Goal: Task Accomplishment & Management: Complete application form

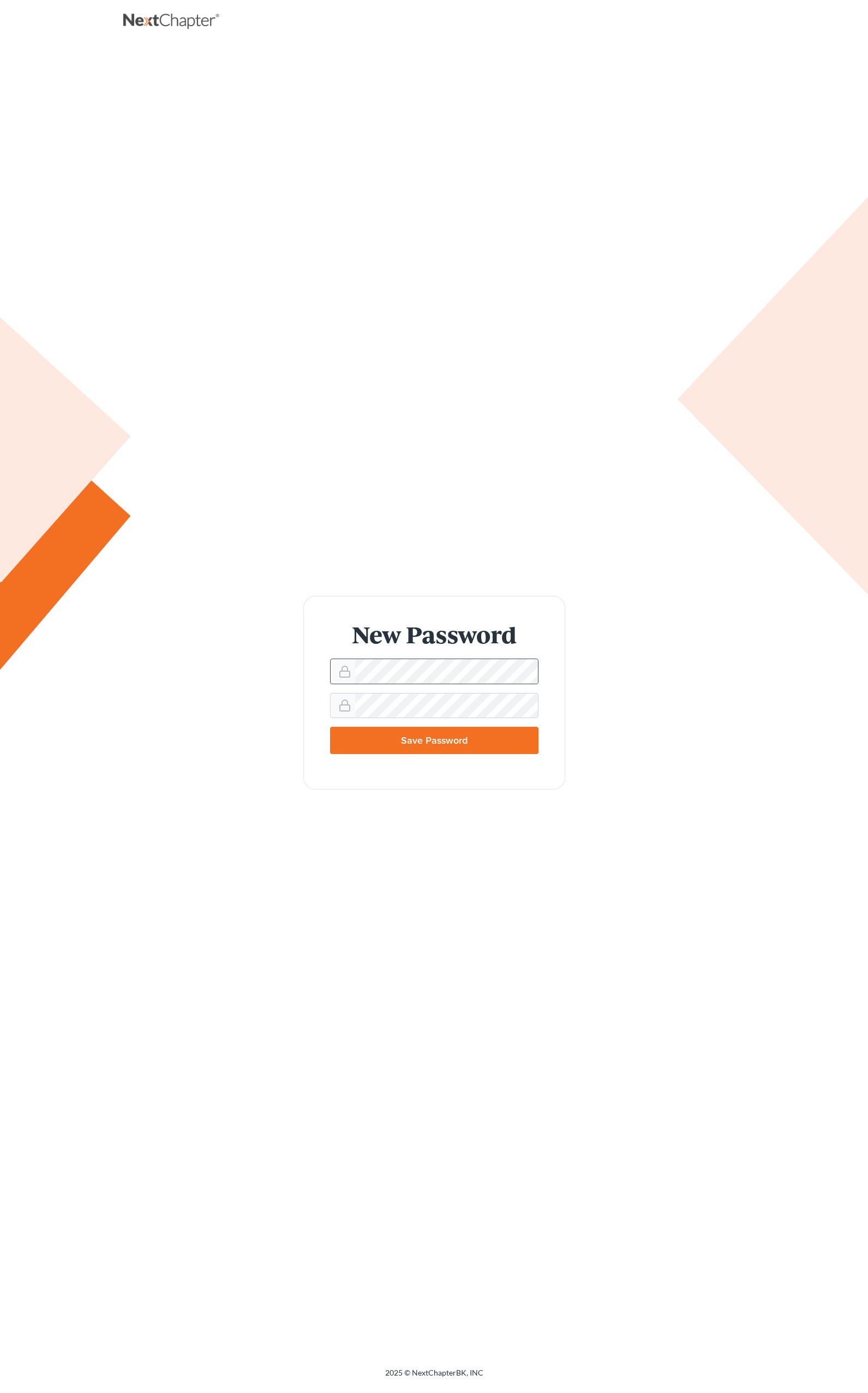
click at [354, 666] on div at bounding box center [343, 671] width 24 height 24
click at [433, 746] on input "Save Password" at bounding box center [434, 740] width 209 height 27
type input "Thinking..."
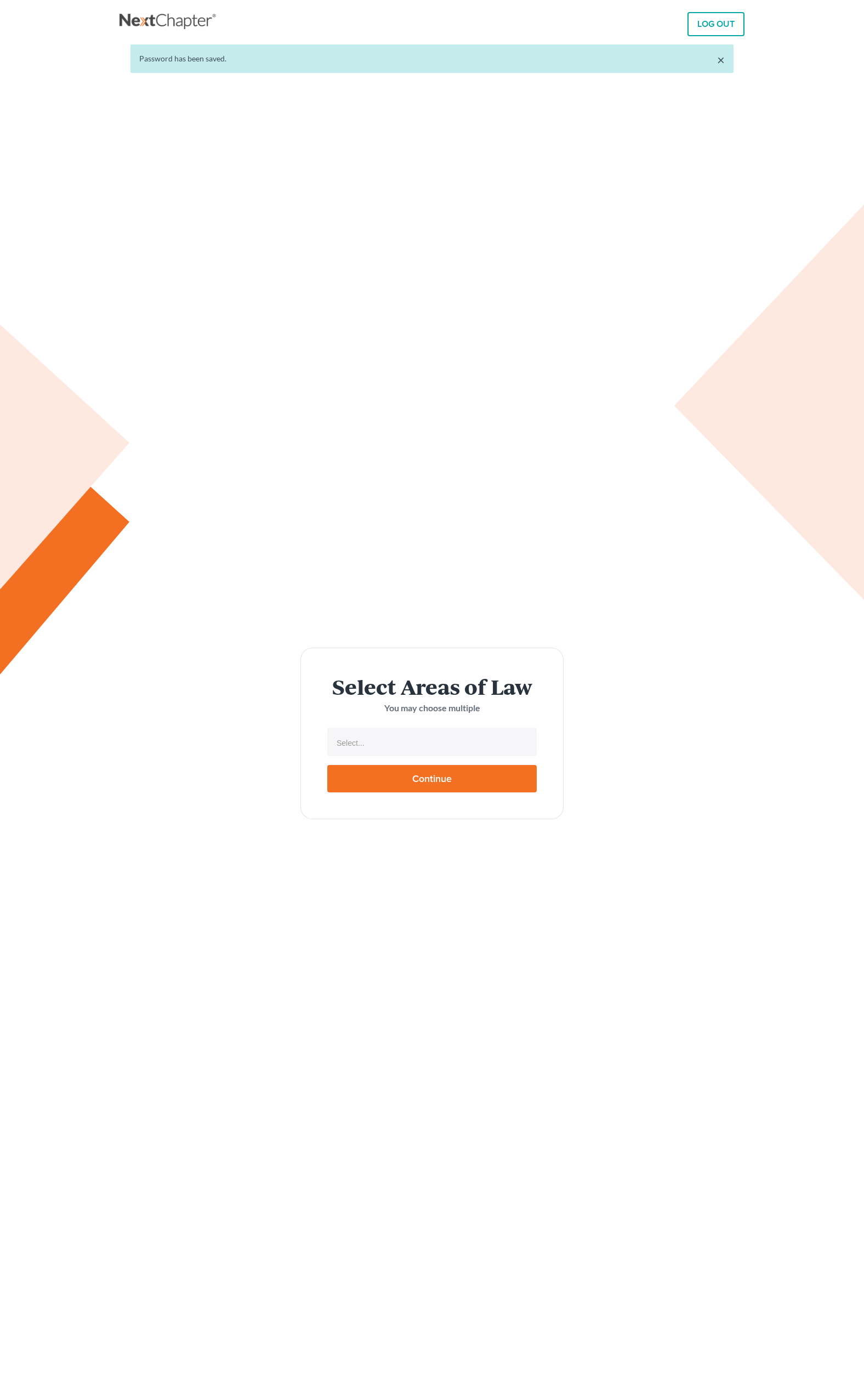
select select
click at [420, 772] on input "Continue" at bounding box center [432, 778] width 210 height 27
type input "Thinking..."
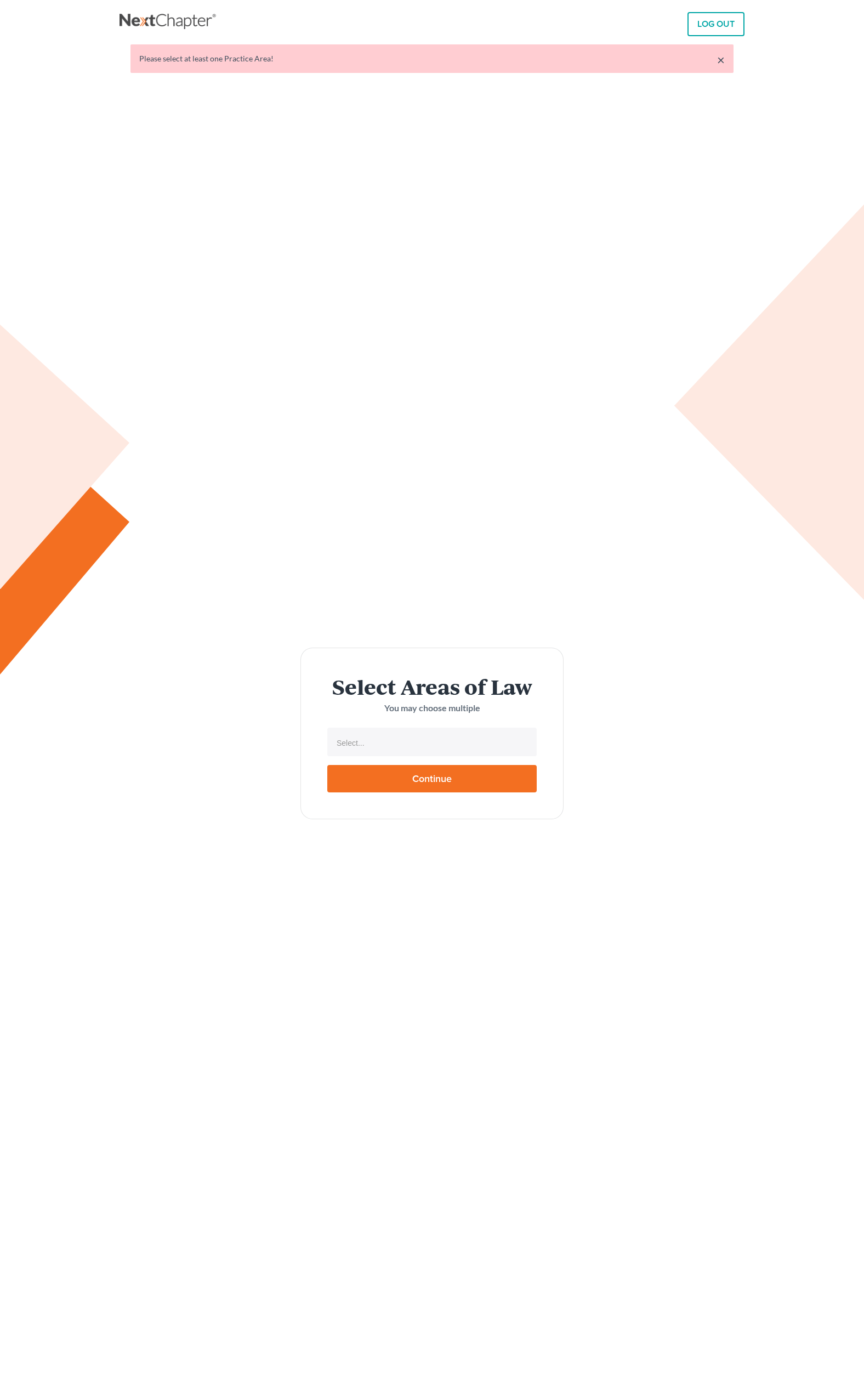
select select
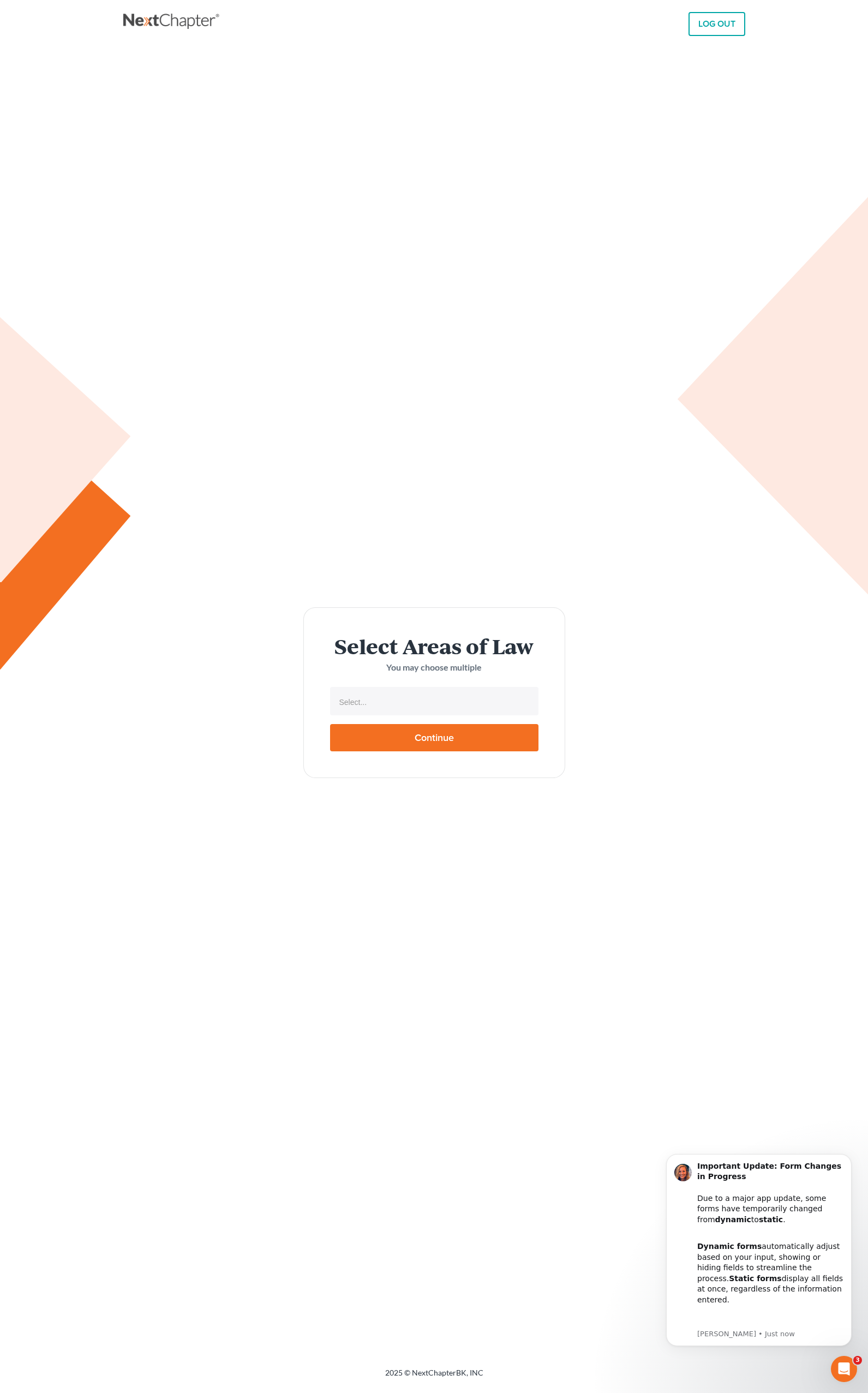
click at [380, 732] on input "Continue" at bounding box center [434, 737] width 209 height 27
type input "Thinking..."
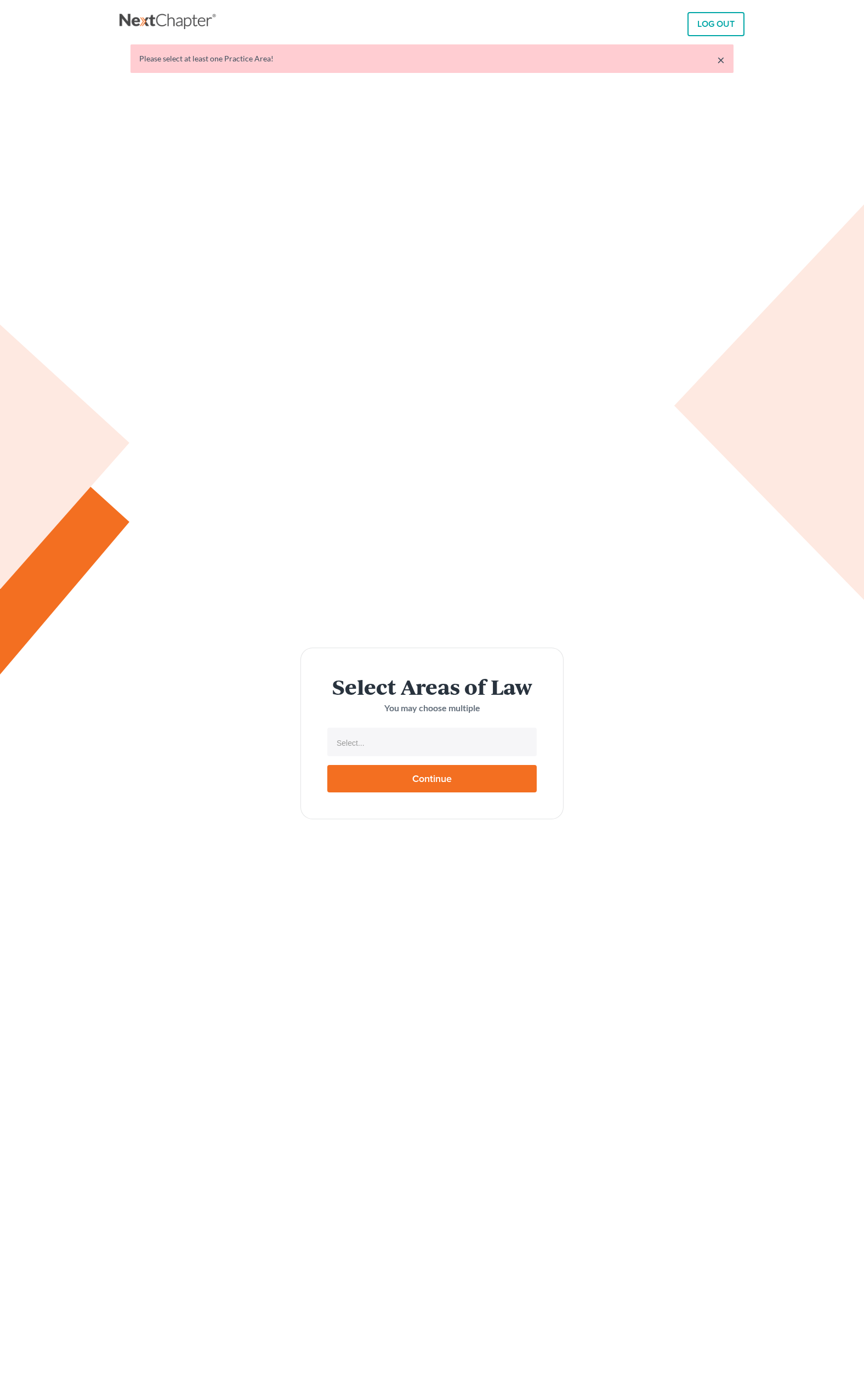
select select
click at [396, 784] on input "Continue" at bounding box center [432, 778] width 210 height 27
type input "Thinking..."
select select
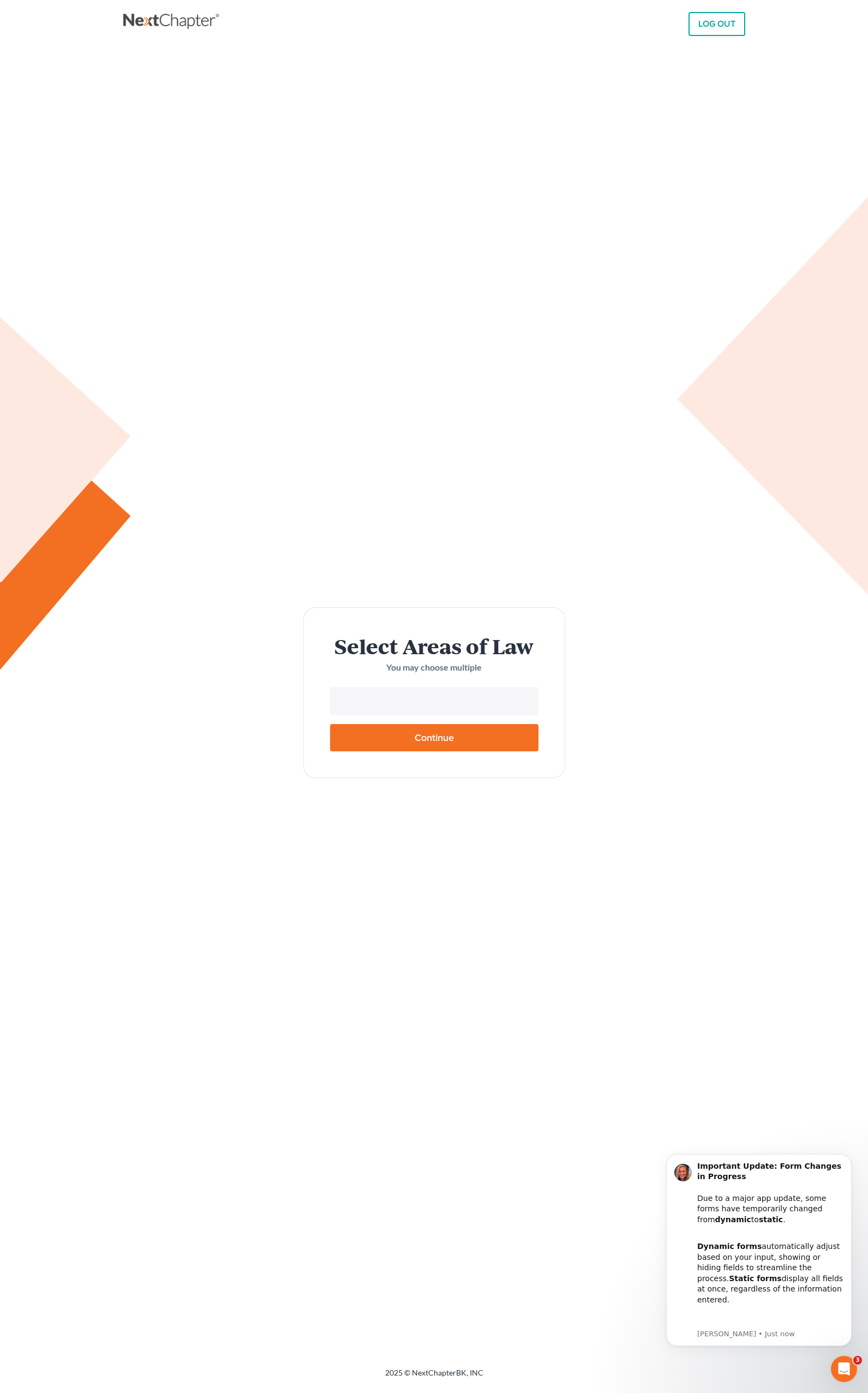
click at [383, 708] on input "text" at bounding box center [433, 702] width 193 height 17
select select "4556"
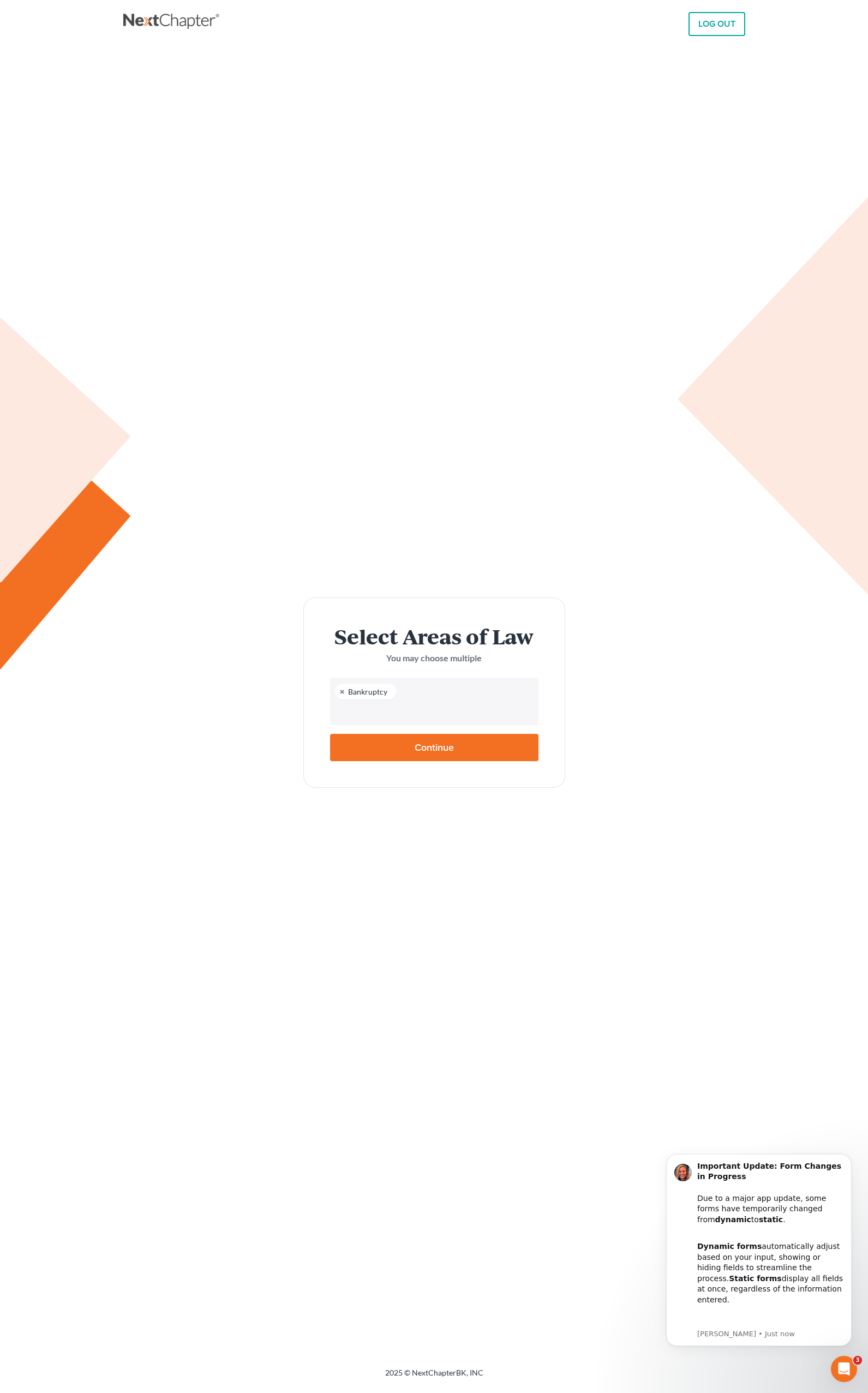
click at [365, 716] on input "text" at bounding box center [433, 712] width 193 height 17
click at [352, 710] on input "text" at bounding box center [433, 712] width 193 height 17
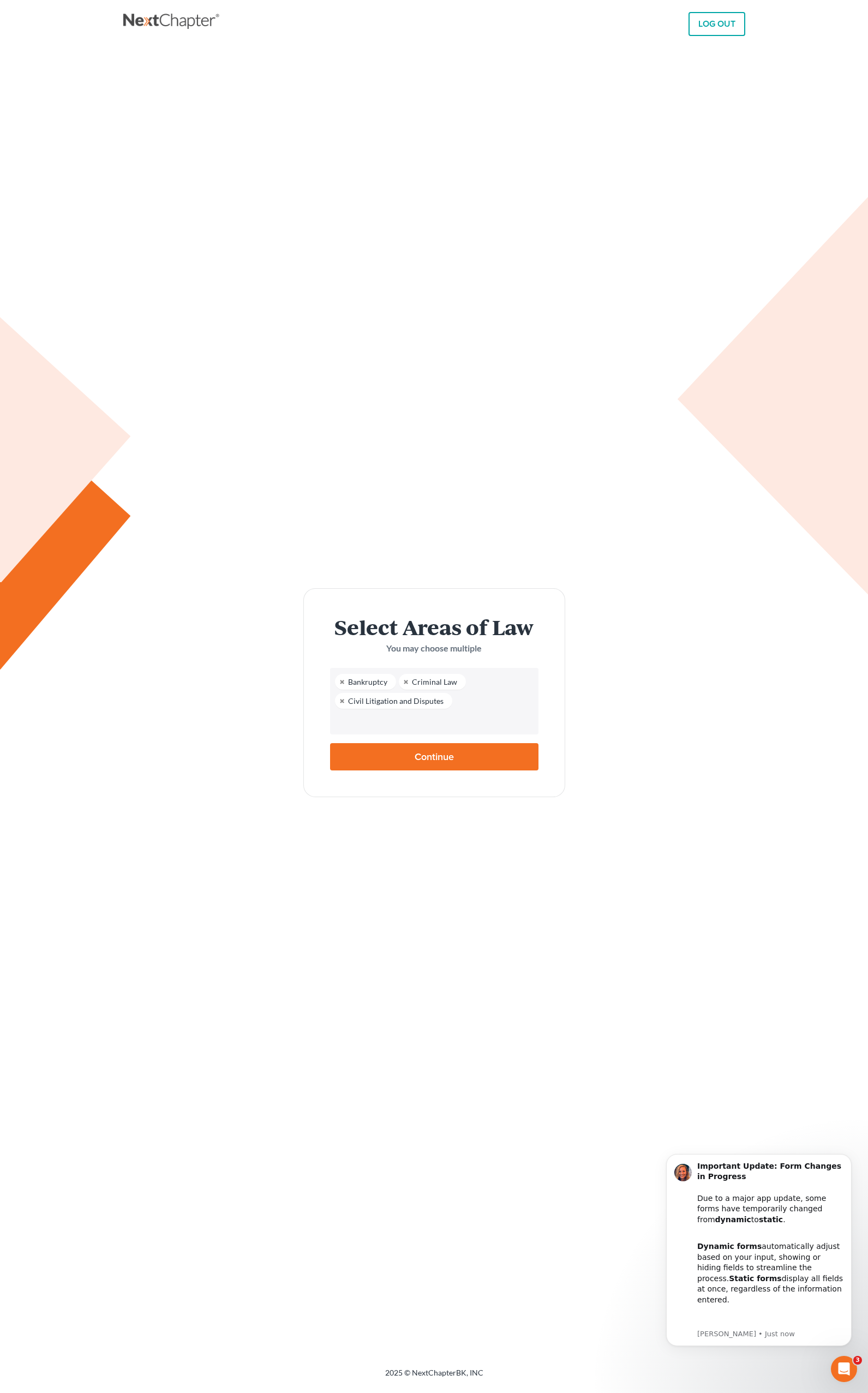
click at [352, 727] on input "text" at bounding box center [433, 722] width 193 height 17
click at [521, 668] on body "LOG OUT × Please select at least one Practice Area! Select Areas of Law You may…" at bounding box center [434, 696] width 868 height 1393
click at [409, 756] on input "Continue" at bounding box center [434, 757] width 209 height 27
type input "Thinking..."
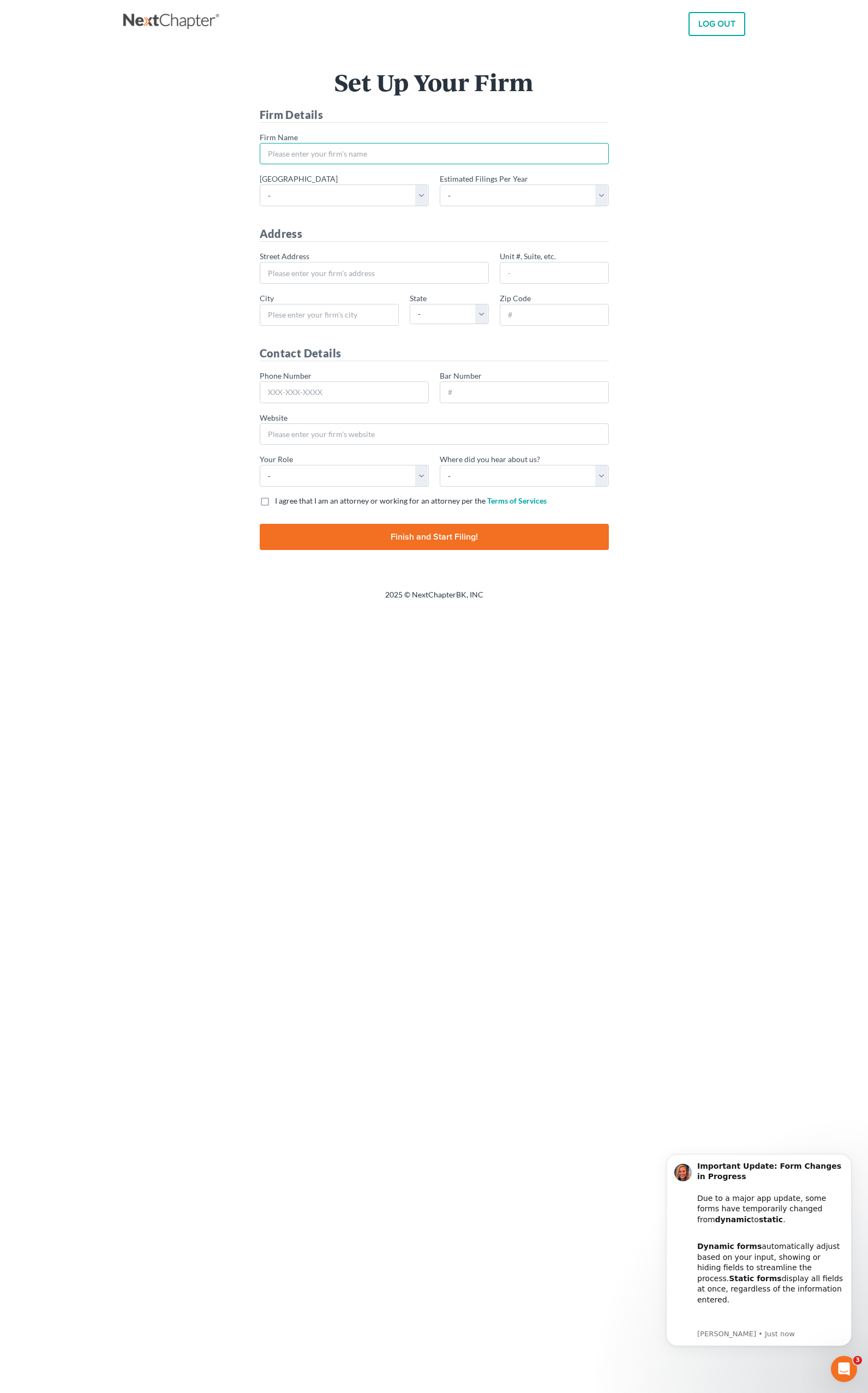
click at [325, 154] on input "* Firm Name" at bounding box center [434, 154] width 349 height 22
type input "E"
type input "[PERSON_NAME], P.C."
click at [336, 196] on select "- Alabama - Middle Alabama - Northern Alabama - Southern Alaska Arizona Arkansa…" at bounding box center [344, 195] width 169 height 22
select select "14"
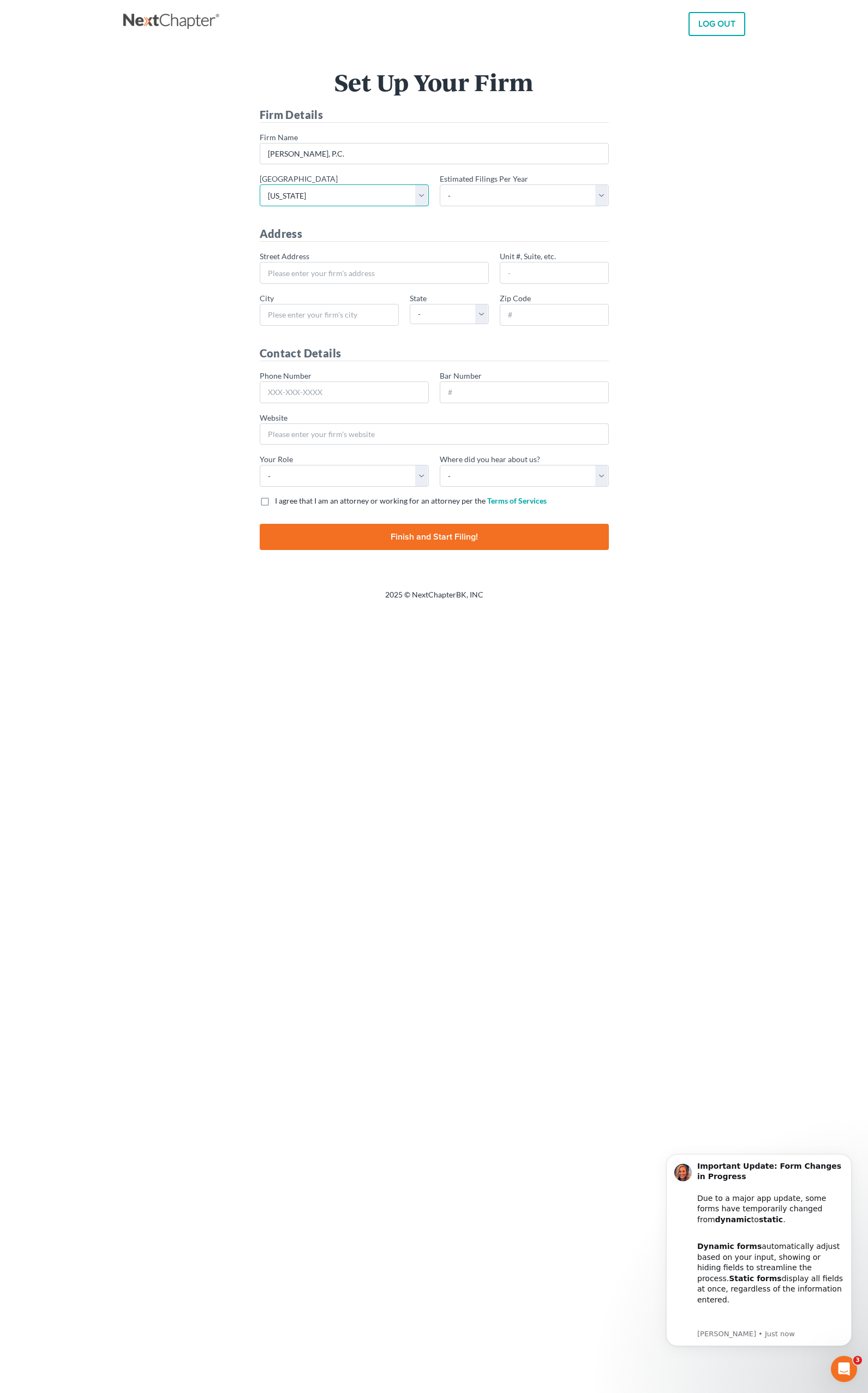
click at [260, 184] on select "- Alabama - Middle Alabama - Northern Alabama - Southern Alaska Arizona Arkansa…" at bounding box center [344, 195] width 169 height 22
click at [597, 199] on select "- 1-10 11-50 50+" at bounding box center [524, 195] width 169 height 22
select select "1"
click at [440, 184] on select "- 1-10 11-50 50+" at bounding box center [524, 195] width 169 height 22
click at [328, 272] on input "* Street Address" at bounding box center [374, 272] width 229 height 22
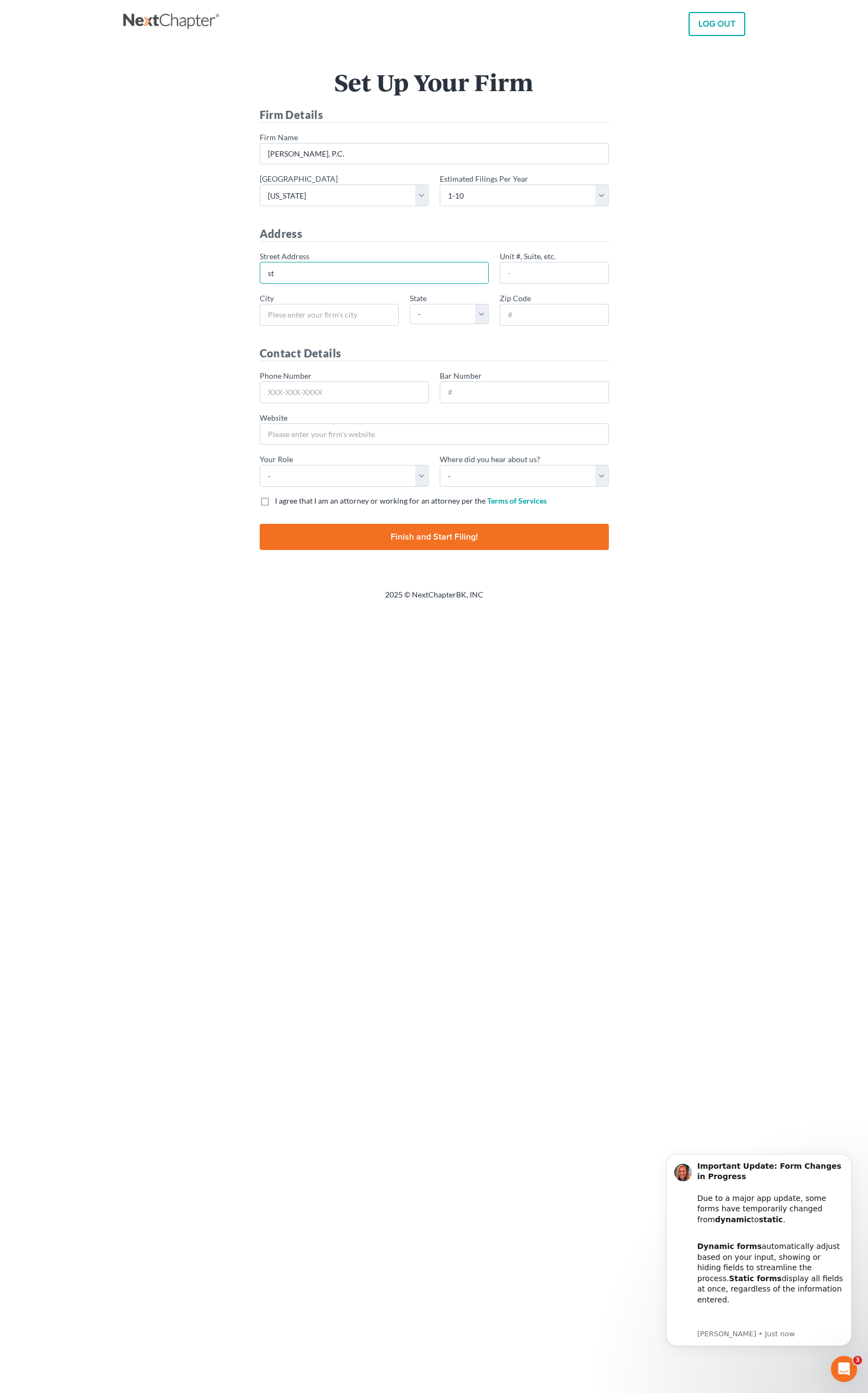
type input "s"
type input "[STREET_ADDRESS]"
type input "[GEOGRAPHIC_DATA]"
select select "CO"
type input "80246"
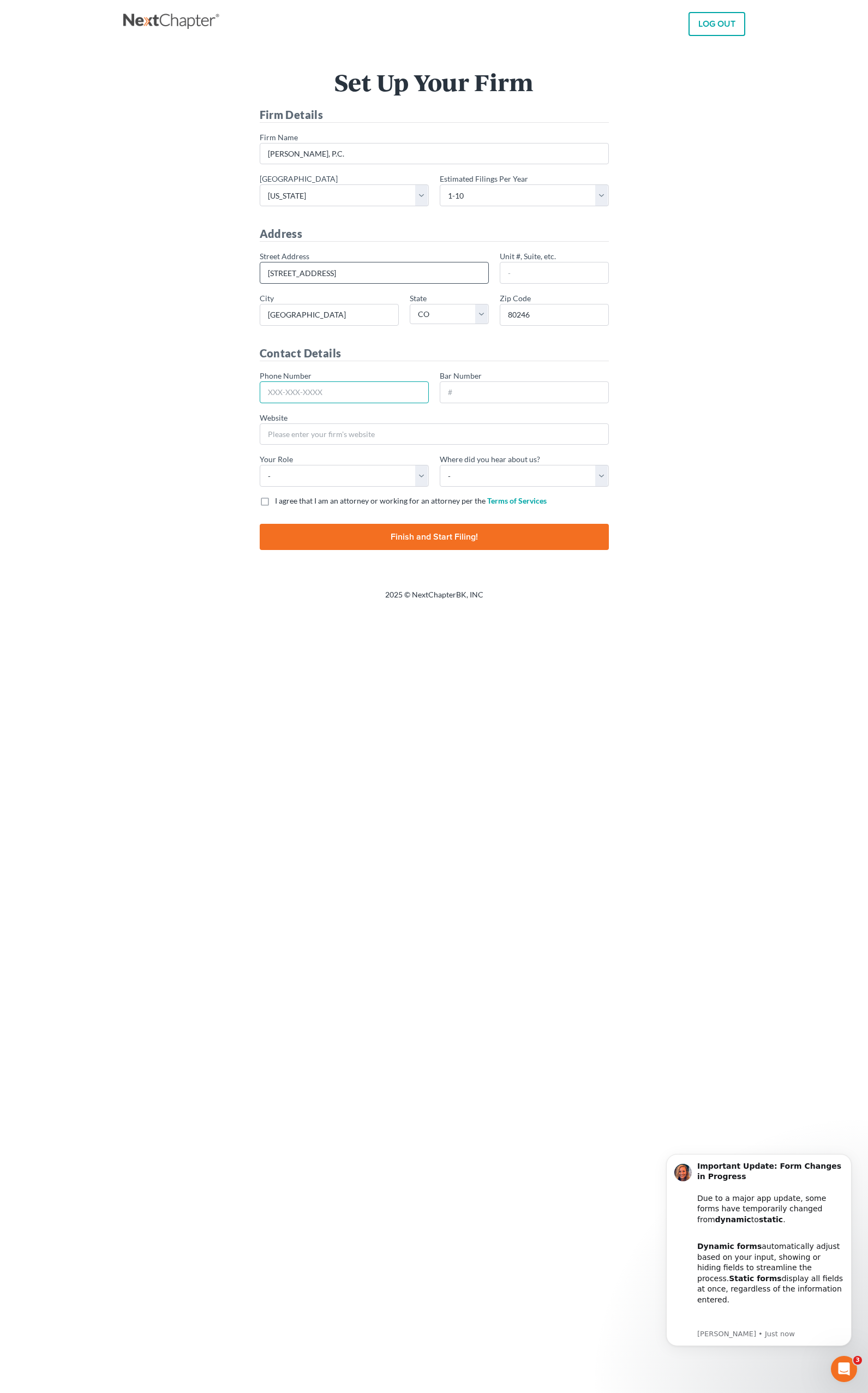
type input "/"
type input "p"
type input "h"
type input "o"
type input "n"
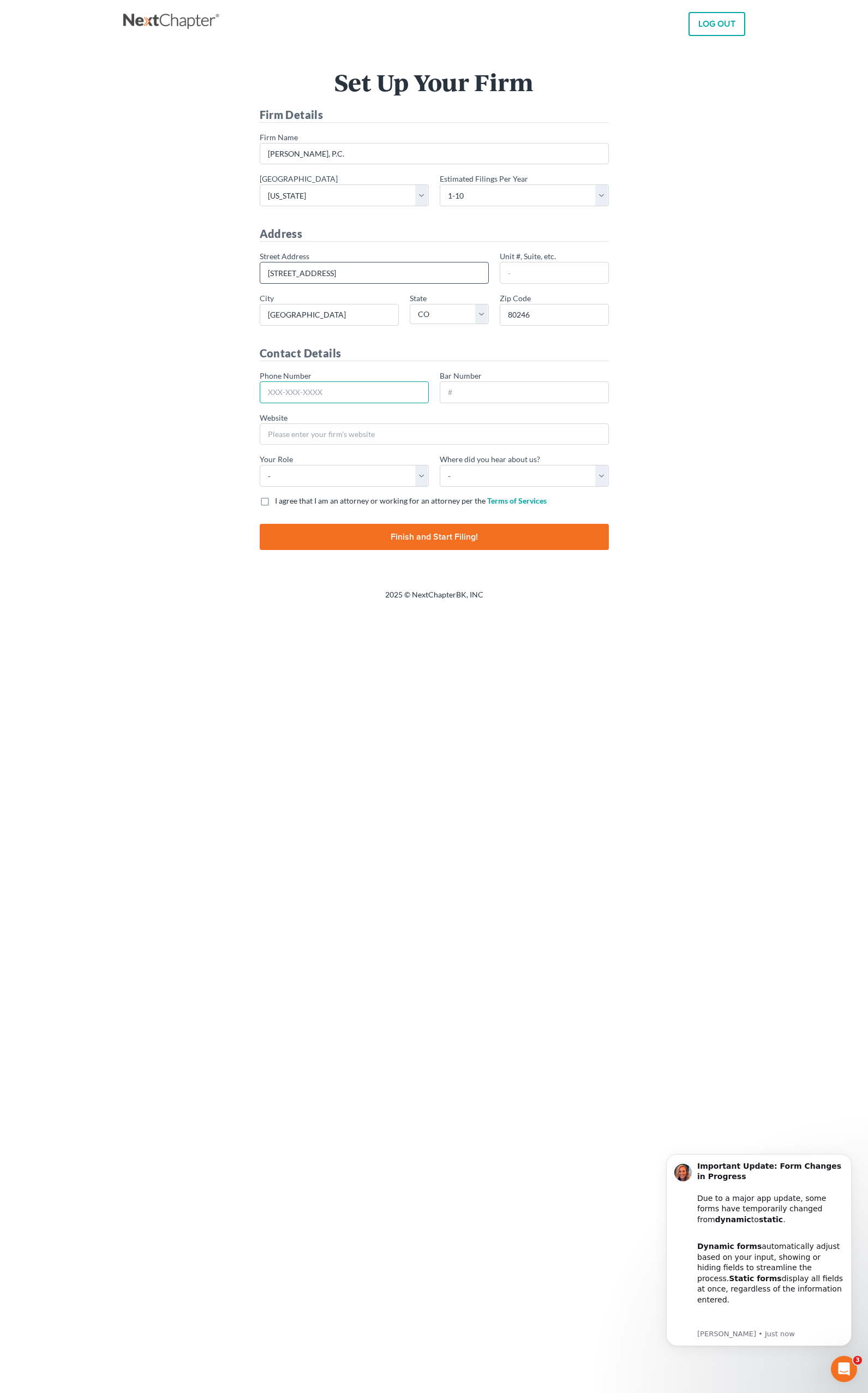
type input "e"
type input "("
type input "[PHONE_NUMBER]"
type input "36090"
type input "[DOMAIN_NAME]"
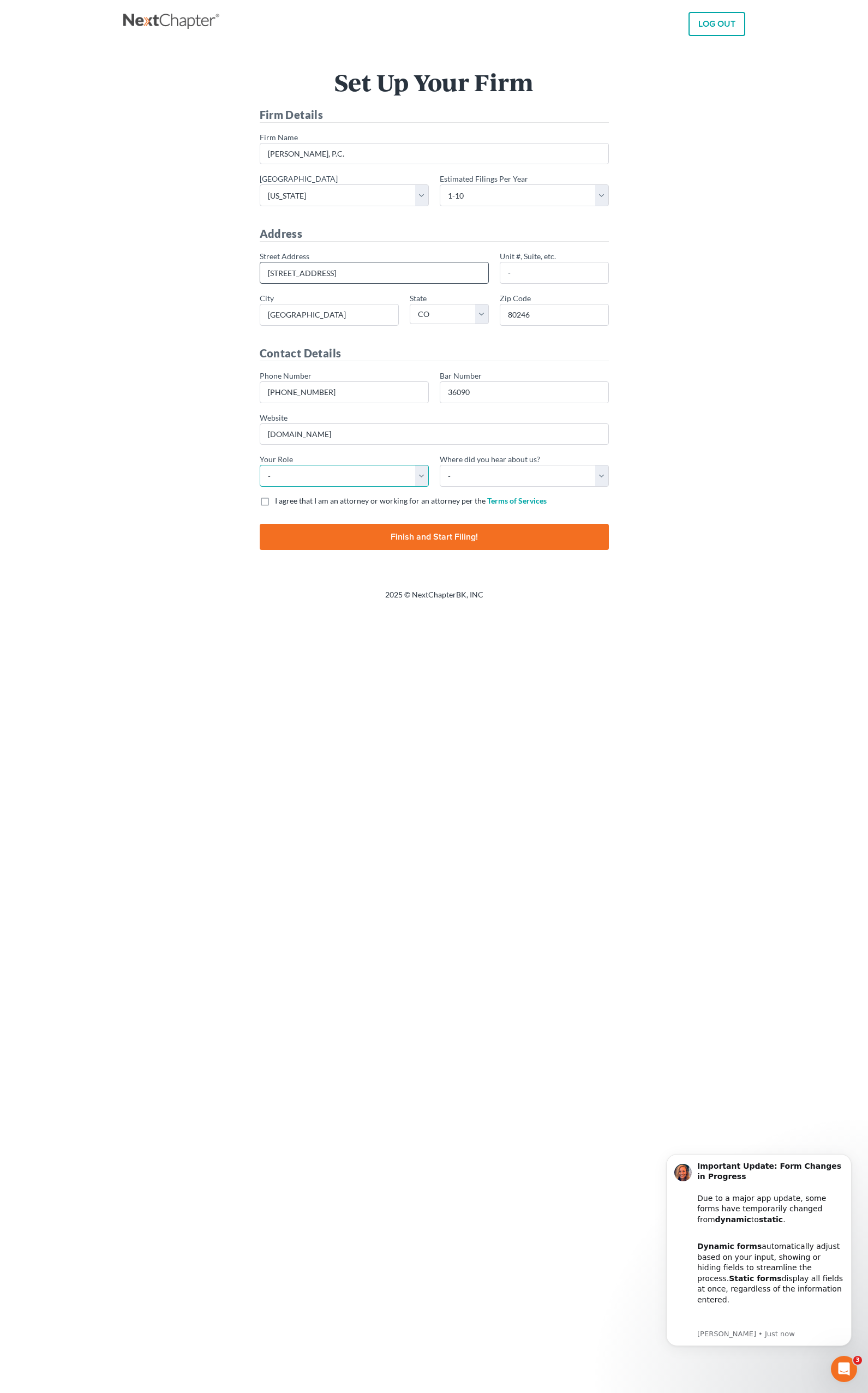
select select "attorney"
click at [418, 469] on select "- Attorney Paralegal Assistant" at bounding box center [344, 475] width 169 height 22
click at [260, 465] on select "- Attorney Paralegal Assistant" at bounding box center [344, 475] width 169 height 22
click at [502, 479] on select "- Bar association Capterra Clio Email Facebook Google Word of mouth Other" at bounding box center [524, 475] width 169 height 22
select select "Clio"
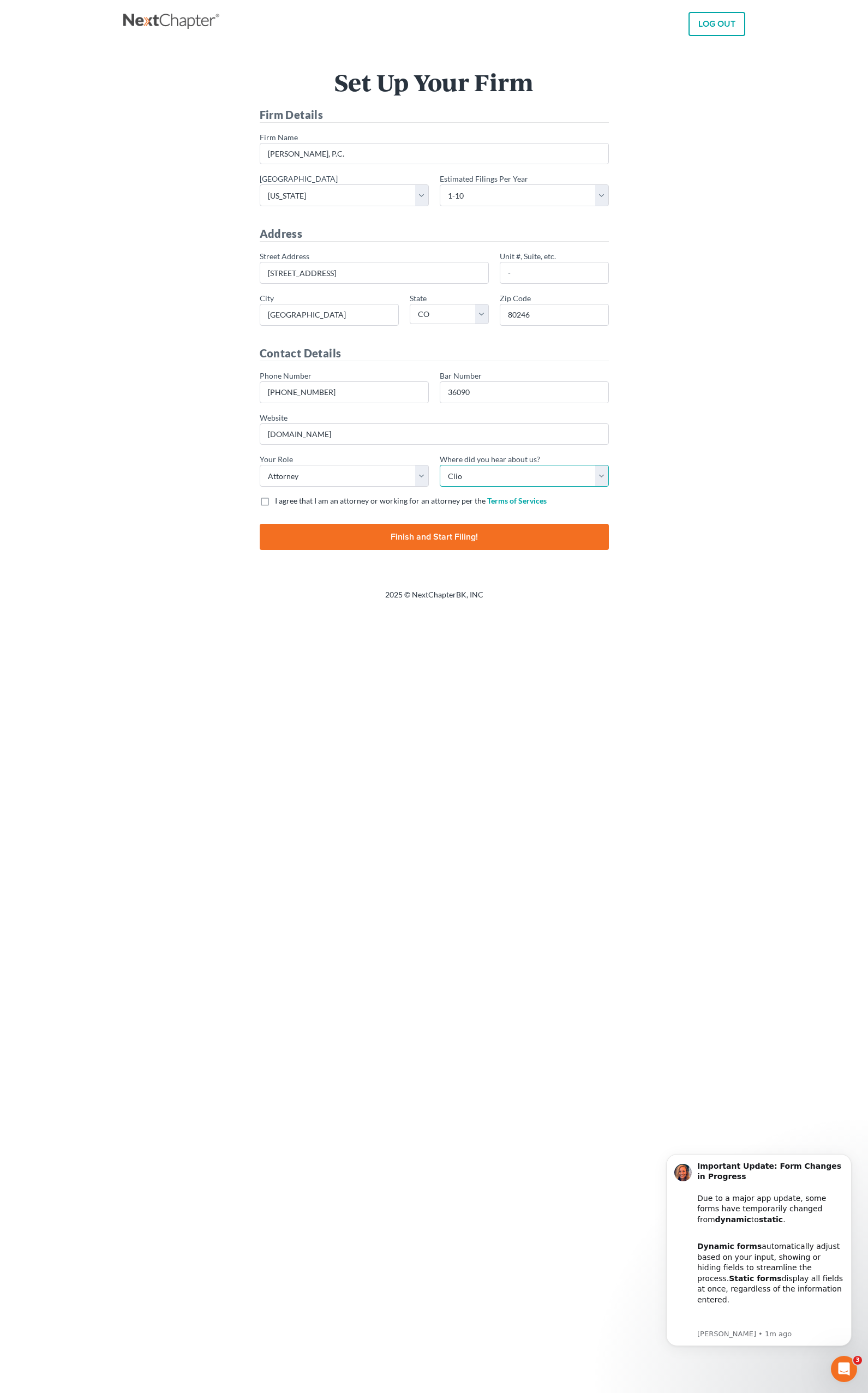
click at [440, 465] on select "- Bar association Capterra Clio Email Facebook Google Word of mouth Other" at bounding box center [524, 475] width 169 height 22
click at [275, 500] on label "I agree that I am an attorney or working for an attorney per the Terms of Servi…" at bounding box center [411, 501] width 272 height 11
click at [280, 500] on input "I agree that I am an attorney or working for an attorney per the Terms of Servi…" at bounding box center [283, 499] width 7 height 7
checkbox input "true"
click at [407, 540] on input "Finish and Start Filing!" at bounding box center [434, 536] width 349 height 26
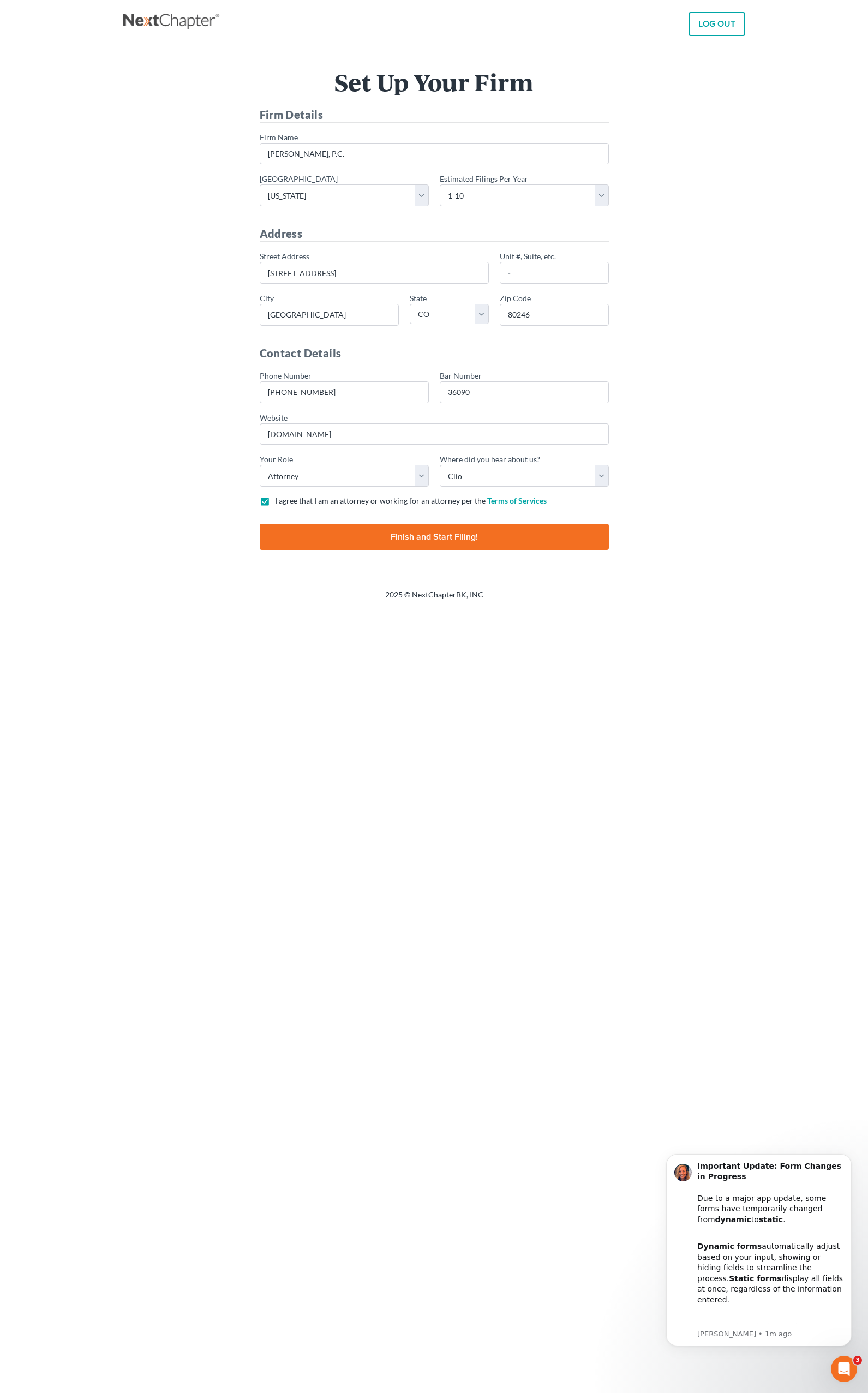
type input "Thinking..."
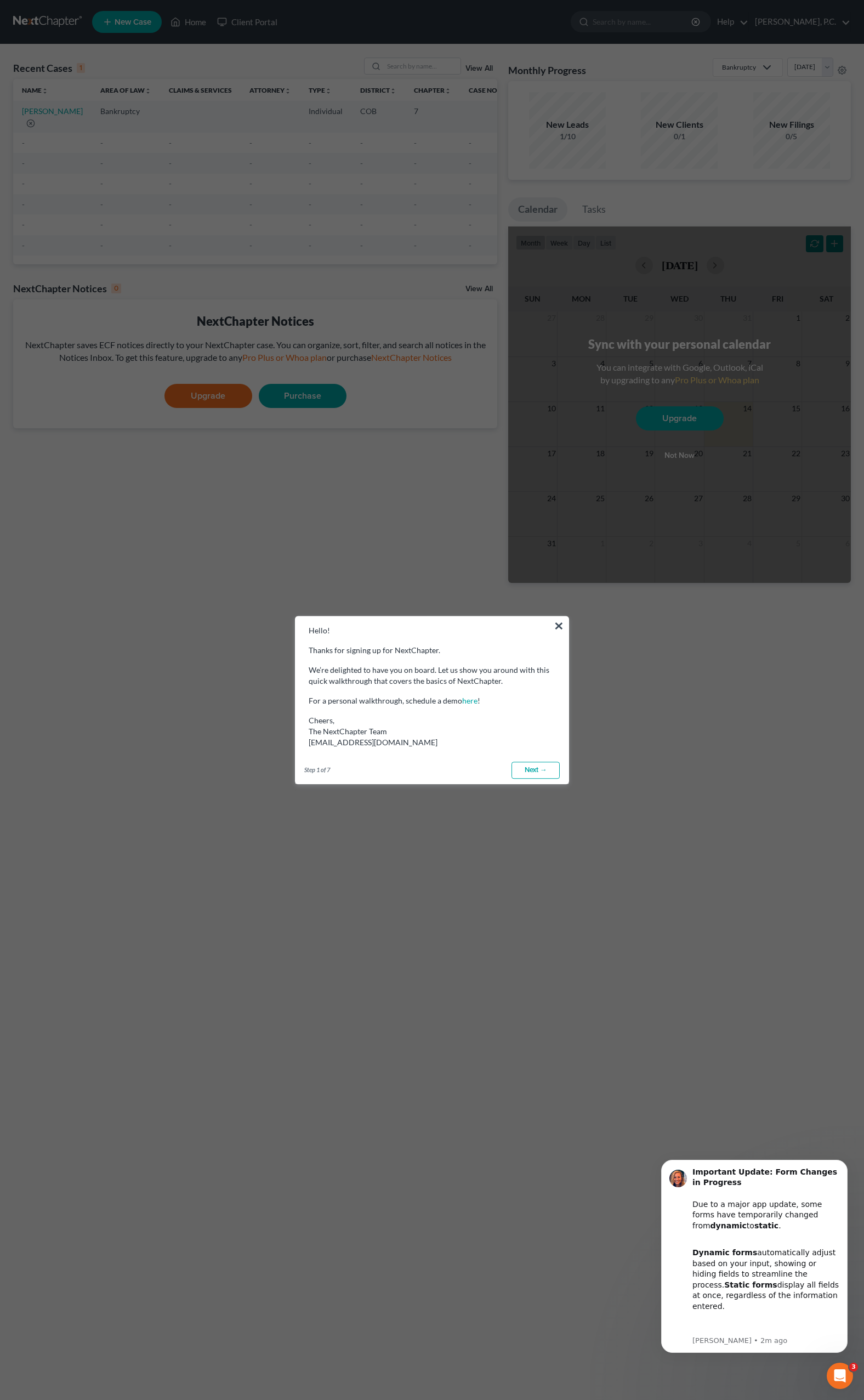
click at [547, 771] on link "Next →" at bounding box center [536, 770] width 48 height 17
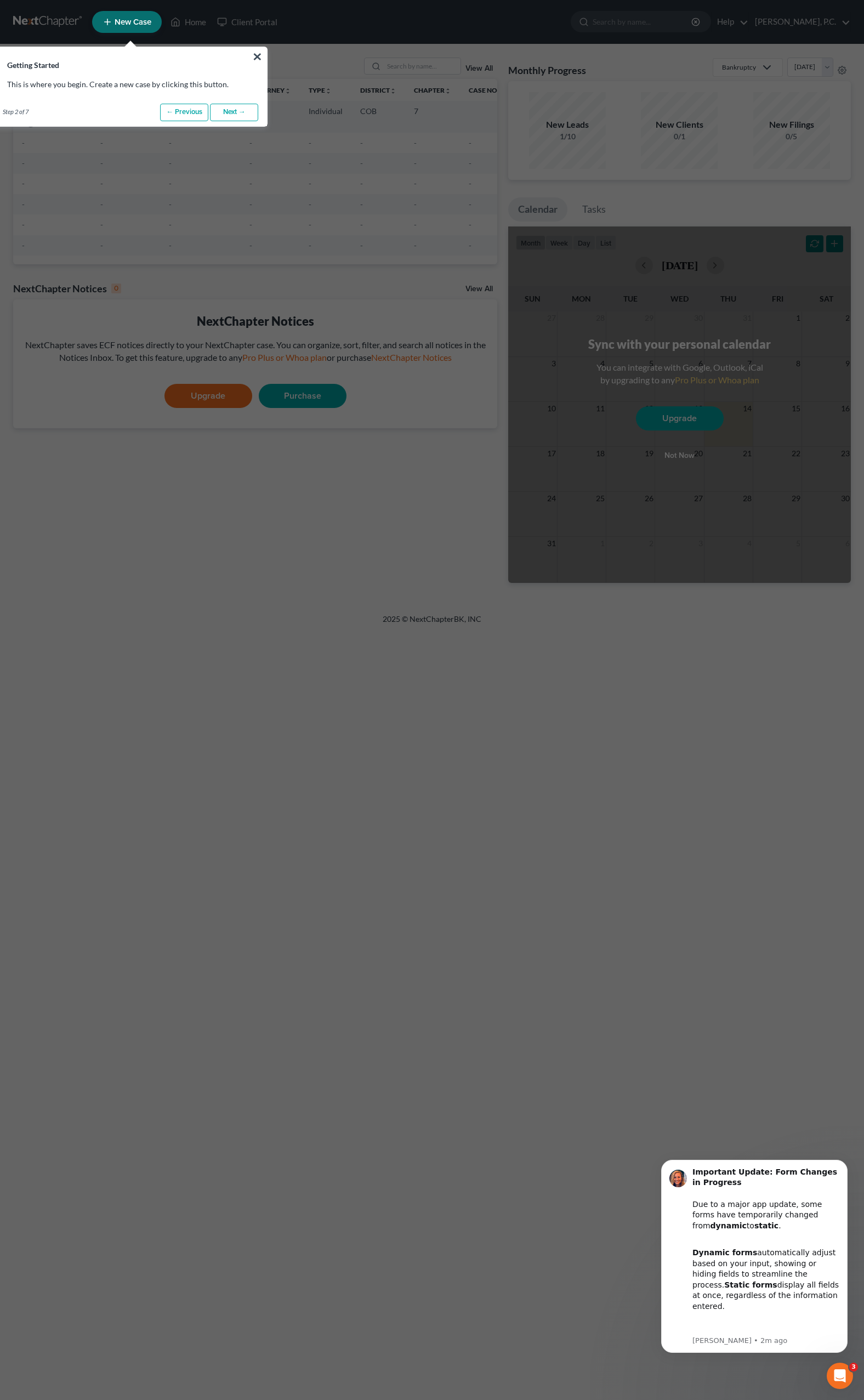
click at [235, 110] on link "Next →" at bounding box center [234, 112] width 48 height 17
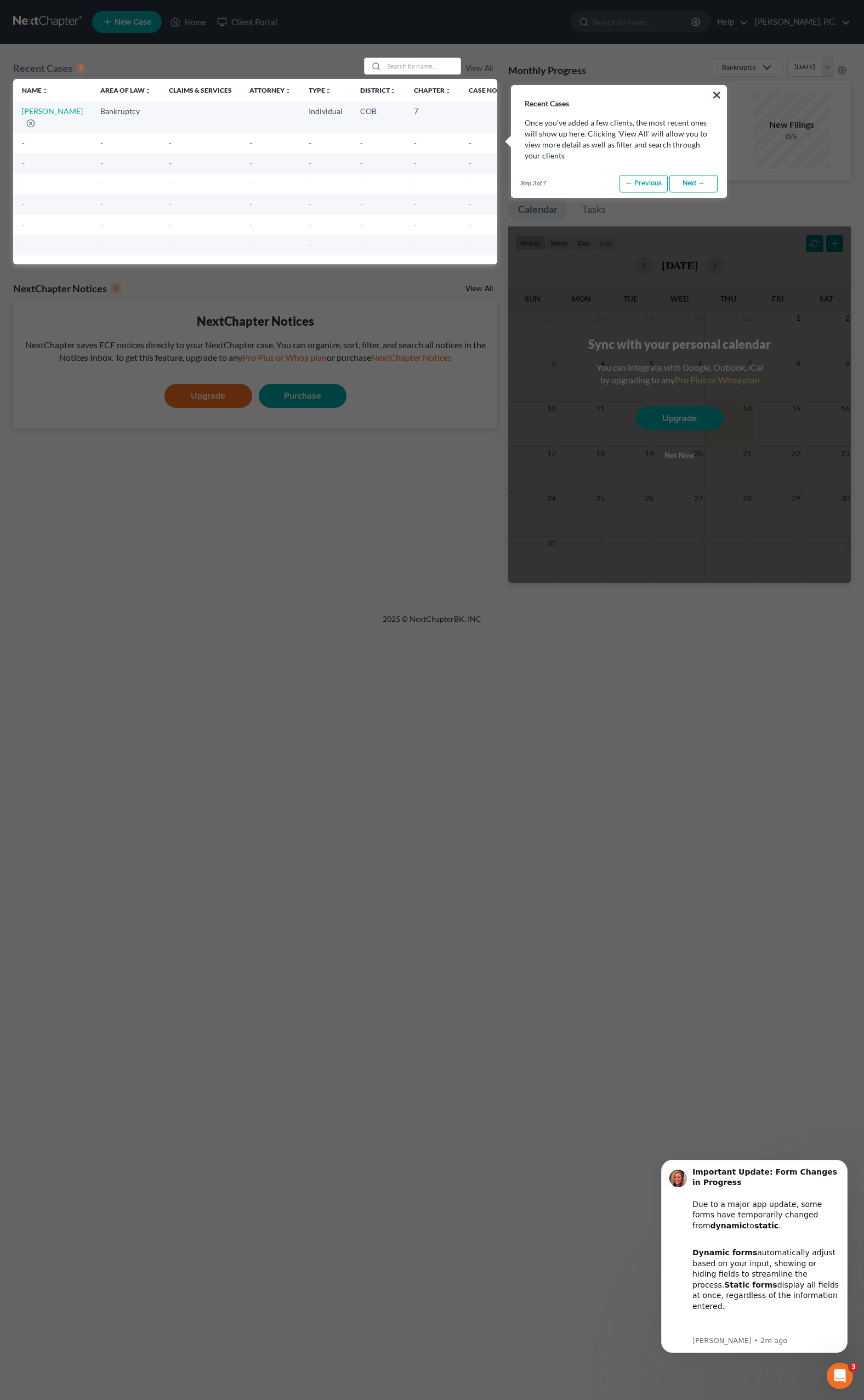
click at [697, 183] on link "Next →" at bounding box center [693, 183] width 48 height 17
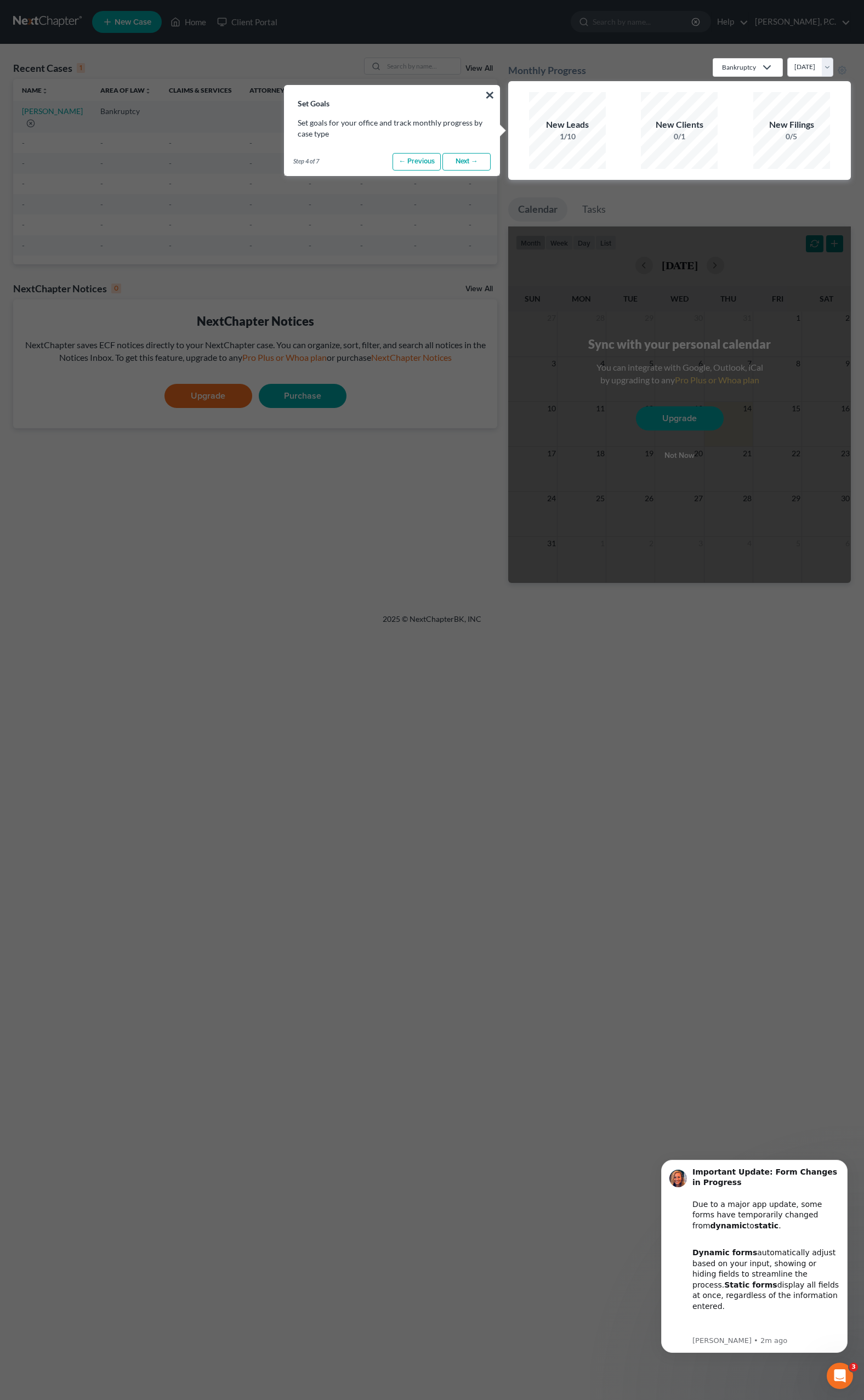
click at [470, 158] on link "Next →" at bounding box center [467, 161] width 48 height 17
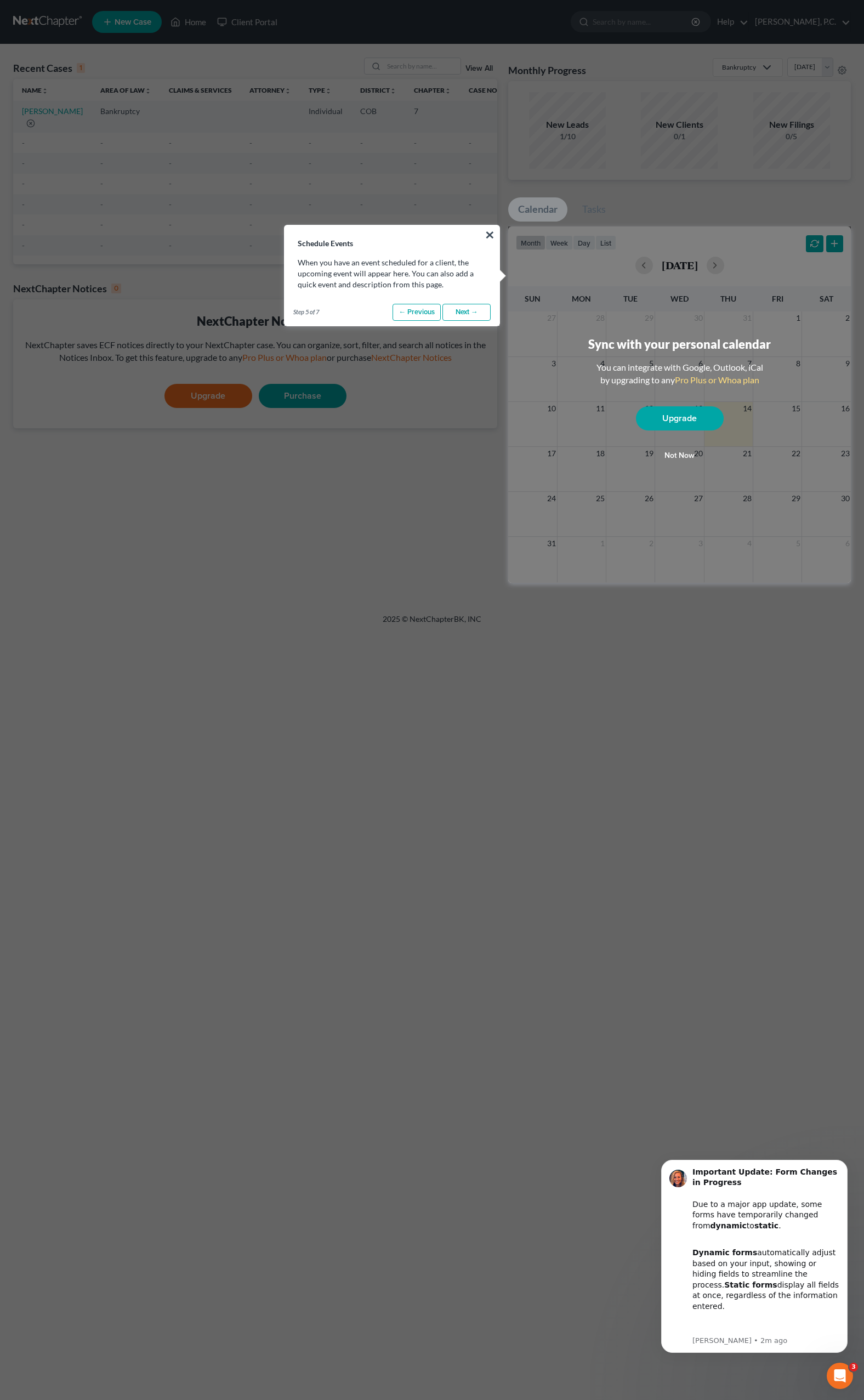
click at [475, 306] on link "Next →" at bounding box center [467, 312] width 48 height 17
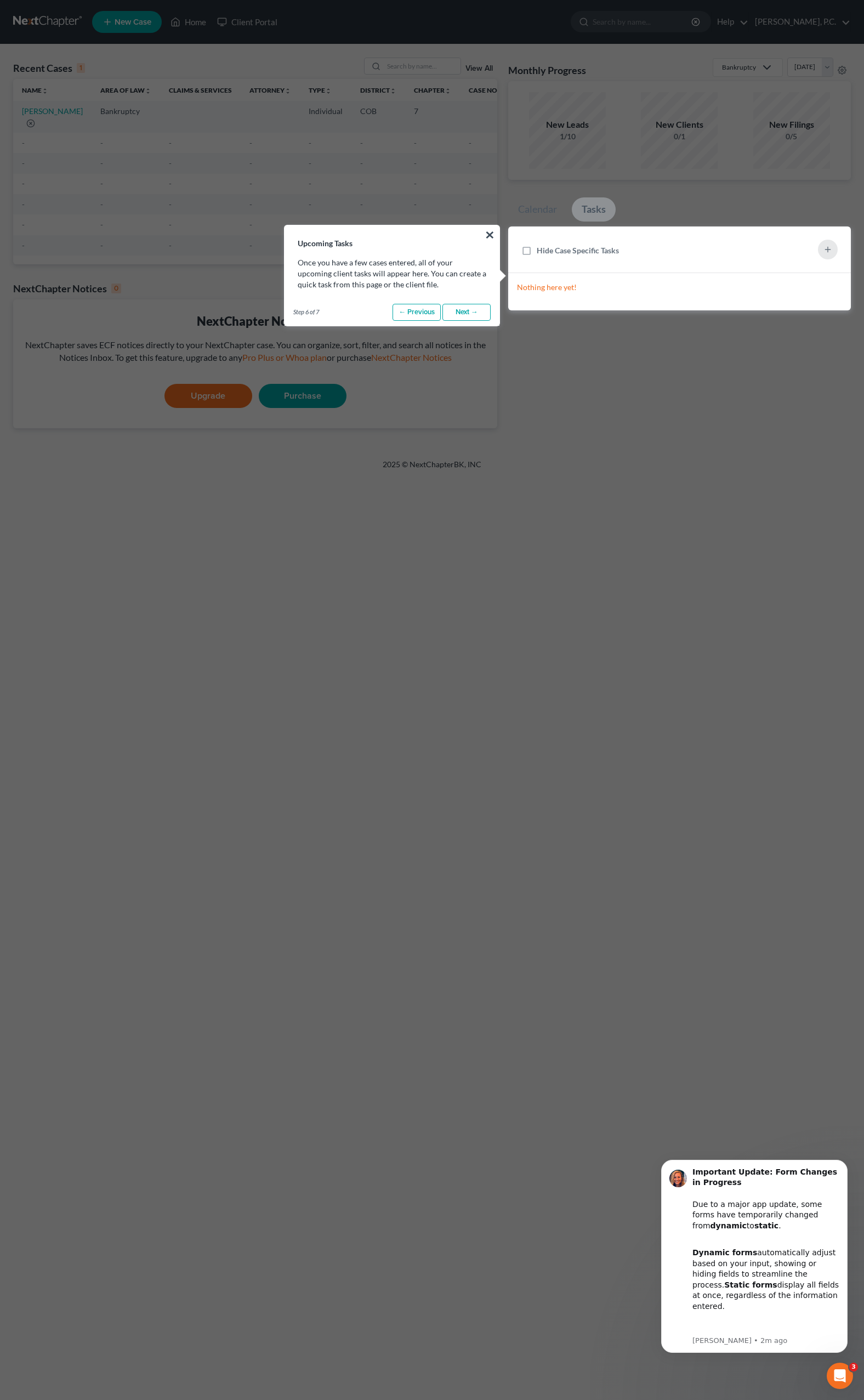
click at [466, 309] on link "Next →" at bounding box center [467, 312] width 48 height 17
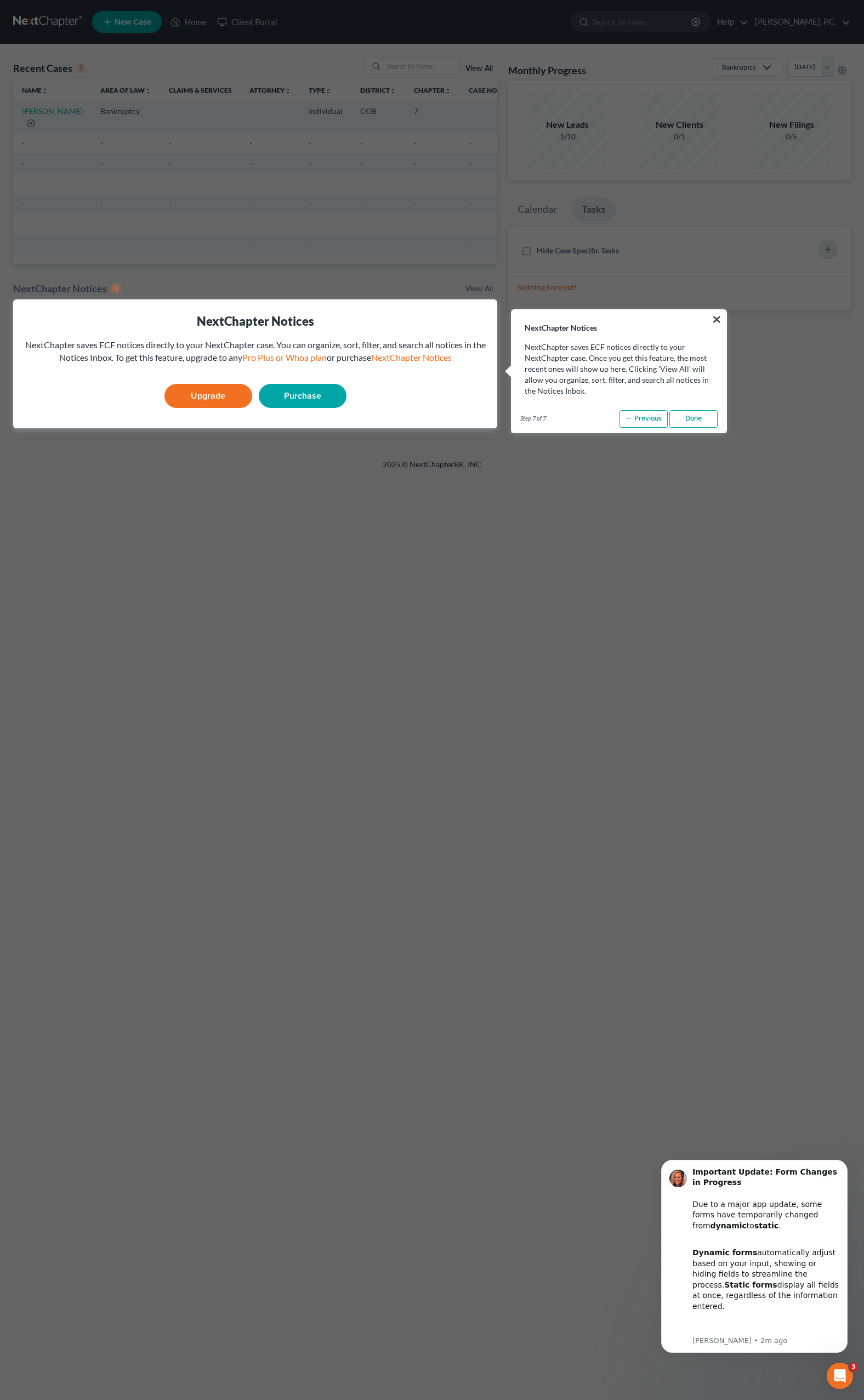
click at [682, 420] on link "Done" at bounding box center [693, 419] width 48 height 17
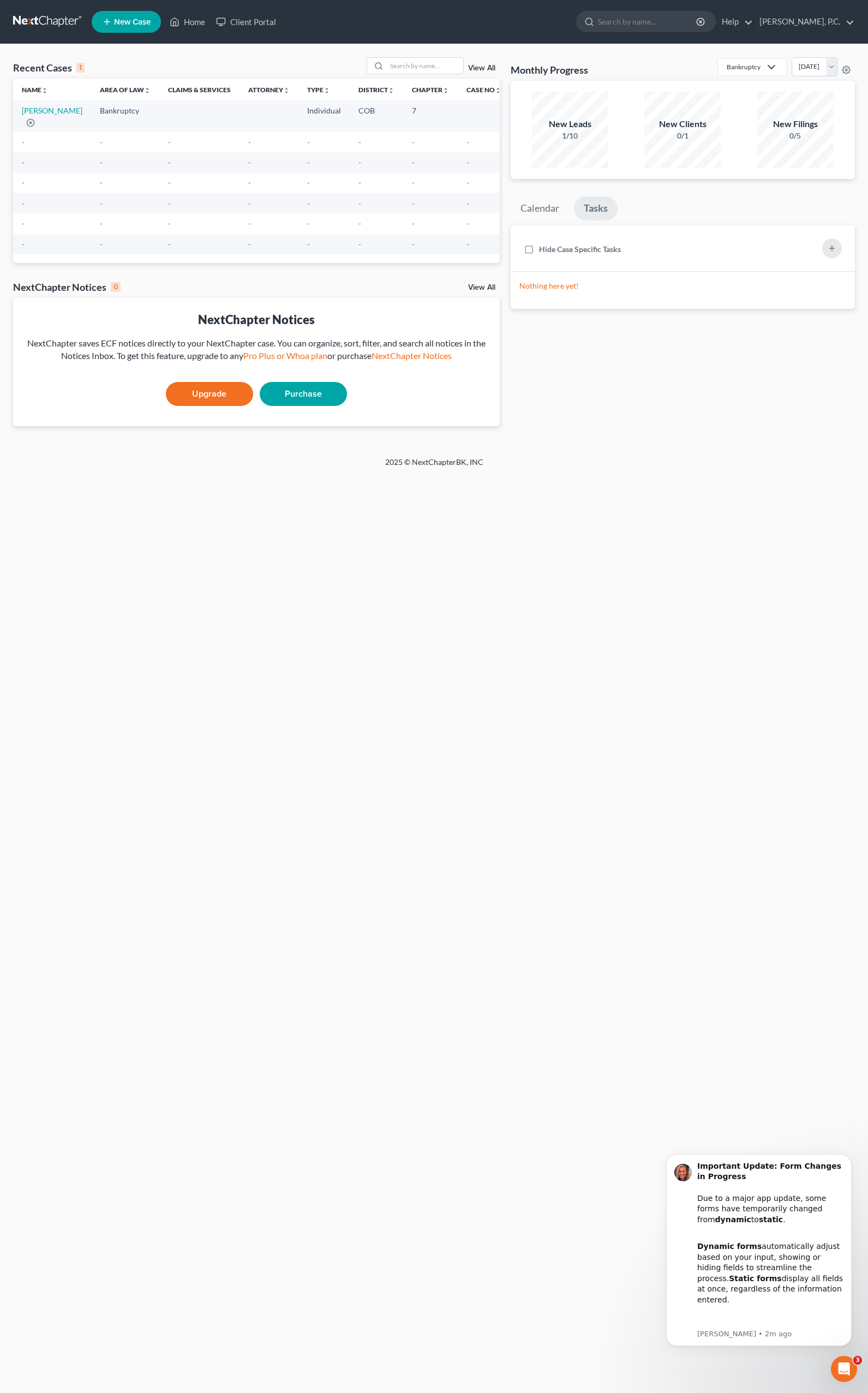
click at [830, 1355] on body "Important Update: Form Changes in Progress Due to a major app update, some form…" at bounding box center [759, 1250] width 210 height 217
click at [840, 1374] on icon "Open Intercom Messenger" at bounding box center [844, 1369] width 18 height 18
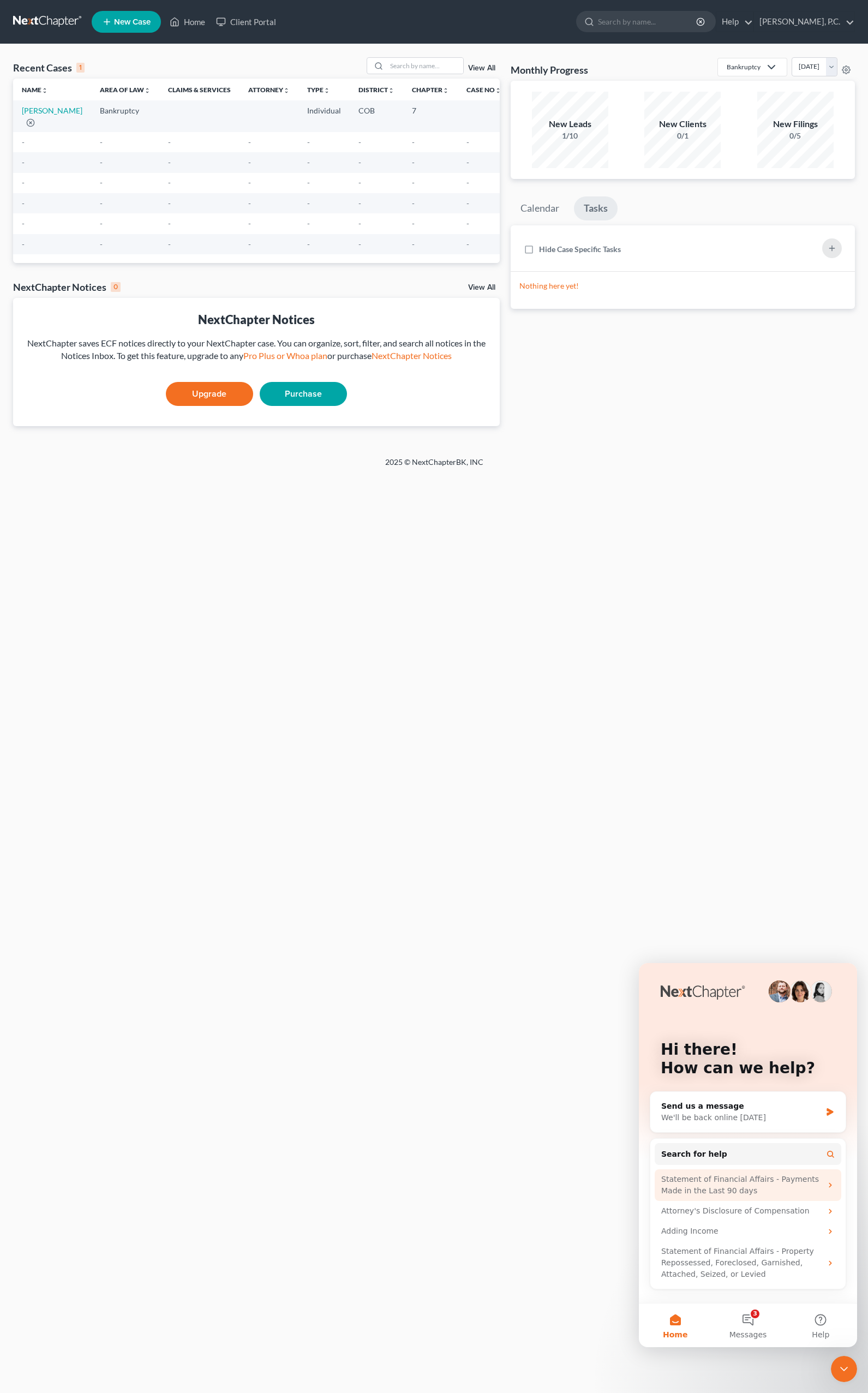
click at [698, 1182] on div "Statement of Financial Affairs - Payments Made in the Last 90 days" at bounding box center [741, 1185] width 160 height 23
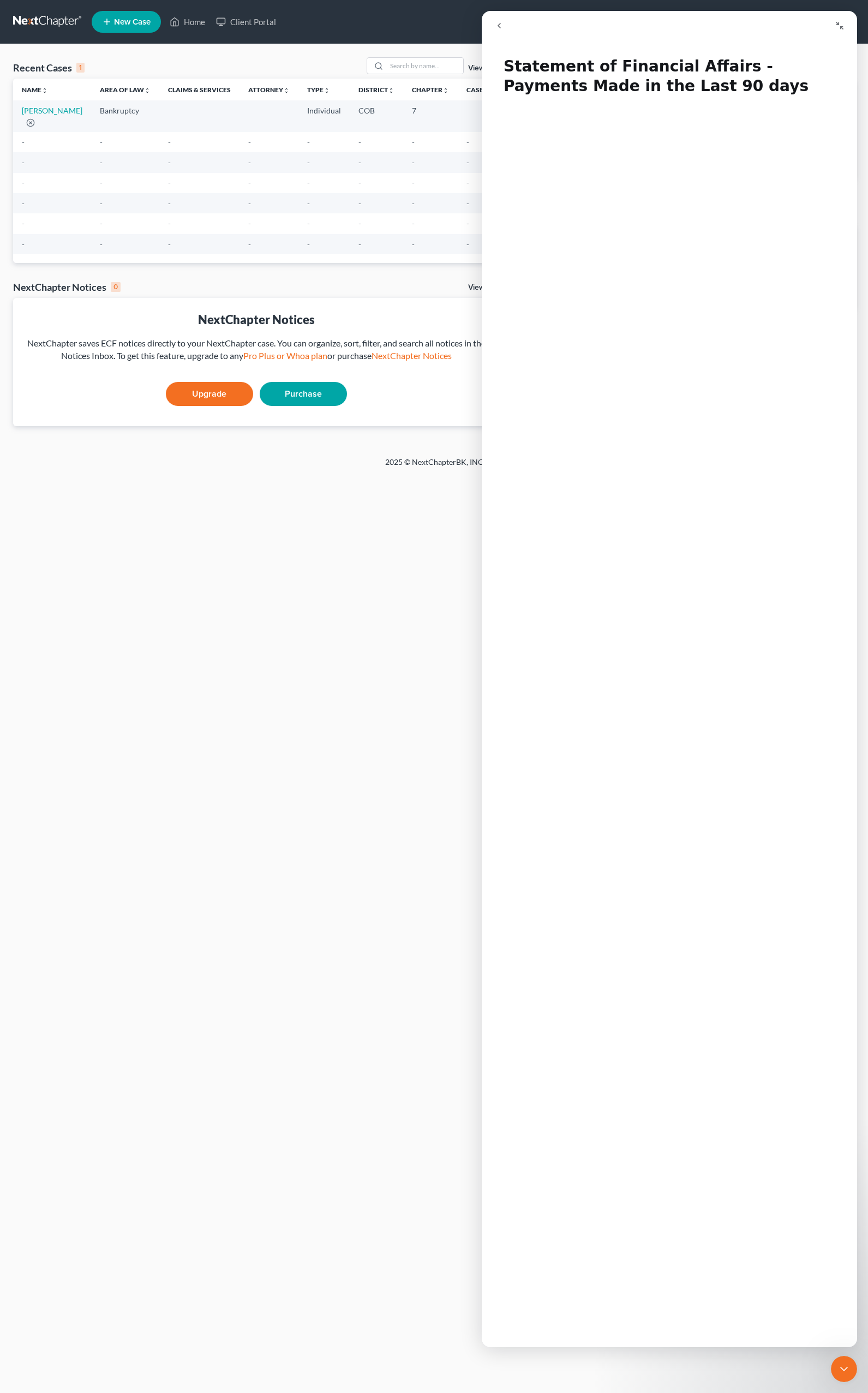
click at [315, 720] on div "Home New Case Client Portal [PERSON_NAME], P.C. [EMAIL_ADDRESS][DOMAIN_NAME] My…" at bounding box center [434, 696] width 868 height 1393
click at [494, 29] on button "go back" at bounding box center [499, 26] width 21 height 21
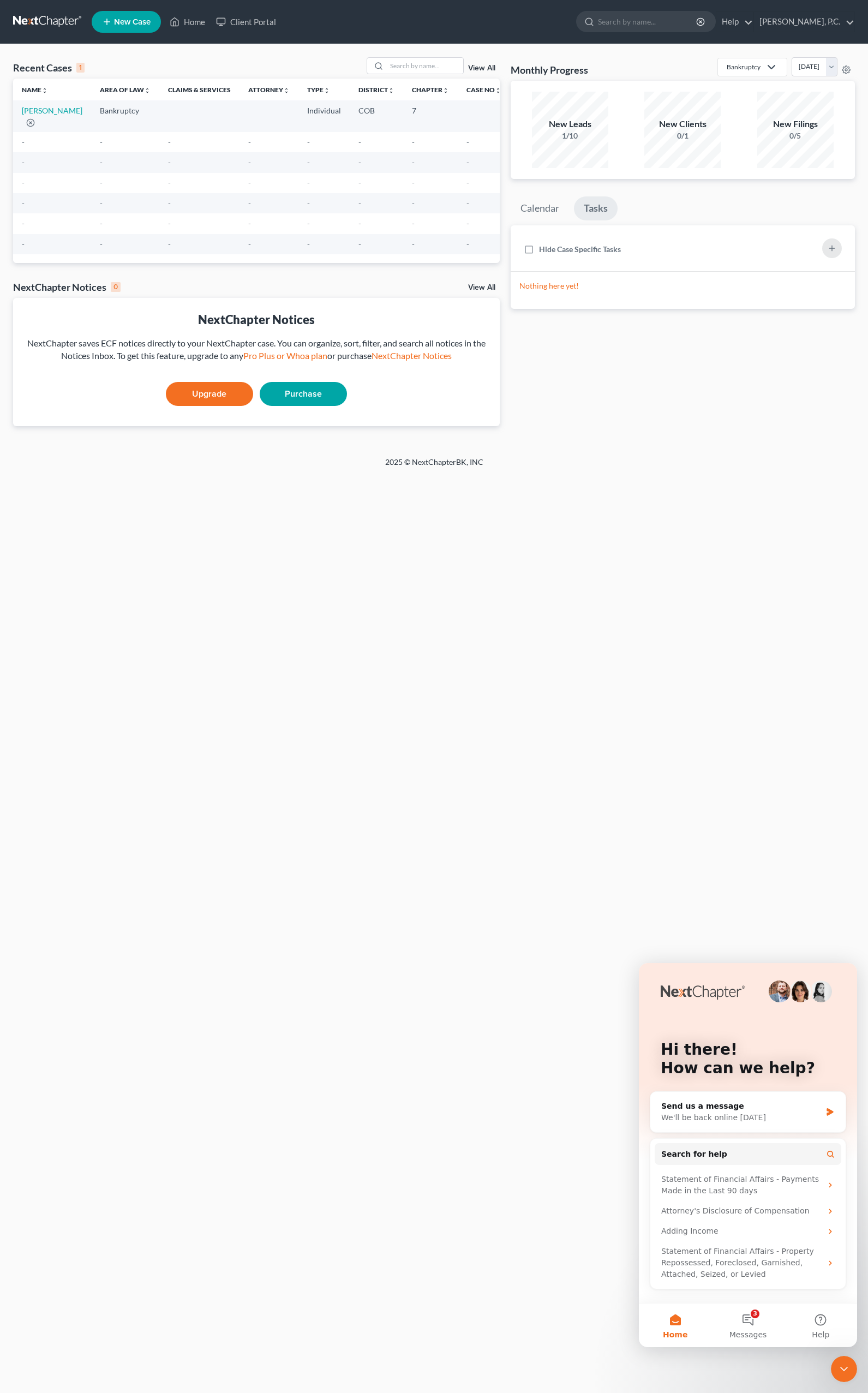
click at [678, 1331] on span "Home" at bounding box center [675, 1335] width 24 height 8
click at [848, 1374] on icon "Close Intercom Messenger" at bounding box center [844, 1369] width 13 height 13
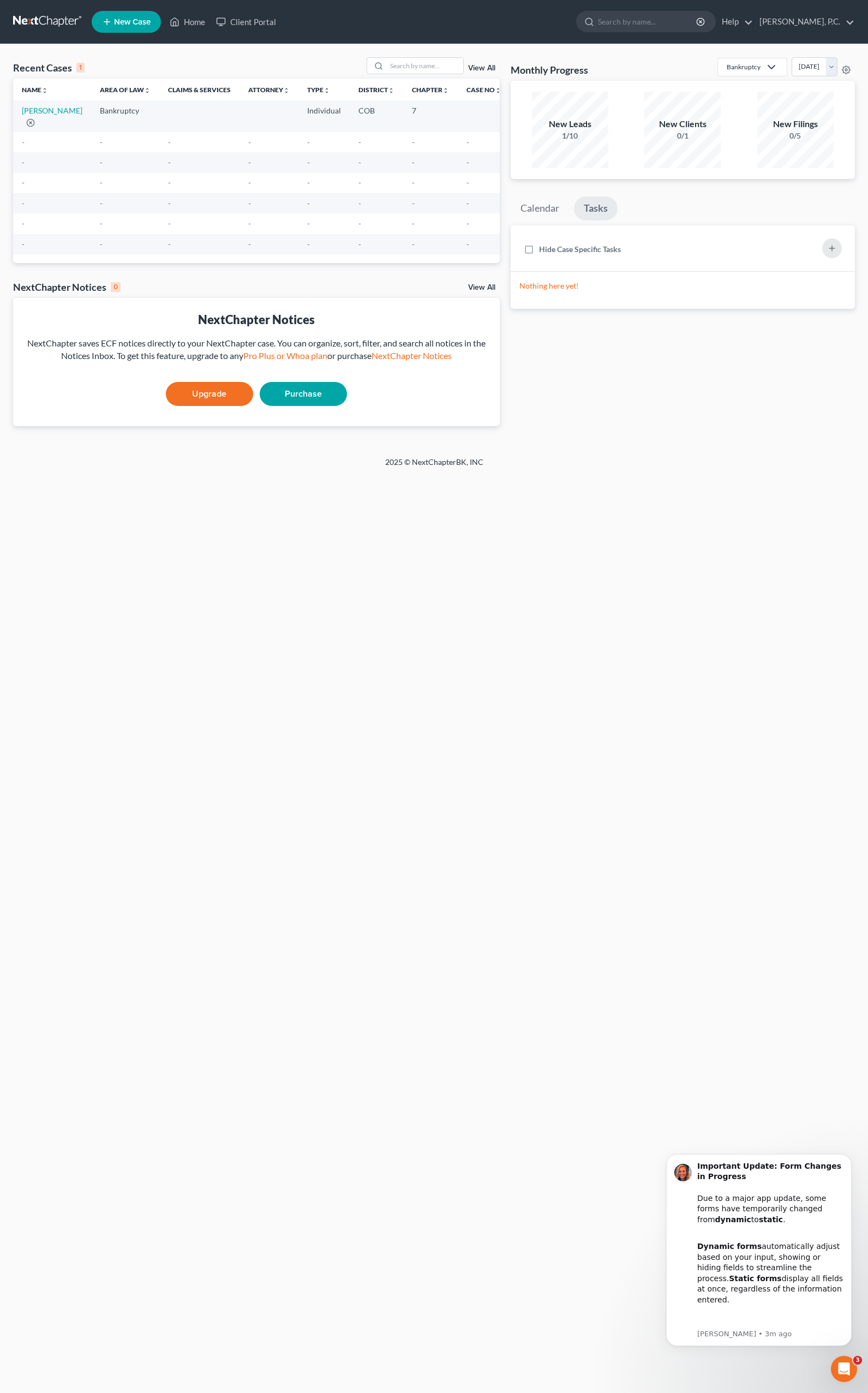
click at [449, 916] on div "Home New Case Client Portal [PERSON_NAME], P.C. [EMAIL_ADDRESS][DOMAIN_NAME] My…" at bounding box center [434, 696] width 868 height 1393
click at [847, 1161] on button "Dismiss notification" at bounding box center [849, 1157] width 14 height 14
click at [845, 1158] on button "Dismiss notification" at bounding box center [849, 1157] width 14 height 14
click at [851, 1167] on button "Dismiss notification" at bounding box center [849, 1160] width 14 height 14
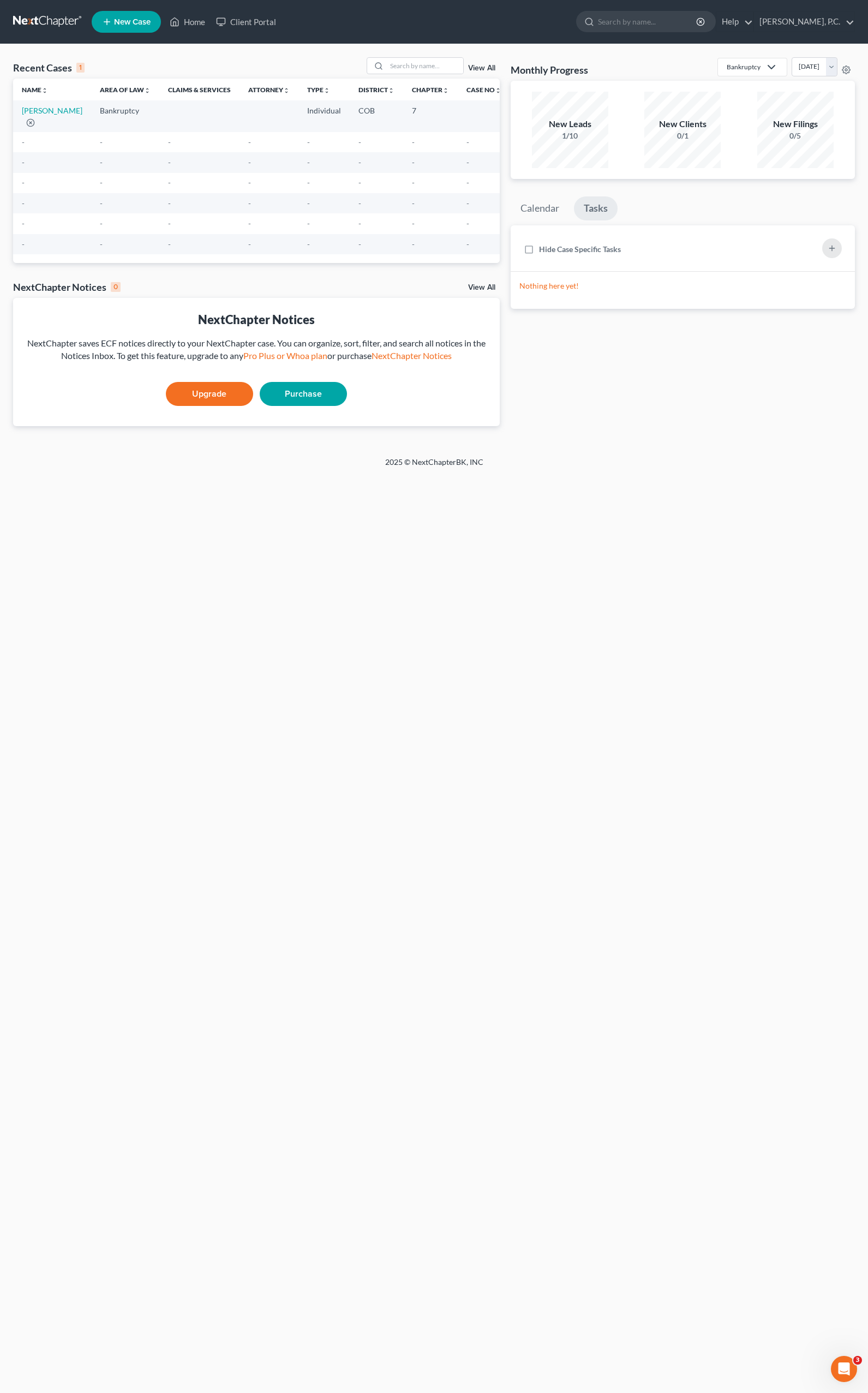
click at [573, 1046] on div "Home New Case Client Portal [PERSON_NAME], P.C. [EMAIL_ADDRESS][DOMAIN_NAME] My…" at bounding box center [434, 696] width 868 height 1393
click at [635, 544] on div "Home New Case Client Portal [PERSON_NAME], P.C. [EMAIL_ADDRESS][DOMAIN_NAME] My…" at bounding box center [434, 696] width 868 height 1393
click at [727, 68] on div "Bankruptcy" at bounding box center [743, 67] width 34 height 9
click at [118, 31] on link "New Case" at bounding box center [126, 22] width 69 height 22
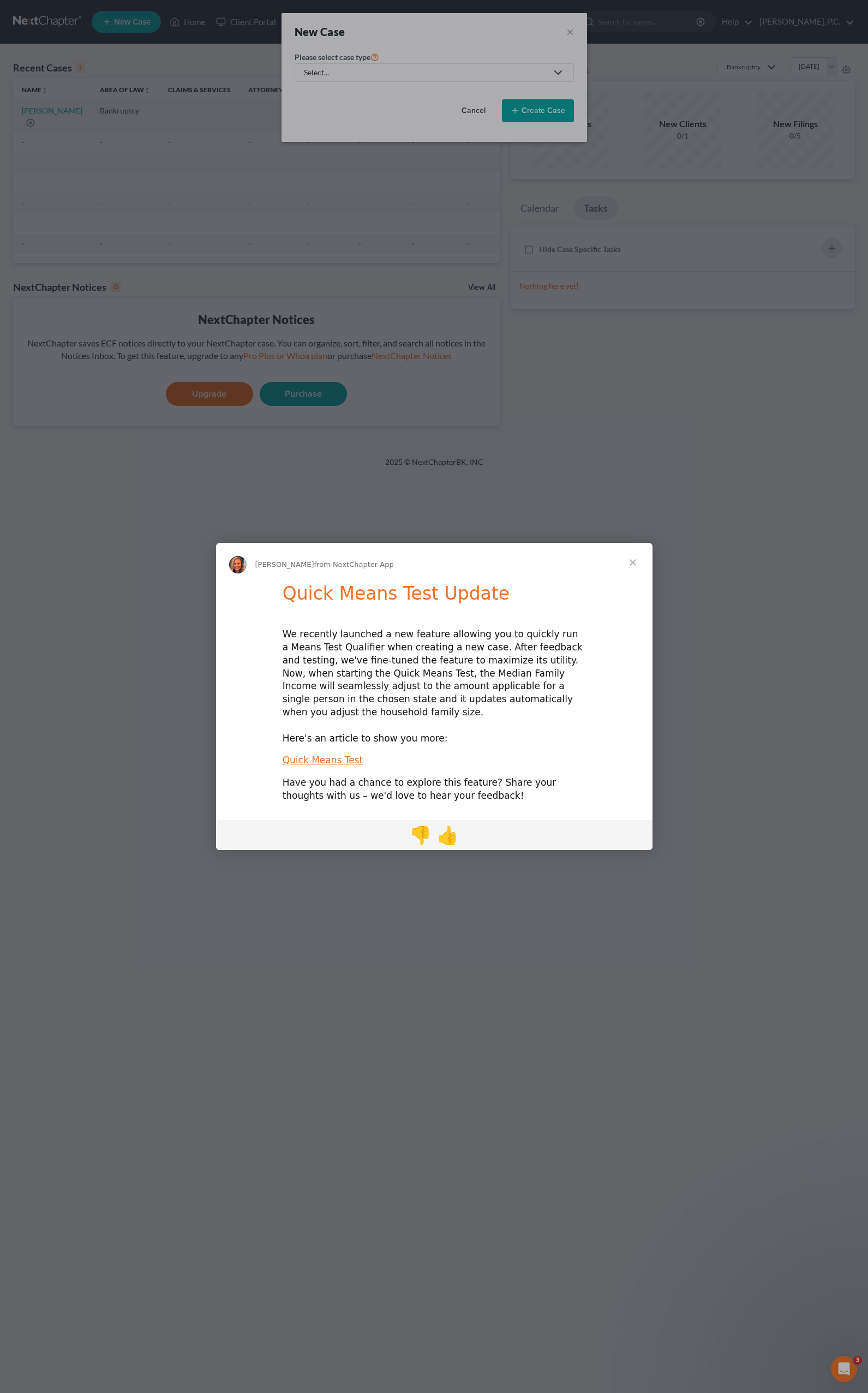
click at [637, 571] on span "Close" at bounding box center [633, 563] width 39 height 39
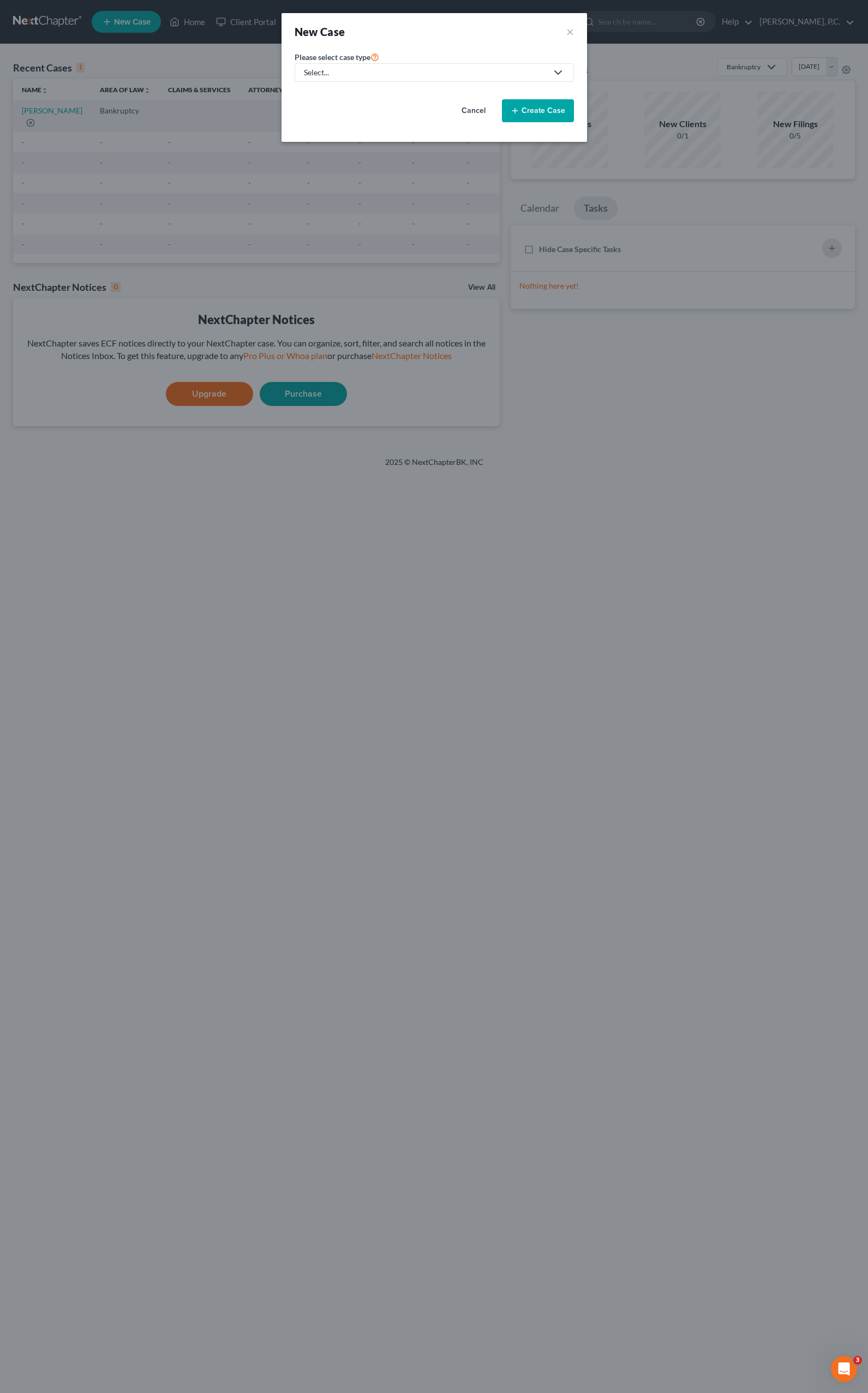
click at [352, 76] on div "Select..." at bounding box center [425, 73] width 243 height 11
click at [347, 97] on div "Bankruptcy" at bounding box center [353, 94] width 95 height 11
select select "11"
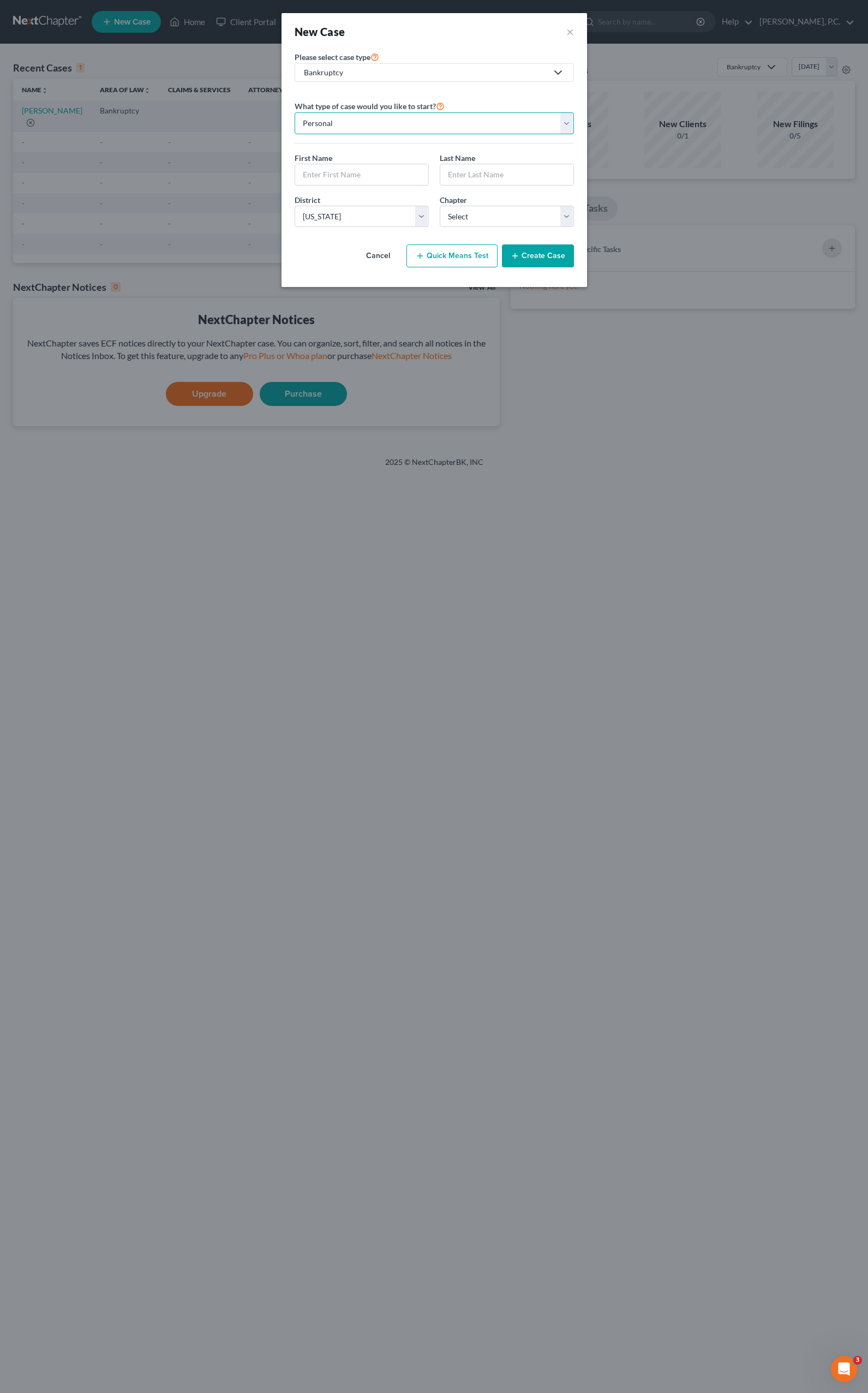
click at [340, 125] on select "Personal Business" at bounding box center [434, 123] width 280 height 22
click at [466, 213] on select "Select 7 11 12 13" at bounding box center [507, 216] width 134 height 22
select select "1"
click at [440, 206] on select "Select 7 11 12 13" at bounding box center [507, 216] width 134 height 22
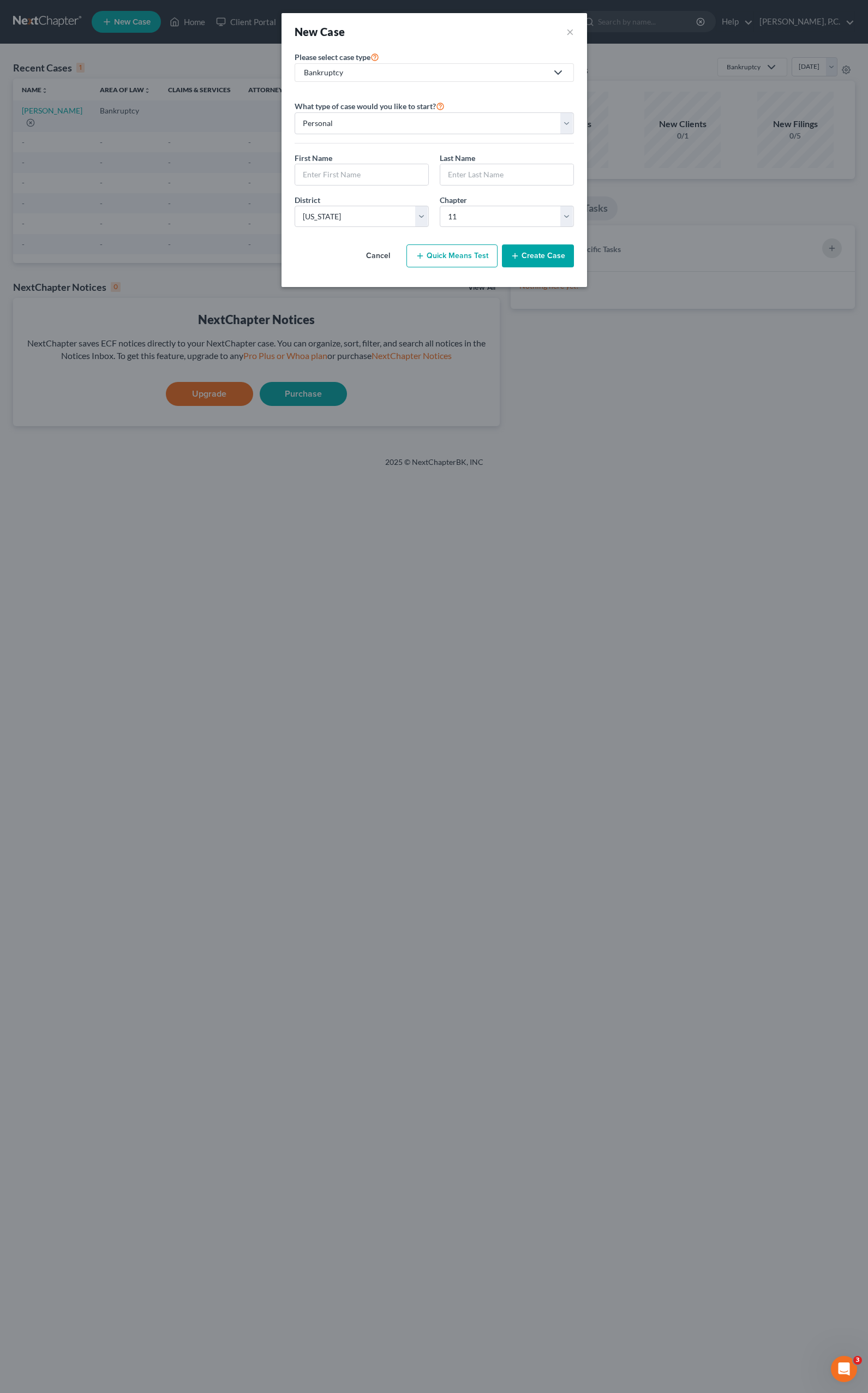
click at [356, 185] on div "First Name * Last Name *" at bounding box center [434, 173] width 290 height 42
click at [311, 171] on input "text" at bounding box center [362, 174] width 133 height 21
type input "[PERSON_NAME]"
click at [536, 258] on button "Create Case" at bounding box center [538, 256] width 72 height 23
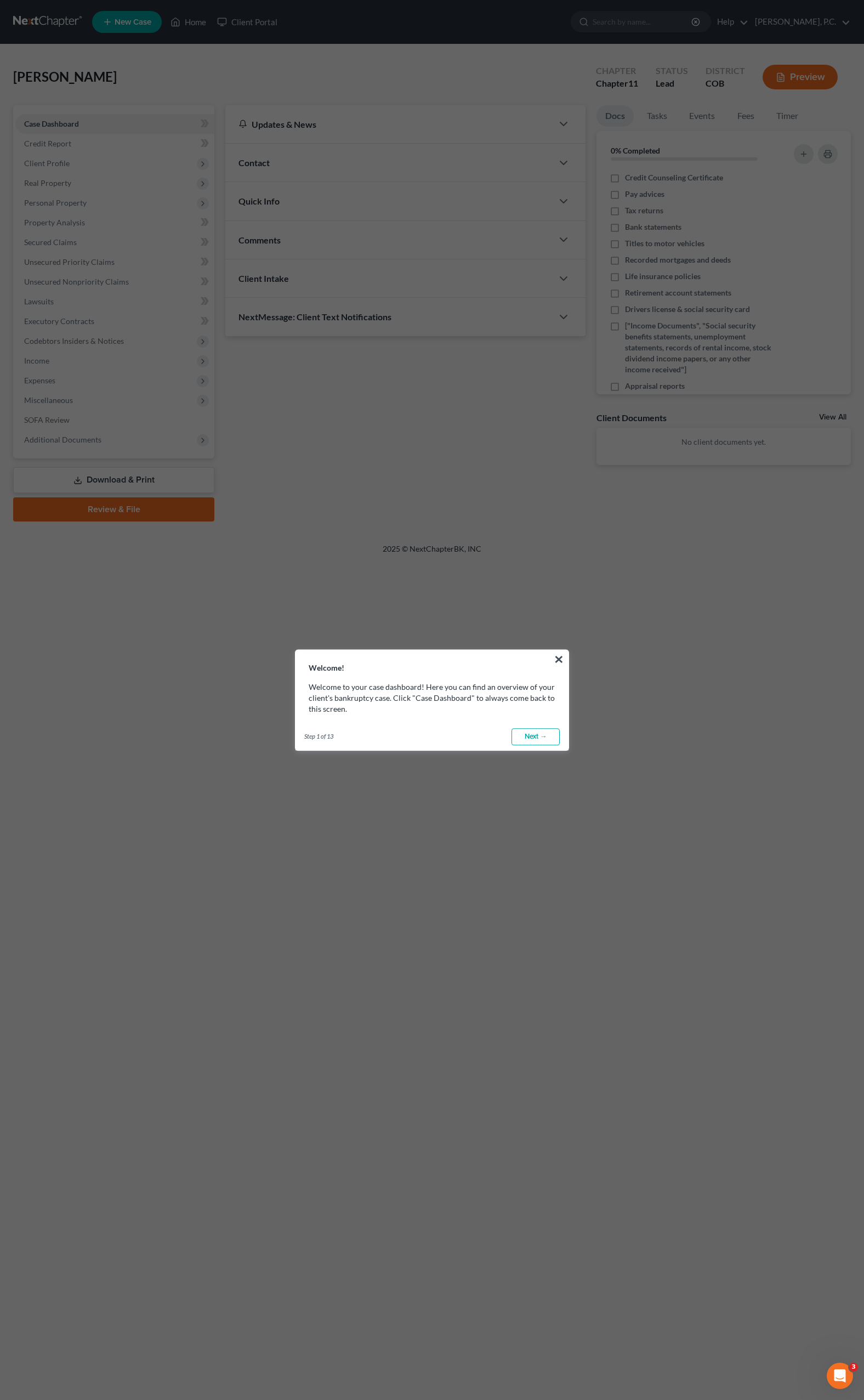
click at [552, 663] on h3 "Welcome!" at bounding box center [432, 661] width 273 height 23
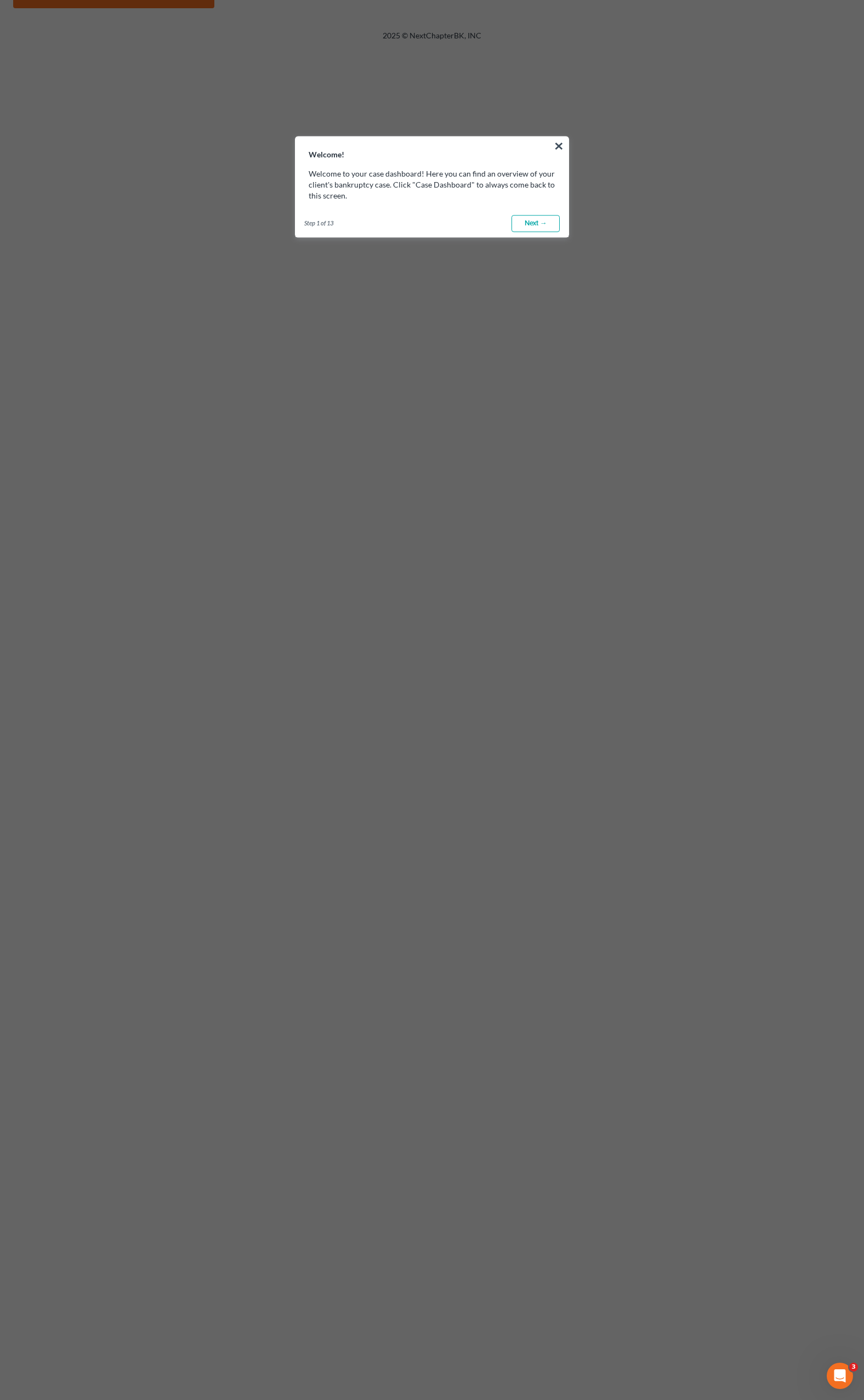
scroll to position [594, 0]
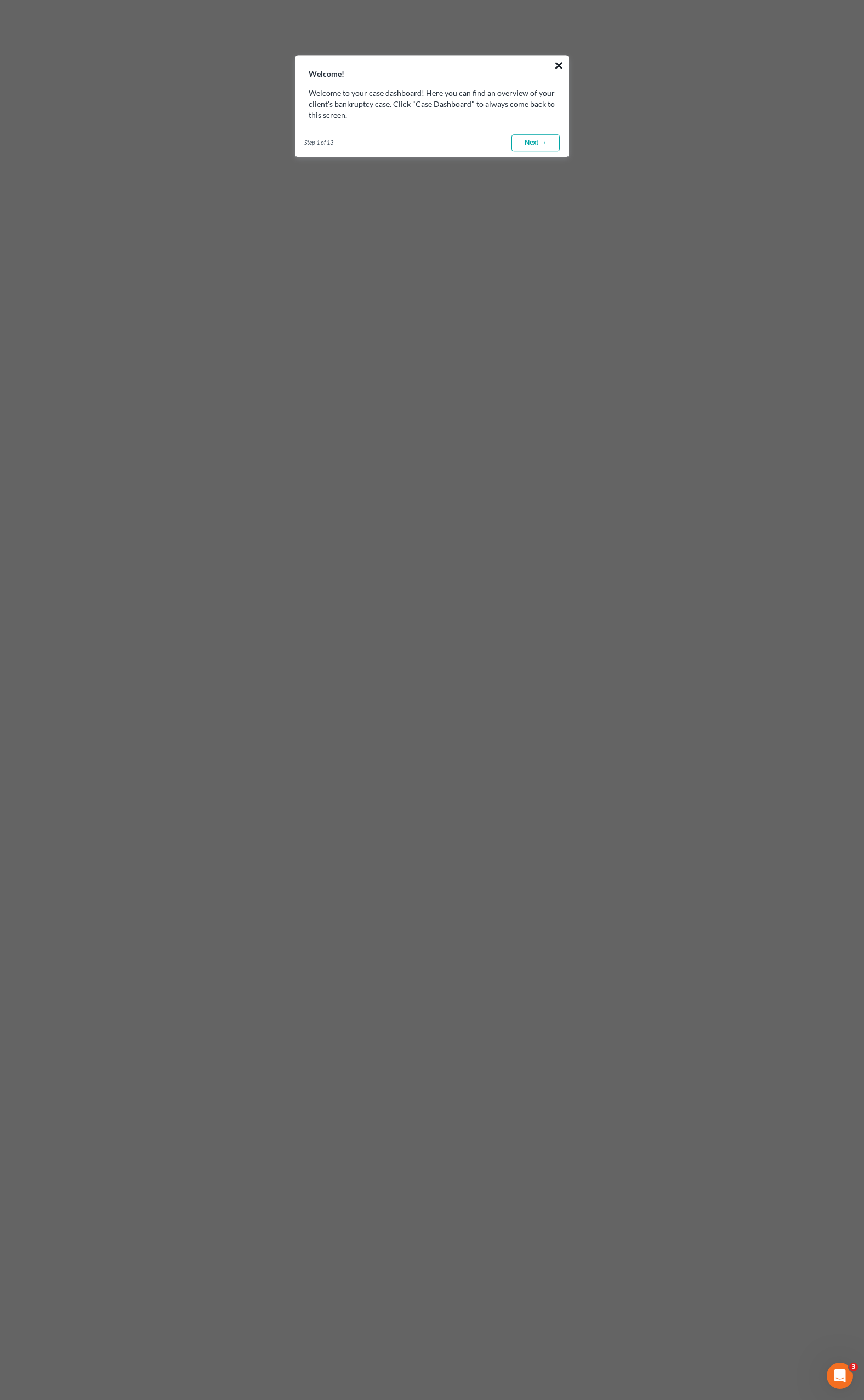
click at [558, 63] on button "×" at bounding box center [559, 65] width 11 height 17
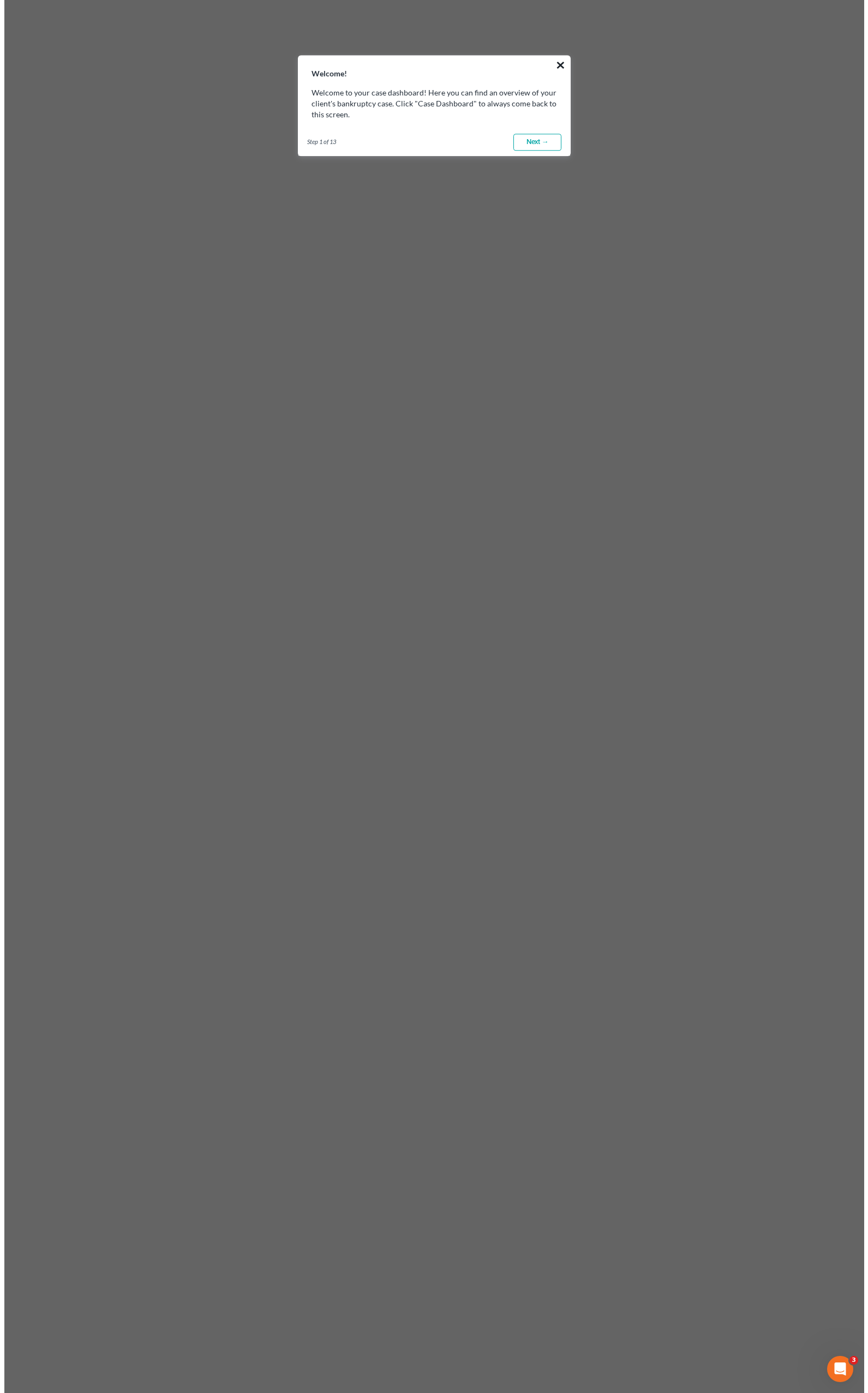
scroll to position [0, 0]
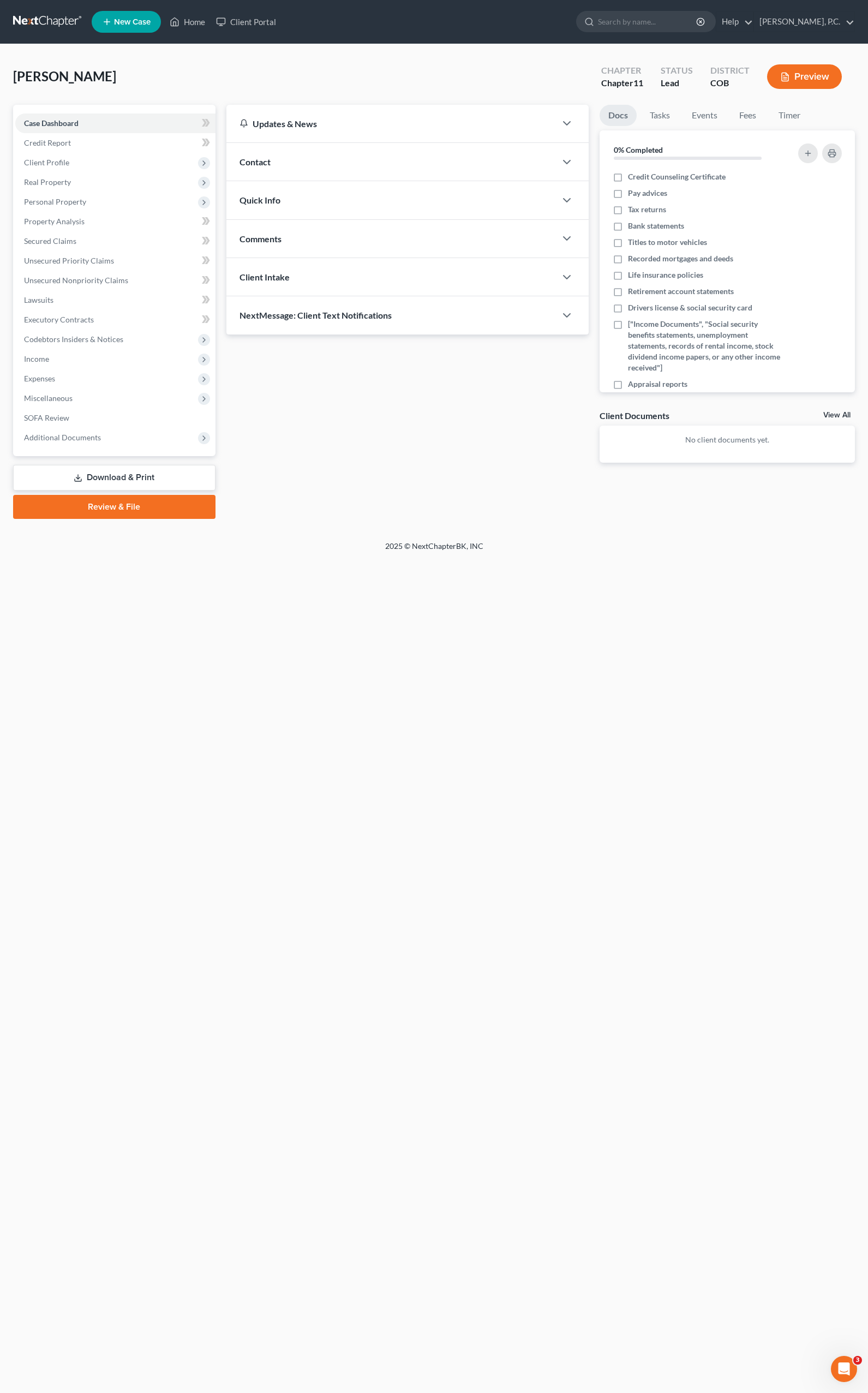
click at [317, 847] on div "Home New Case Client Portal [PERSON_NAME], P.C. [EMAIL_ADDRESS][DOMAIN_NAME] My…" at bounding box center [434, 696] width 868 height 1393
click at [52, 361] on span "Income" at bounding box center [115, 359] width 200 height 19
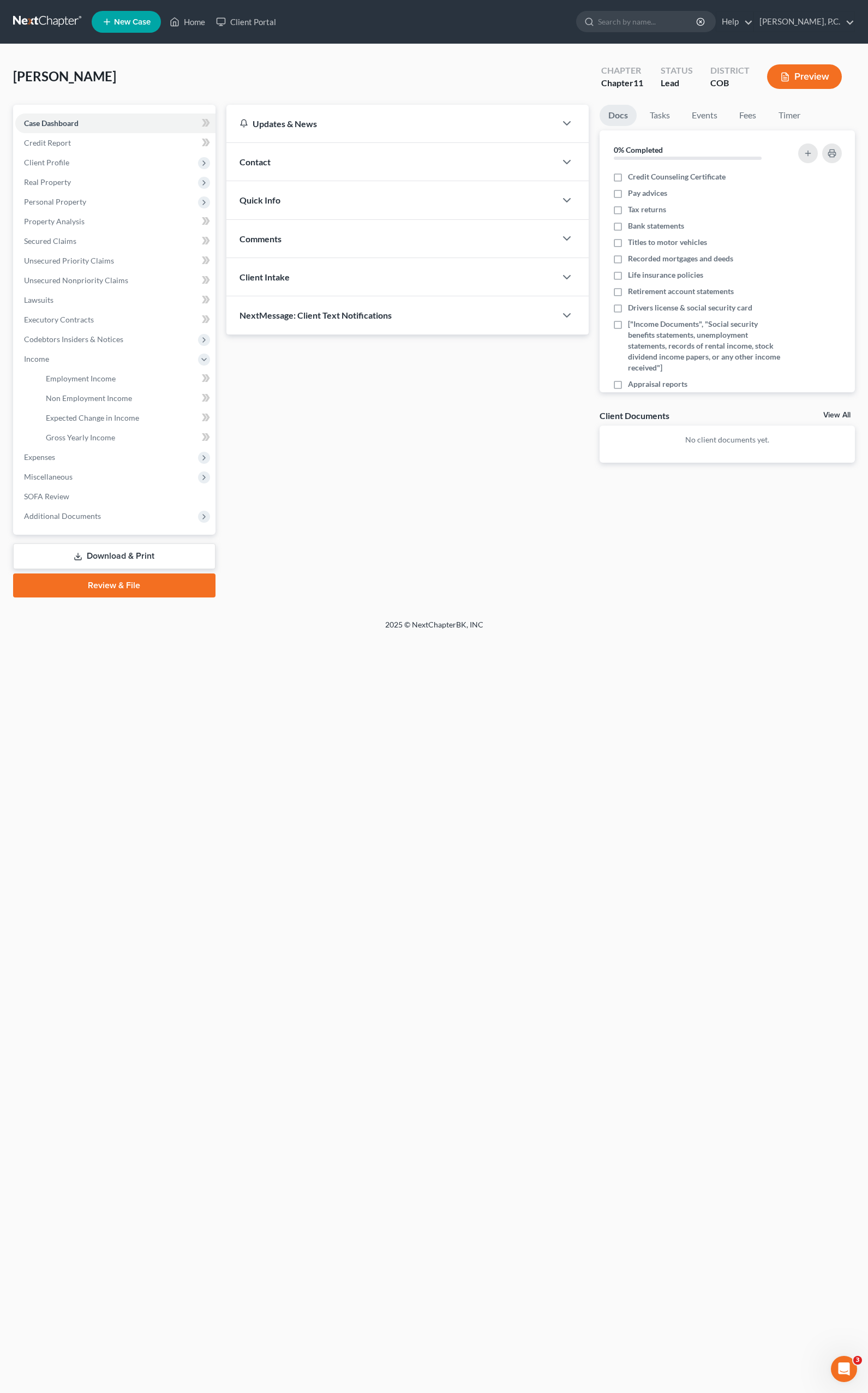
click at [317, 483] on div "Updates & News × [US_STATE] District Notes: Take a look at NextChapter's Distri…" at bounding box center [540, 351] width 639 height 493
click at [799, 19] on link "[PERSON_NAME], P.C." at bounding box center [804, 22] width 100 height 19
click at [650, 690] on div "Home New Case Client Portal [PERSON_NAME], P.C. [EMAIL_ADDRESS][DOMAIN_NAME] My…" at bounding box center [434, 696] width 868 height 1393
click at [387, 466] on div "Updates & News × [US_STATE] District Notes: Take a look at NextChapter's Distri…" at bounding box center [407, 292] width 373 height 376
click at [644, 640] on div "Home New Case Client Portal [PERSON_NAME], P.C. [EMAIL_ADDRESS][DOMAIN_NAME] My…" at bounding box center [434, 696] width 868 height 1393
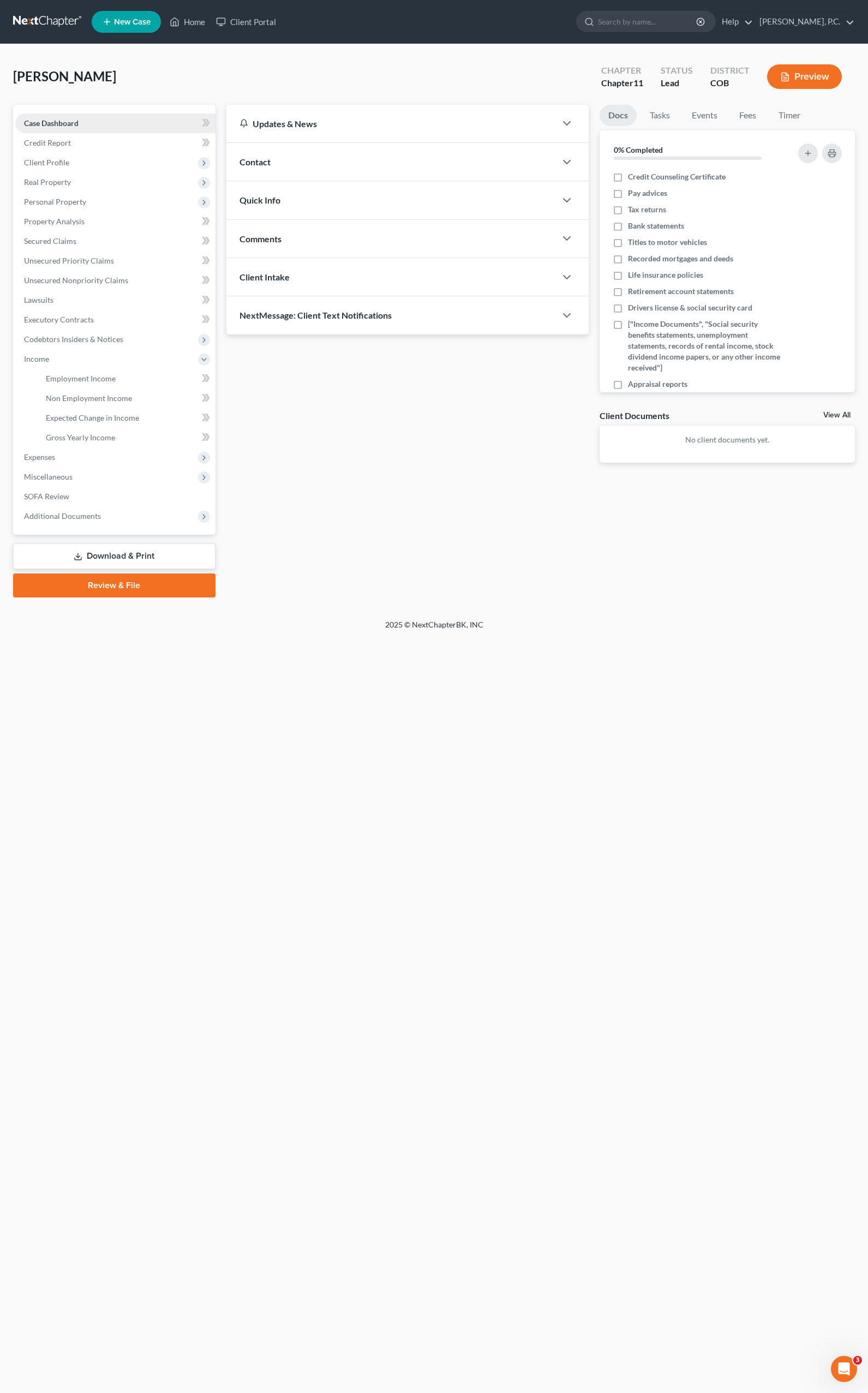
click at [63, 123] on span "Case Dashboard" at bounding box center [51, 123] width 54 height 9
click at [69, 119] on span "Case Dashboard" at bounding box center [51, 123] width 54 height 9
click at [67, 185] on span "Real Property" at bounding box center [47, 182] width 47 height 9
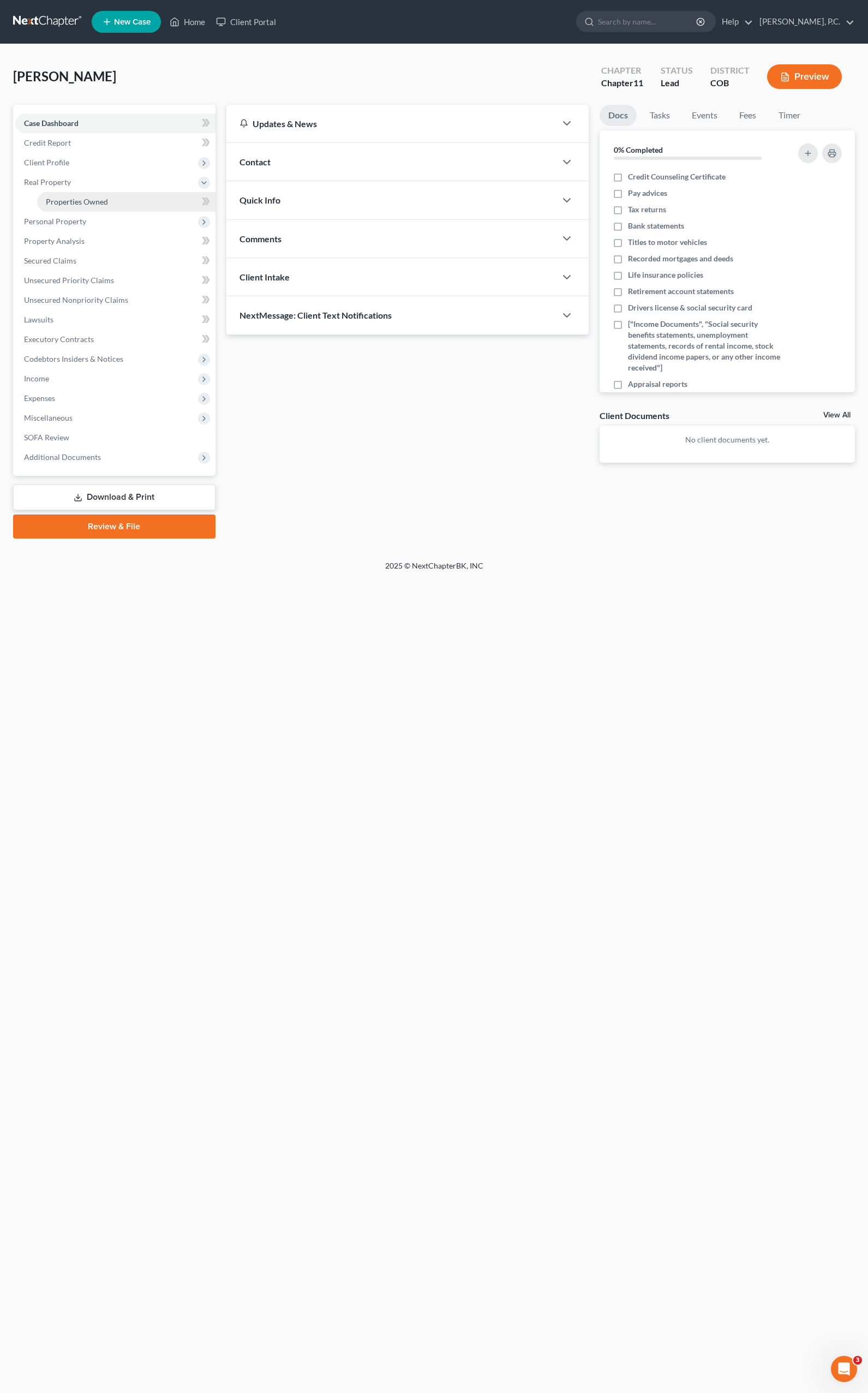
click at [68, 200] on span "Properties Owned" at bounding box center [77, 201] width 62 height 9
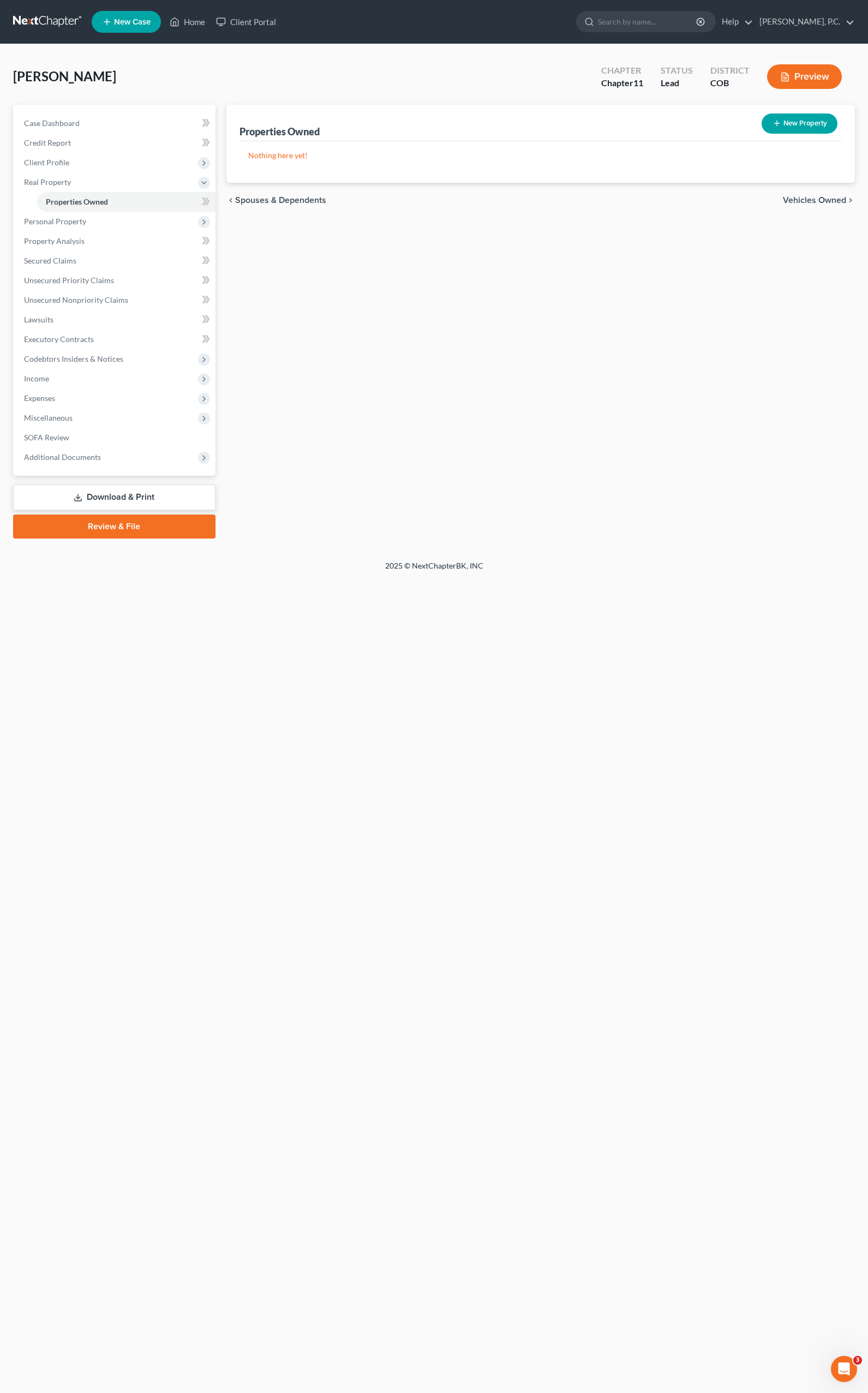
click at [100, 699] on div "Home New Case Client Portal [PERSON_NAME], P.C. [EMAIL_ADDRESS][DOMAIN_NAME] My…" at bounding box center [434, 696] width 868 height 1393
click at [68, 119] on span "Case Dashboard" at bounding box center [52, 123] width 55 height 9
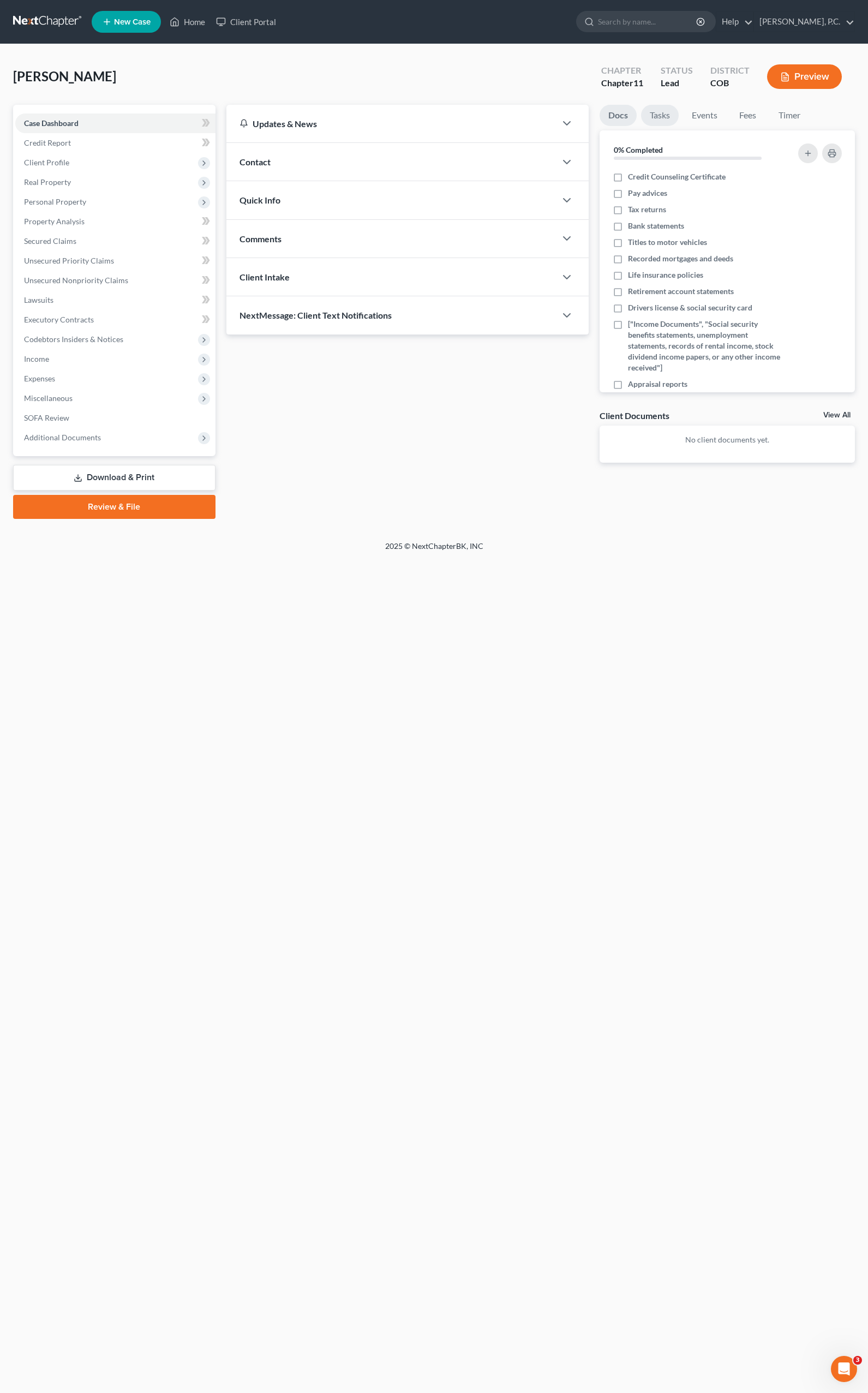
click at [663, 117] on link "Tasks" at bounding box center [660, 115] width 38 height 21
click at [628, 196] on label "Initial consultation" at bounding box center [664, 194] width 73 height 11
click at [632, 195] on input "Initial consultation" at bounding box center [636, 191] width 7 height 7
checkbox input "true"
click at [628, 211] on label "Receive documents" at bounding box center [665, 210] width 74 height 11
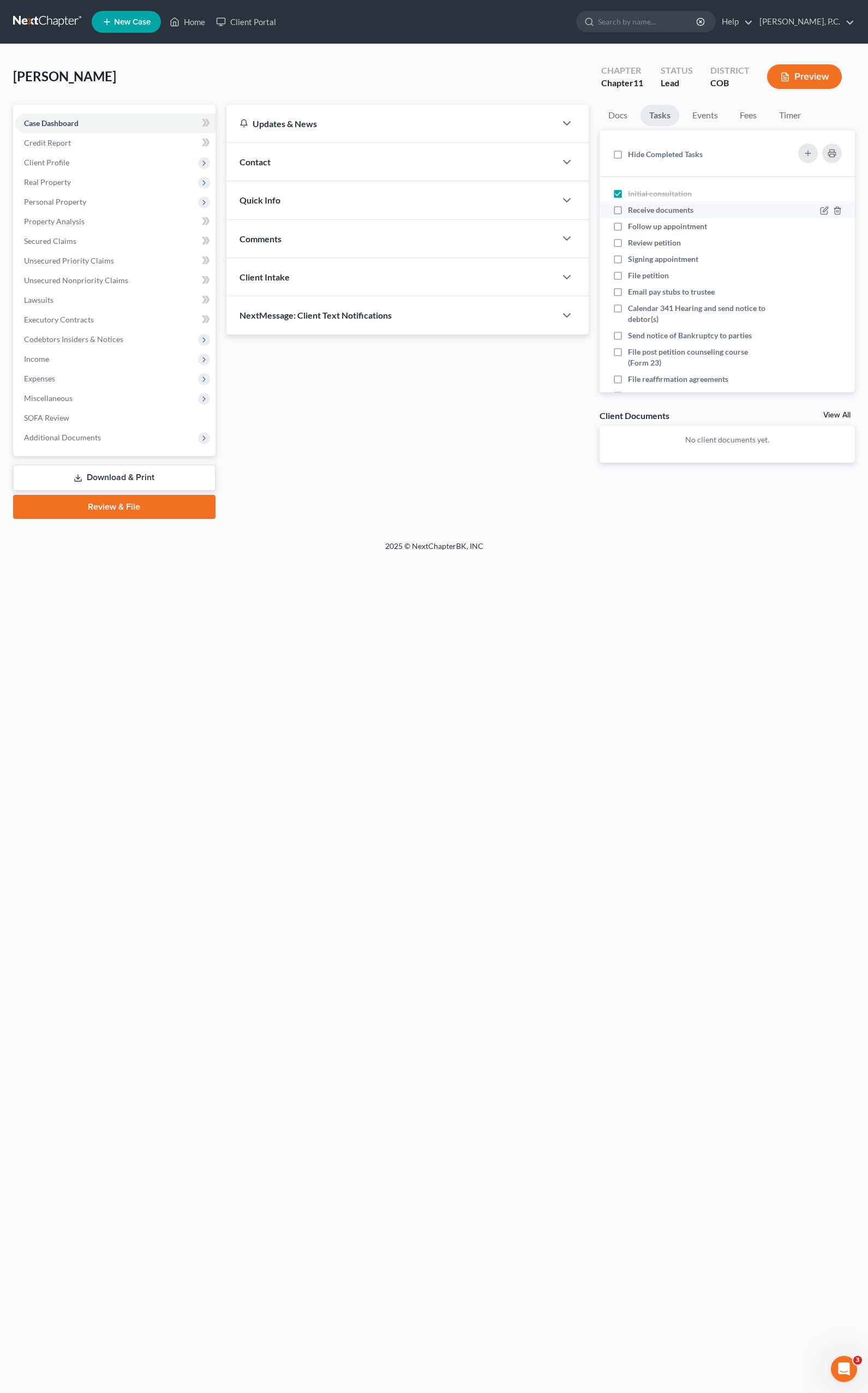
click at [632, 211] on input "Receive documents" at bounding box center [636, 208] width 7 height 7
checkbox input "true"
click at [628, 228] on label "Follow up appointment" at bounding box center [672, 226] width 88 height 11
click at [632, 228] on input "Follow up appointment" at bounding box center [636, 224] width 7 height 7
checkbox input "true"
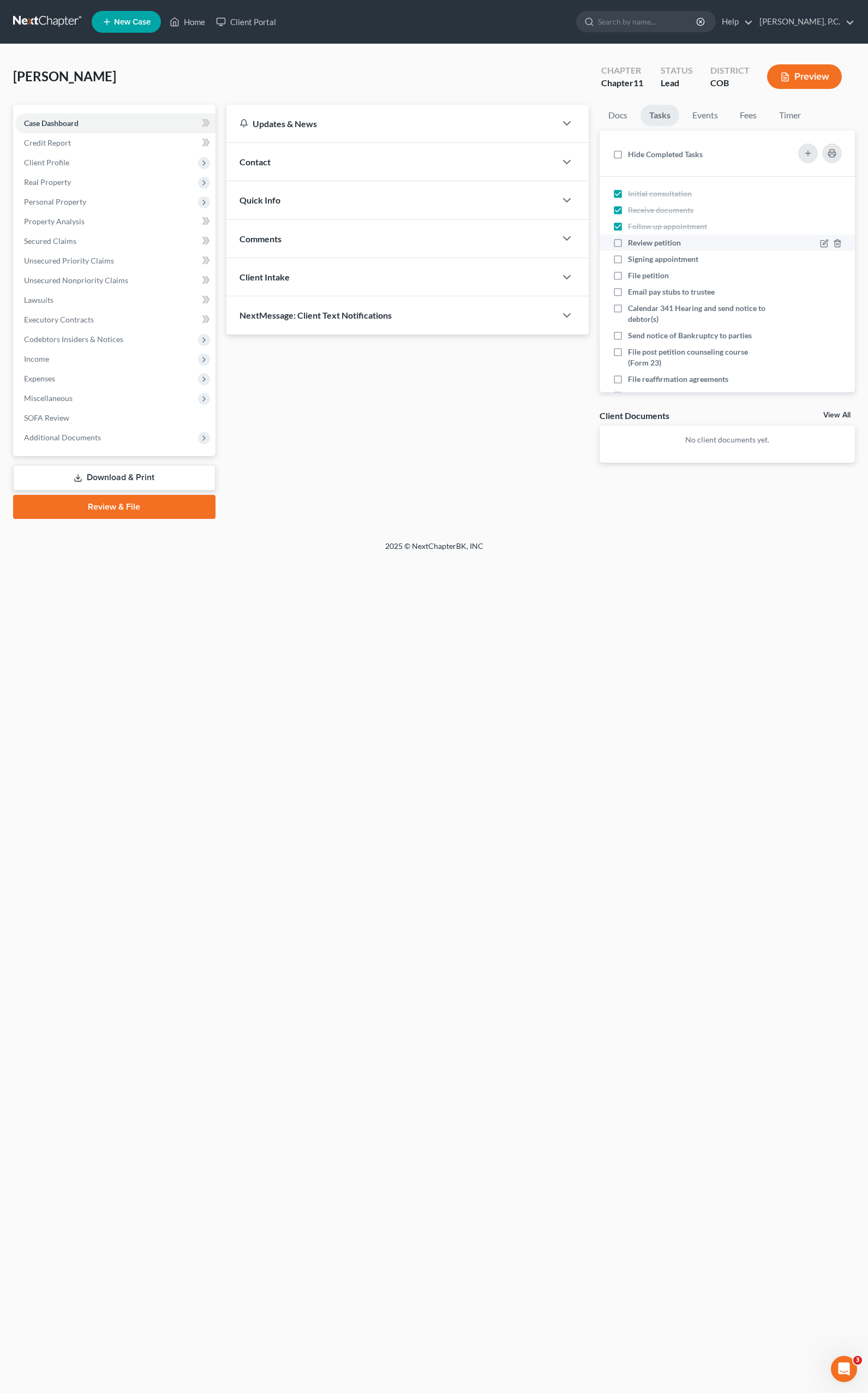
click at [628, 239] on label "Review petition" at bounding box center [658, 243] width 62 height 11
click at [632, 239] on input "Review petition" at bounding box center [636, 241] width 7 height 7
checkbox input "true"
click at [628, 256] on label "Signing appointment" at bounding box center [667, 259] width 79 height 11
click at [632, 256] on input "Signing appointment" at bounding box center [636, 257] width 7 height 7
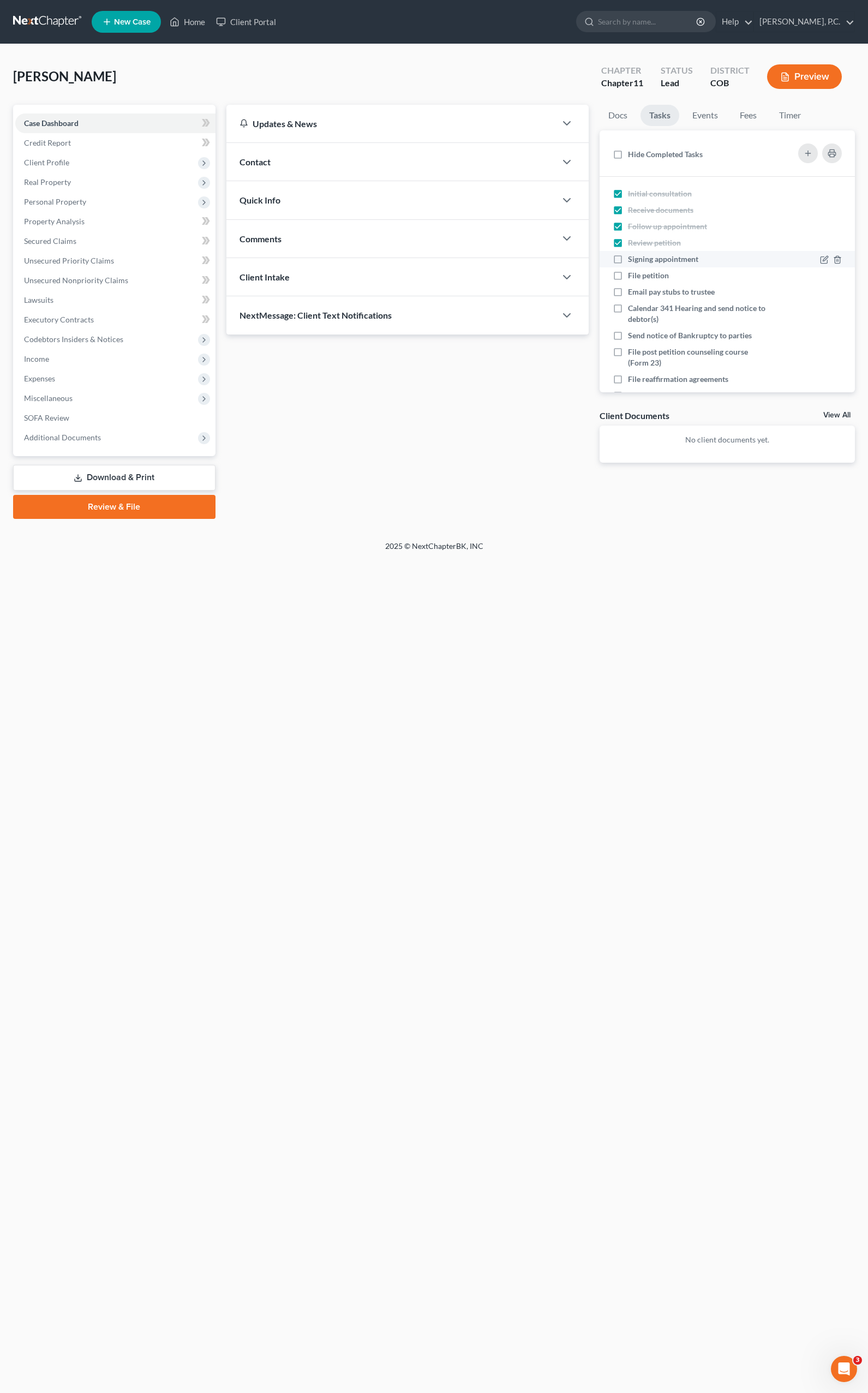
checkbox input "true"
click at [628, 277] on label "File petition" at bounding box center [653, 276] width 50 height 11
click at [632, 277] on input "File petition" at bounding box center [636, 273] width 7 height 7
checkbox input "true"
click at [628, 308] on label "Calendar 341 Hearing and send notice to debtor(s)" at bounding box center [698, 313] width 141 height 22
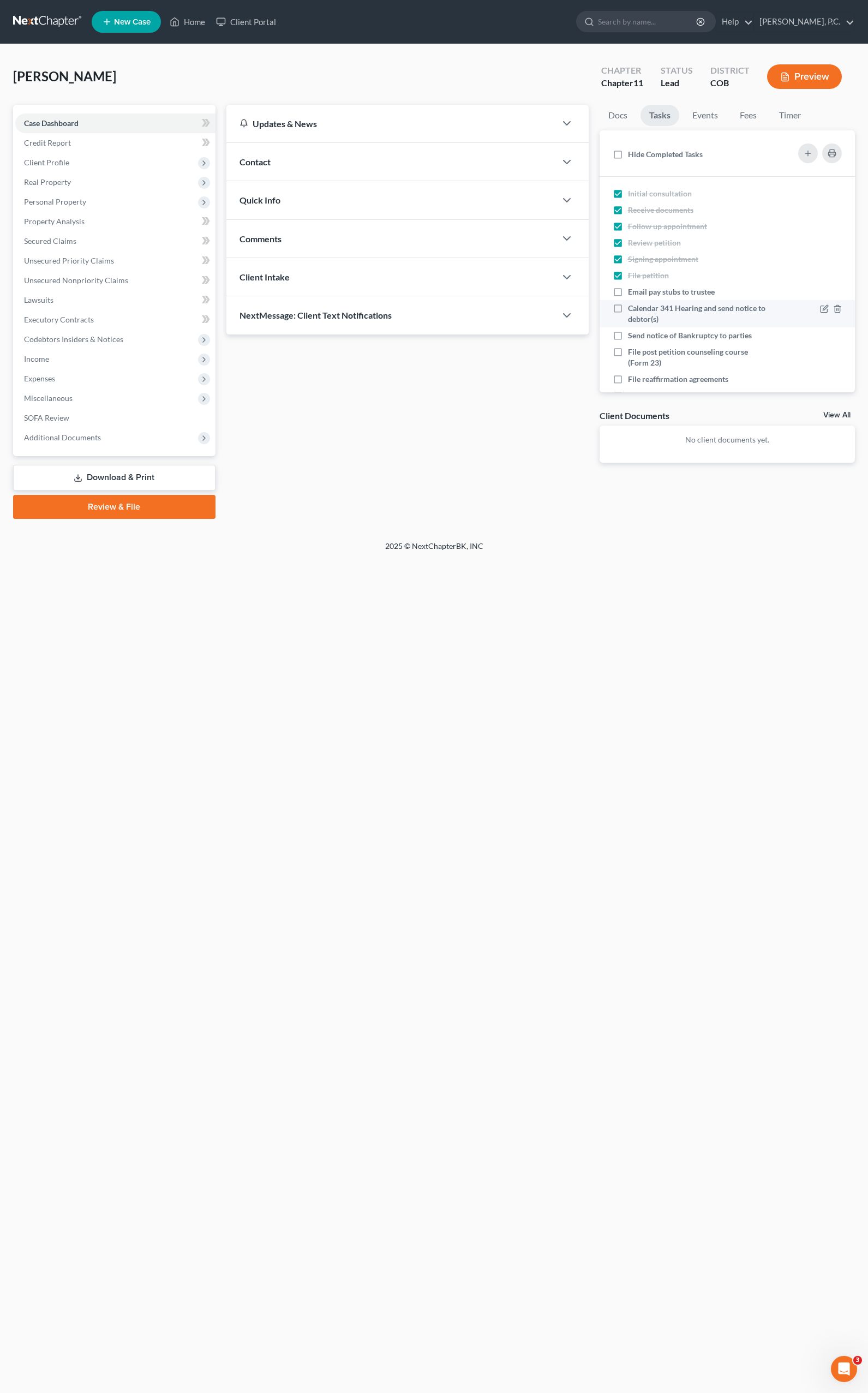
click at [632, 308] on input "Calendar 341 Hearing and send notice to debtor(s)" at bounding box center [636, 306] width 7 height 7
checkbox input "true"
click at [628, 293] on label "Email pay stubs to trustee" at bounding box center [676, 292] width 95 height 11
click at [632, 293] on input "Email pay stubs to trustee" at bounding box center [636, 290] width 7 height 7
checkbox input "true"
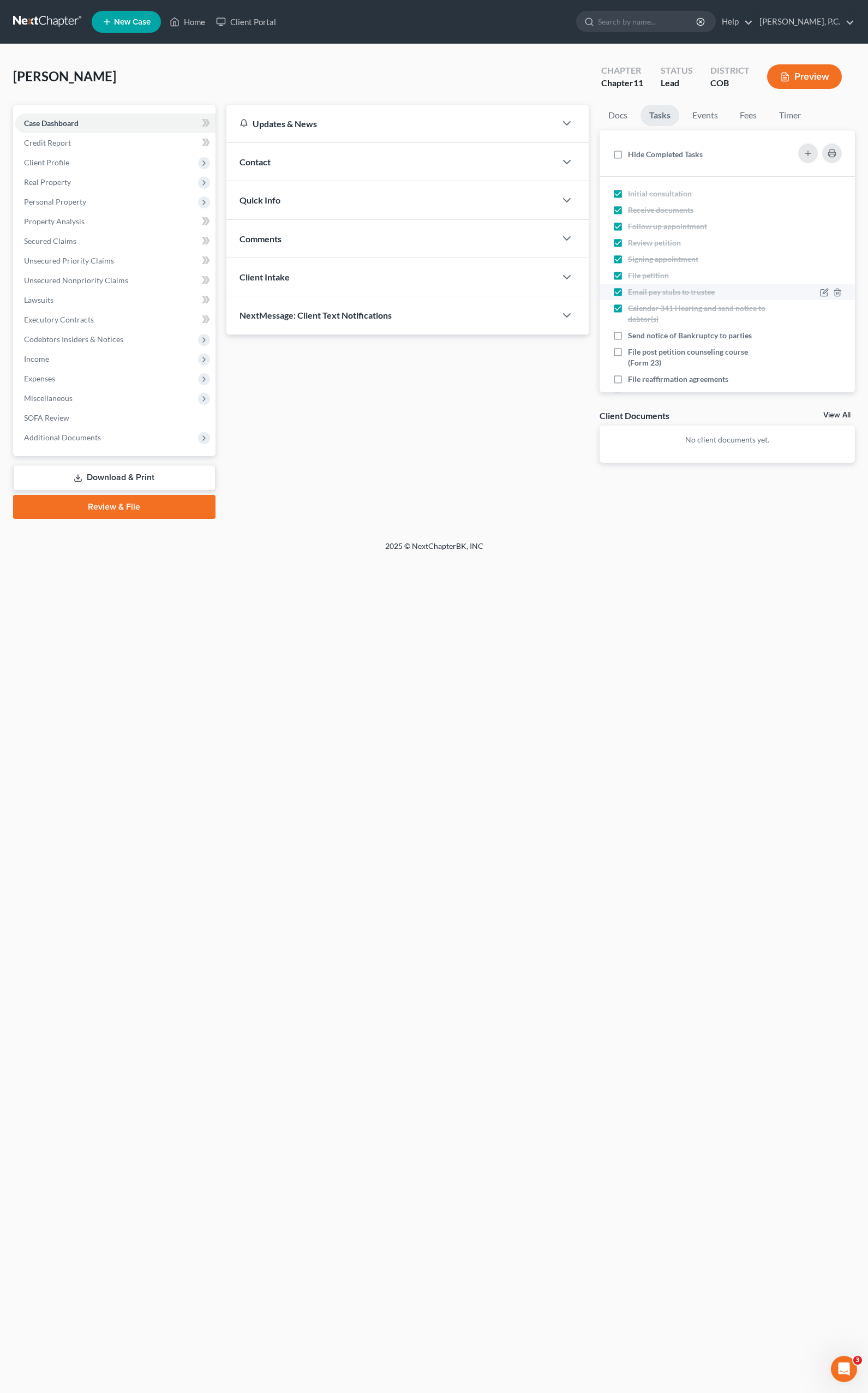
scroll to position [45, 0]
click at [628, 288] on label "Send notice of Bankruptcy to parties" at bounding box center [694, 290] width 133 height 11
click at [632, 288] on input "Send notice of Bankruptcy to parties" at bounding box center [636, 288] width 7 height 7
checkbox input "true"
click at [628, 151] on label "Hide Completed Tasks" at bounding box center [665, 155] width 75 height 11
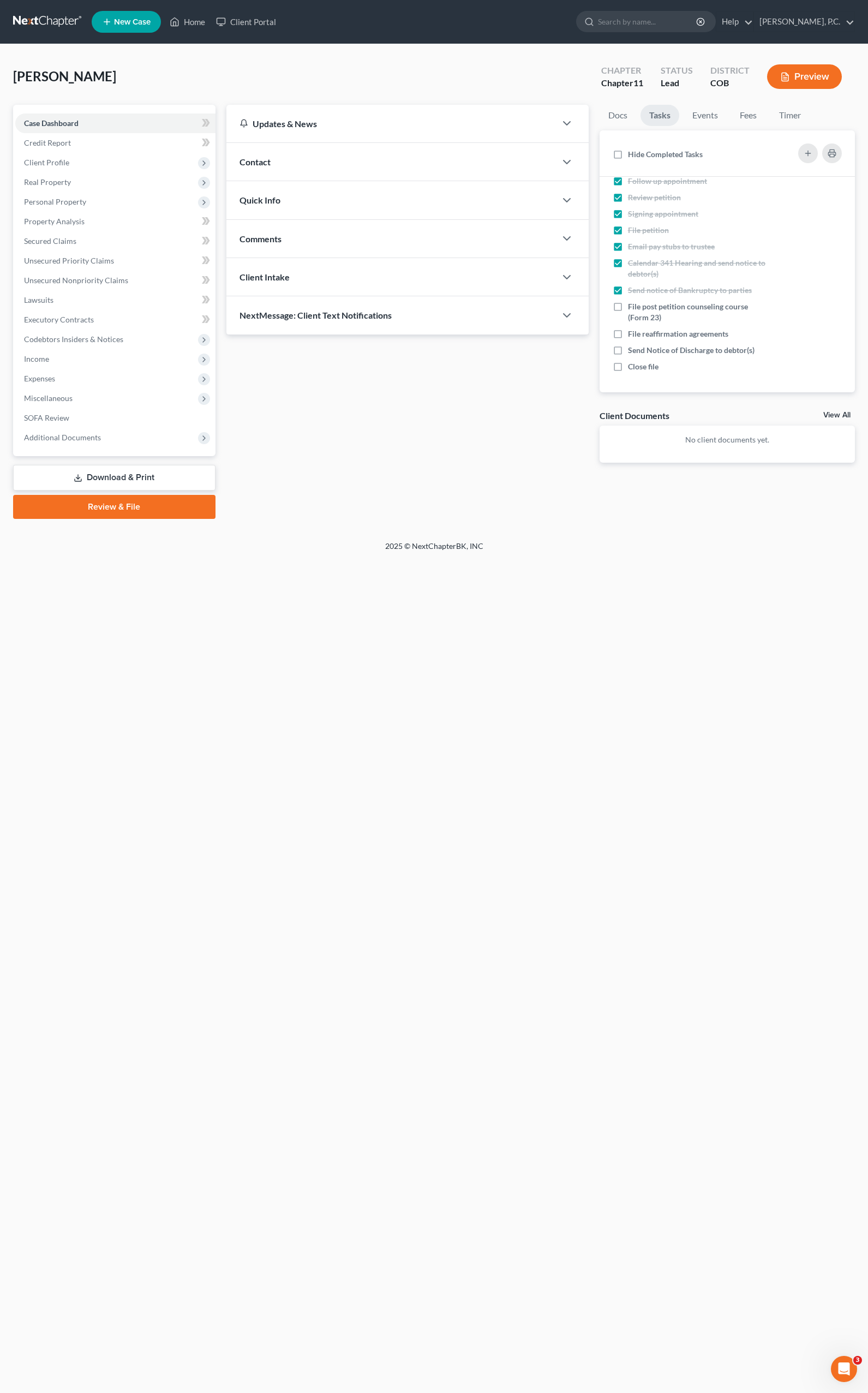
click at [632, 151] on input "Hide Completed Tasks" at bounding box center [636, 153] width 7 height 7
checkbox input "true"
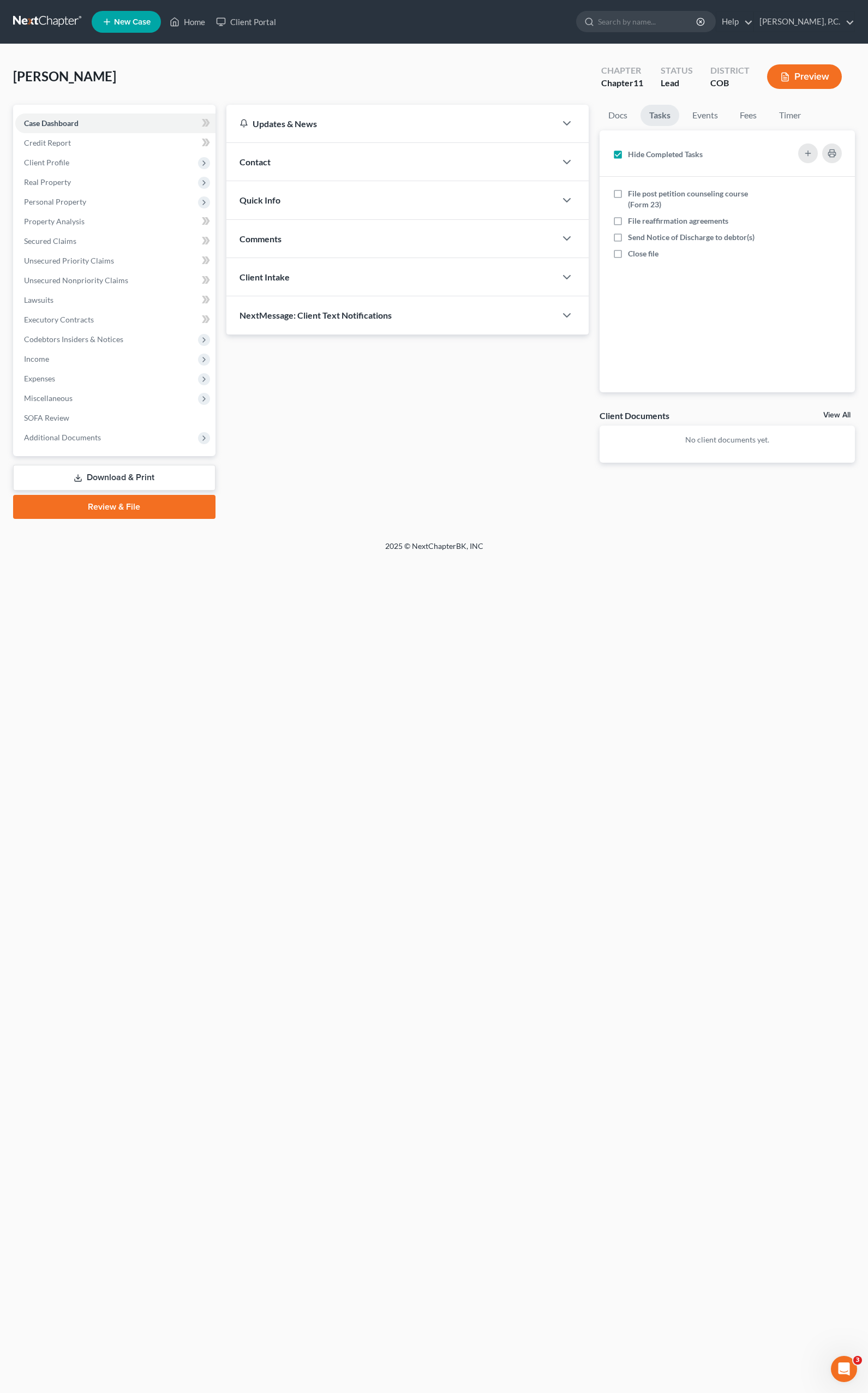
click at [627, 541] on div "2025 © NextChapterBK, INC" at bounding box center [434, 550] width 622 height 19
click at [717, 108] on link "Events" at bounding box center [705, 115] width 43 height 21
click at [737, 113] on link "Fees" at bounding box center [748, 115] width 35 height 21
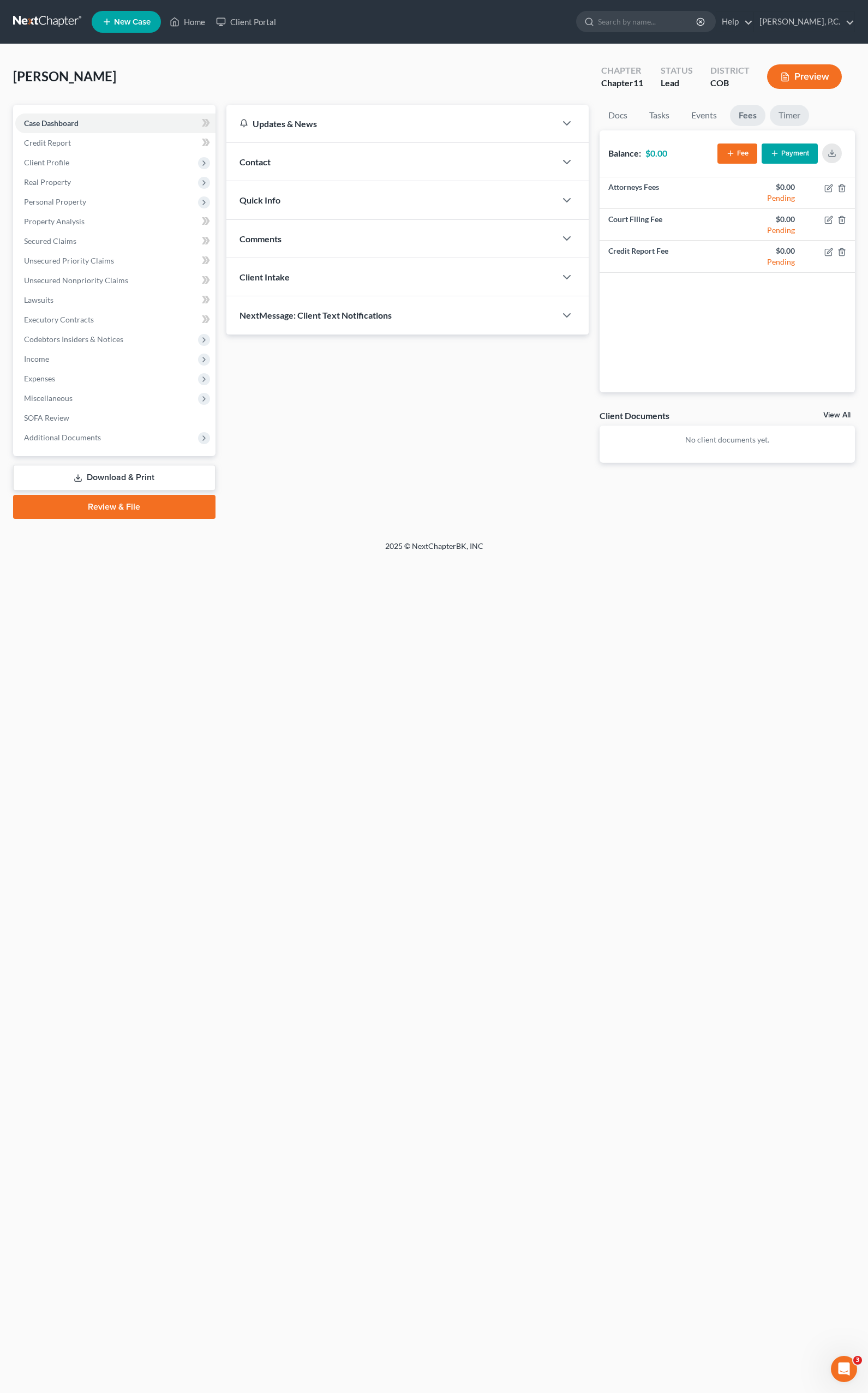
click at [783, 120] on link "Timer" at bounding box center [789, 115] width 39 height 21
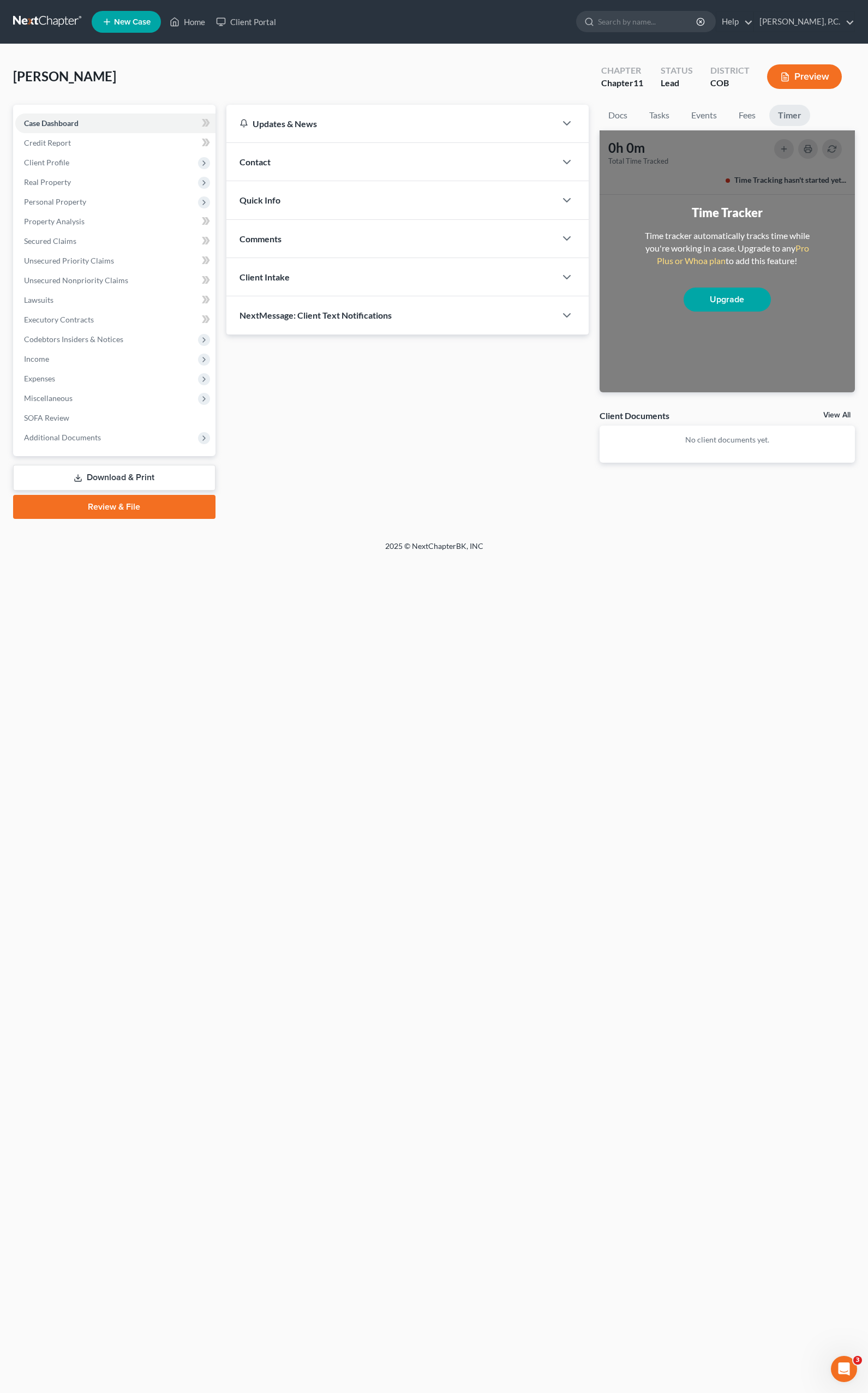
click at [512, 559] on div "2025 © NextChapterBK, INC" at bounding box center [434, 550] width 622 height 19
click at [611, 114] on link "Docs" at bounding box center [618, 115] width 37 height 21
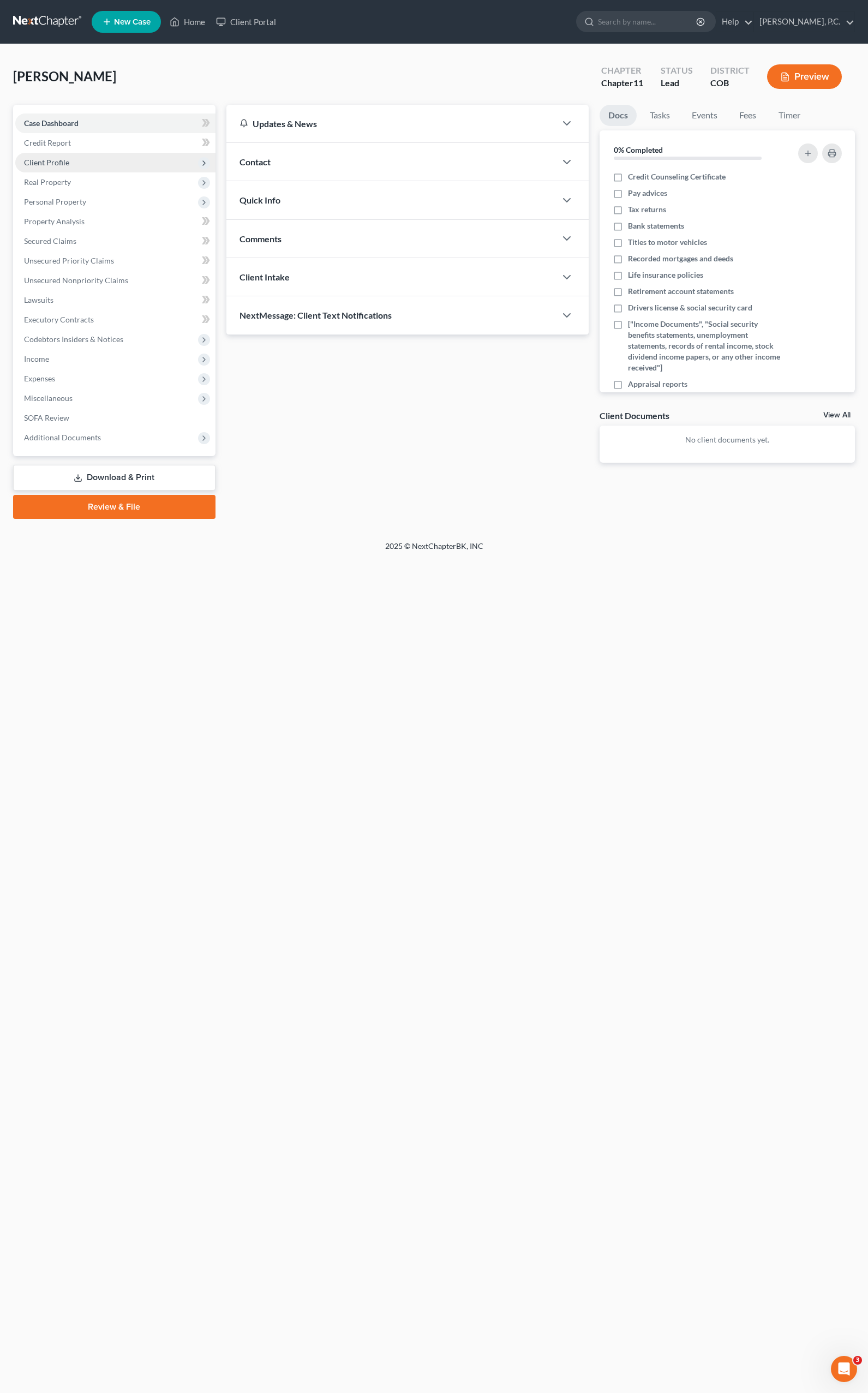
click at [53, 160] on span "Client Profile" at bounding box center [47, 162] width 45 height 9
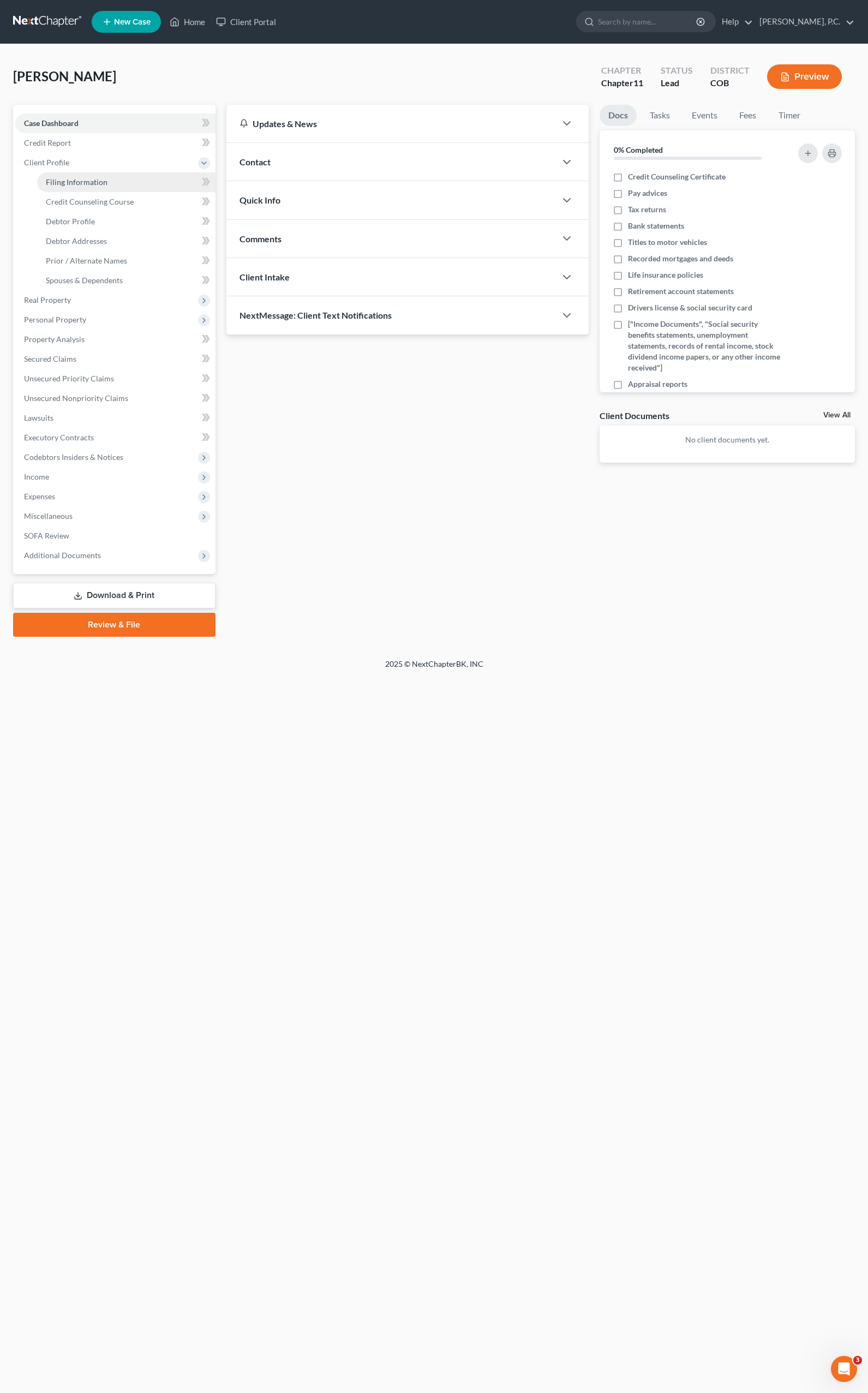
click at [64, 185] on span "Filing Information" at bounding box center [77, 182] width 62 height 9
select select "1"
select select "0"
select select "1"
select select "11"
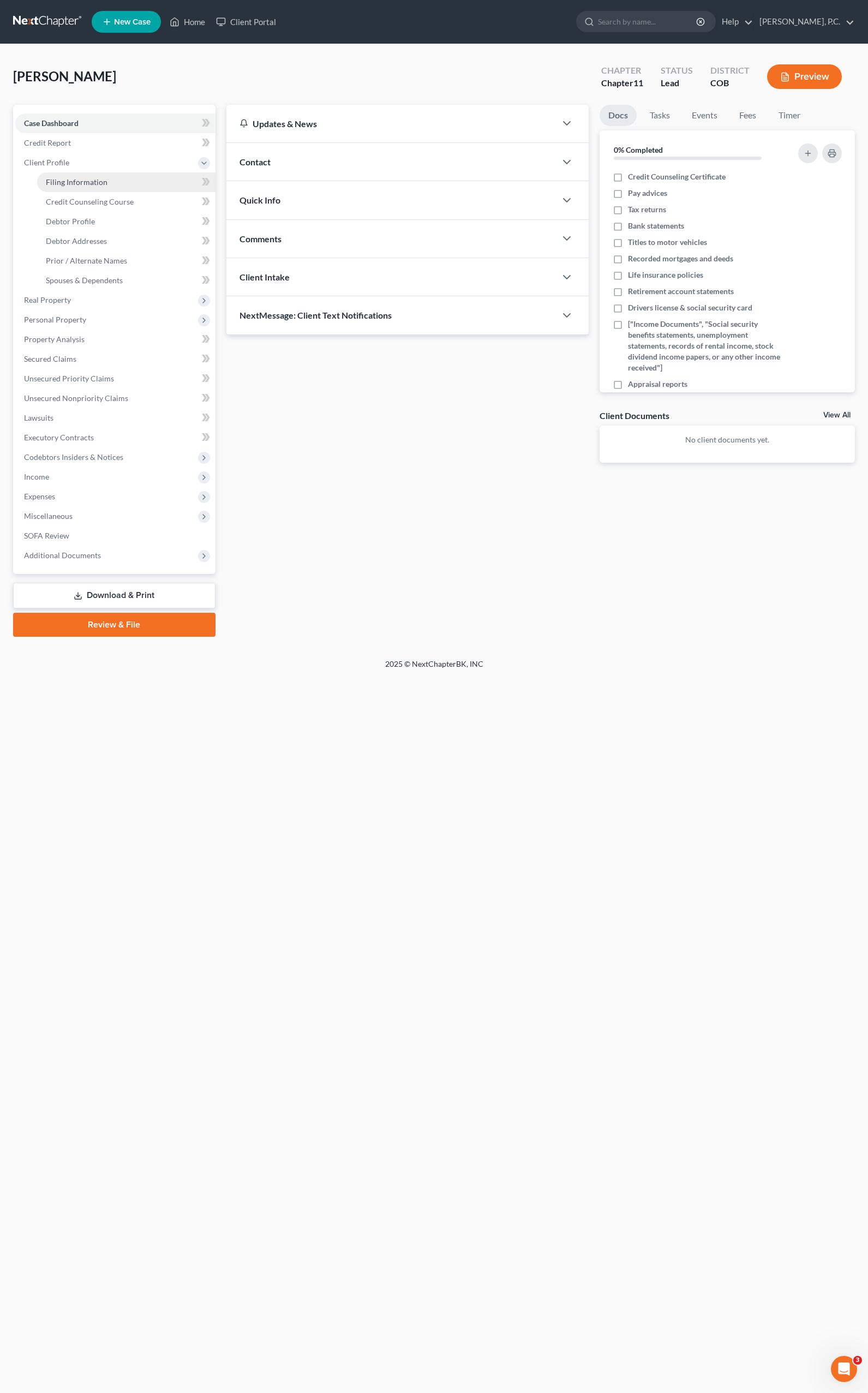
select select "5"
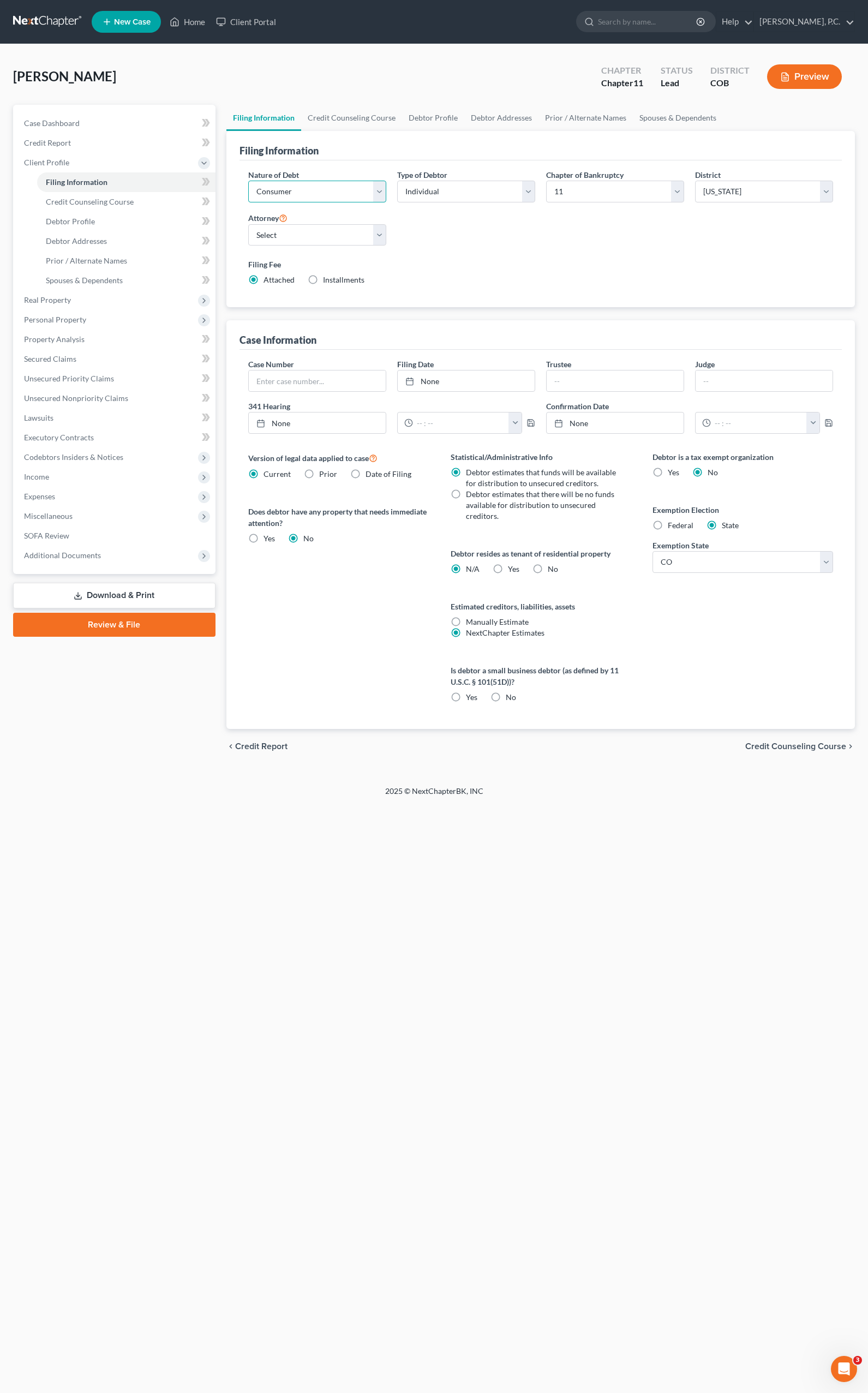
click at [379, 195] on select "Select Business Consumer Other" at bounding box center [317, 191] width 138 height 22
select select "0"
click at [248, 181] on select "Select Business Consumer Other" at bounding box center [317, 191] width 138 height 22
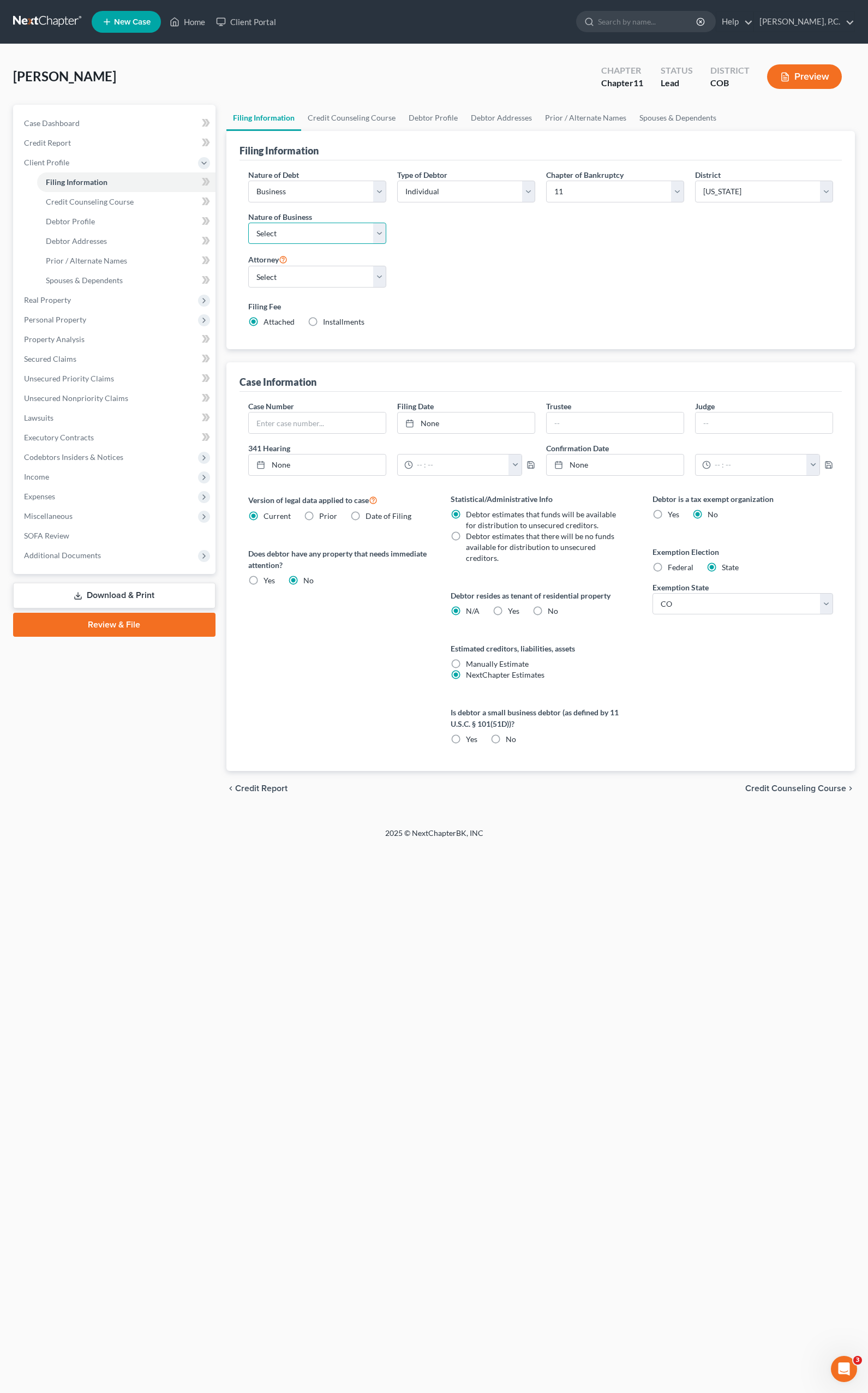
click at [376, 236] on select "Select Clearing Bank Commodity Broker Health Care Business Other Railroad Singl…" at bounding box center [317, 233] width 138 height 22
click at [507, 287] on div "Nature of Debt Select Business Consumer Other Nature of Business Select Clearin…" at bounding box center [541, 252] width 596 height 167
click at [283, 258] on icon at bounding box center [283, 259] width 9 height 11
click at [374, 277] on select "Select [PERSON_NAME] - null" at bounding box center [317, 276] width 138 height 22
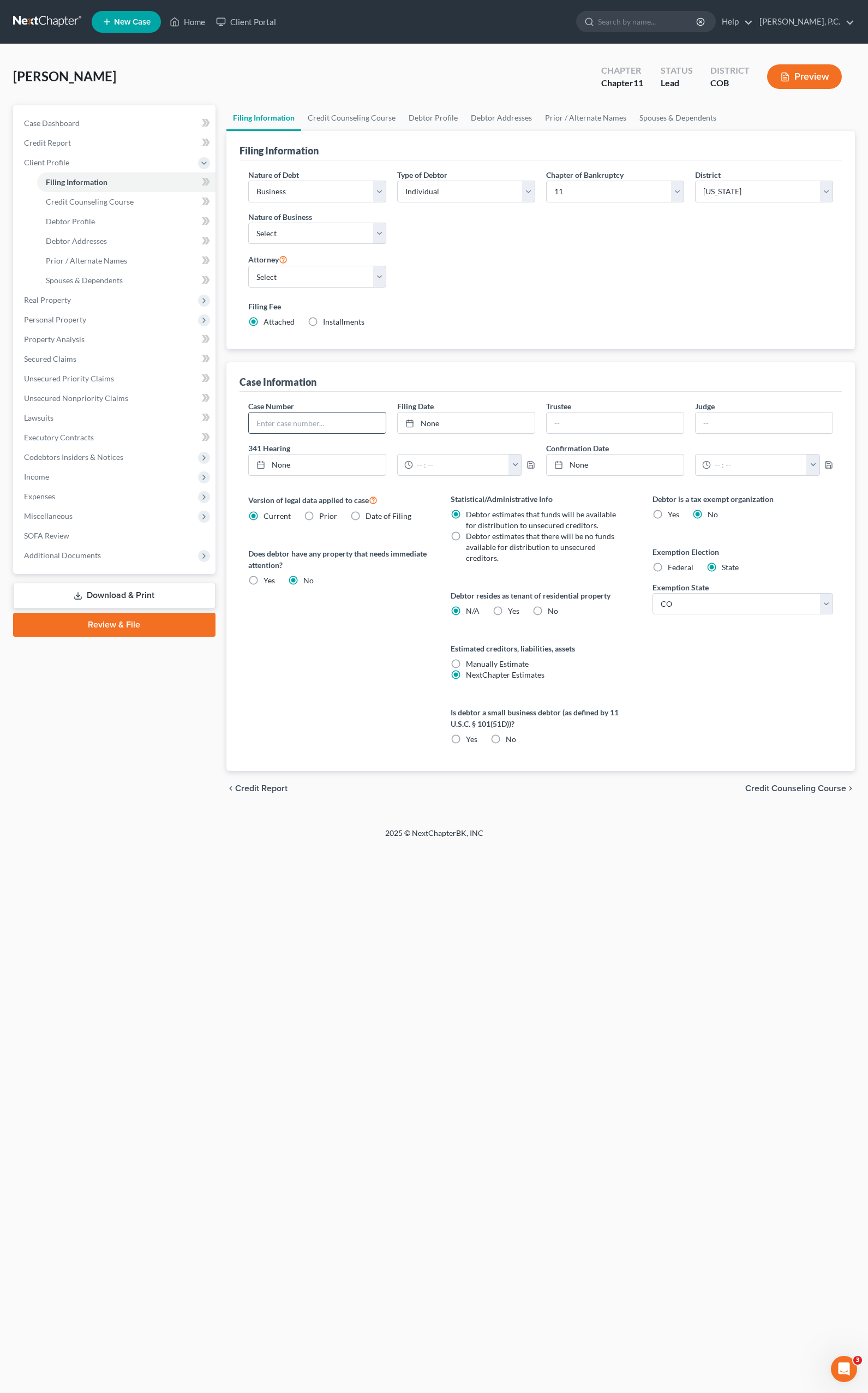
click at [283, 424] on input "text" at bounding box center [317, 423] width 137 height 21
type input "25-14392-KHT"
click at [442, 427] on link "None" at bounding box center [466, 423] width 137 height 21
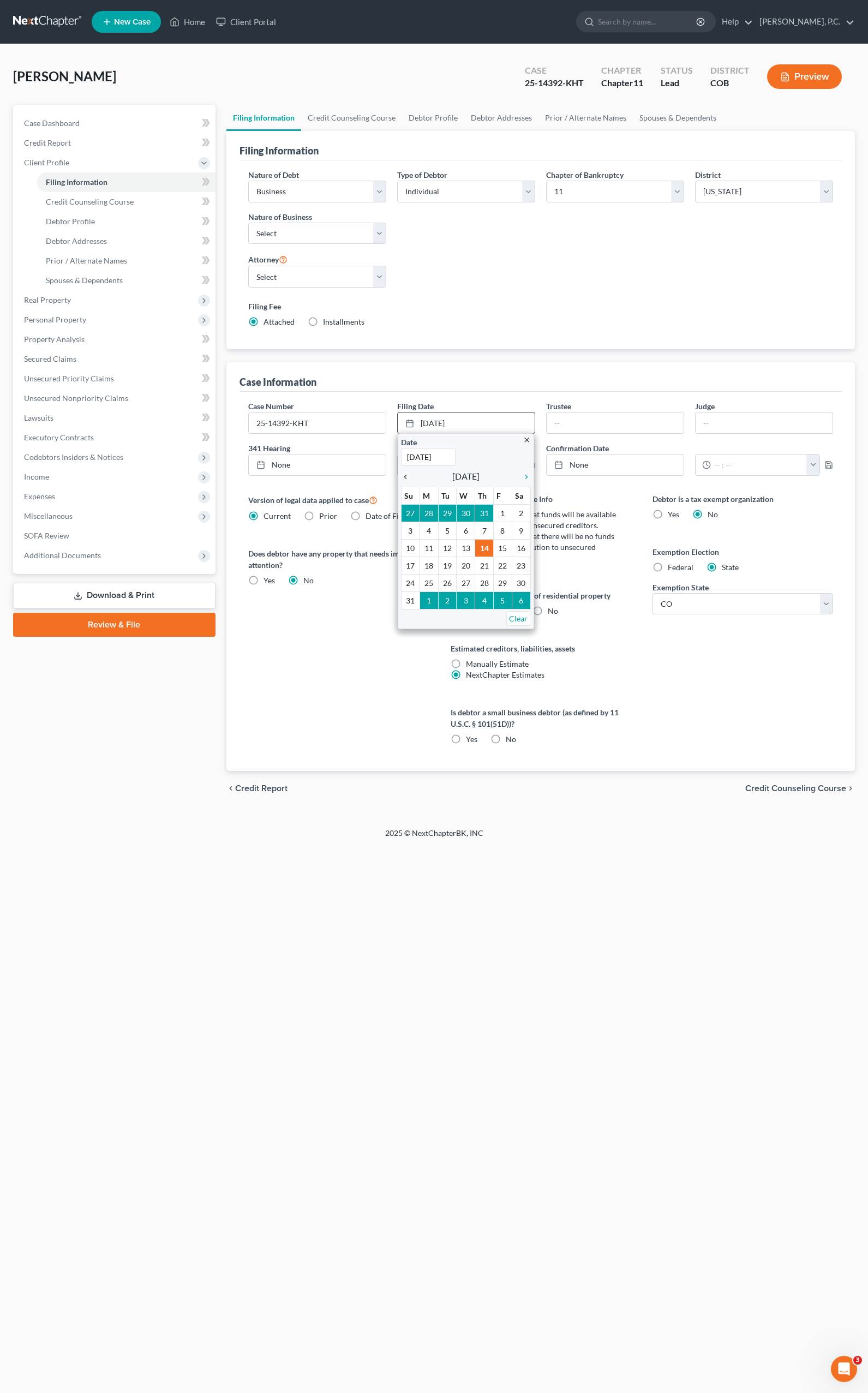
click at [403, 473] on icon "chevron_left" at bounding box center [408, 477] width 14 height 9
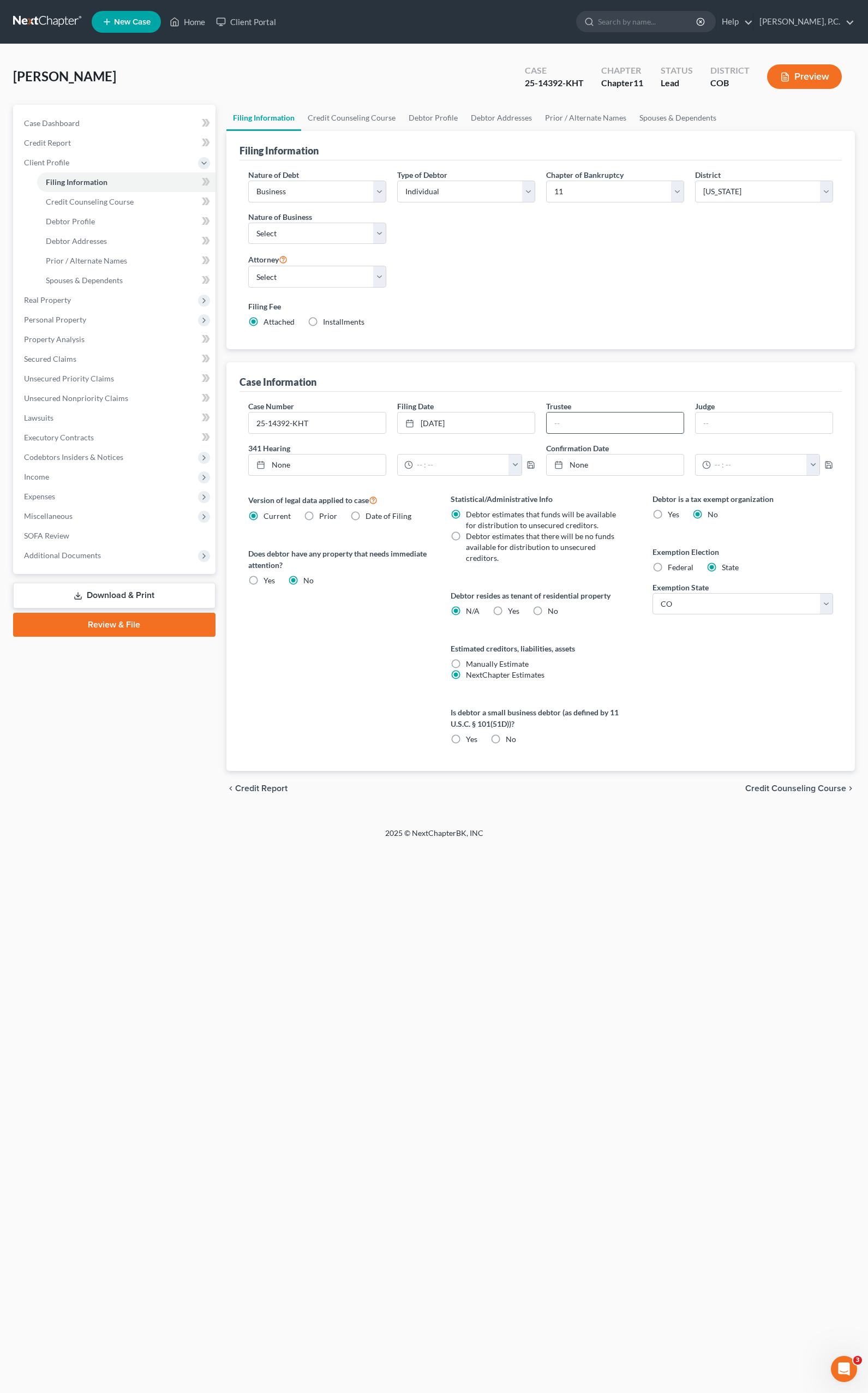
click at [589, 422] on input "text" at bounding box center [615, 423] width 137 height 21
click at [721, 426] on input "text" at bounding box center [764, 423] width 137 height 21
type input "T"
click at [506, 734] on label "No" at bounding box center [511, 739] width 11 height 11
click at [510, 734] on input "No" at bounding box center [514, 737] width 7 height 7
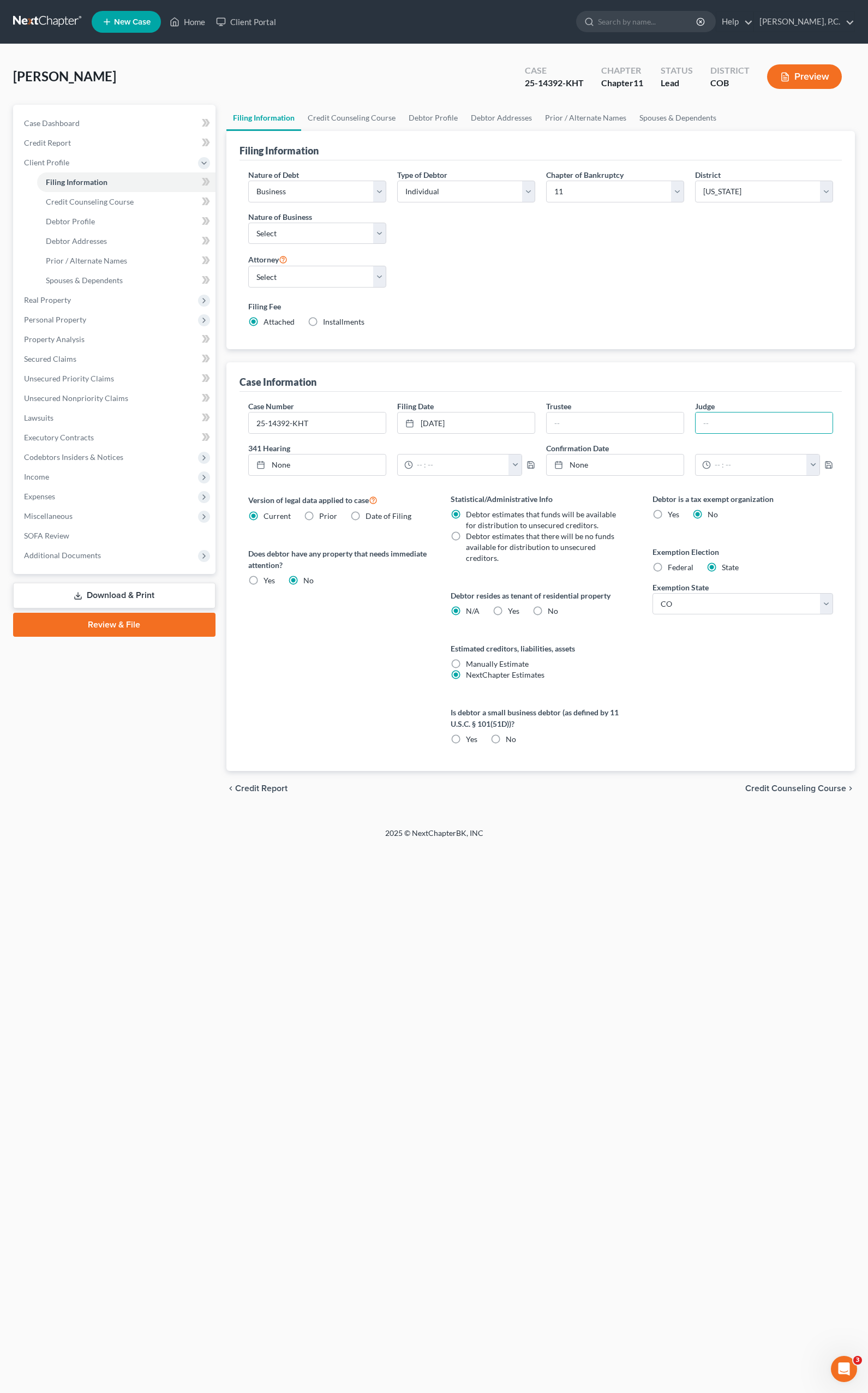
radio input "true"
click at [780, 414] on input "text" at bounding box center [764, 423] width 137 height 21
type input "KHT"
click at [665, 706] on div "Debtor is a tax exempt organization Yes No Exemption Election Federal State Exe…" at bounding box center [743, 632] width 202 height 278
click at [333, 118] on link "Credit Counseling Course" at bounding box center [352, 118] width 101 height 26
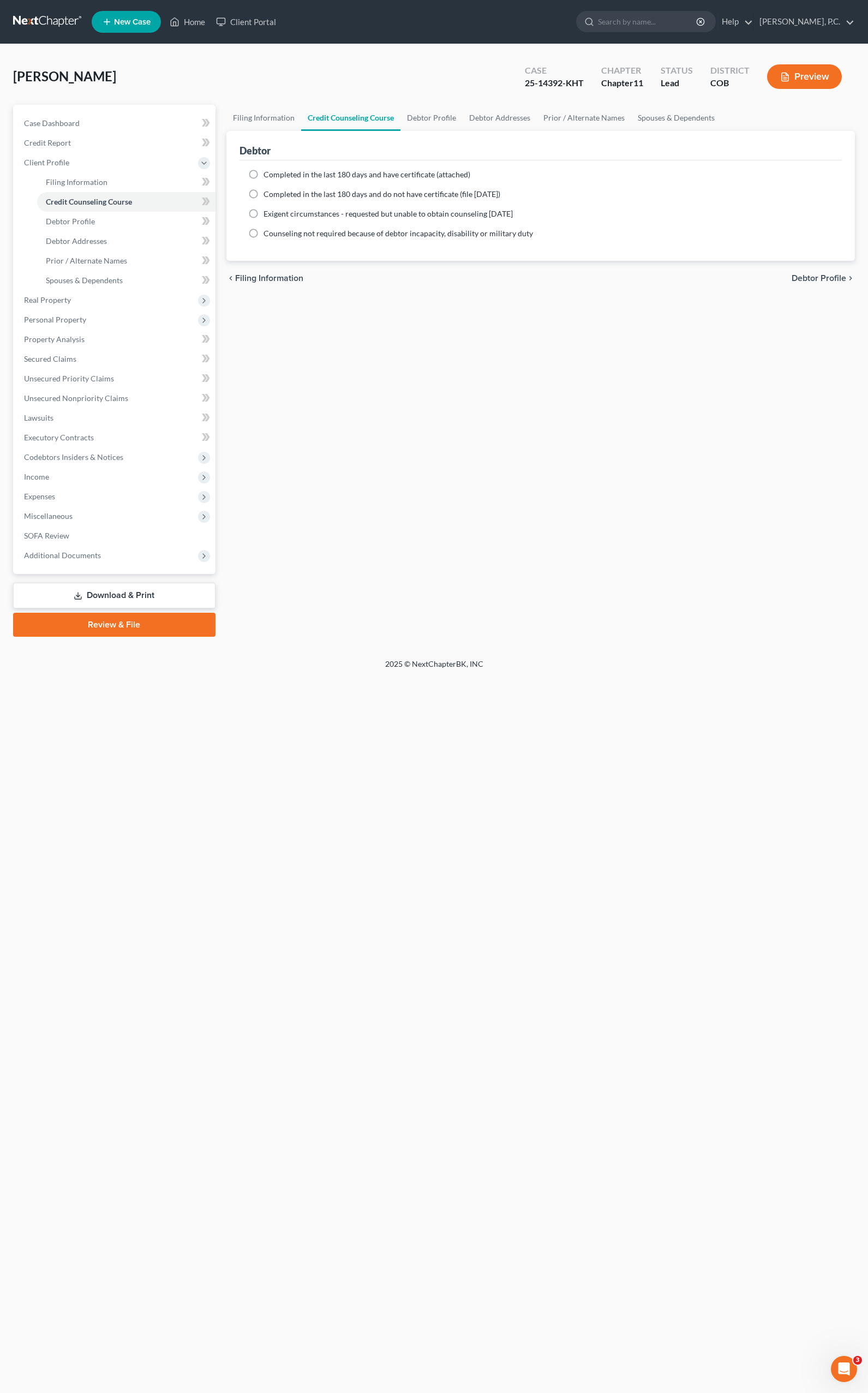
click at [333, 174] on span "Completed in the last 180 days and have certificate (attached)" at bounding box center [367, 174] width 207 height 9
click at [275, 174] on input "Completed in the last 180 days and have certificate (attached)" at bounding box center [271, 173] width 7 height 7
radio input "true"
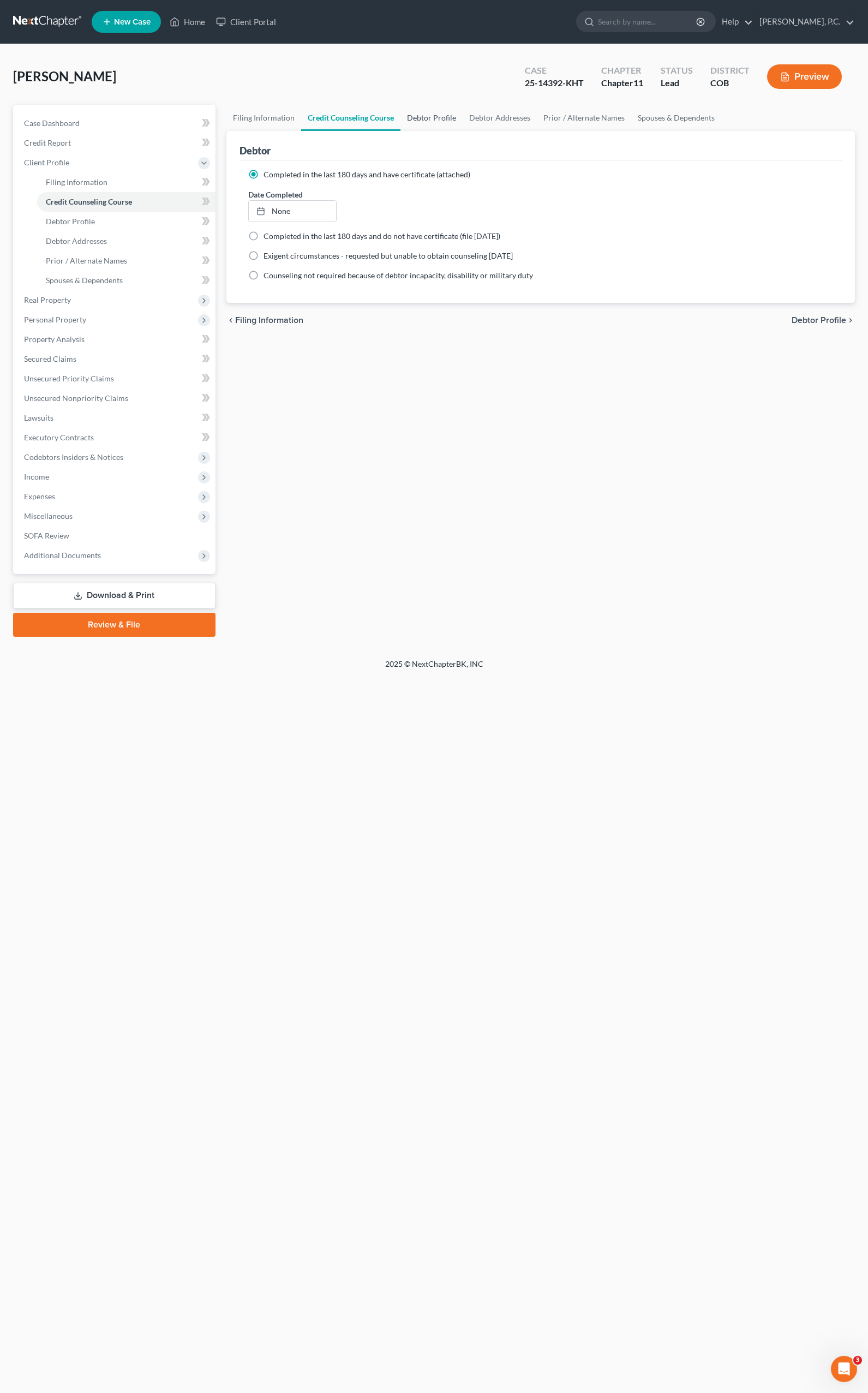
click at [446, 112] on link "Debtor Profile" at bounding box center [432, 118] width 62 height 26
select select "0"
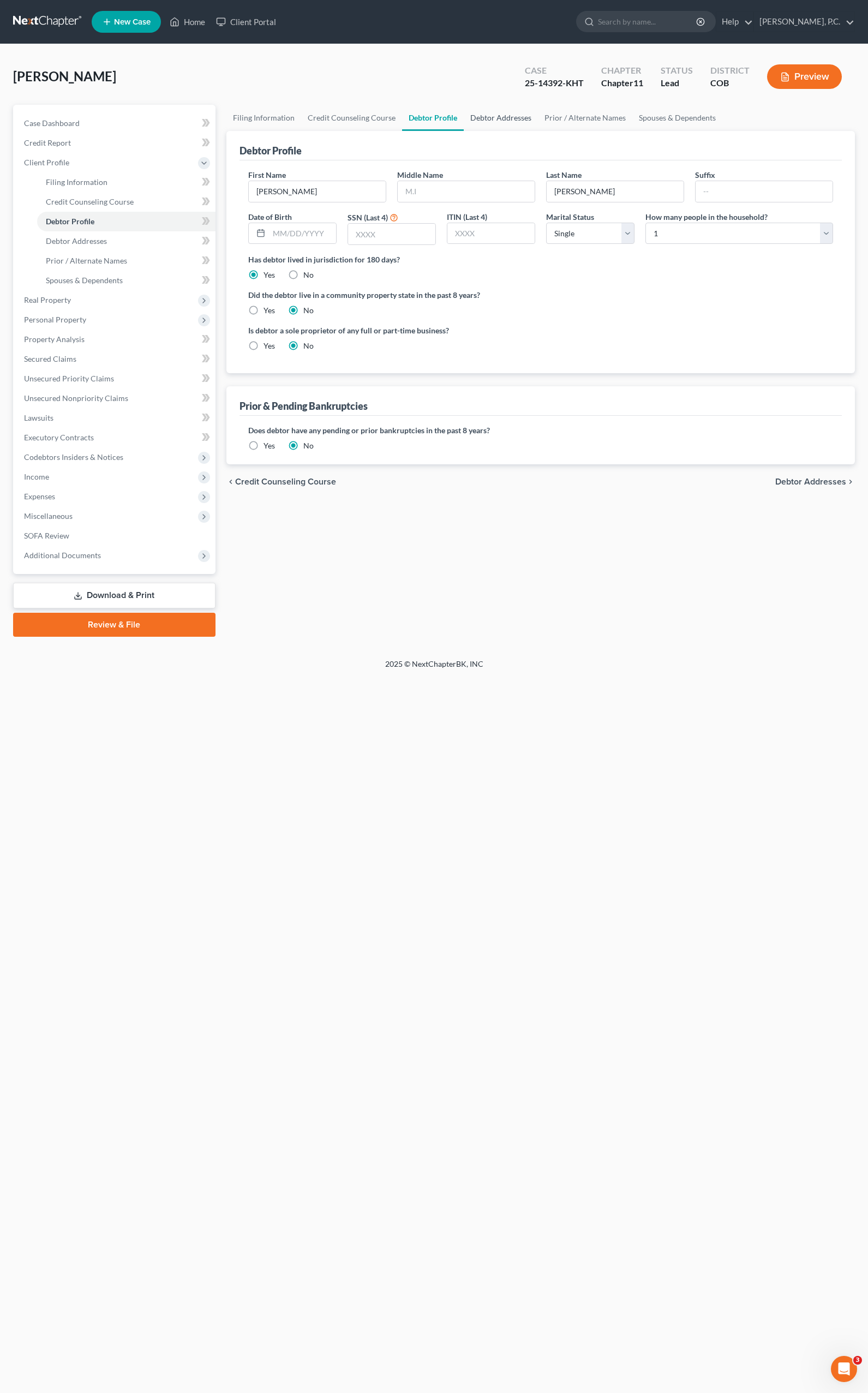
click at [494, 116] on link "Debtor Addresses" at bounding box center [501, 118] width 74 height 26
select select "0"
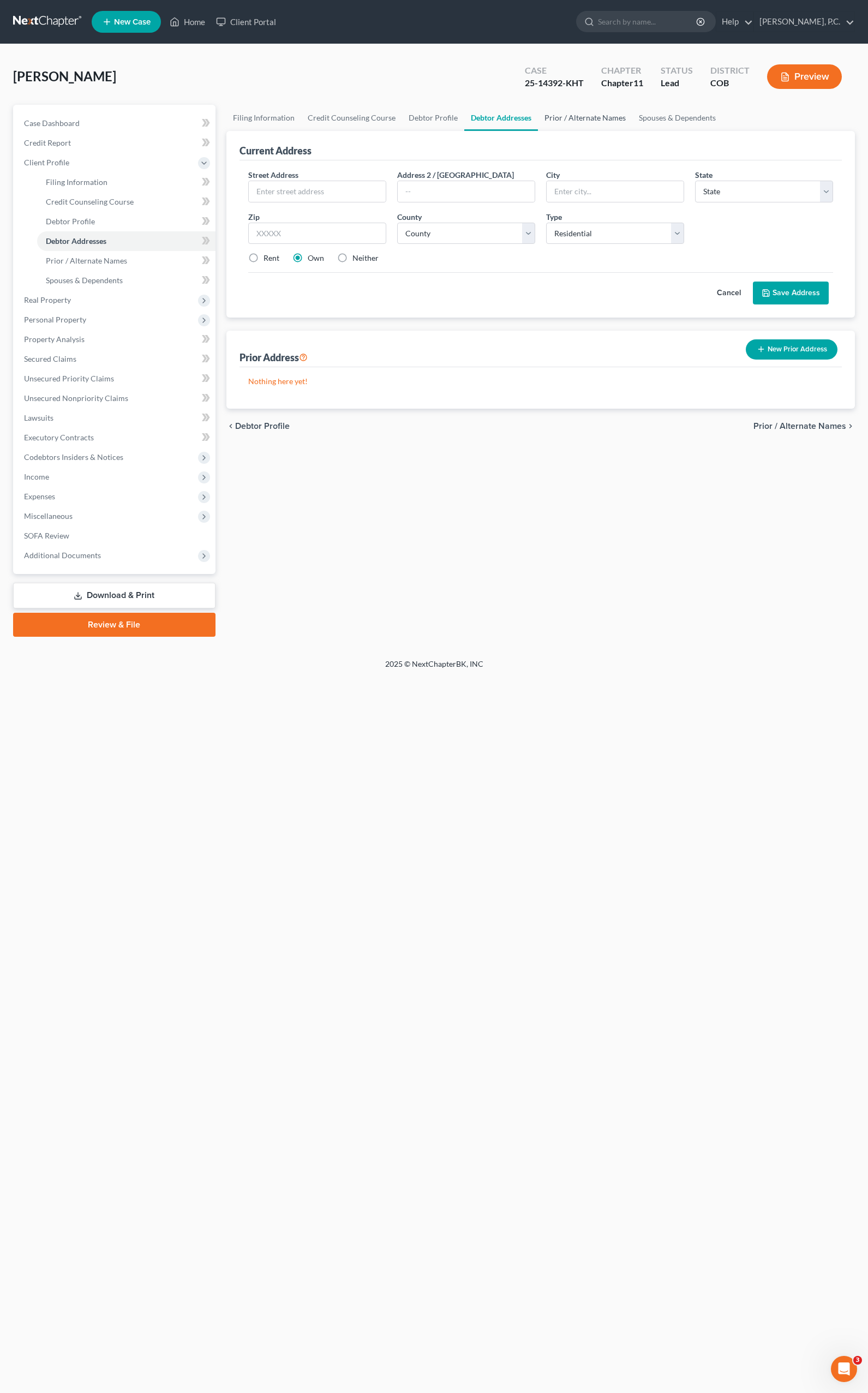
click at [582, 112] on link "Prior / Alternate Names" at bounding box center [585, 118] width 94 height 26
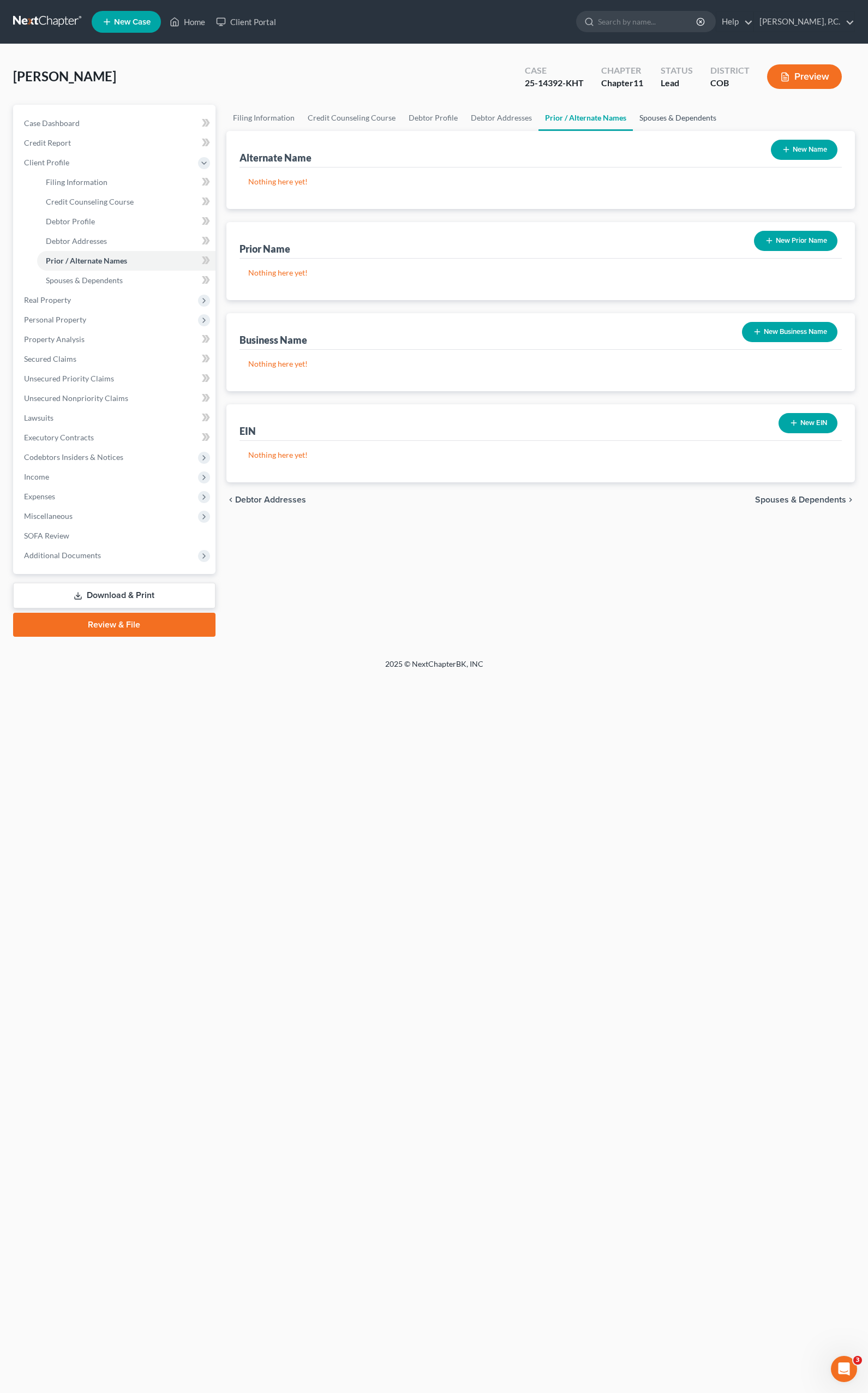
click at [647, 123] on link "Spouses & Dependents" at bounding box center [678, 118] width 90 height 26
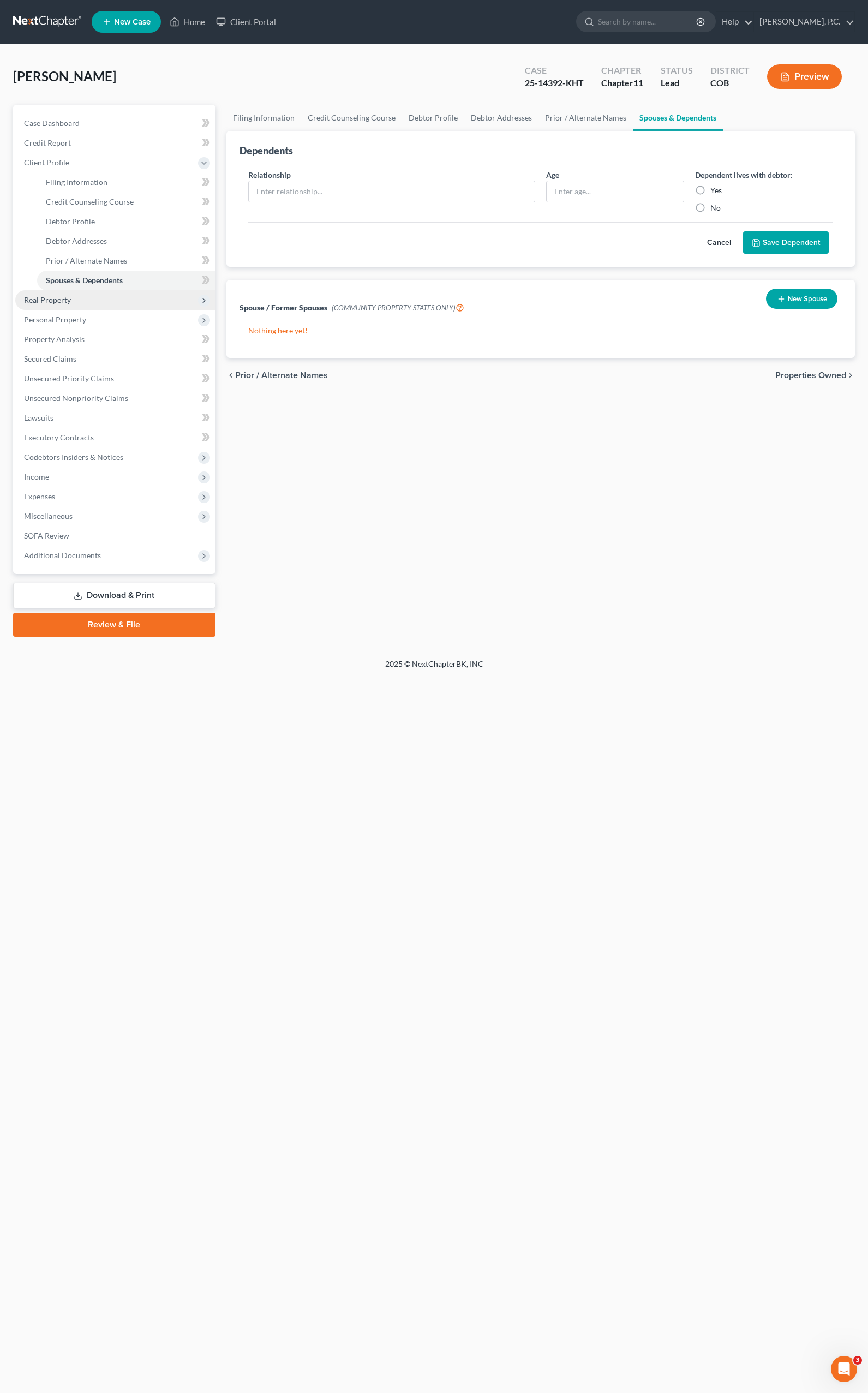
click at [70, 303] on span "Real Property" at bounding box center [47, 300] width 47 height 9
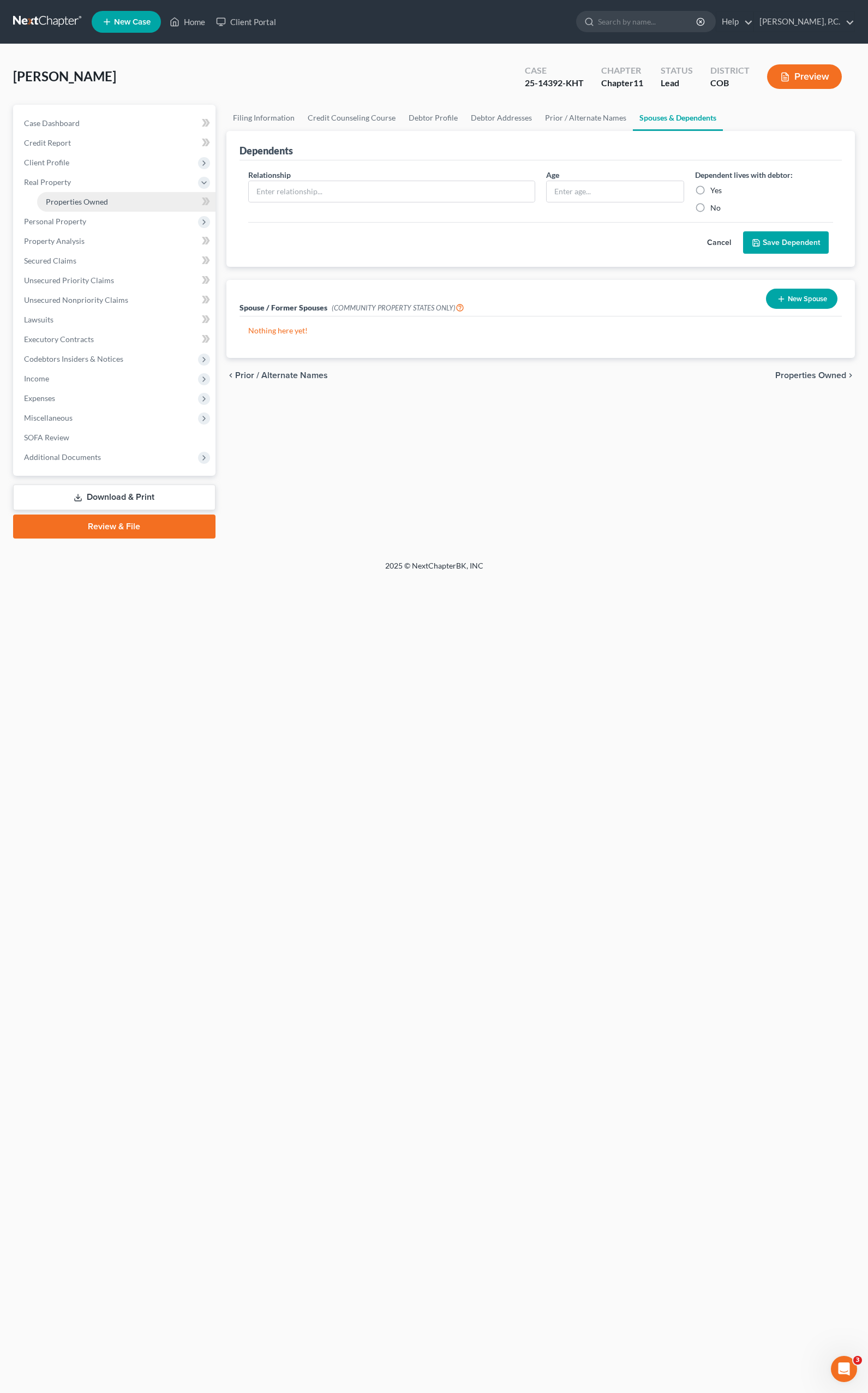
click at [88, 206] on span "Properties Owned" at bounding box center [77, 201] width 62 height 9
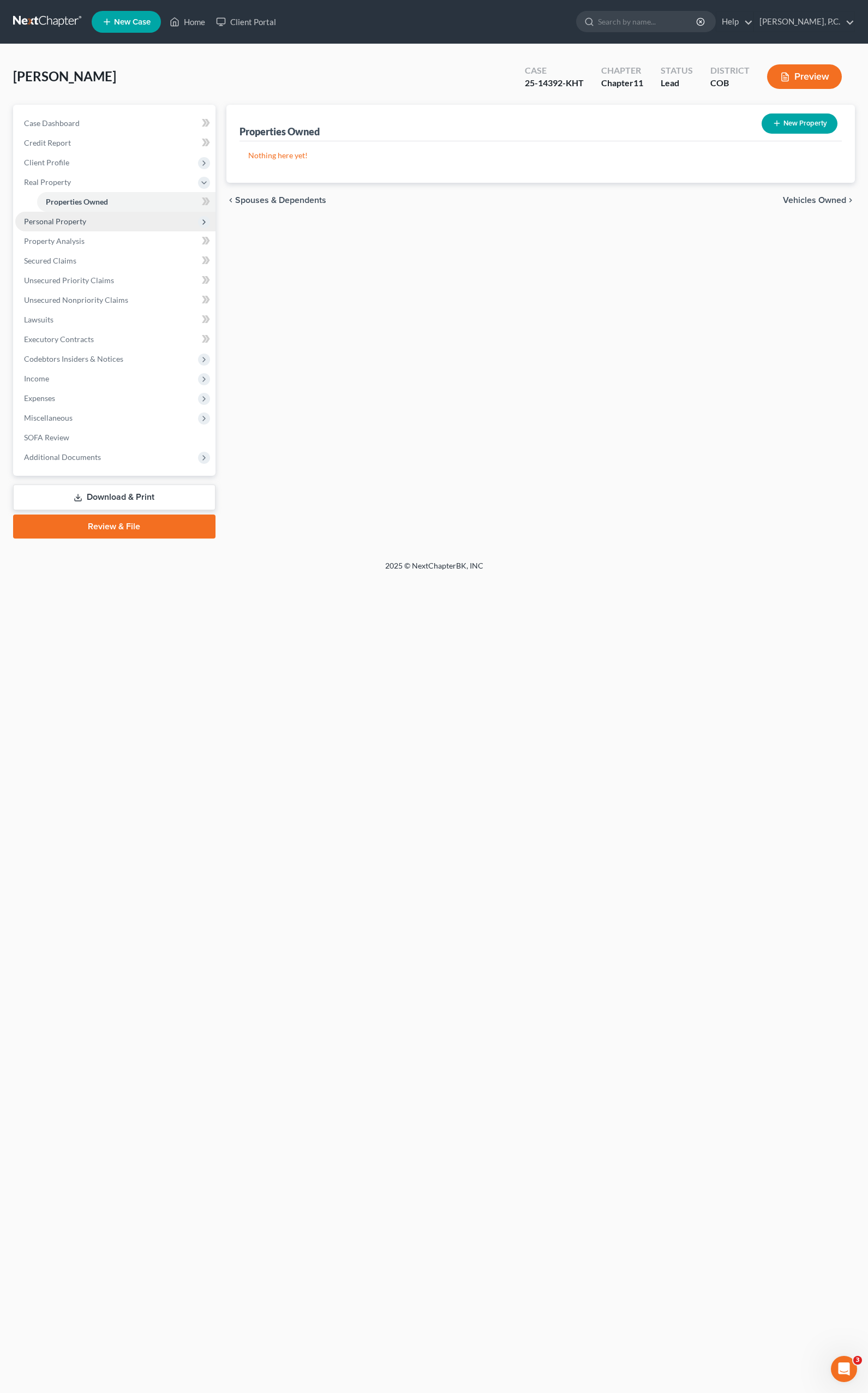
click at [106, 226] on span "Personal Property" at bounding box center [115, 221] width 200 height 19
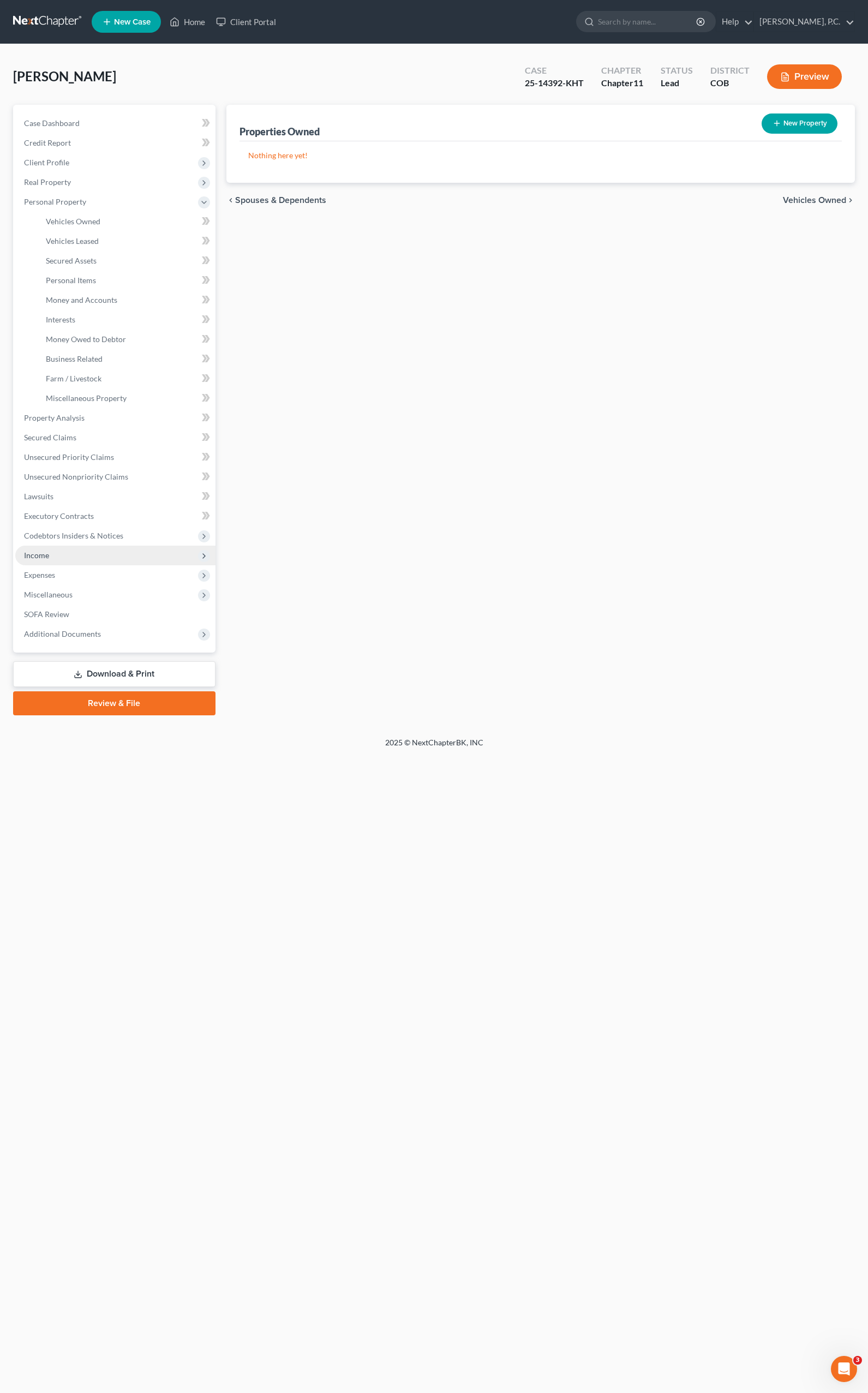
click at [47, 560] on span "Income" at bounding box center [115, 555] width 200 height 19
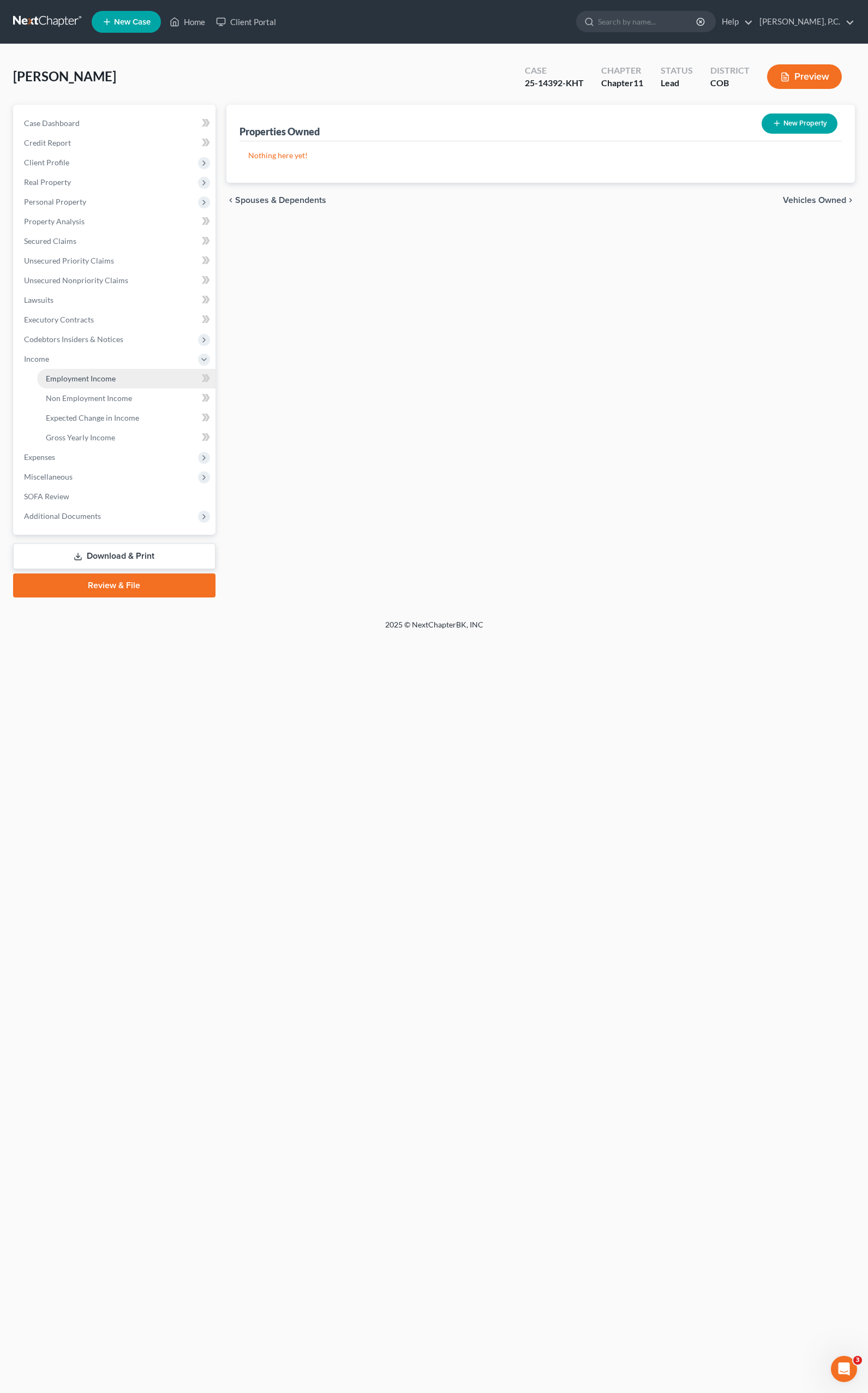
click at [105, 381] on span "Employment Income" at bounding box center [81, 378] width 70 height 9
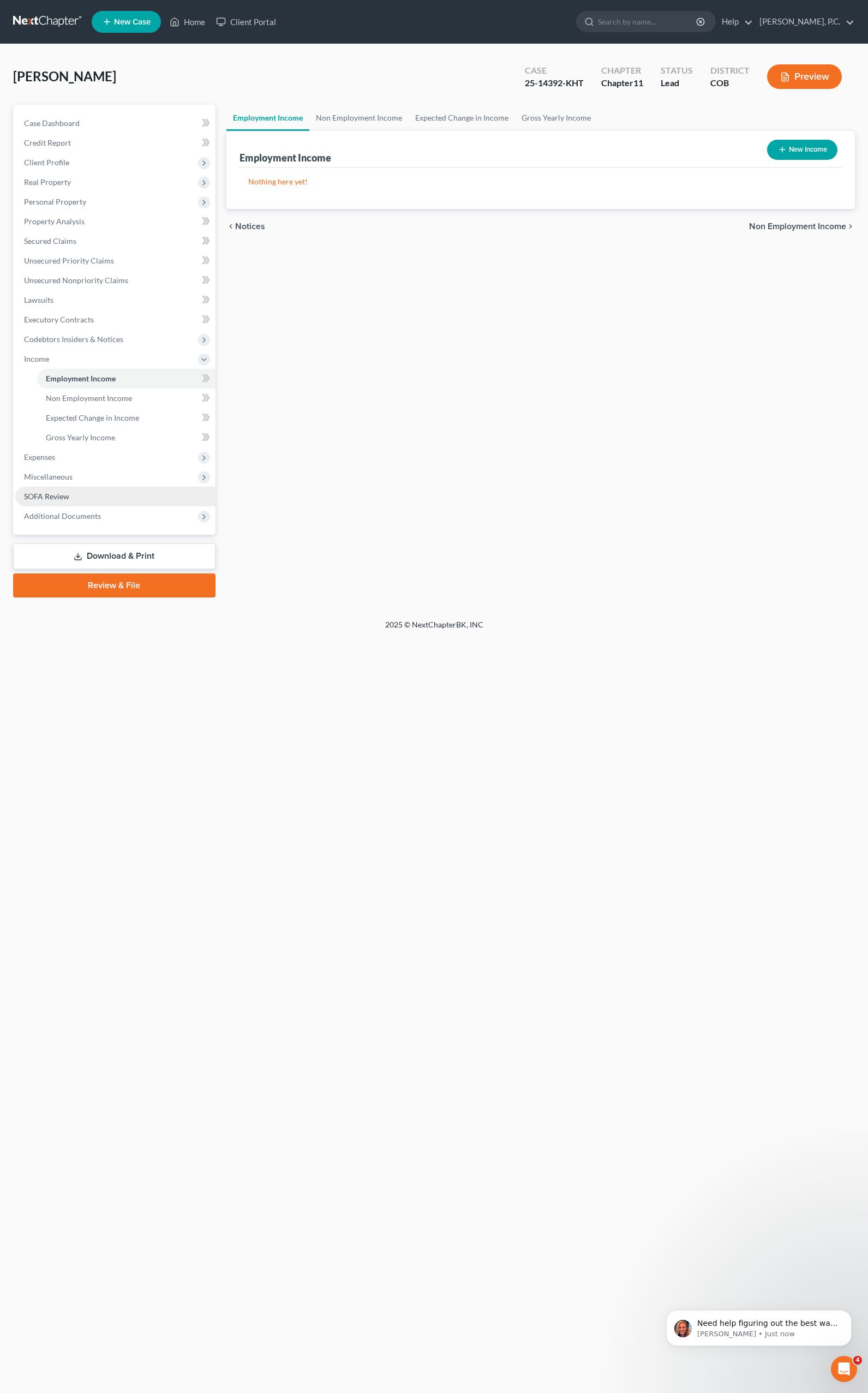
click at [64, 494] on span "SOFA Review" at bounding box center [47, 496] width 45 height 9
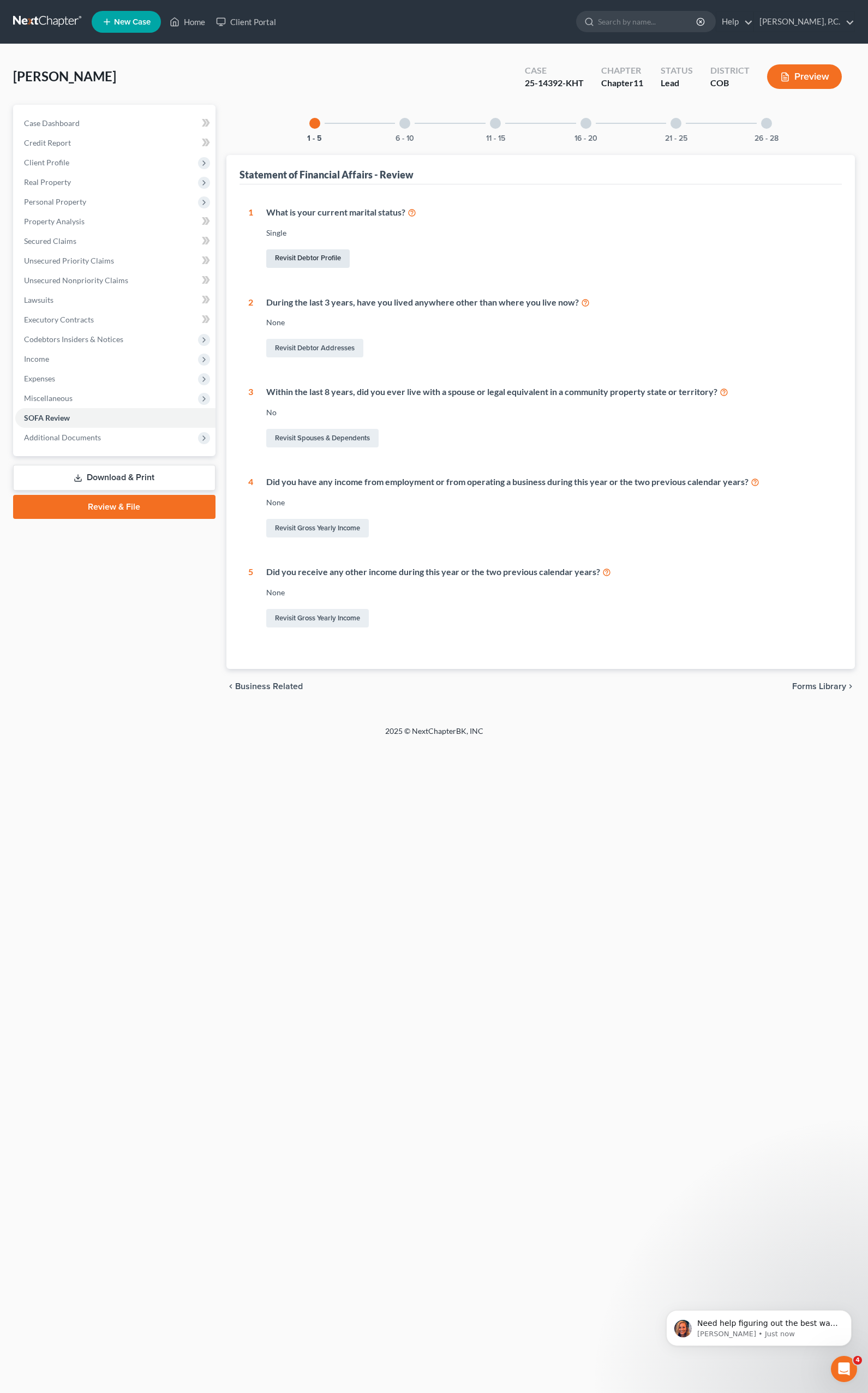
click at [295, 258] on link "Revisit Debtor Profile" at bounding box center [308, 259] width 83 height 18
select select "0"
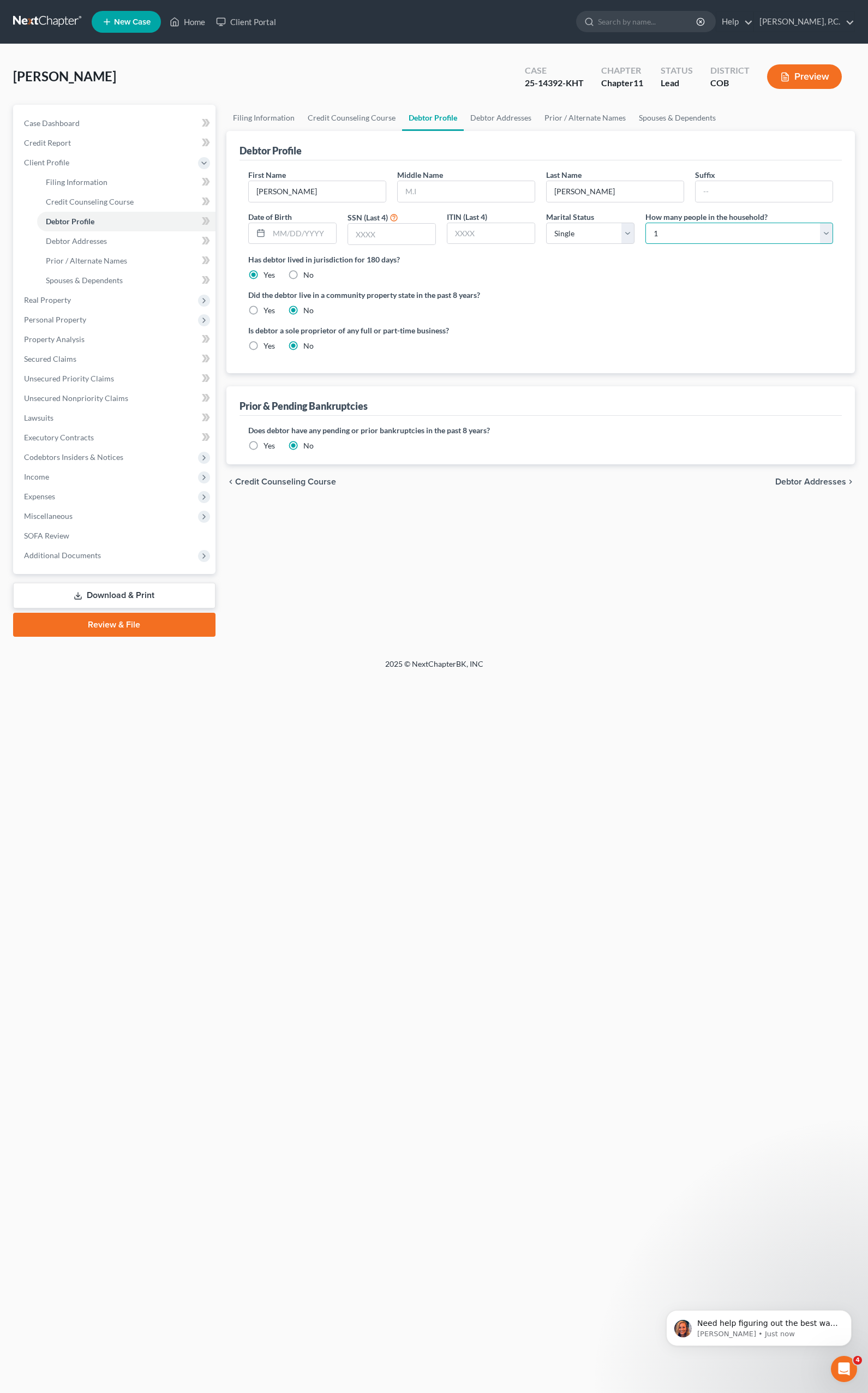
click at [679, 235] on select "Select 1 2 3 4 5 6 7 8 9 10 11 12 13 14 15 16 17 18 19 20" at bounding box center [739, 233] width 187 height 22
select select "3"
click at [646, 222] on select "Select 1 2 3 4 5 6 7 8 9 10 11 12 13 14 15 16 17 18 19 20" at bounding box center [739, 233] width 187 height 22
click at [625, 239] on select "Select Single Married Separated Divorced Widowed" at bounding box center [590, 233] width 88 height 22
select select "2"
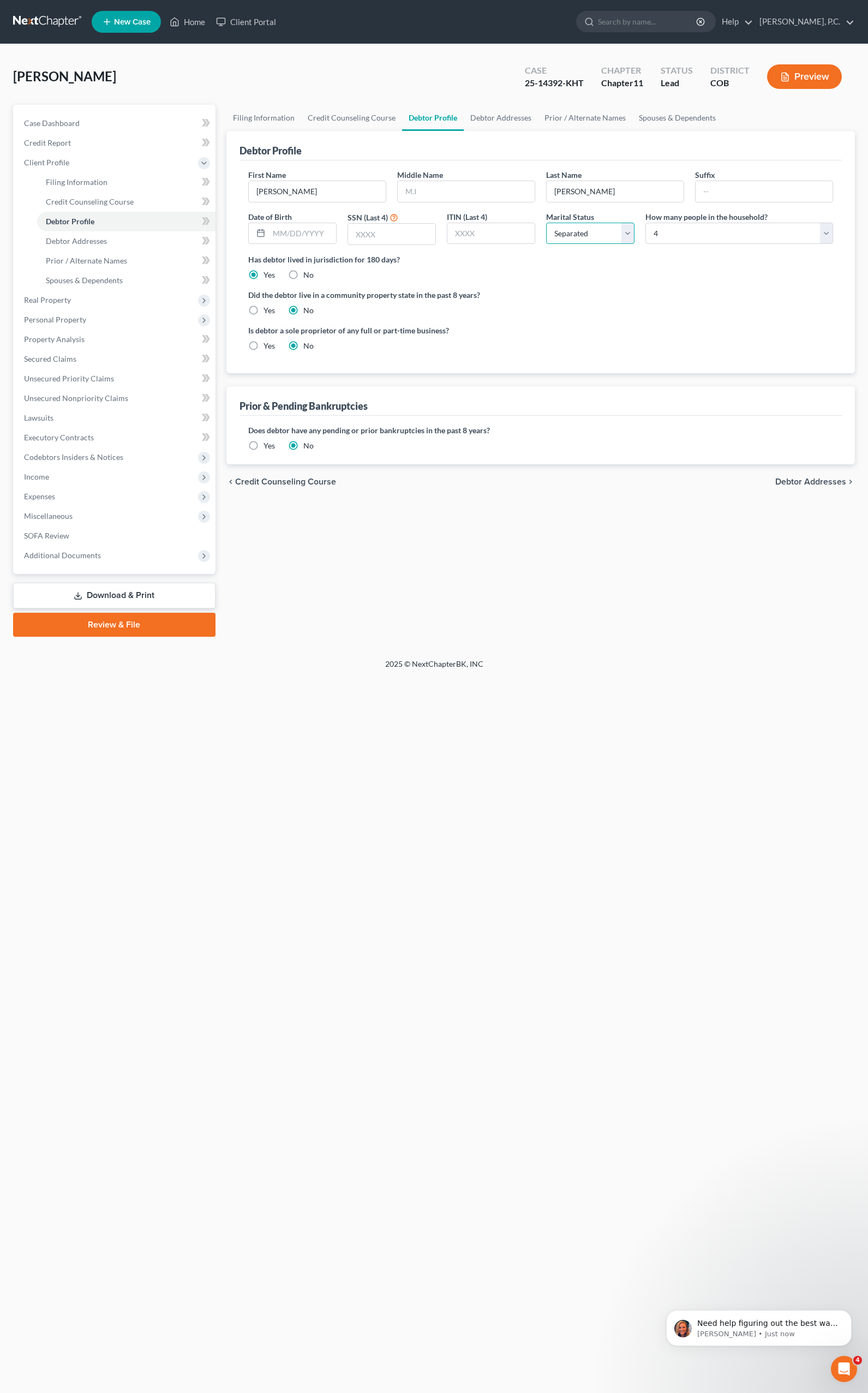
click at [546, 222] on select "Select Single Married Separated Divorced Widowed" at bounding box center [590, 233] width 88 height 22
click at [622, 314] on div "Did the debtor live in a community property state in the past 8 years? Yes No" at bounding box center [541, 302] width 585 height 27
click at [142, 847] on div "Home New Case Client Portal [PERSON_NAME], P.C. [EMAIL_ADDRESS][DOMAIN_NAME] My…" at bounding box center [434, 696] width 868 height 1393
click at [803, 72] on button "Preview" at bounding box center [804, 77] width 75 height 24
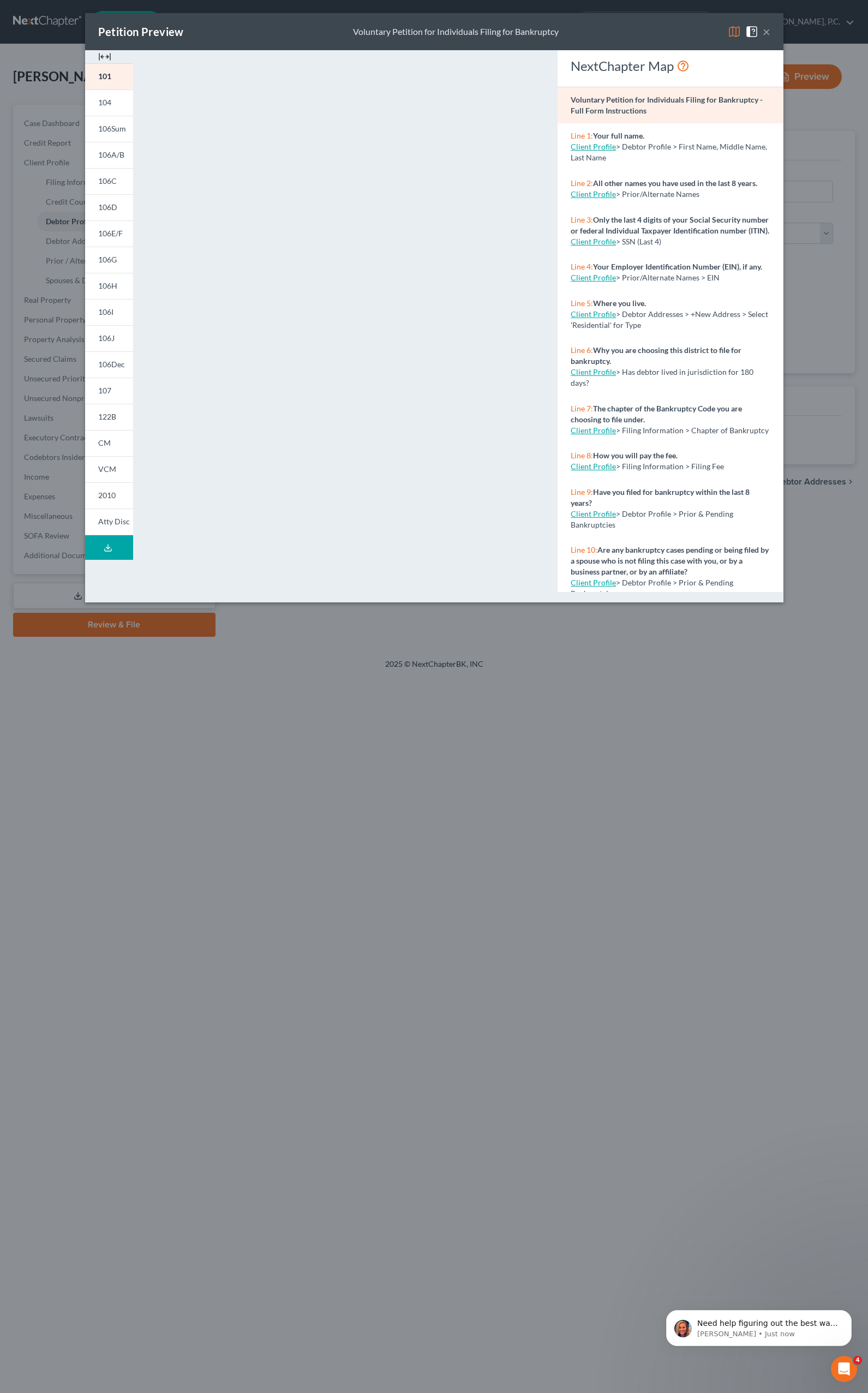
click at [766, 33] on button "×" at bounding box center [767, 32] width 8 height 13
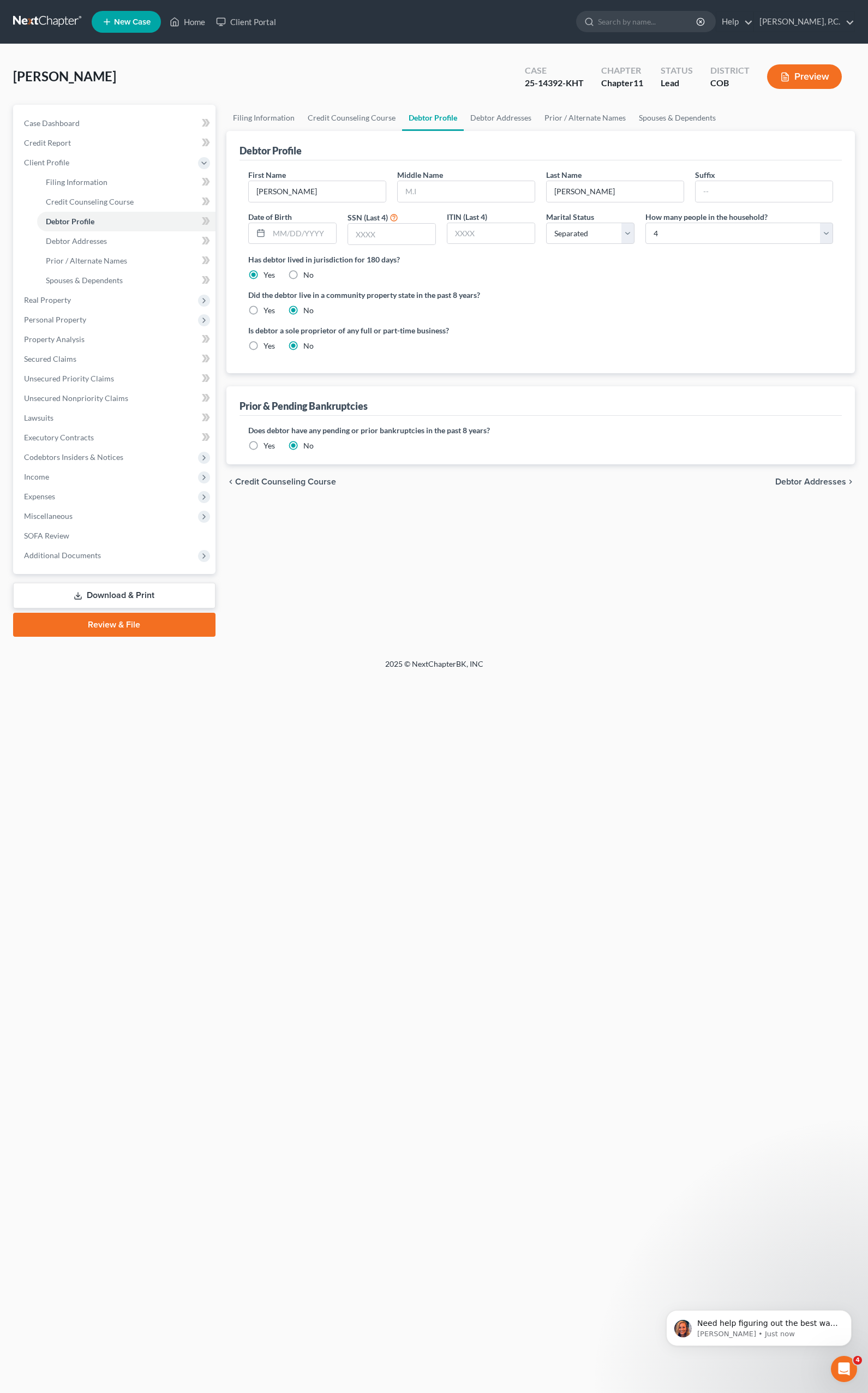
click at [316, 891] on div "Home New Case Client Portal [PERSON_NAME], P.C. [EMAIL_ADDRESS][DOMAIN_NAME] My…" at bounding box center [434, 696] width 868 height 1393
click at [522, 918] on div "Home New Case Client Portal [PERSON_NAME], P.C. [EMAIL_ADDRESS][DOMAIN_NAME] My…" at bounding box center [434, 696] width 868 height 1393
click at [116, 621] on link "Review & File" at bounding box center [114, 625] width 202 height 24
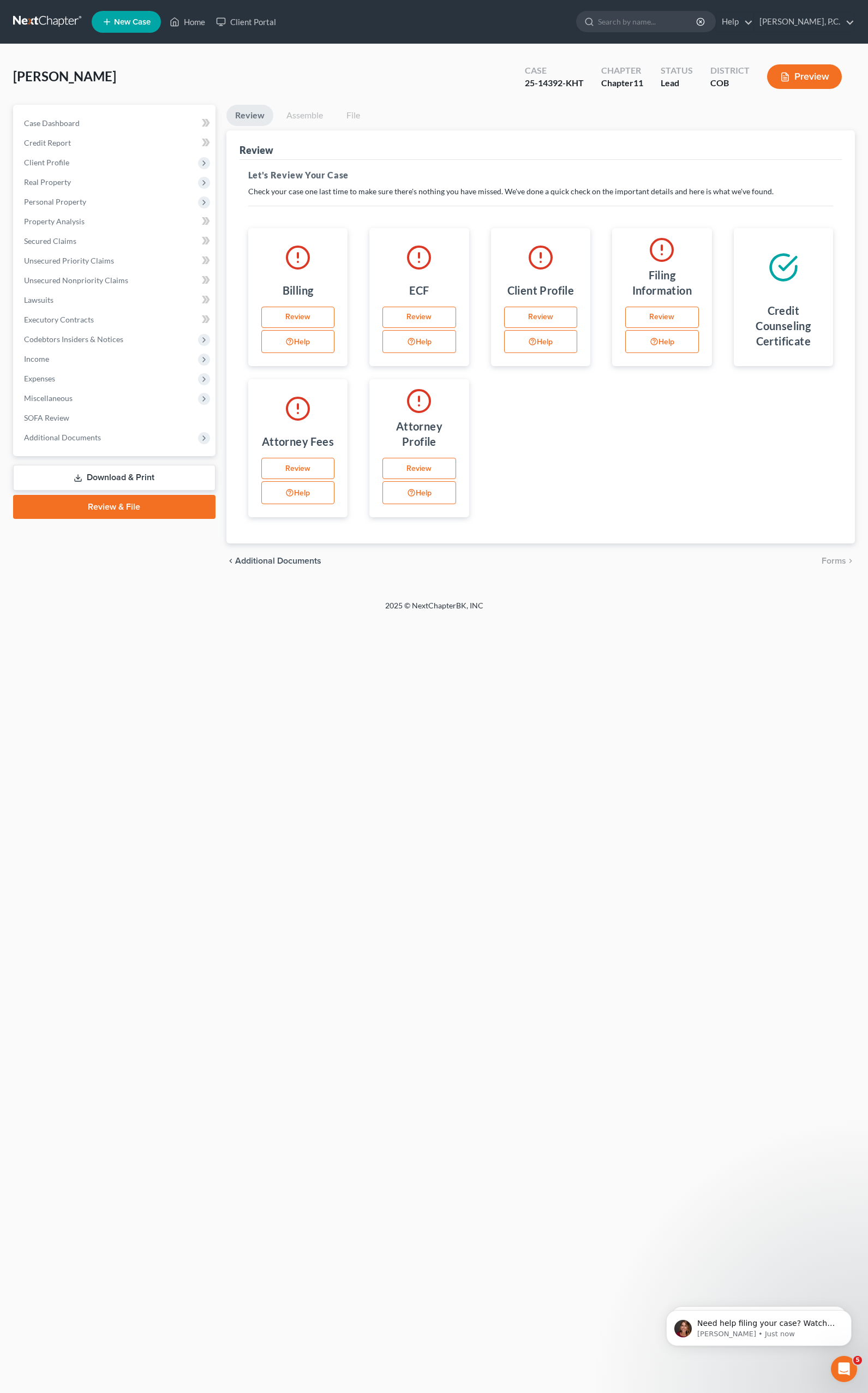
click at [100, 475] on link "Download & Print" at bounding box center [114, 478] width 202 height 26
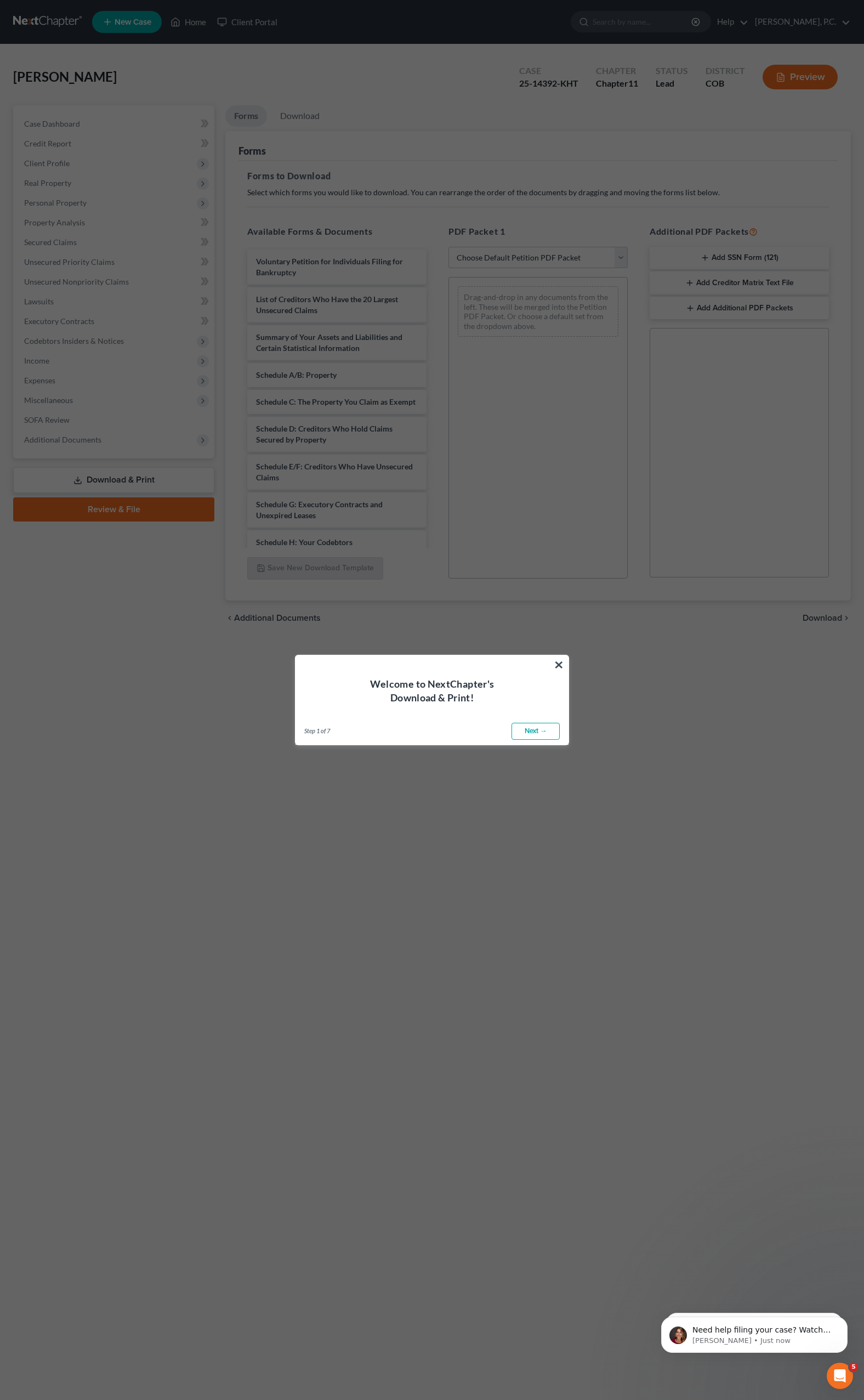
click at [516, 732] on link "Next →" at bounding box center [536, 731] width 48 height 17
select select "0"
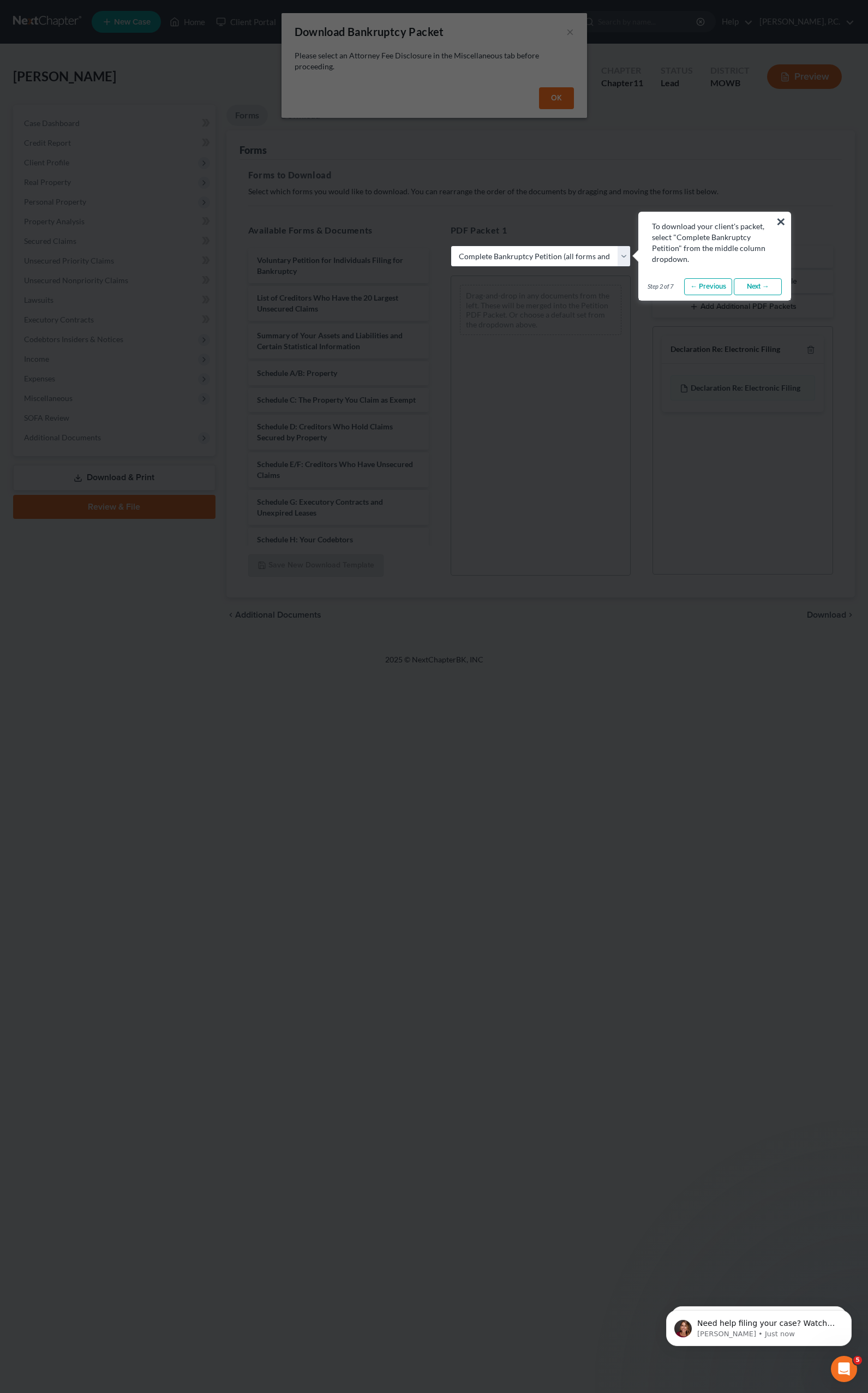
click at [752, 288] on link "Next →" at bounding box center [758, 287] width 48 height 17
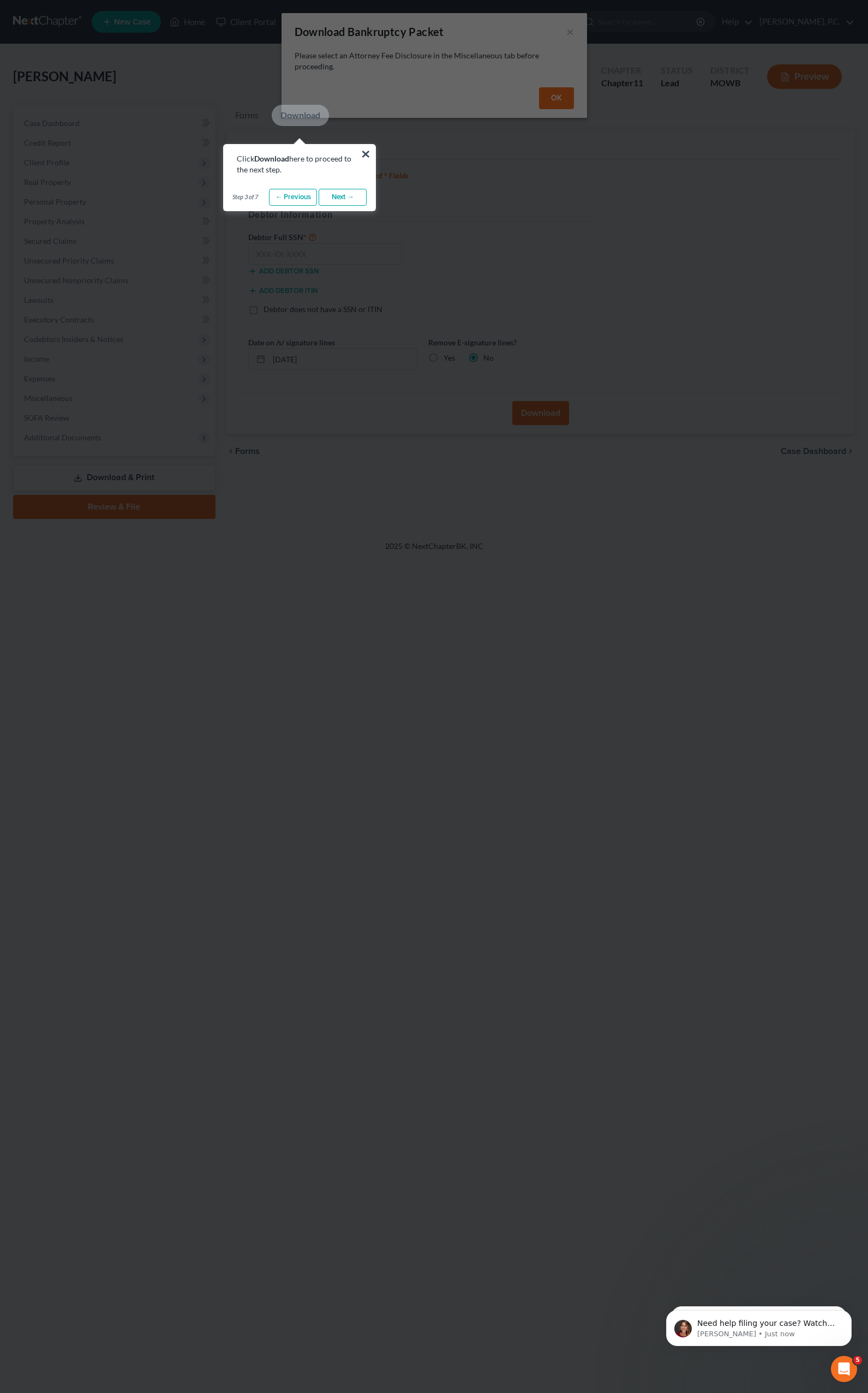
click at [338, 195] on link "Next →" at bounding box center [342, 197] width 48 height 17
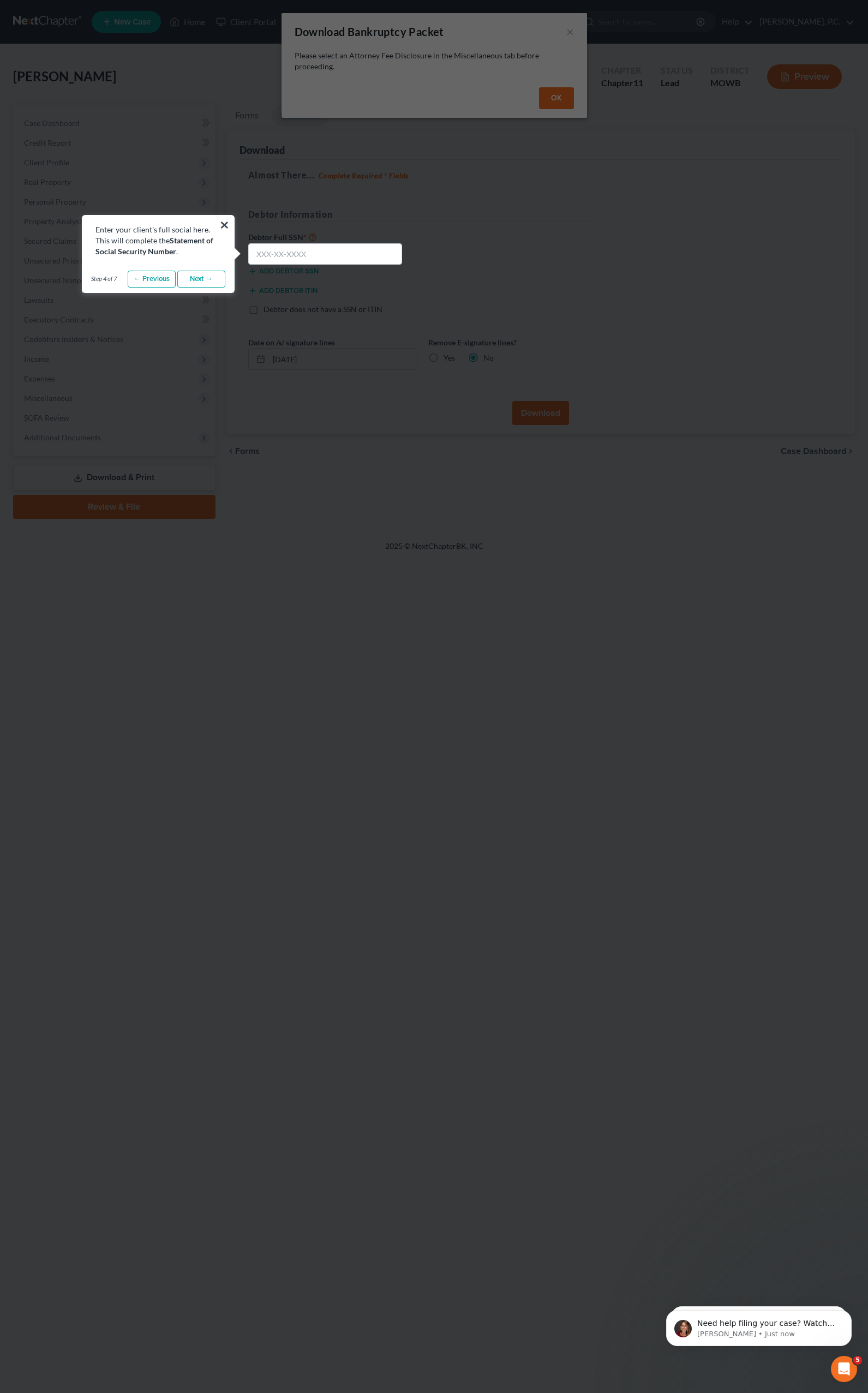
click at [190, 281] on link "Next →" at bounding box center [201, 279] width 48 height 17
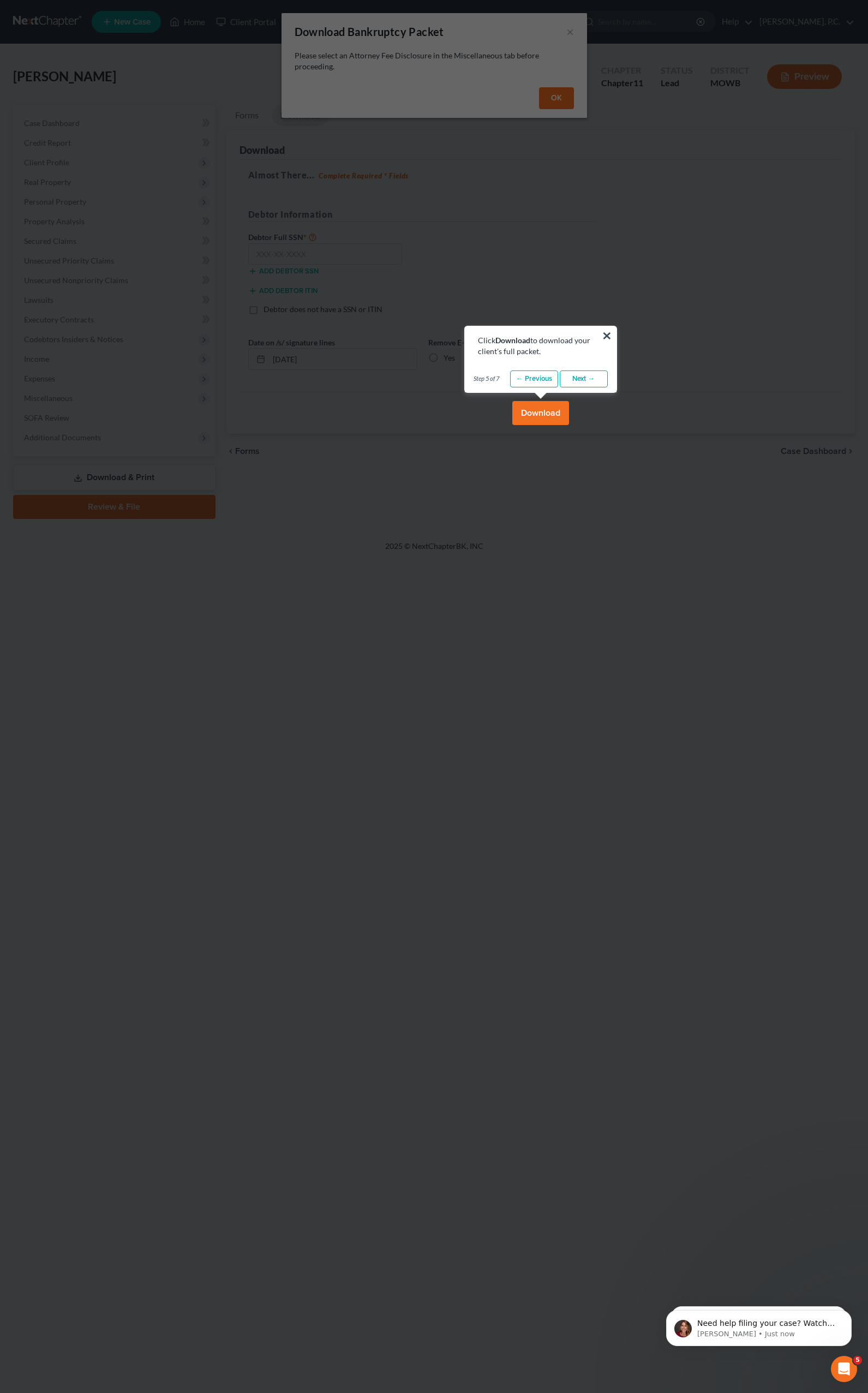
click at [583, 380] on link "Next →" at bounding box center [583, 379] width 48 height 17
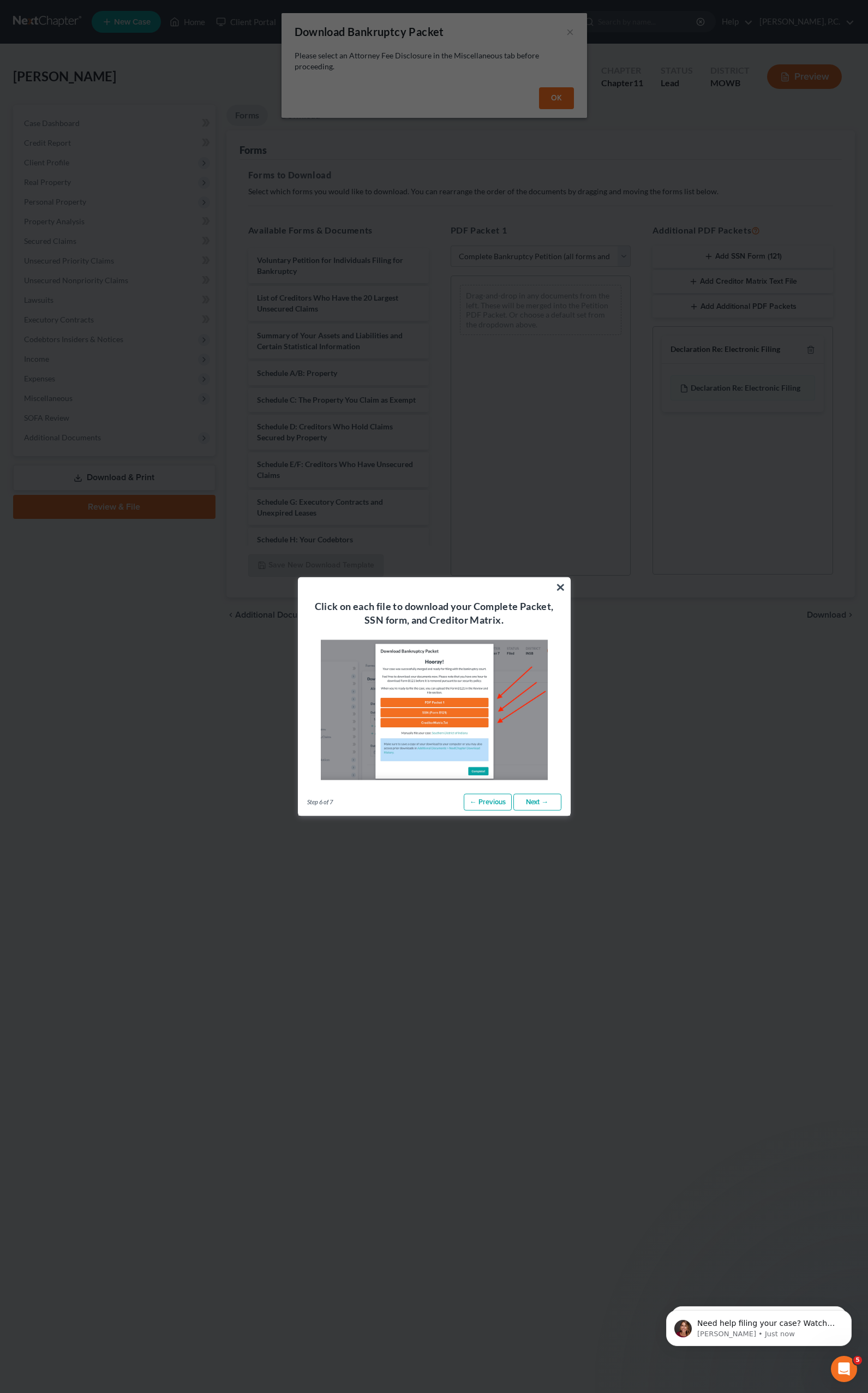
click at [547, 803] on link "Next →" at bounding box center [537, 802] width 48 height 17
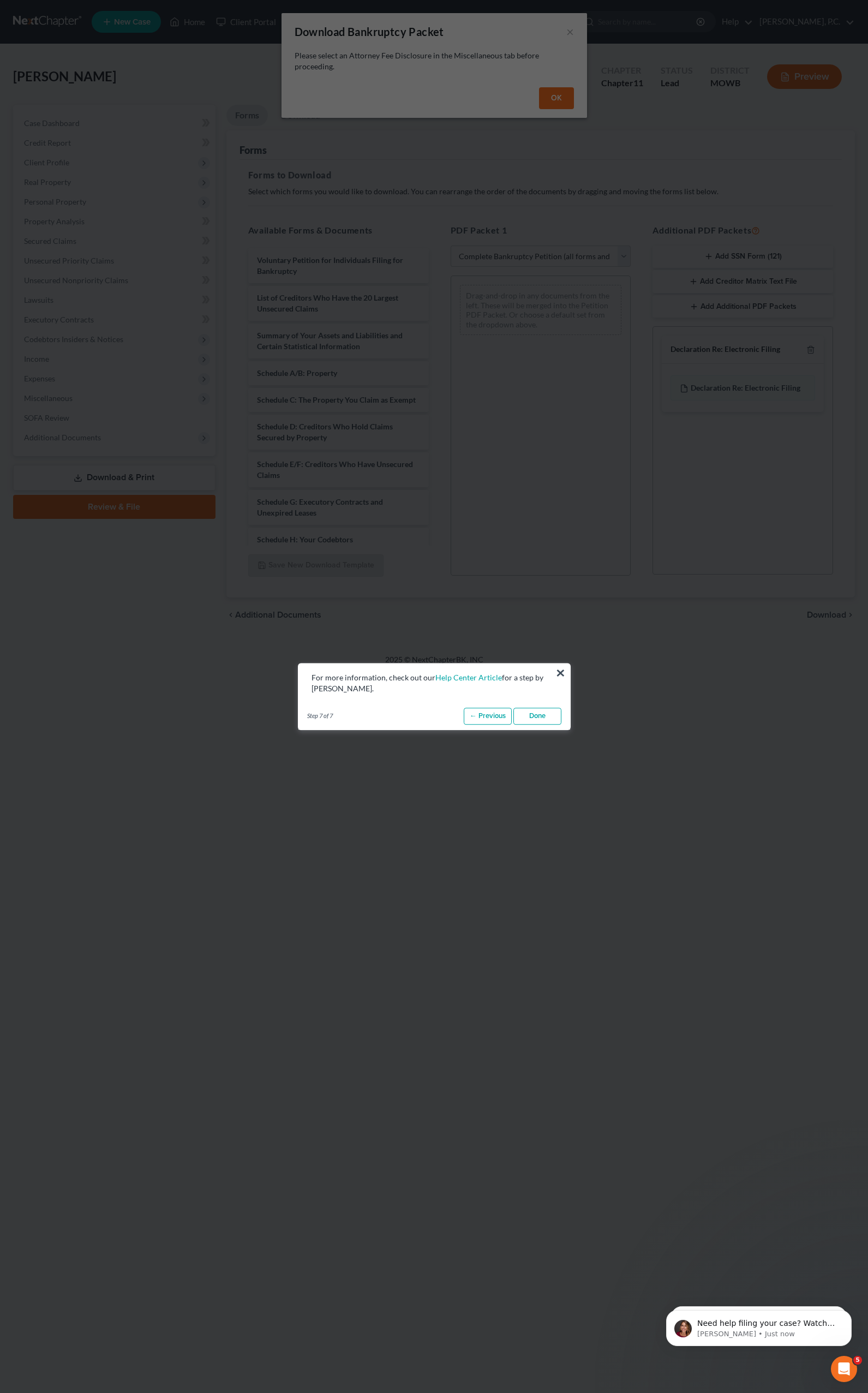
click at [524, 712] on link "Done" at bounding box center [537, 716] width 48 height 17
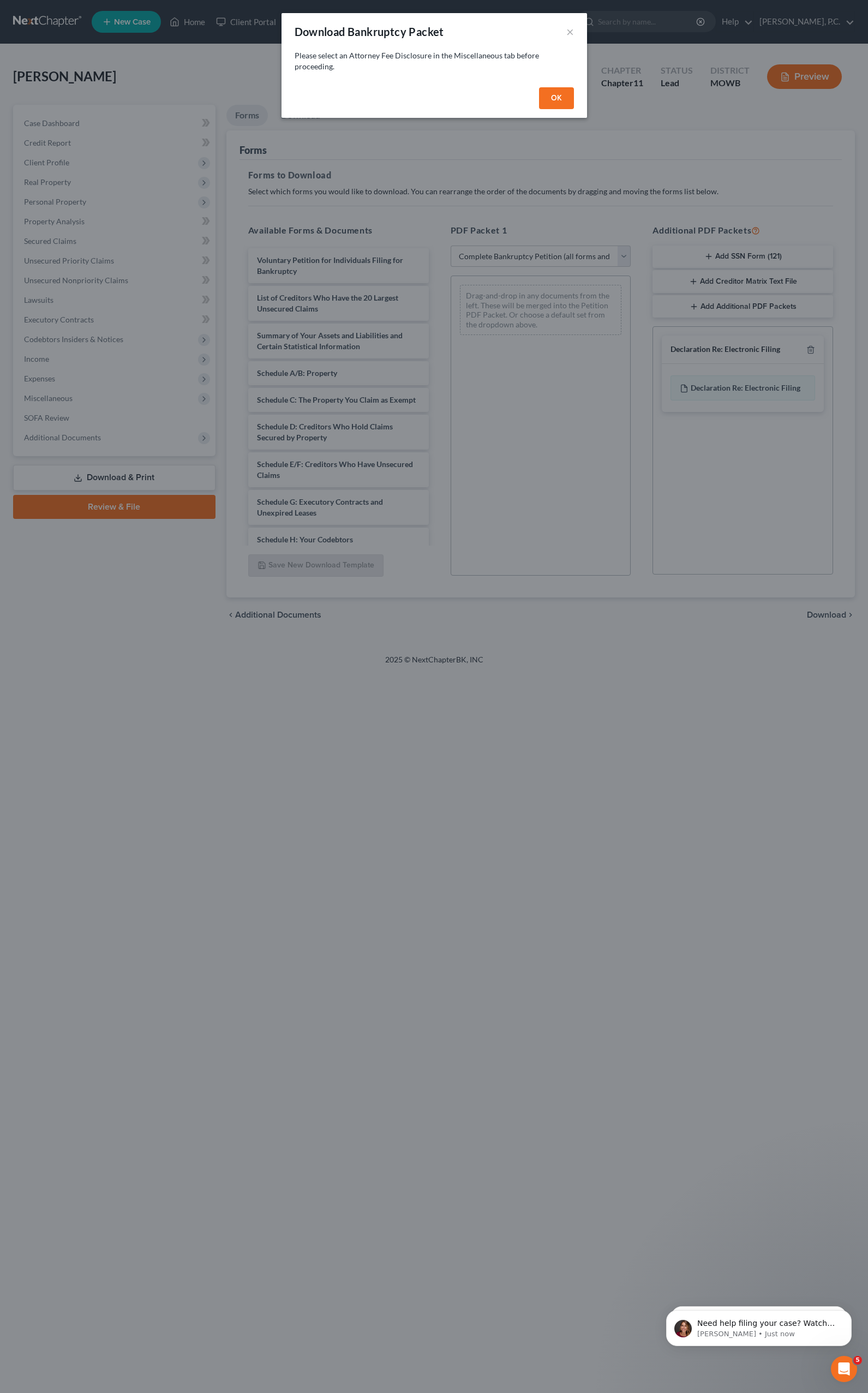
click at [545, 100] on button "OK" at bounding box center [556, 98] width 35 height 22
select select
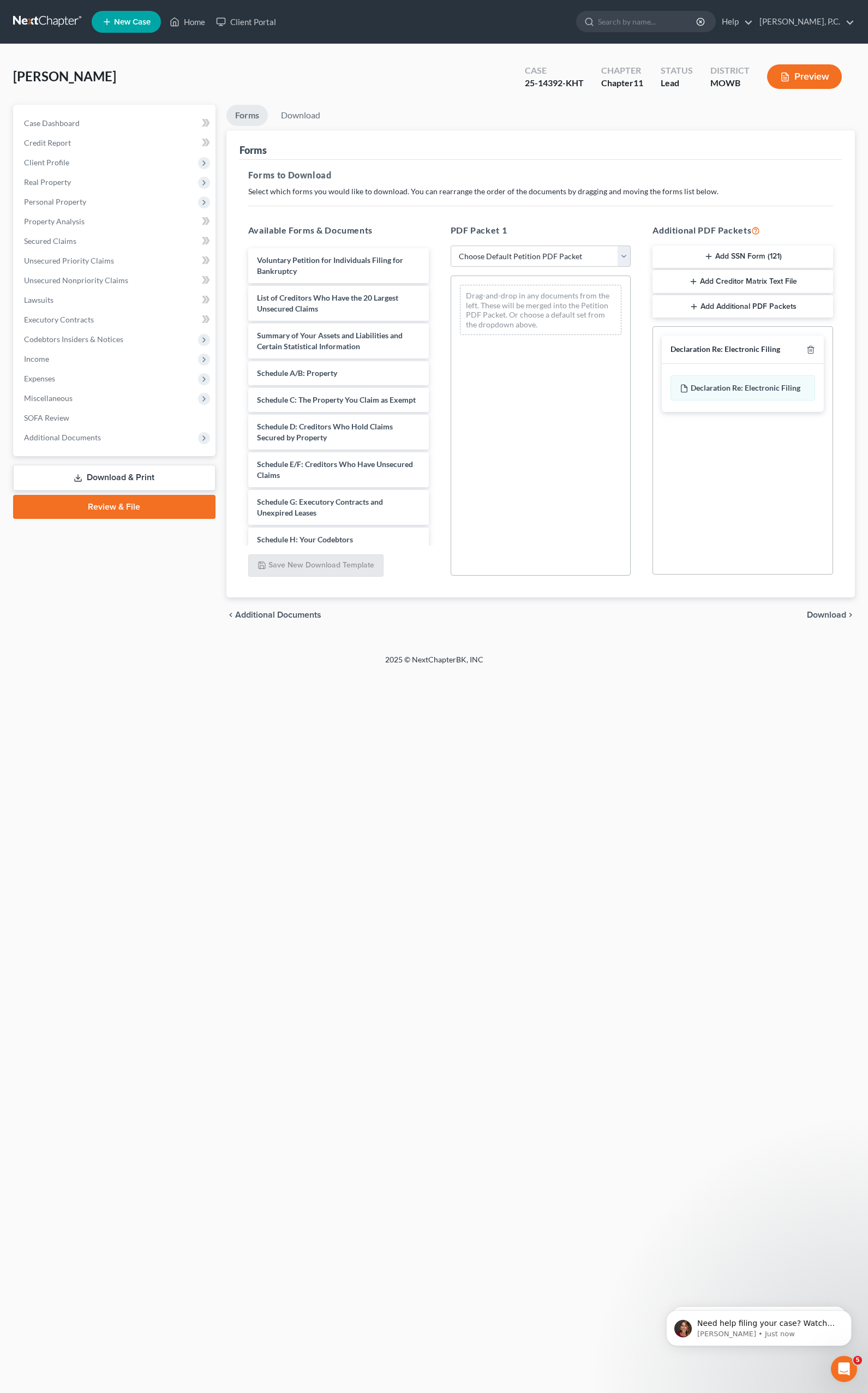
click at [366, 814] on div "Home New Case Client Portal [PERSON_NAME], P.C. [EMAIL_ADDRESS][DOMAIN_NAME] My…" at bounding box center [434, 696] width 868 height 1393
click at [367, 874] on div "Home New Case Client Portal [PERSON_NAME], P.C. [EMAIL_ADDRESS][DOMAIN_NAME] My…" at bounding box center [434, 696] width 868 height 1393
click at [461, 1035] on div "Home New Case Client Portal [PERSON_NAME], P.C. [EMAIL_ADDRESS][DOMAIN_NAME] My…" at bounding box center [434, 696] width 868 height 1393
click at [56, 401] on span "Miscellaneous" at bounding box center [48, 398] width 49 height 9
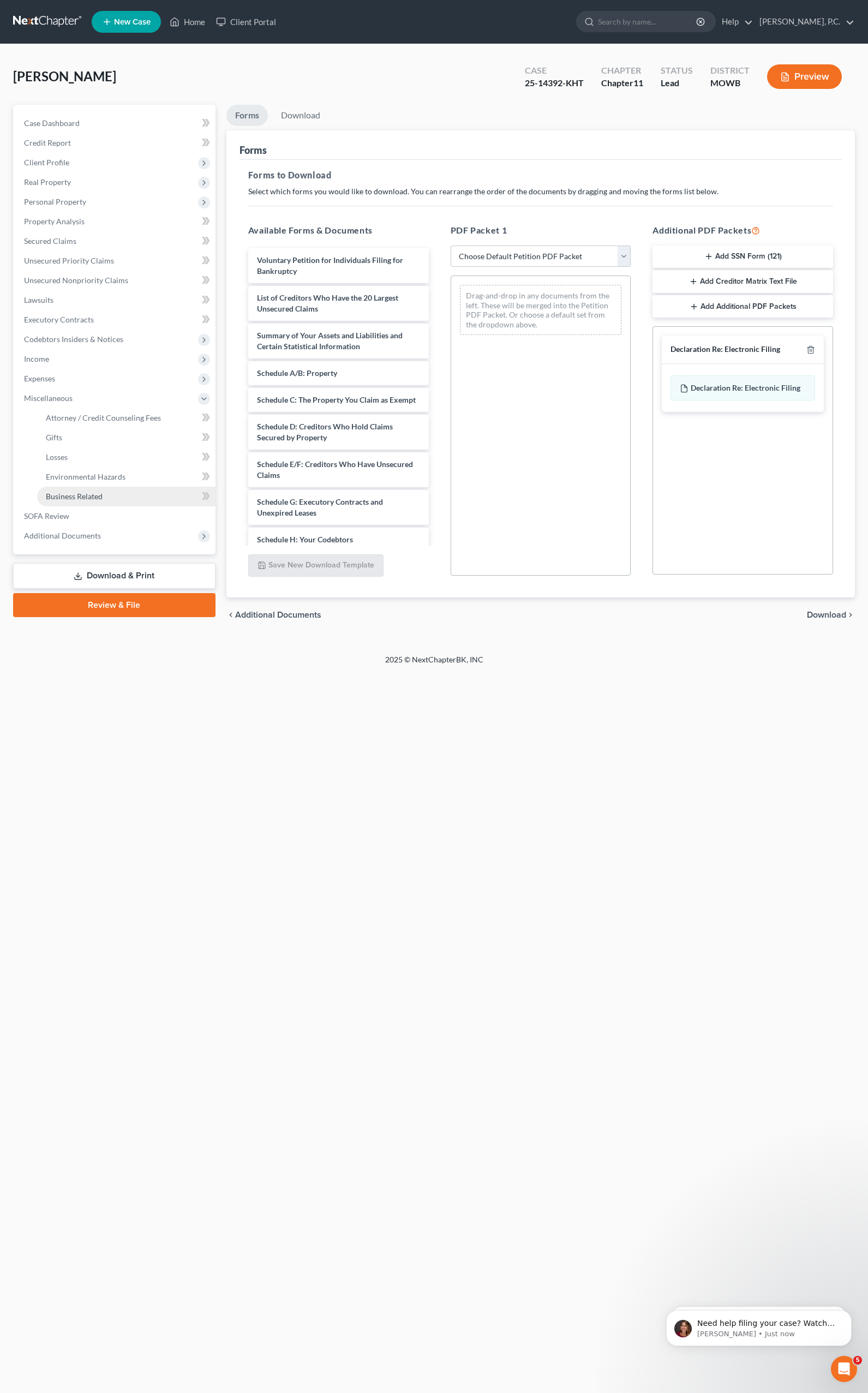
click at [70, 493] on span "Business Related" at bounding box center [74, 496] width 57 height 9
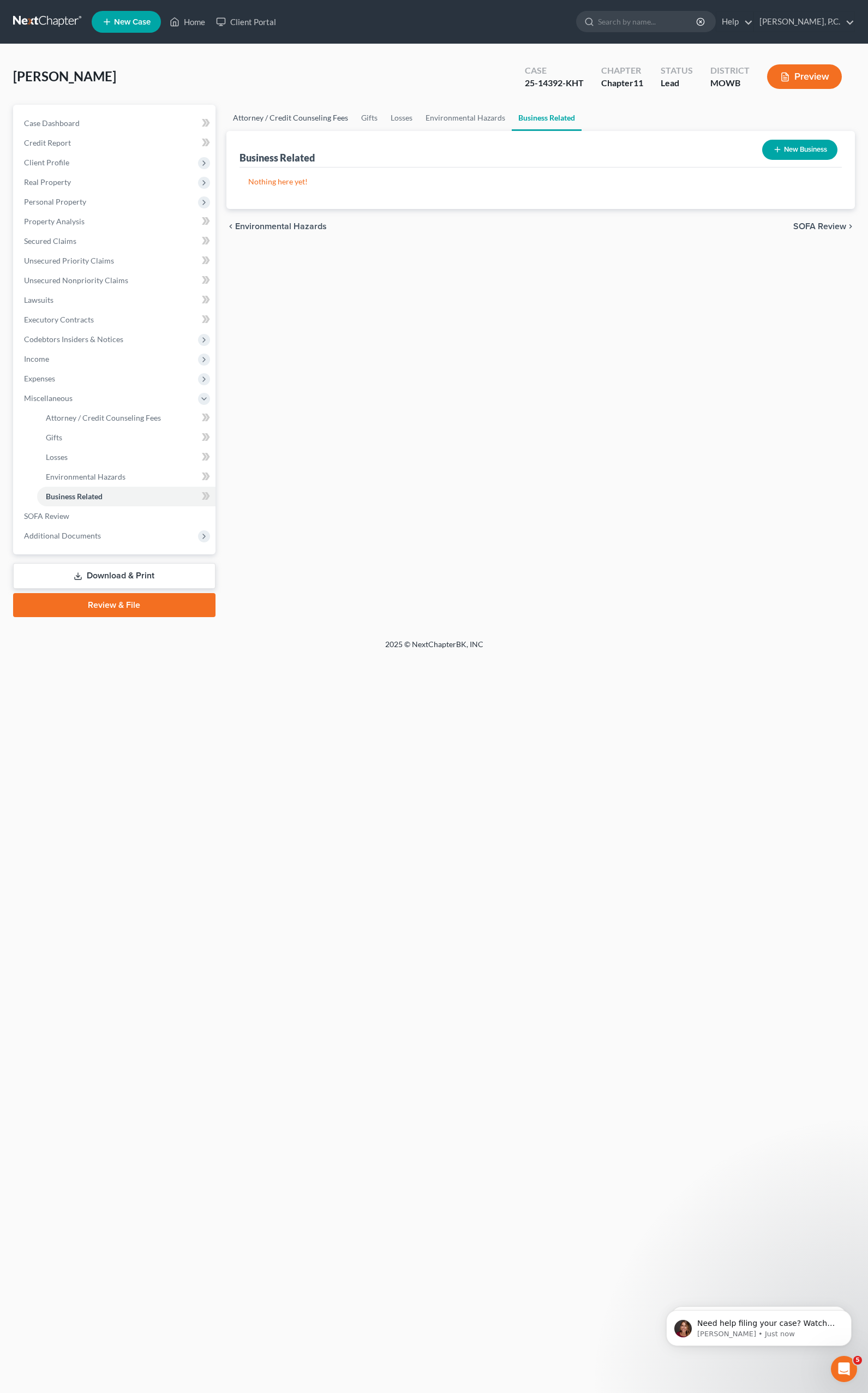
click at [274, 119] on link "Attorney / Credit Counseling Fees" at bounding box center [290, 118] width 128 height 26
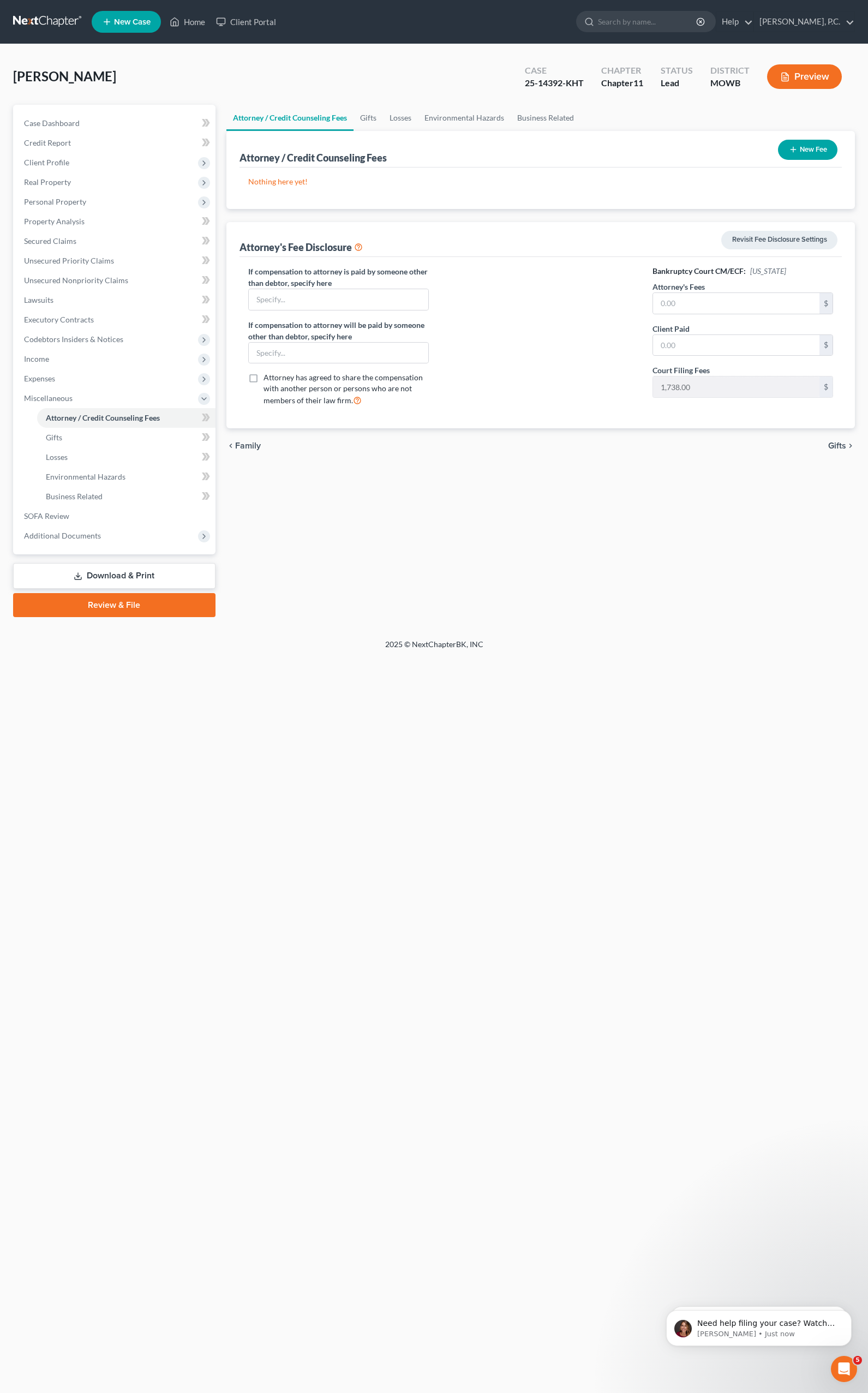
click at [377, 992] on div "Home New Case Client Portal [PERSON_NAME], P.C. [EMAIL_ADDRESS][DOMAIN_NAME] My…" at bounding box center [434, 696] width 868 height 1393
click at [33, 114] on link "Case Dashboard" at bounding box center [115, 123] width 200 height 19
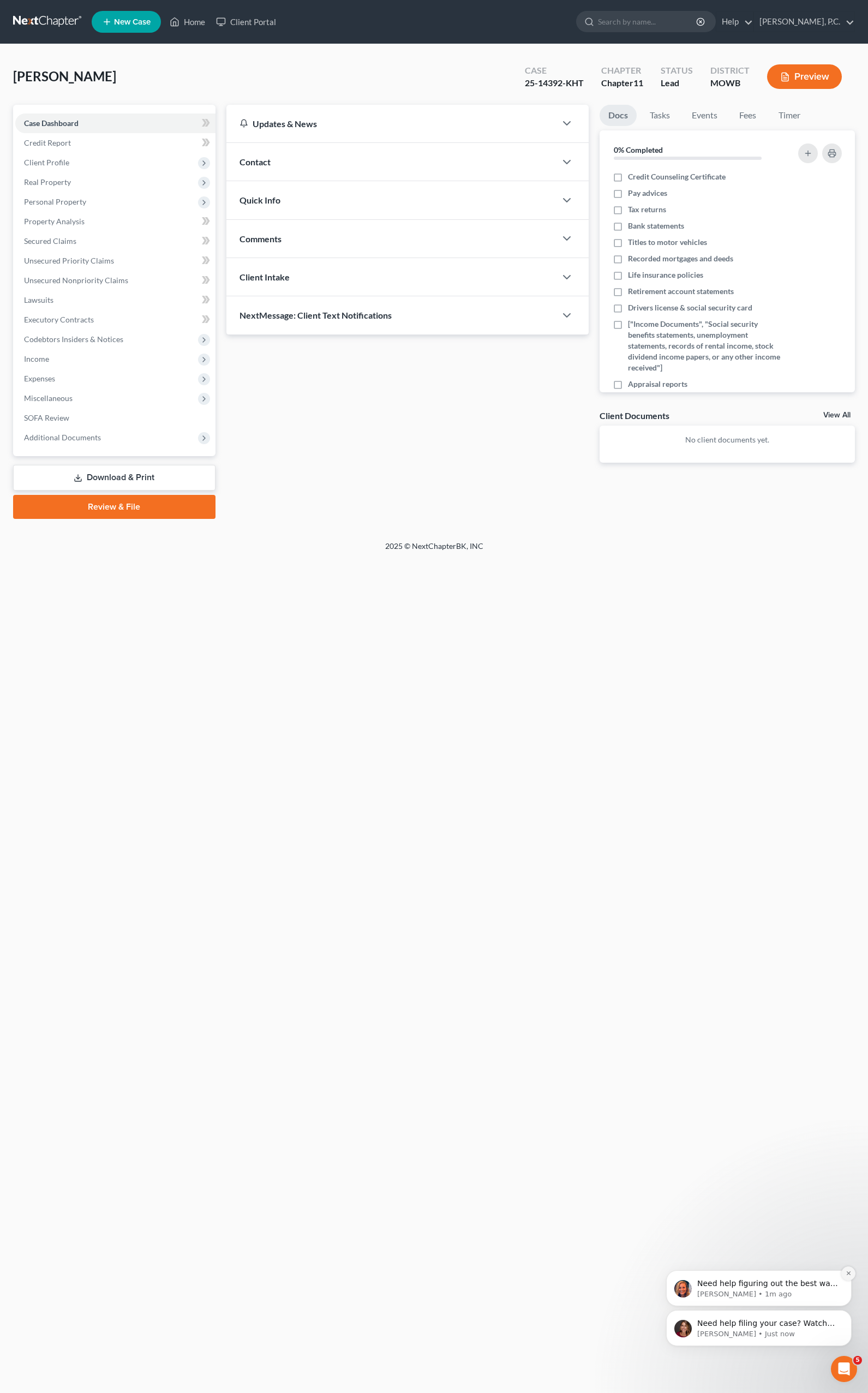
click at [849, 1278] on button "Dismiss notification" at bounding box center [849, 1274] width 14 height 14
click at [846, 1316] on icon "Dismiss notification" at bounding box center [849, 1313] width 6 height 6
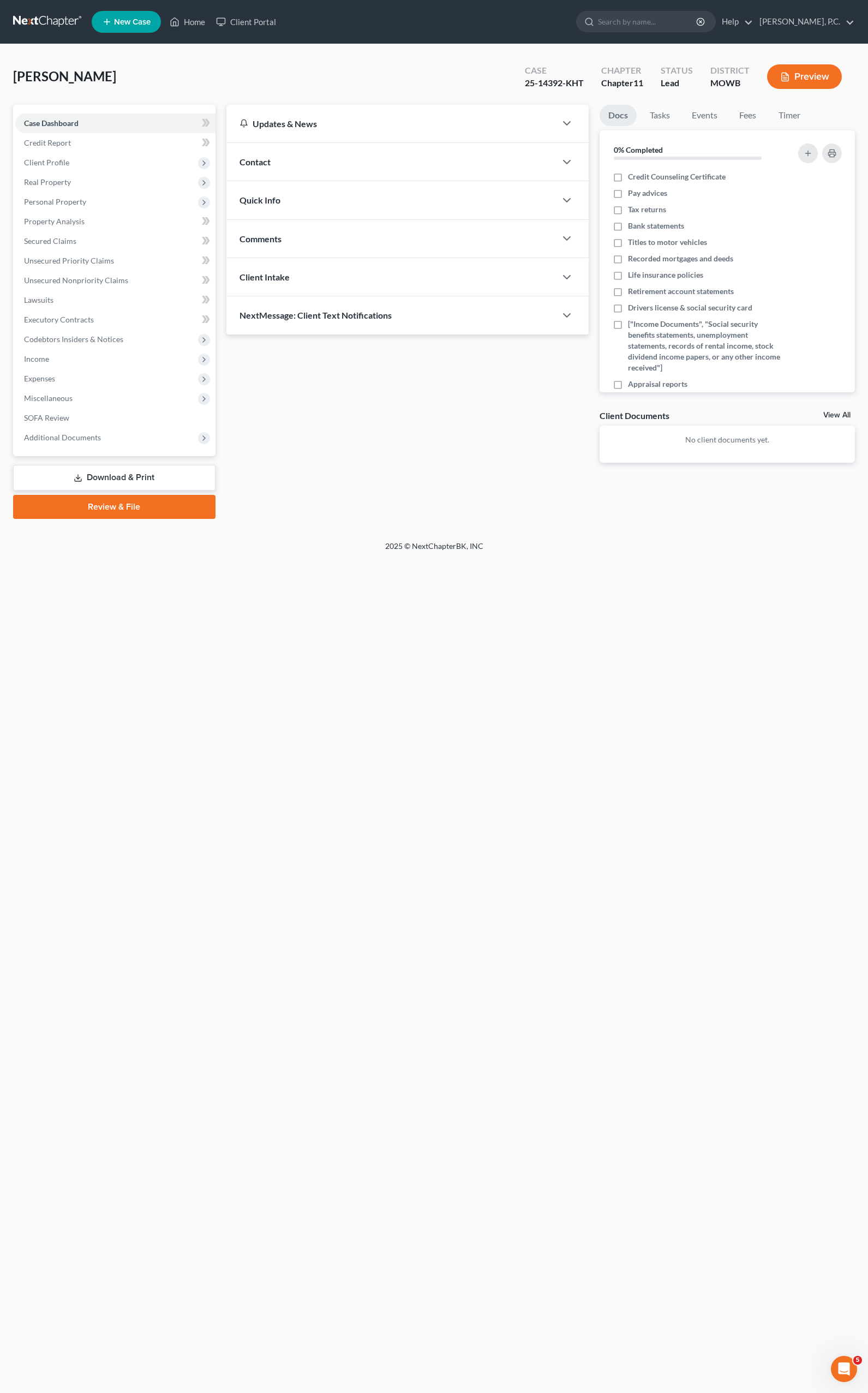
click at [837, 1376] on div "Open Intercom Messenger" at bounding box center [844, 1369] width 36 height 36
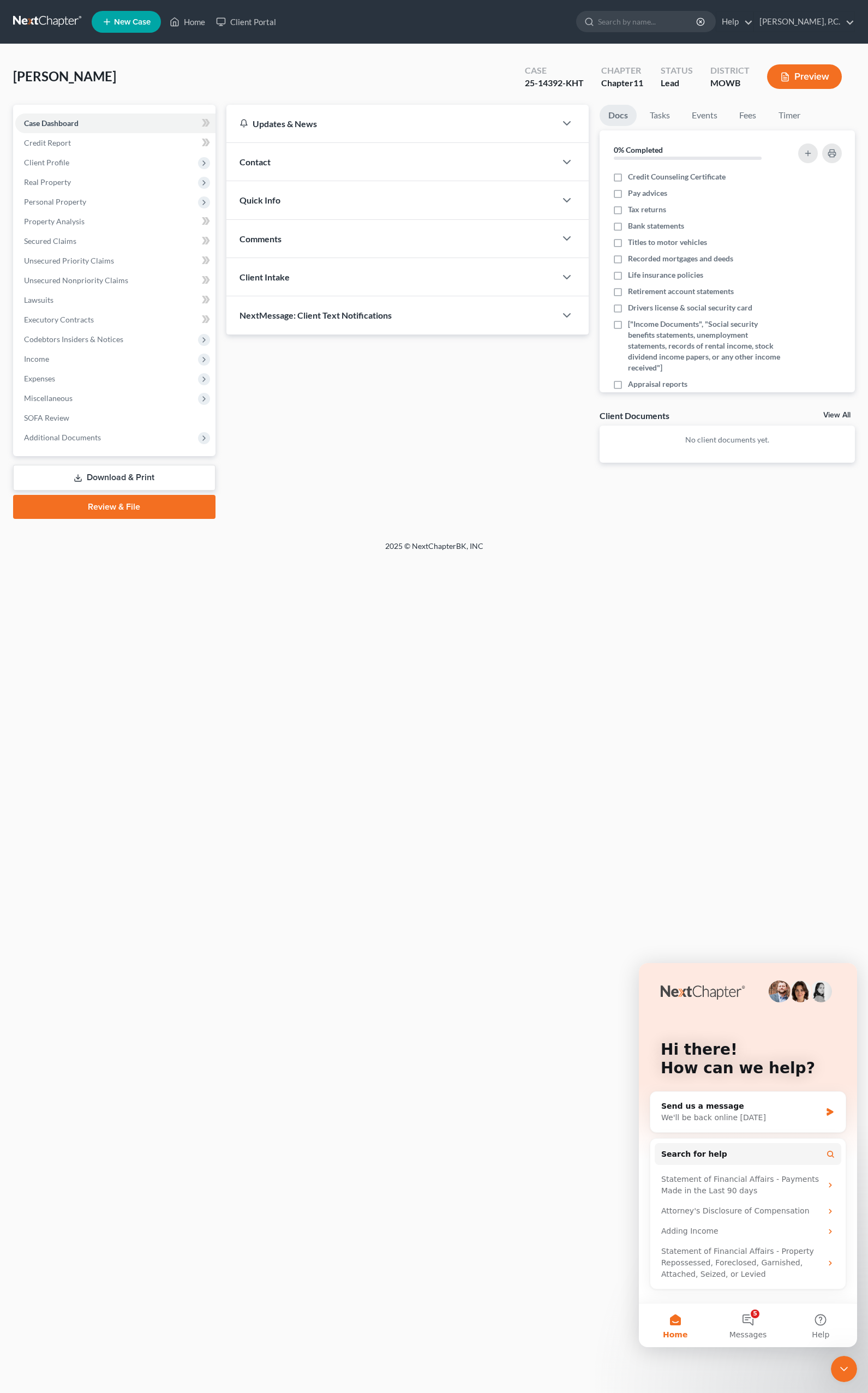
click at [509, 821] on div "Home New Case Client Portal [PERSON_NAME], P.C. [EMAIL_ADDRESS][DOMAIN_NAME] My…" at bounding box center [434, 696] width 868 height 1393
click at [730, 84] on div "MOWB" at bounding box center [730, 83] width 39 height 13
click at [797, 19] on link "[PERSON_NAME], P.C." at bounding box center [804, 22] width 100 height 19
click at [797, 78] on link "My Account Settings" at bounding box center [780, 79] width 149 height 18
select select "11"
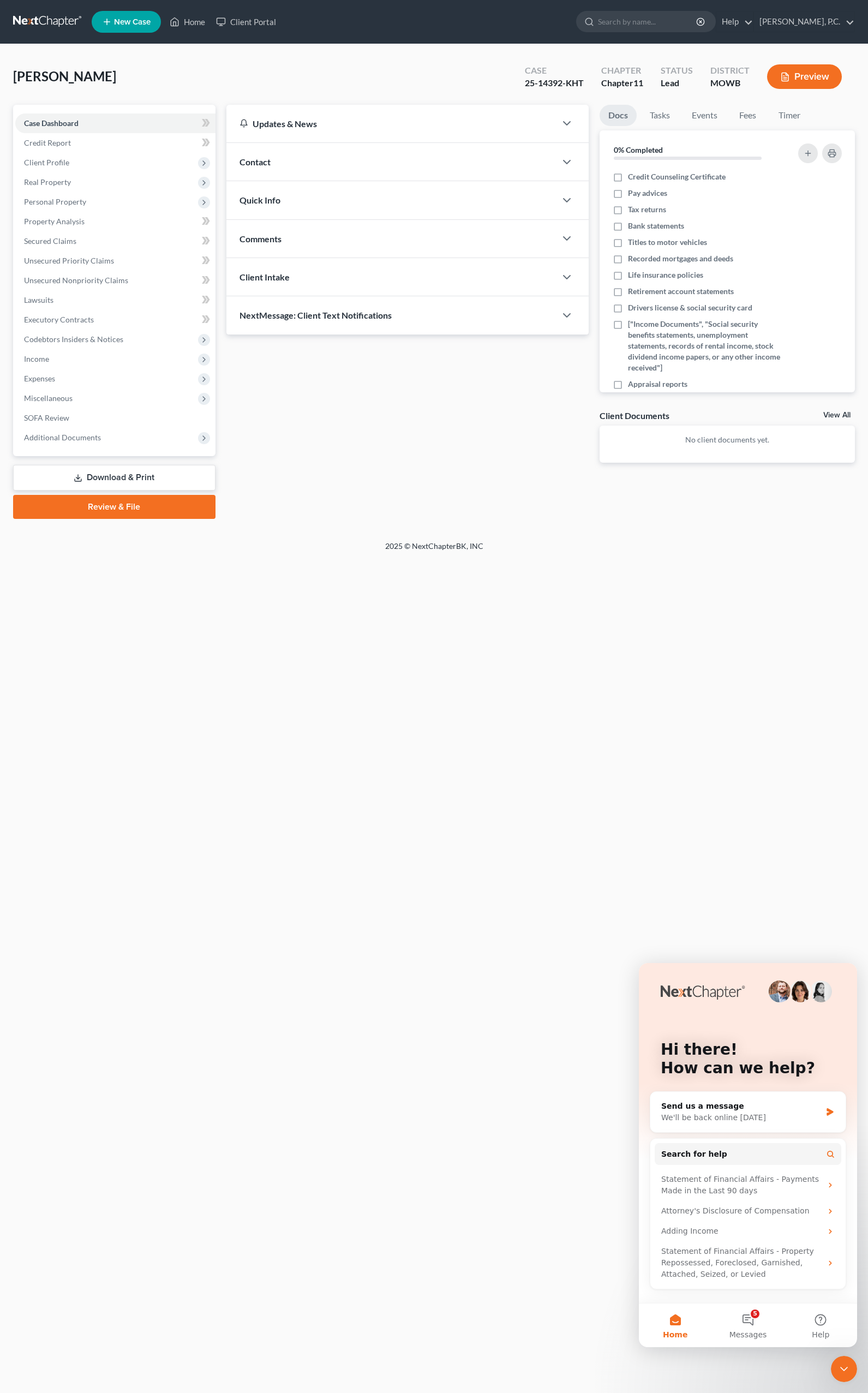
select select "24"
select select "5"
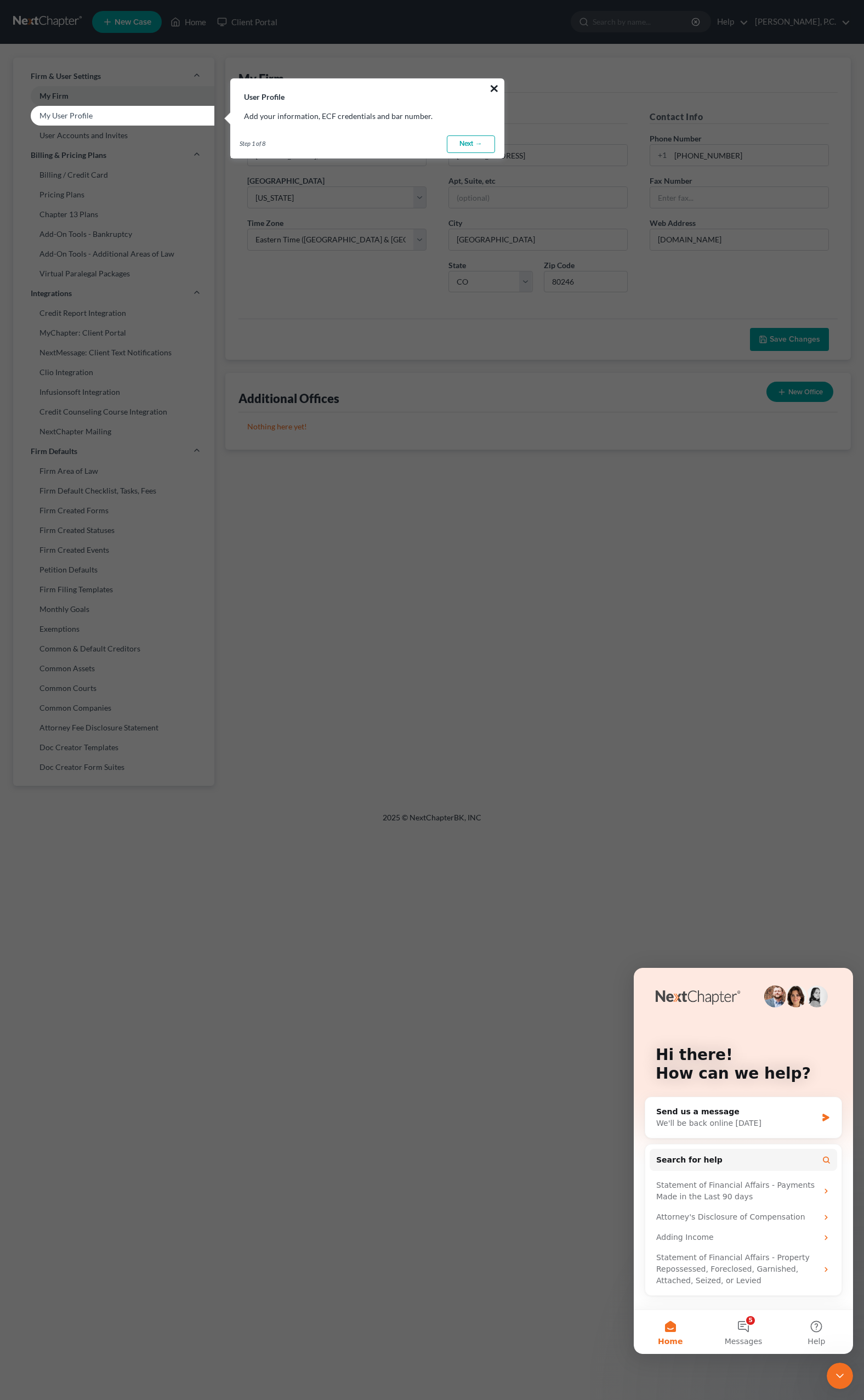
click at [491, 88] on button "×" at bounding box center [494, 88] width 11 height 17
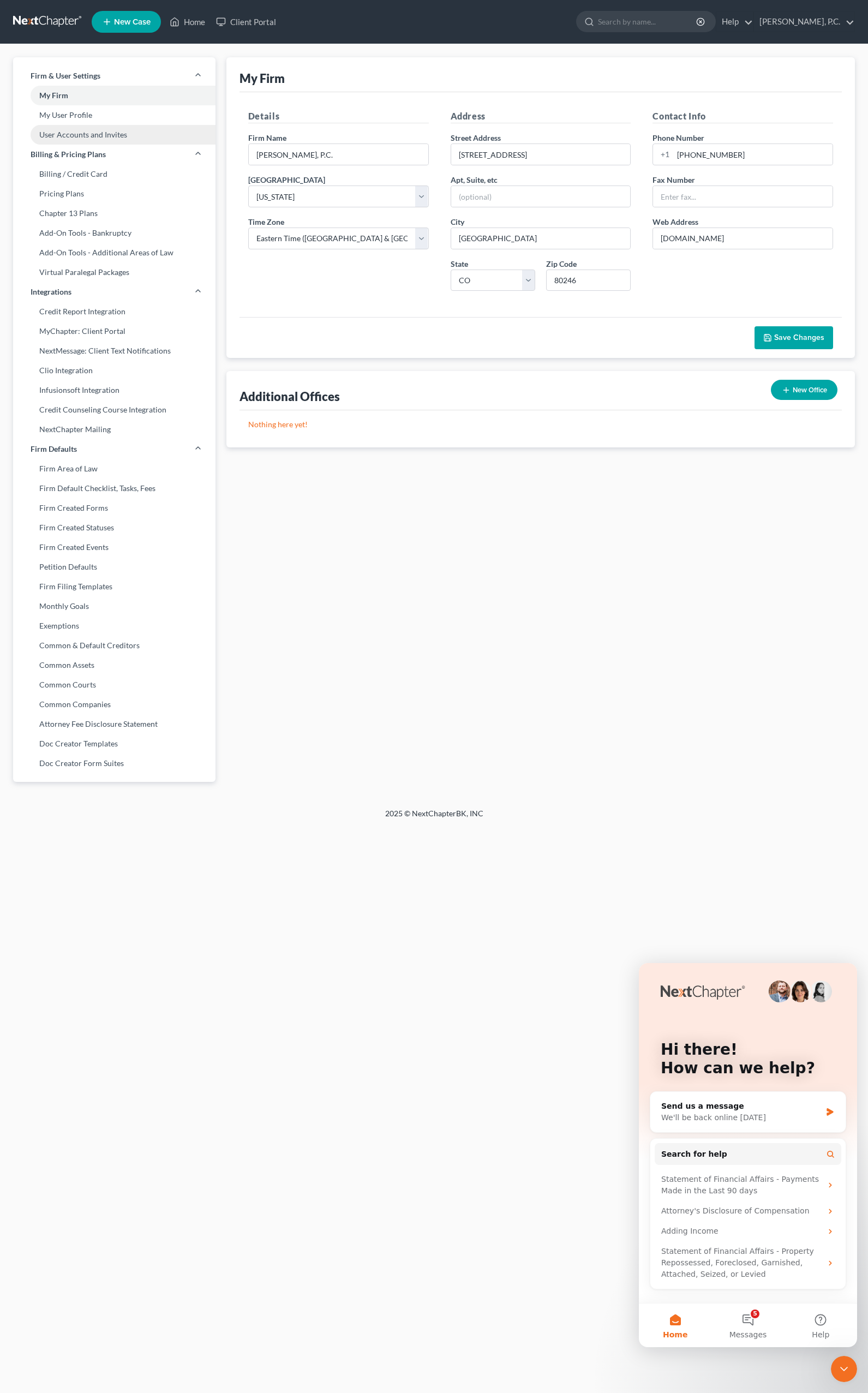
click at [100, 134] on link "User Accounts and Invites" at bounding box center [114, 134] width 202 height 19
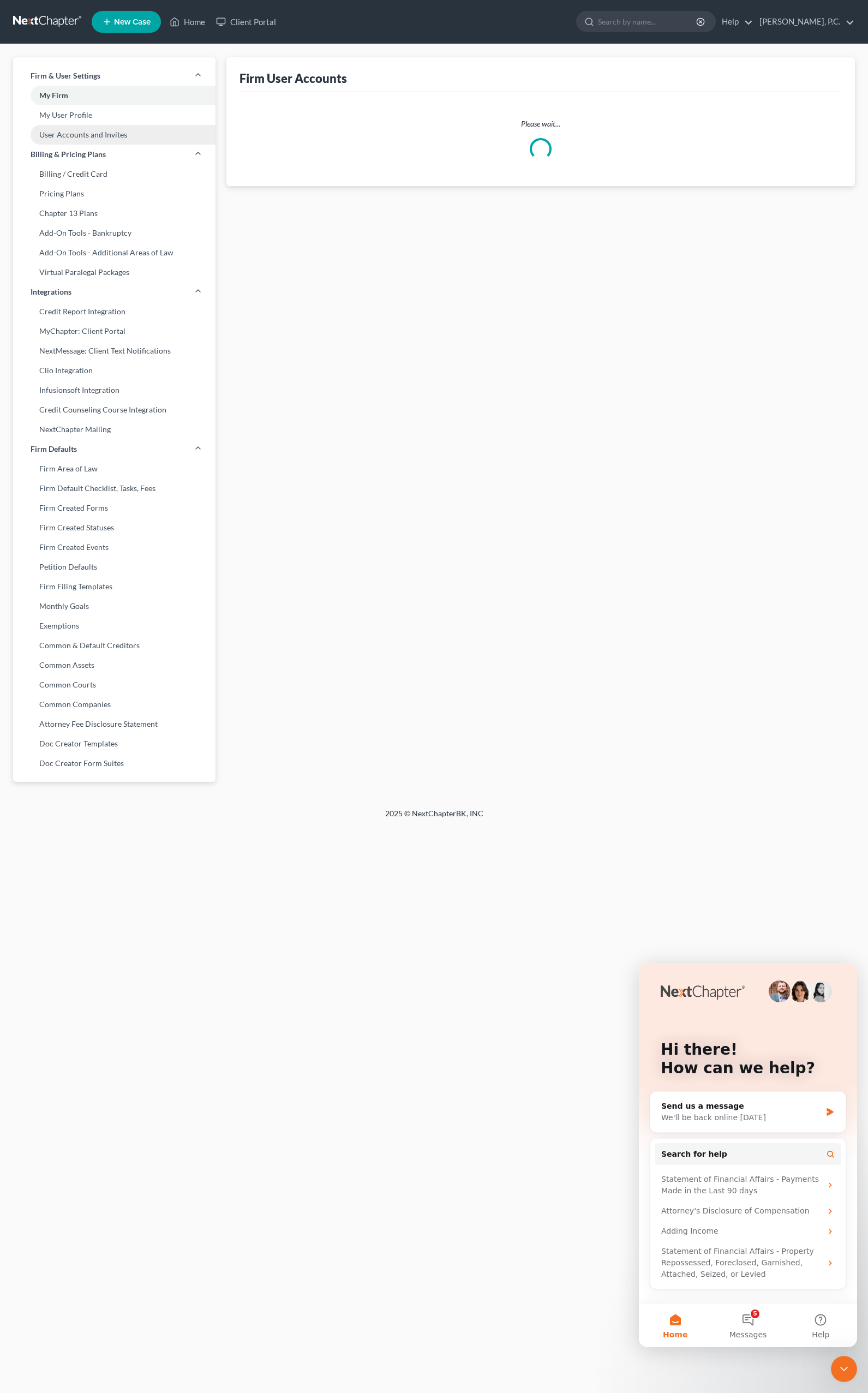
select select "0"
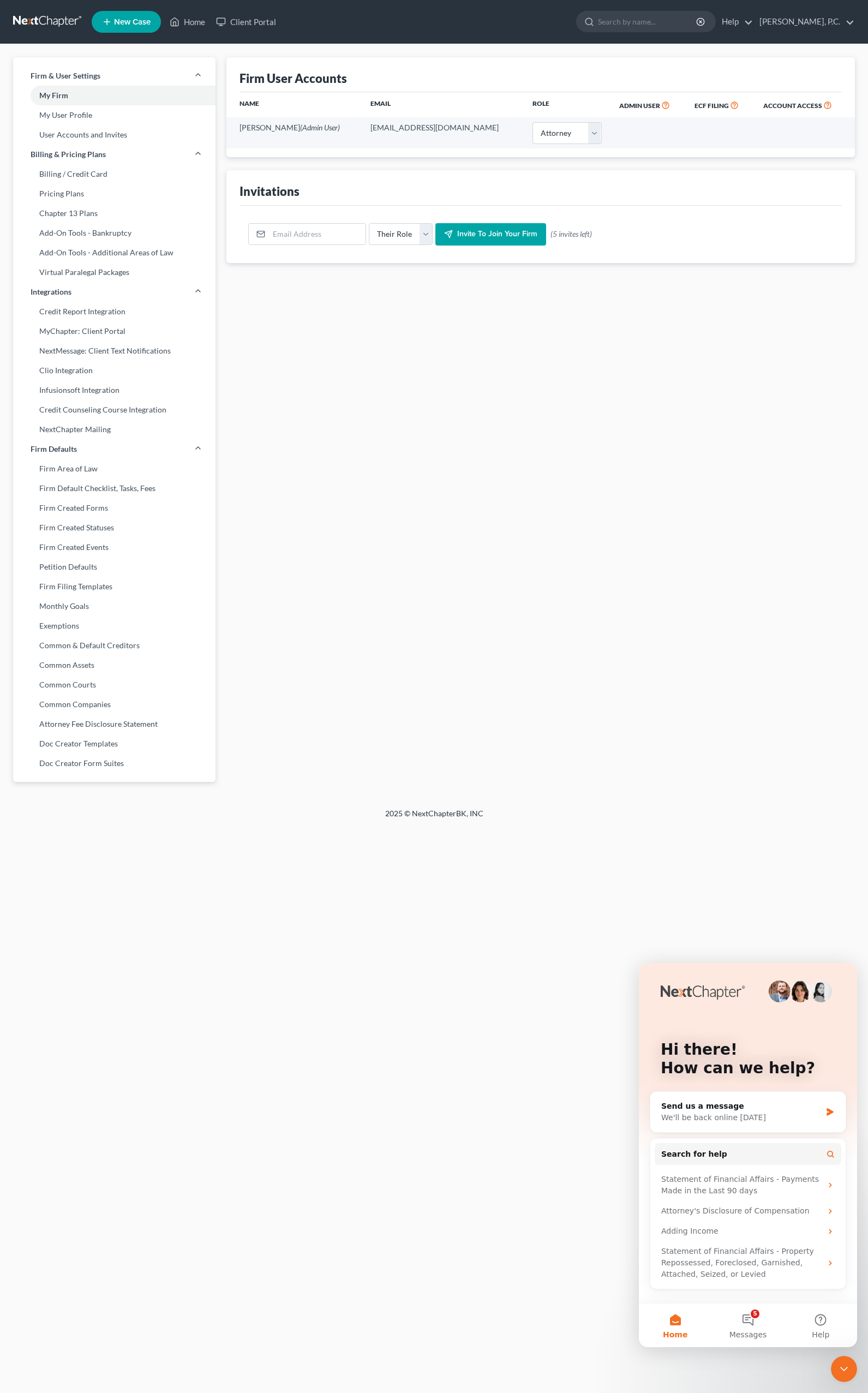
click at [383, 317] on div "Firm User Accounts Name Email Role Admin User ECF Filing Account Access [PERSON…" at bounding box center [540, 426] width 639 height 738
click at [81, 180] on link "Billing / Credit Card" at bounding box center [114, 174] width 202 height 19
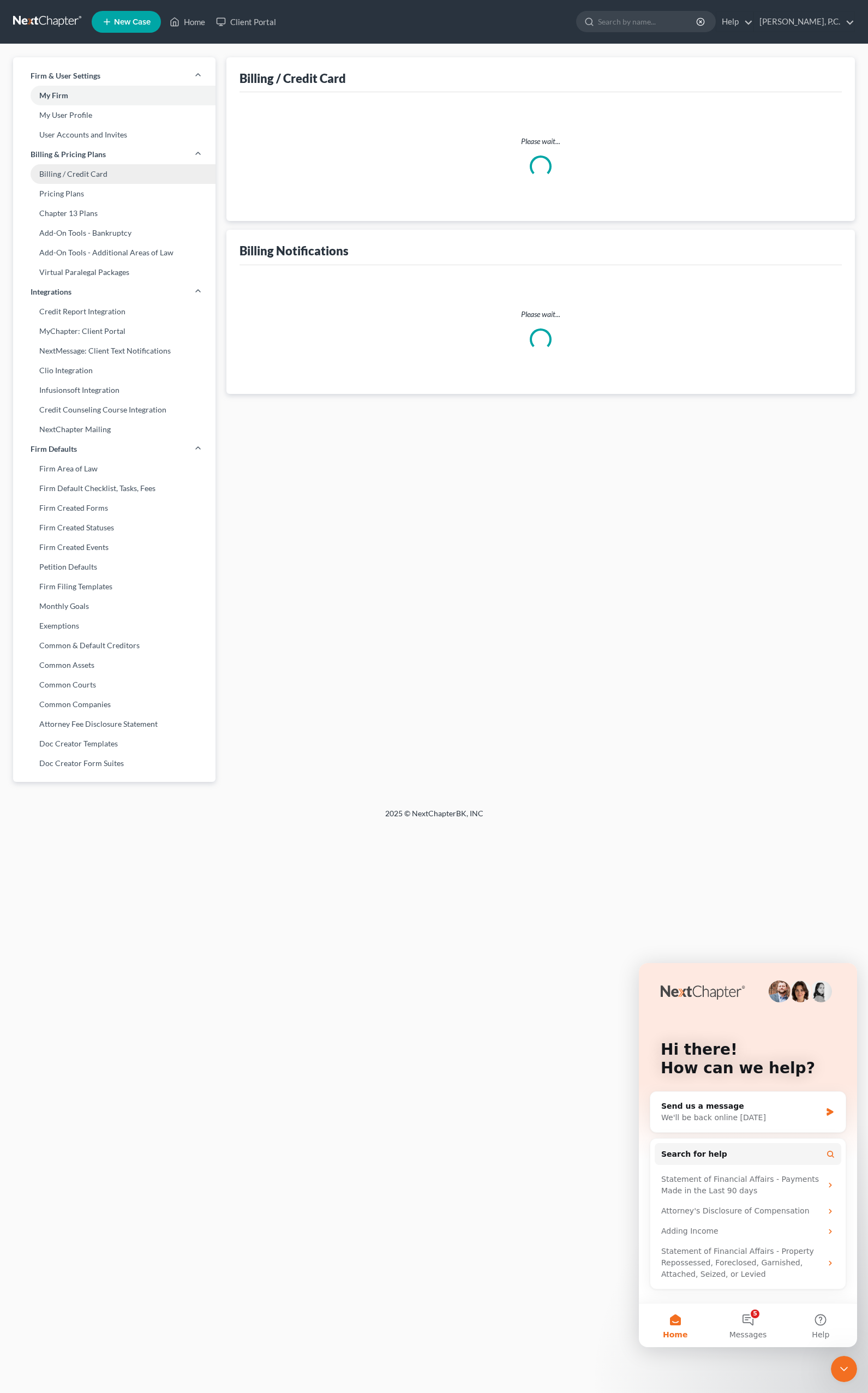
select select "5"
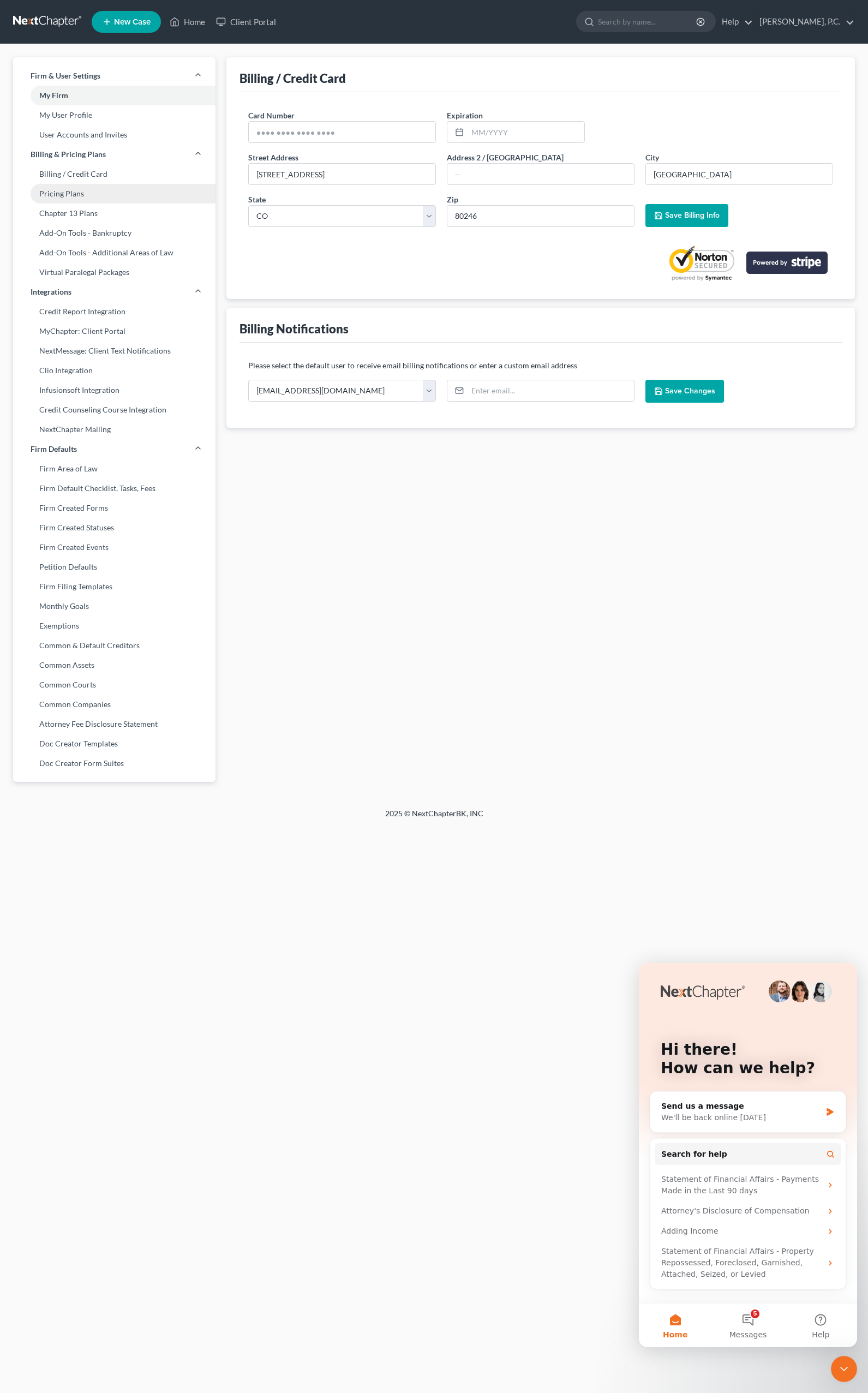
click at [69, 195] on link "Pricing Plans" at bounding box center [114, 193] width 202 height 19
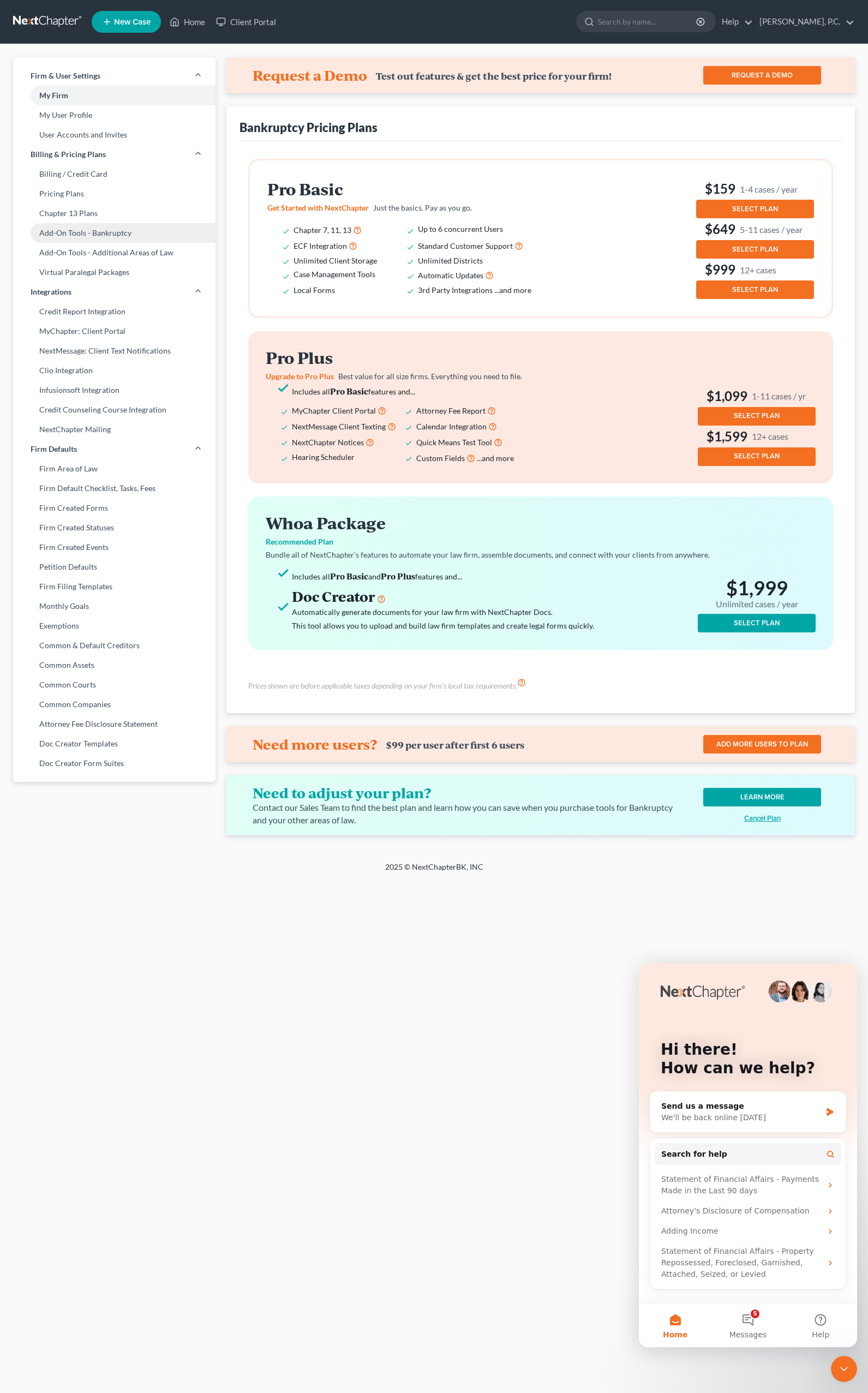
click at [74, 239] on link "Add-On Tools - Bankruptcy" at bounding box center [114, 232] width 202 height 19
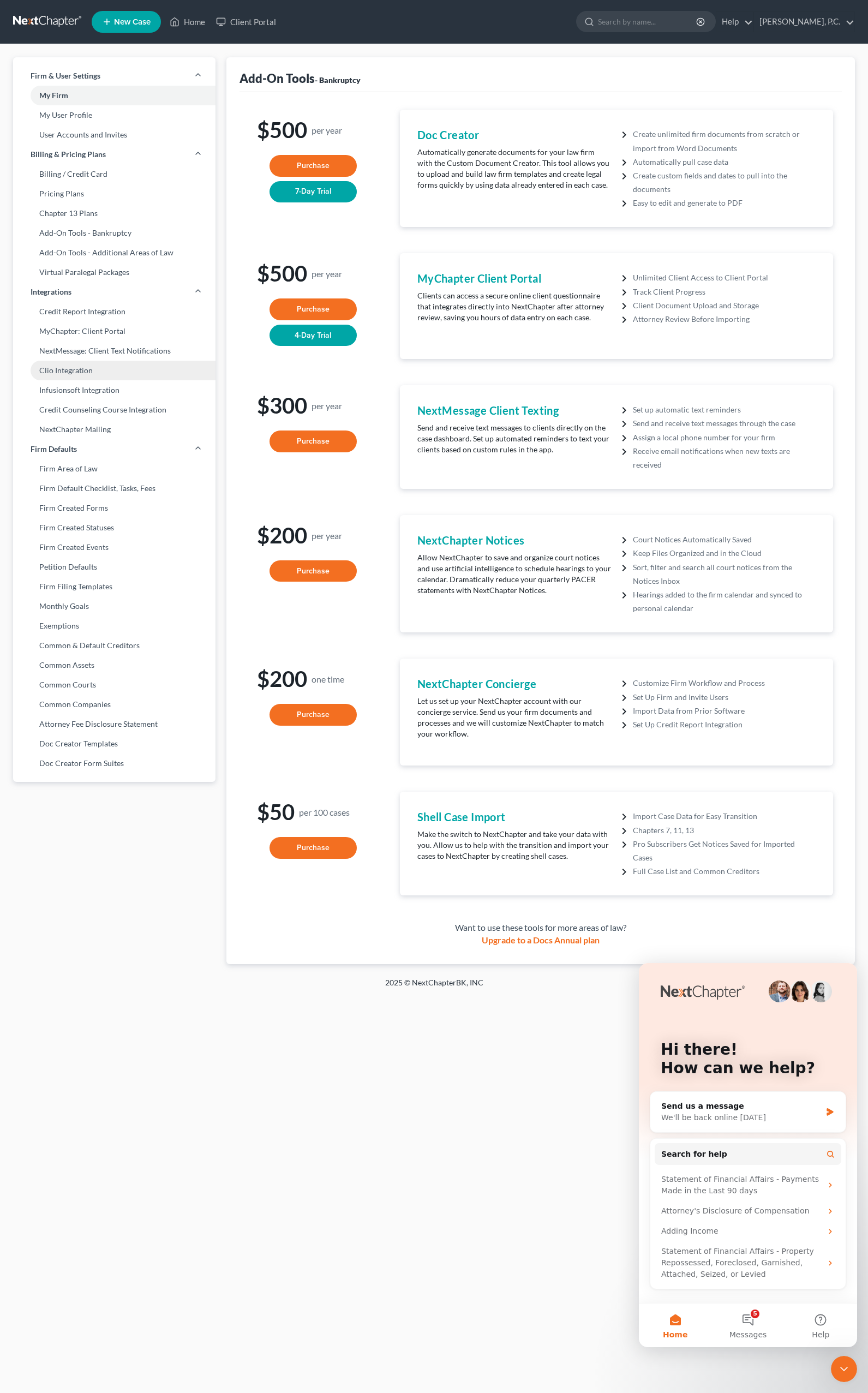
click at [79, 371] on link "Clio Integration" at bounding box center [114, 370] width 202 height 19
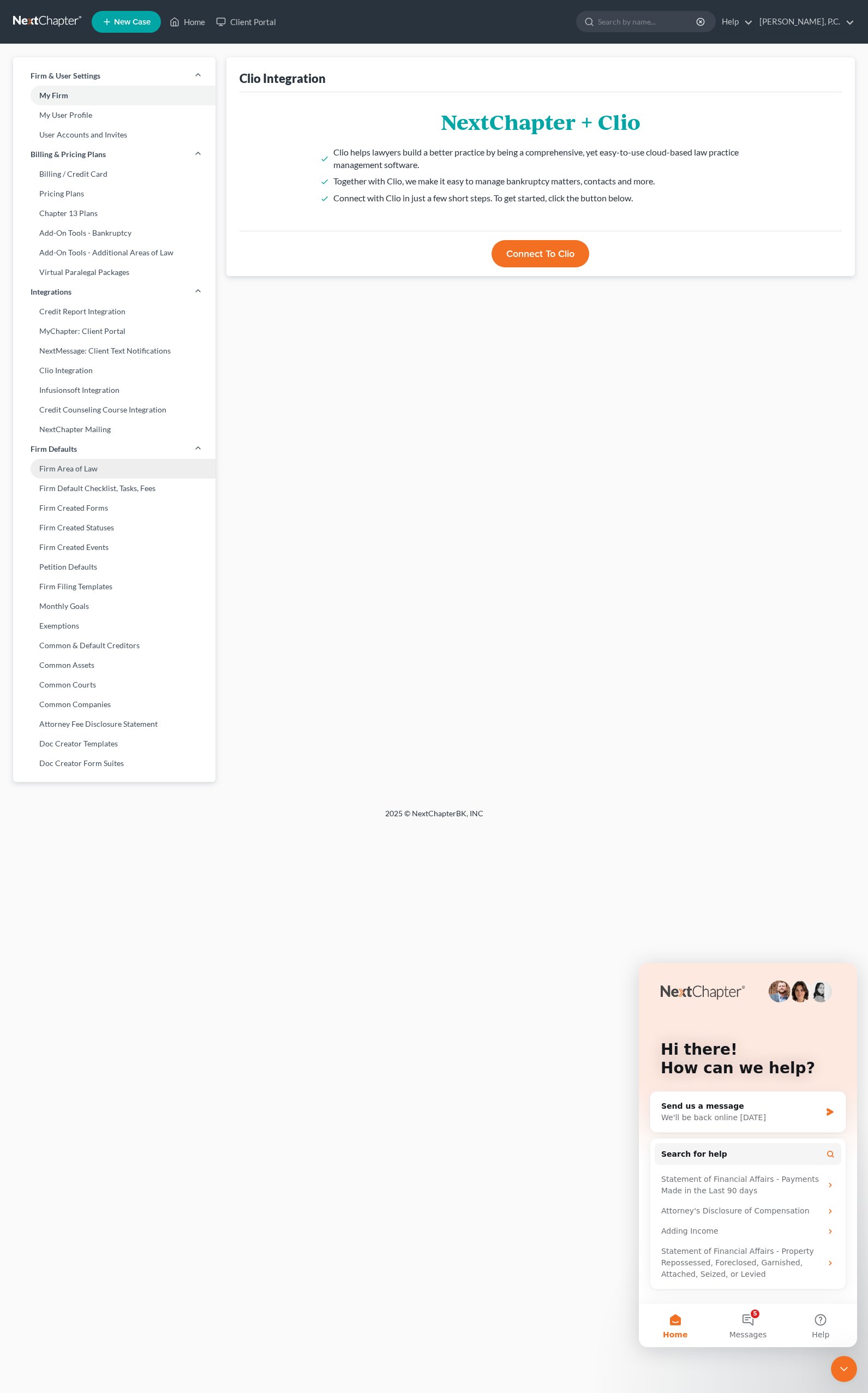
click at [77, 469] on link "Firm Area of Law" at bounding box center [114, 468] width 202 height 19
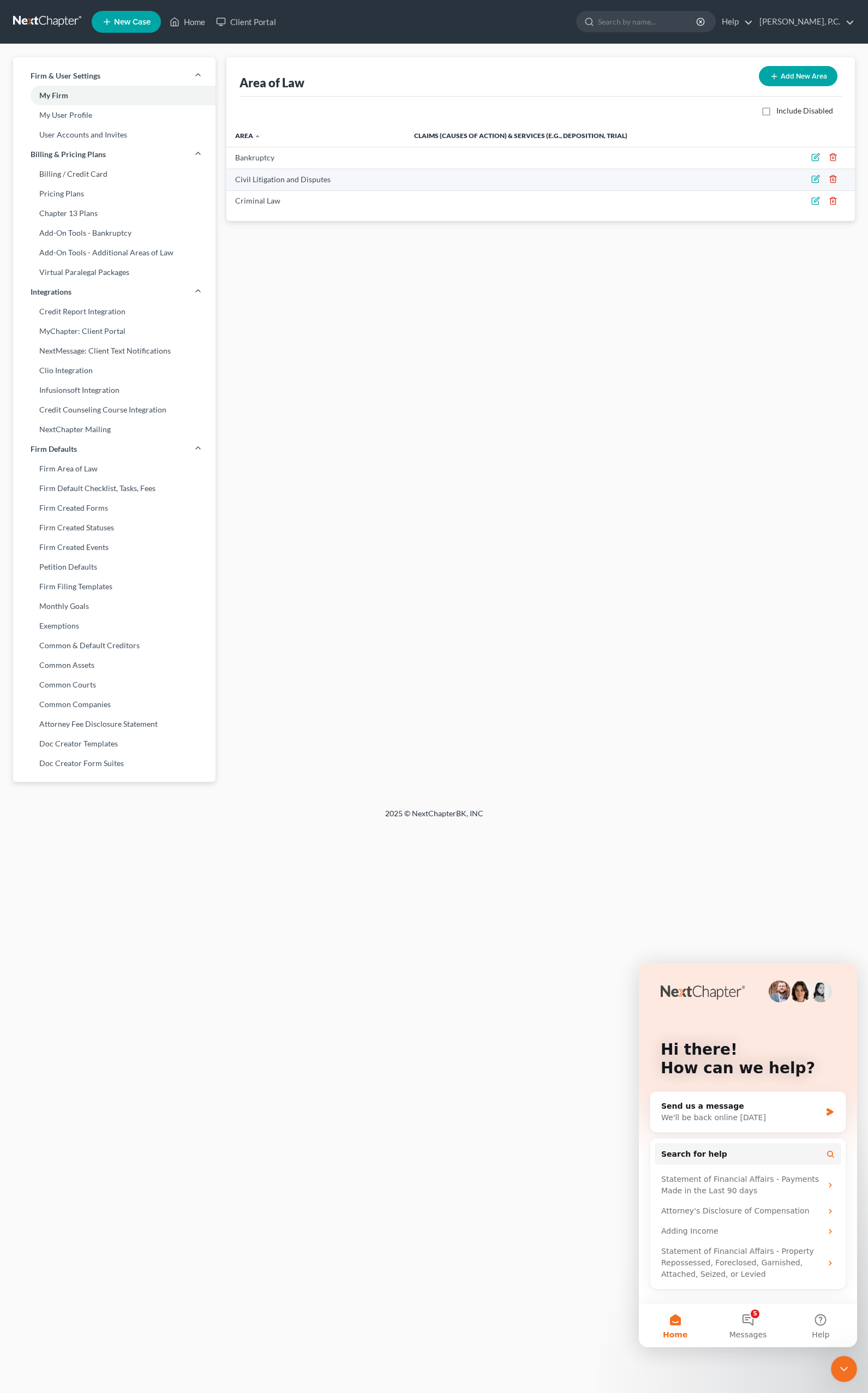
click at [834, 183] on icon "button" at bounding box center [833, 179] width 5 height 7
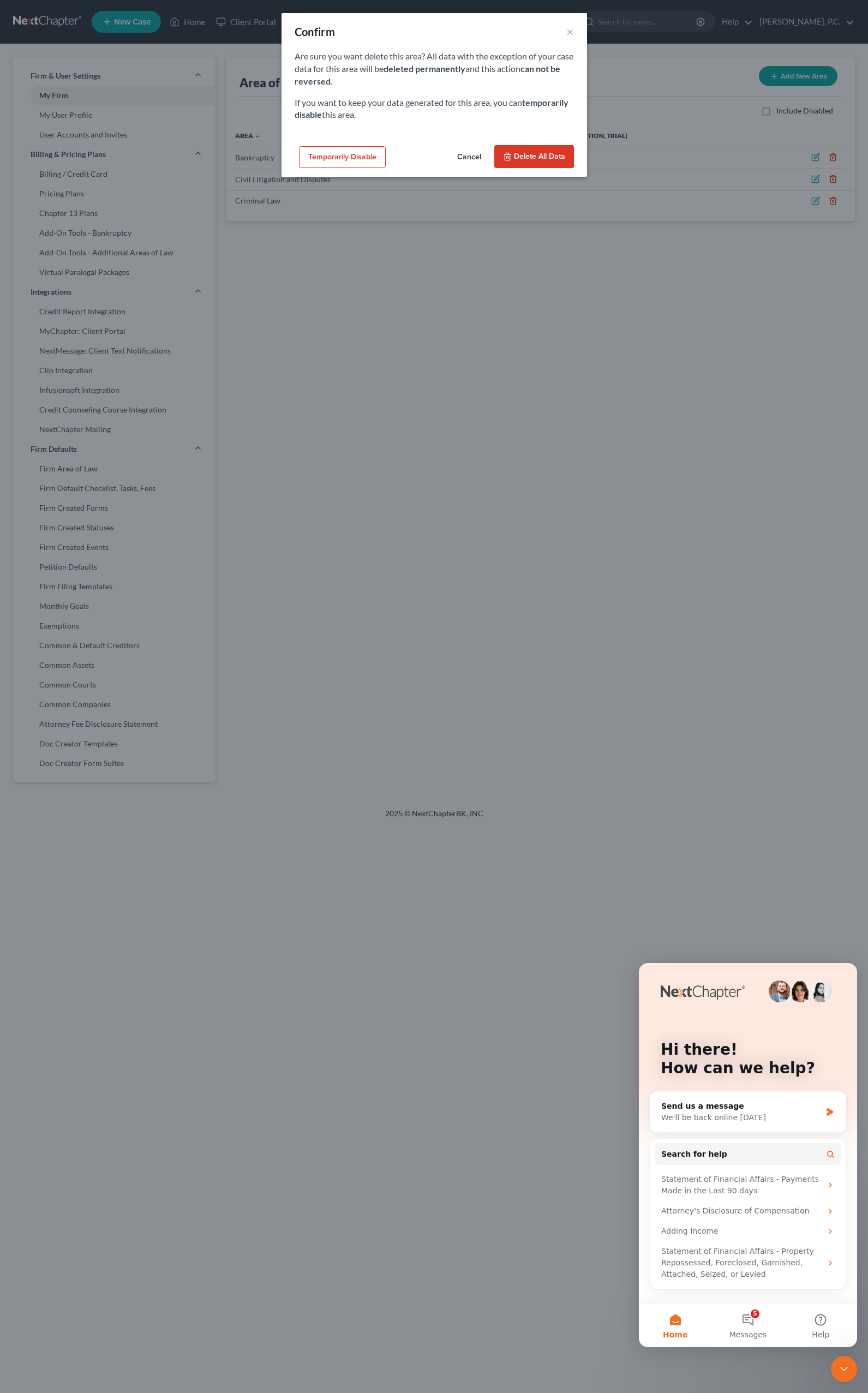
click at [530, 156] on span "Delete all data" at bounding box center [540, 156] width 51 height 9
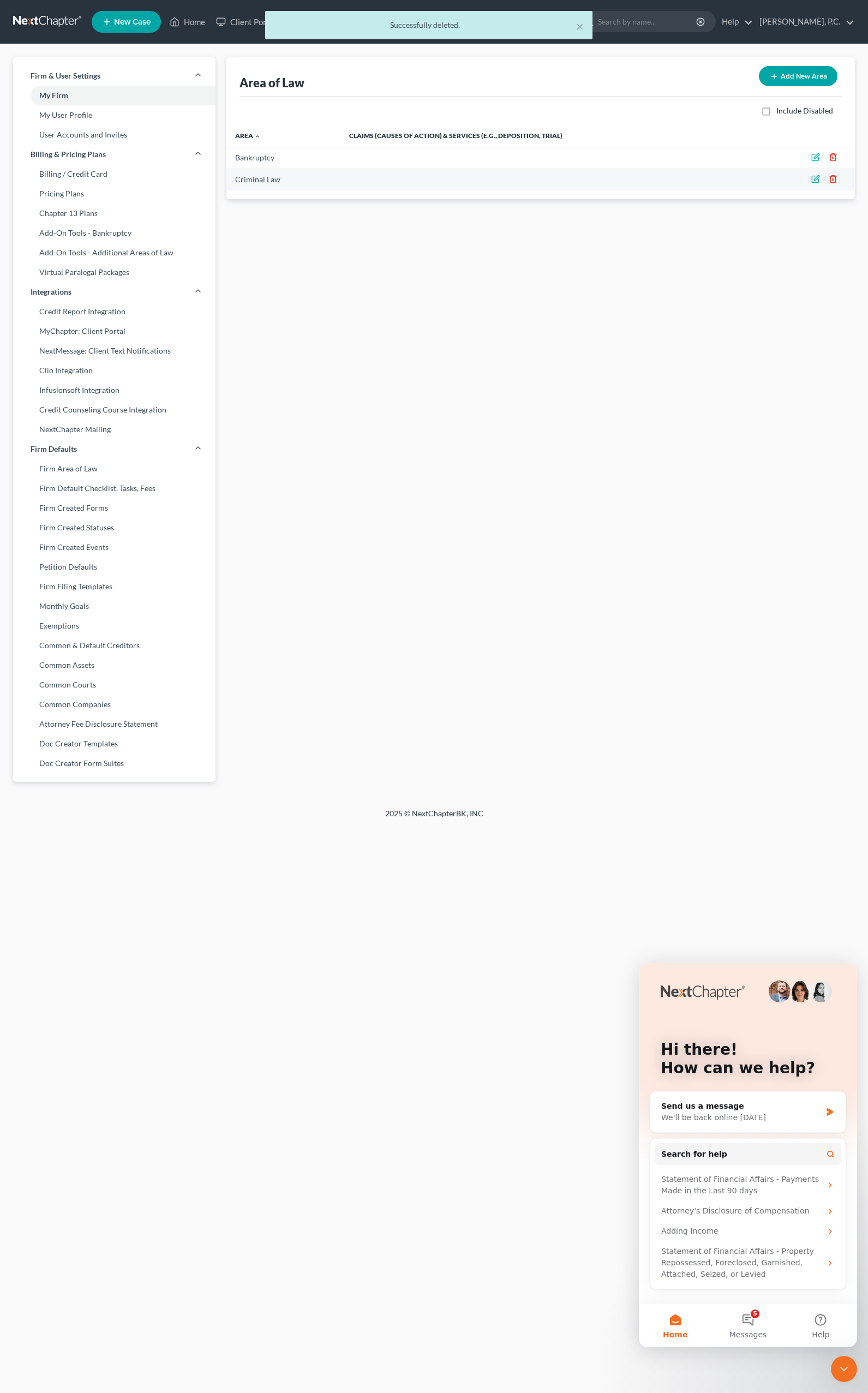
click at [830, 183] on icon "button" at bounding box center [833, 179] width 9 height 9
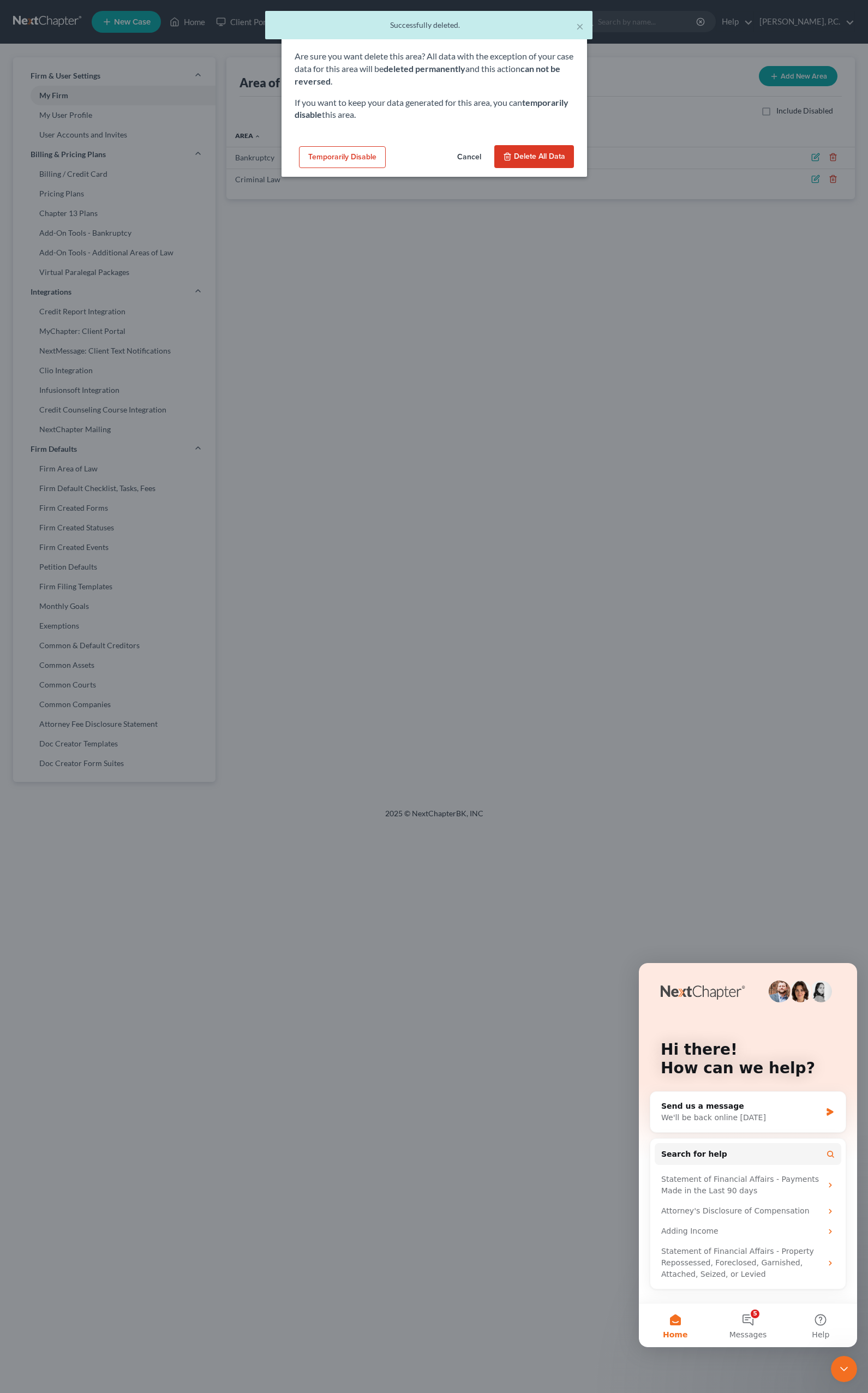
click at [504, 158] on icon "button" at bounding box center [507, 156] width 9 height 9
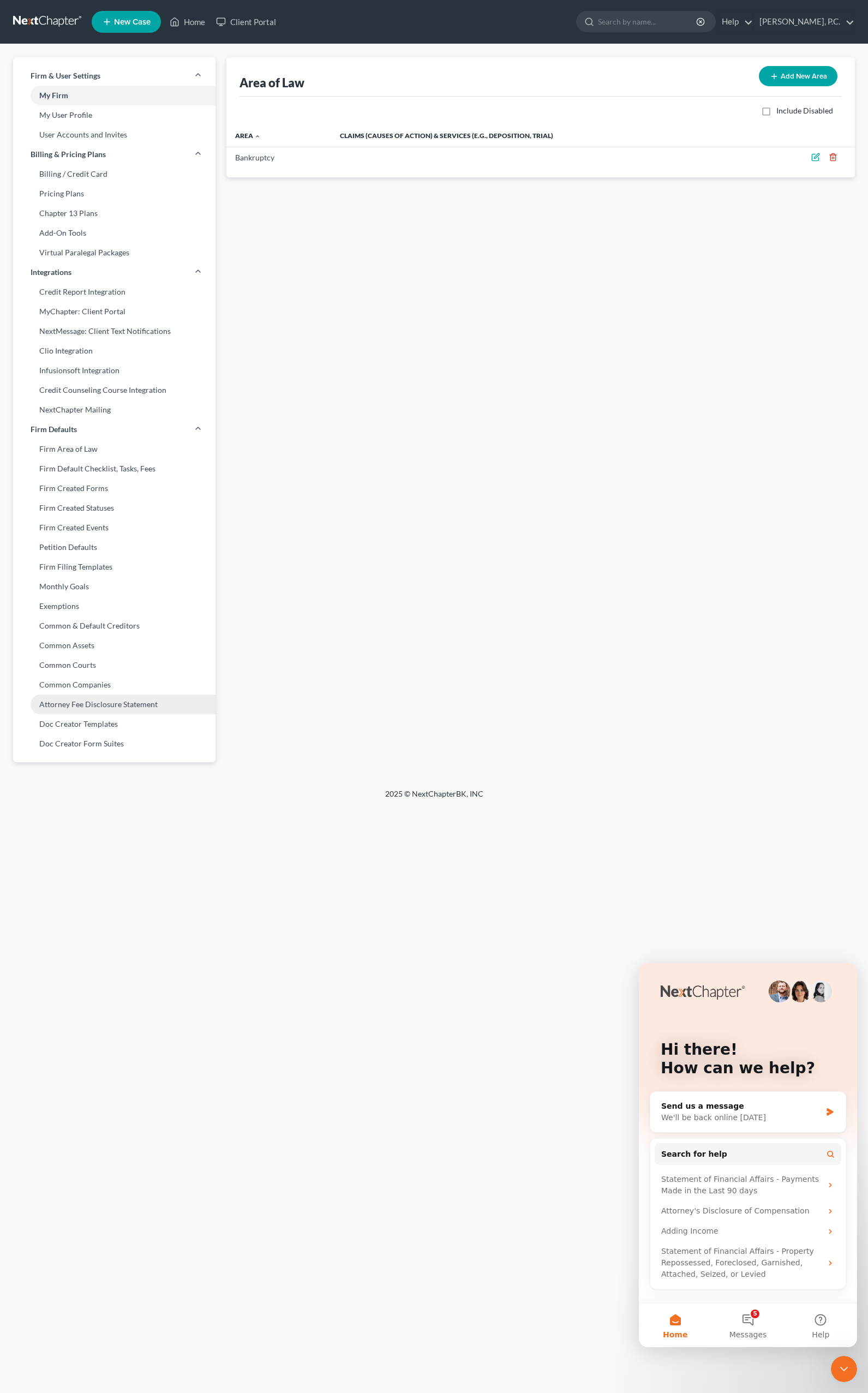
click at [78, 706] on link "Attorney Fee Disclosure Statement" at bounding box center [114, 704] width 202 height 19
click at [753, 77] on button "New Disclosure Statement" at bounding box center [780, 76] width 114 height 20
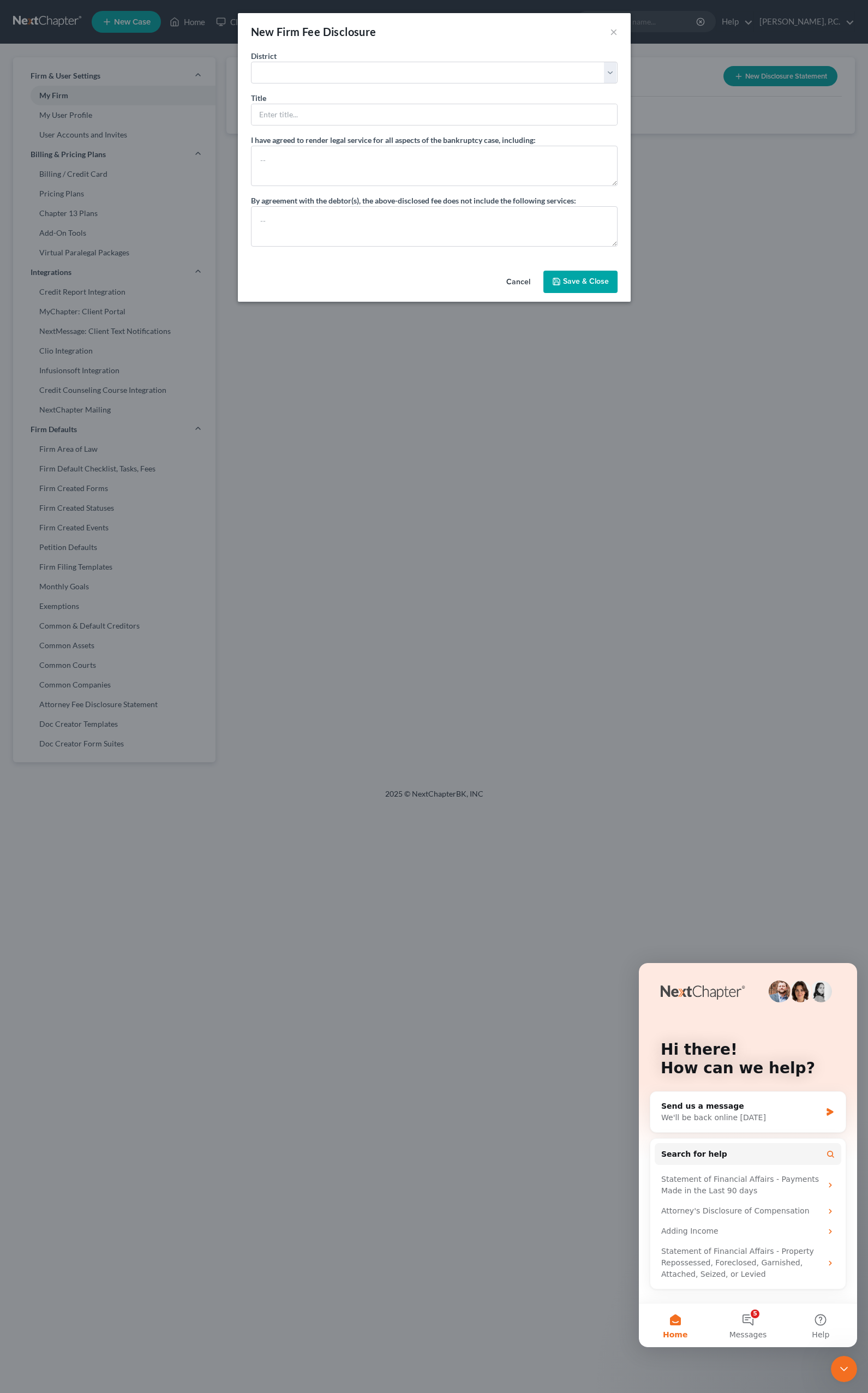
click at [520, 283] on button "Cancel" at bounding box center [518, 282] width 42 height 22
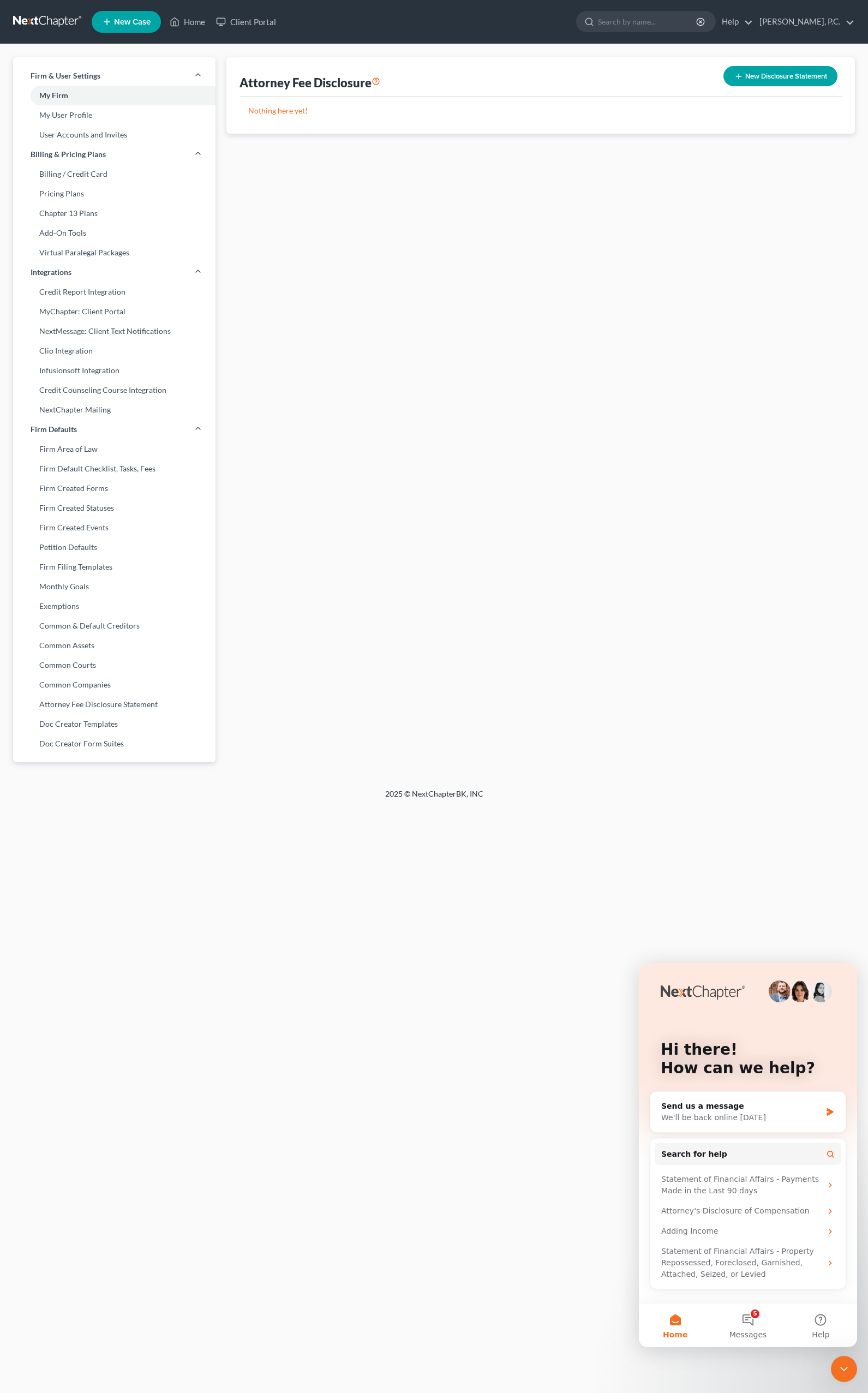
click at [387, 353] on div "Attorney Fee Disclosure New Disclosure Statement Nothing here yet! Title Create…" at bounding box center [540, 416] width 639 height 718
click at [790, 21] on link "[PERSON_NAME], P.C." at bounding box center [804, 22] width 100 height 19
click at [675, 364] on div "Attorney Fee Disclosure New Disclosure Statement Nothing here yet! Title Create…" at bounding box center [540, 416] width 639 height 718
click at [190, 22] on link "Home" at bounding box center [187, 22] width 47 height 19
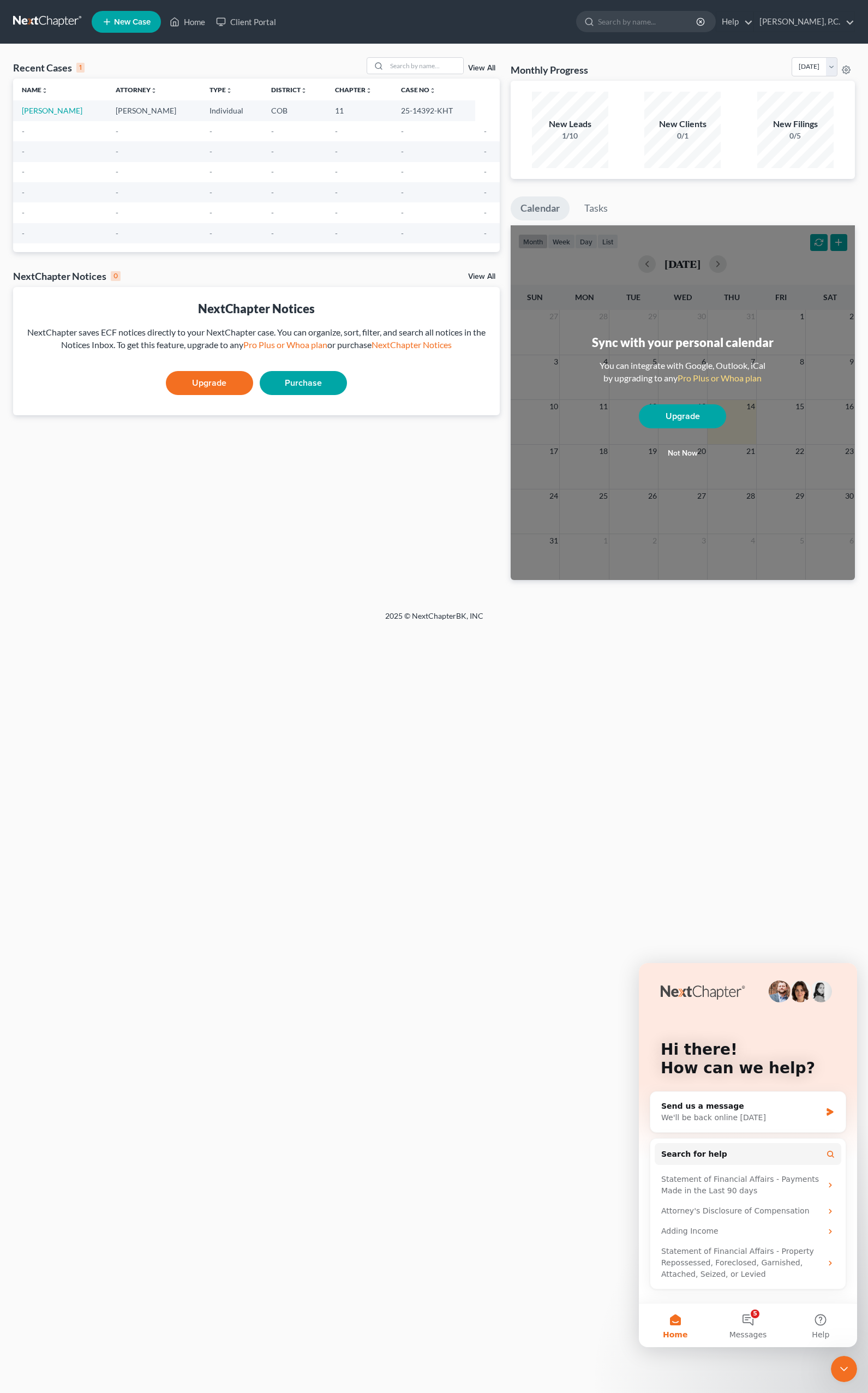
click at [135, 540] on div "Recent Cases 1 View All Name unfold_more expand_more expand_less Attorney unfol…" at bounding box center [256, 327] width 498 height 540
click at [624, 661] on div "Home New Case Client Portal [PERSON_NAME], P.C. [EMAIL_ADDRESS][DOMAIN_NAME] My…" at bounding box center [434, 696] width 868 height 1393
click at [600, 211] on link "Tasks" at bounding box center [596, 208] width 43 height 24
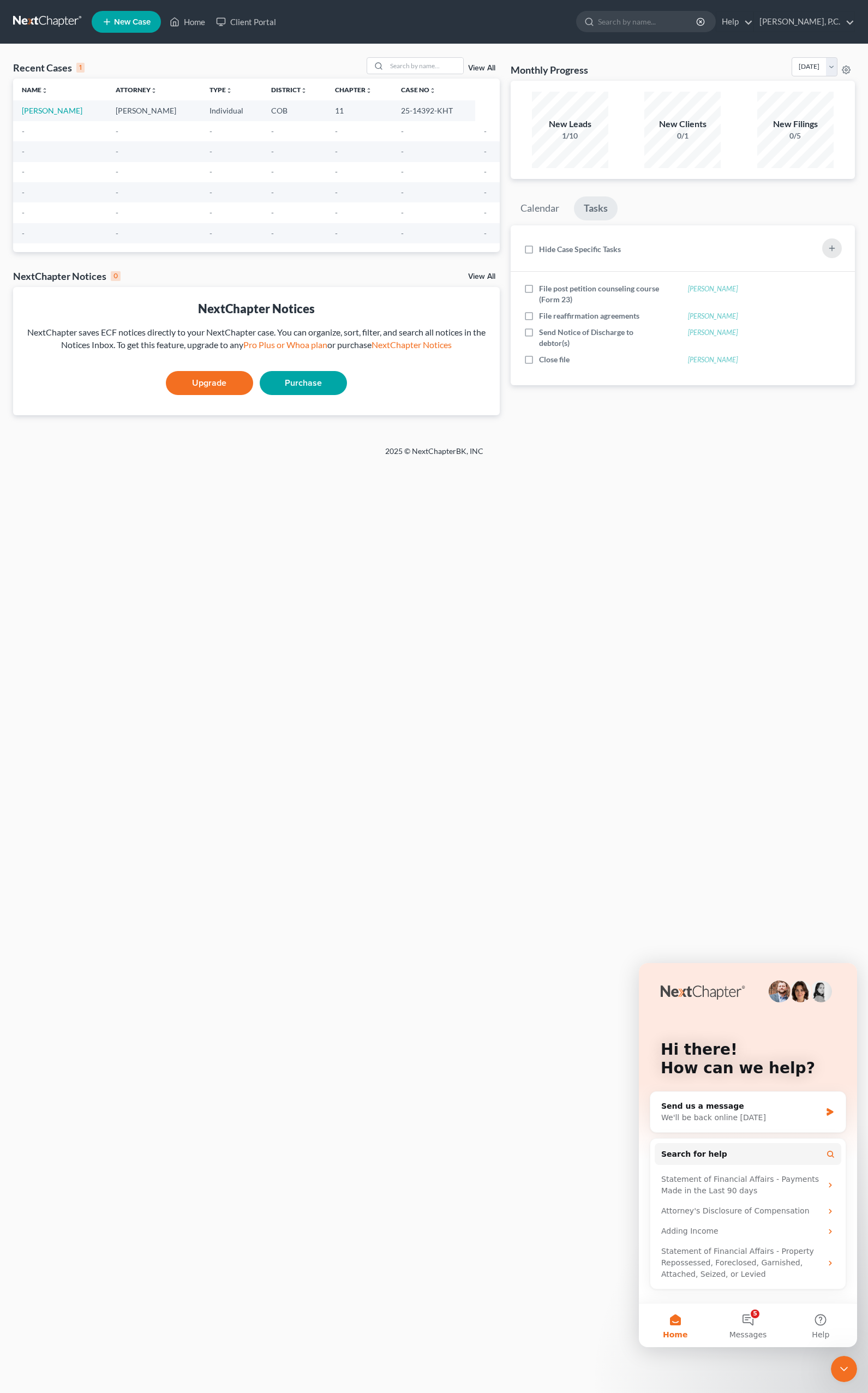
click at [691, 657] on div "Home New Case Client Portal [PERSON_NAME], P.C. [EMAIL_ADDRESS][DOMAIN_NAME] My…" at bounding box center [434, 696] width 868 height 1393
click at [242, 1062] on div "Home New Case Client Portal [PERSON_NAME], P.C. [EMAIL_ADDRESS][DOMAIN_NAME] My…" at bounding box center [434, 696] width 868 height 1393
click at [849, 1370] on icon "Close Intercom Messenger" at bounding box center [844, 1369] width 13 height 13
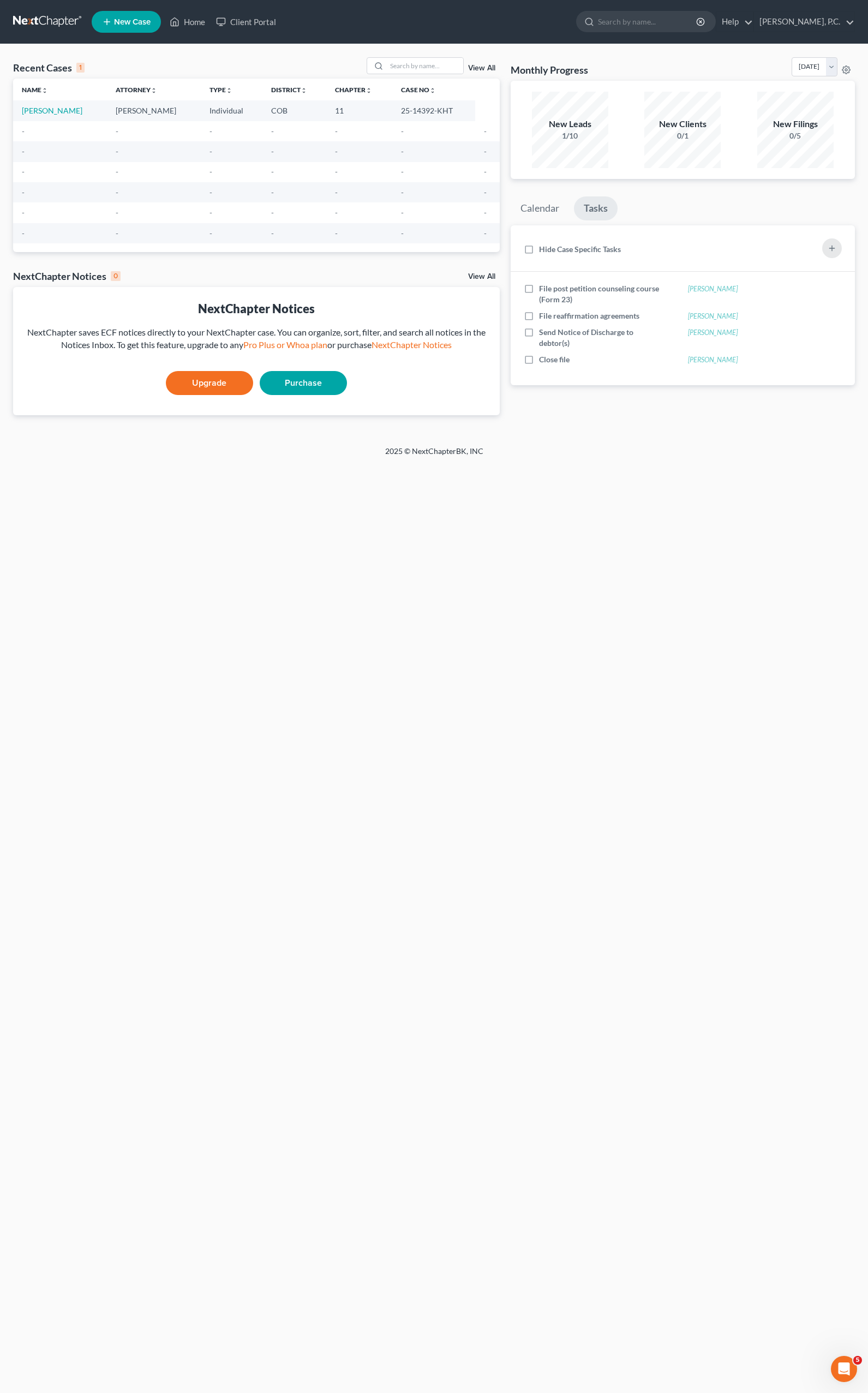
click at [338, 771] on div "Home New Case Client Portal [PERSON_NAME], P.C. [EMAIL_ADDRESS][DOMAIN_NAME] My…" at bounding box center [434, 696] width 868 height 1393
click at [40, 108] on link "[PERSON_NAME]" at bounding box center [52, 110] width 60 height 9
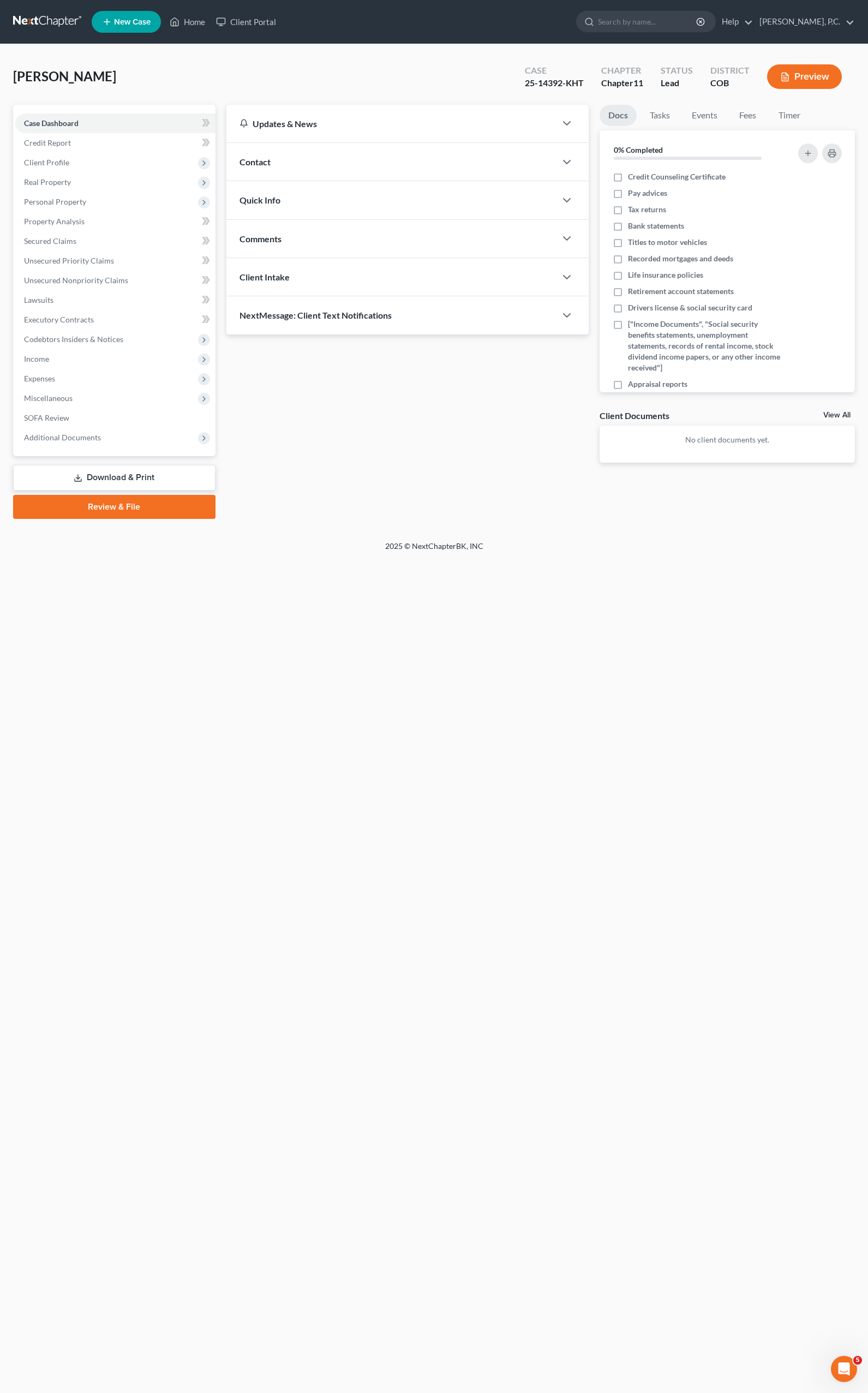
click at [559, 163] on div at bounding box center [572, 161] width 33 height 22
click at [565, 160] on icon "button" at bounding box center [567, 162] width 13 height 13
click at [562, 251] on icon "button" at bounding box center [567, 254] width 13 height 13
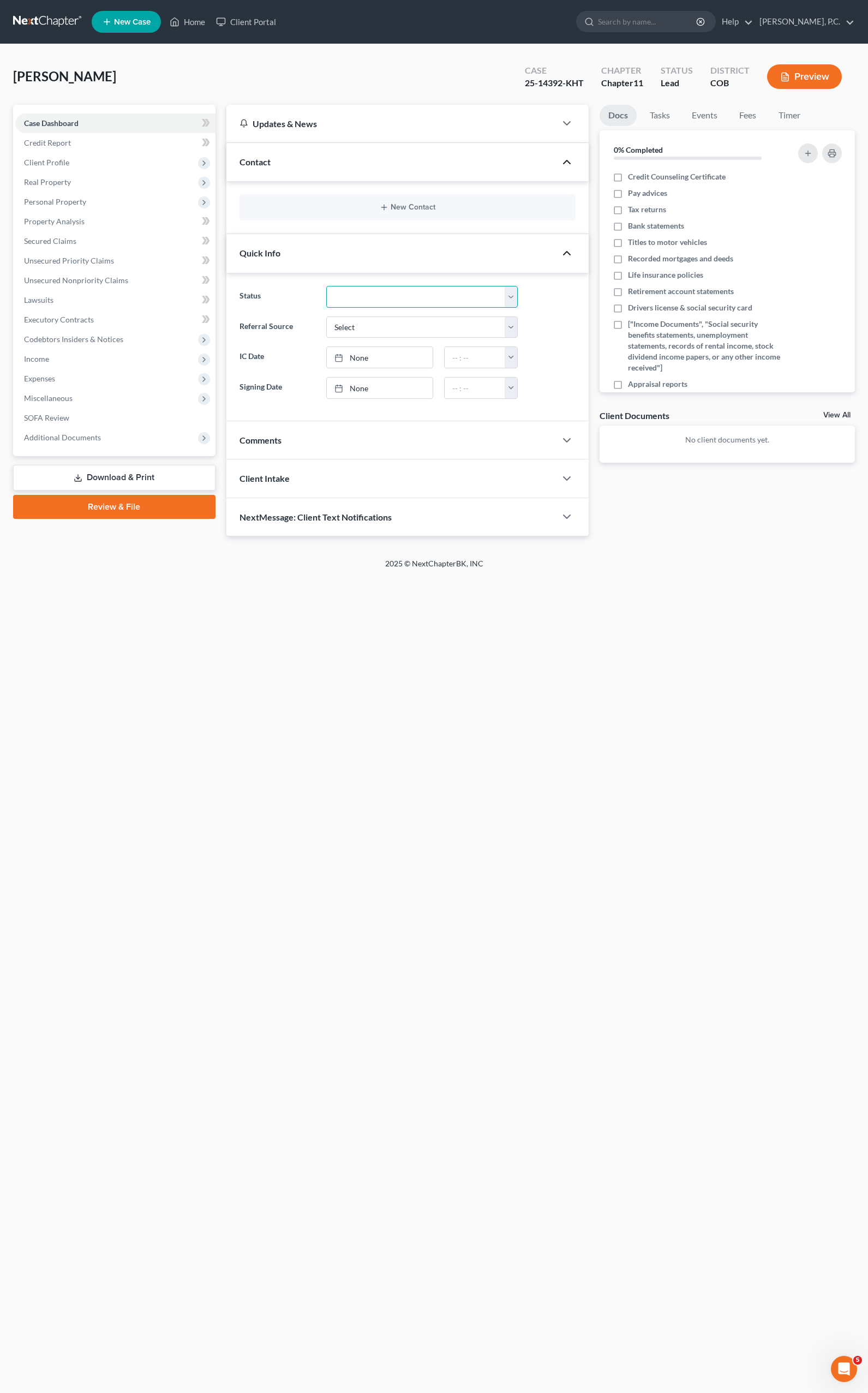
click at [511, 296] on select "Discharged Discharged & Reported Discharge Litigation Dismissal Notice Dismisse…" at bounding box center [422, 296] width 191 height 22
select select "15"
click at [326, 286] on select "Discharged Discharged & Reported Discharge Litigation Dismissal Notice Dismisse…" at bounding box center [422, 296] width 191 height 22
click at [374, 447] on div "Comments" at bounding box center [391, 440] width 329 height 38
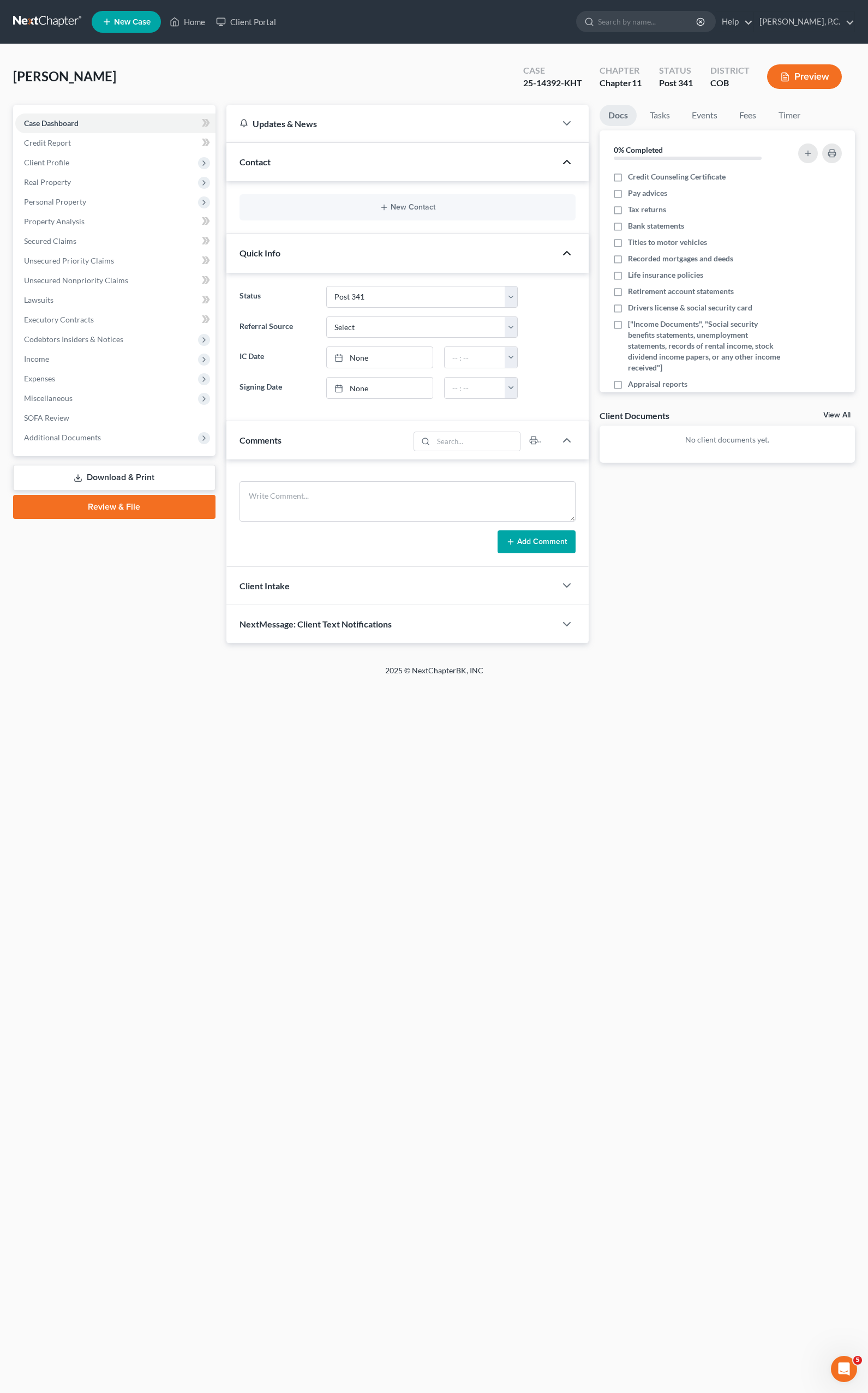
click at [333, 582] on div "Client Intake" at bounding box center [391, 586] width 329 height 38
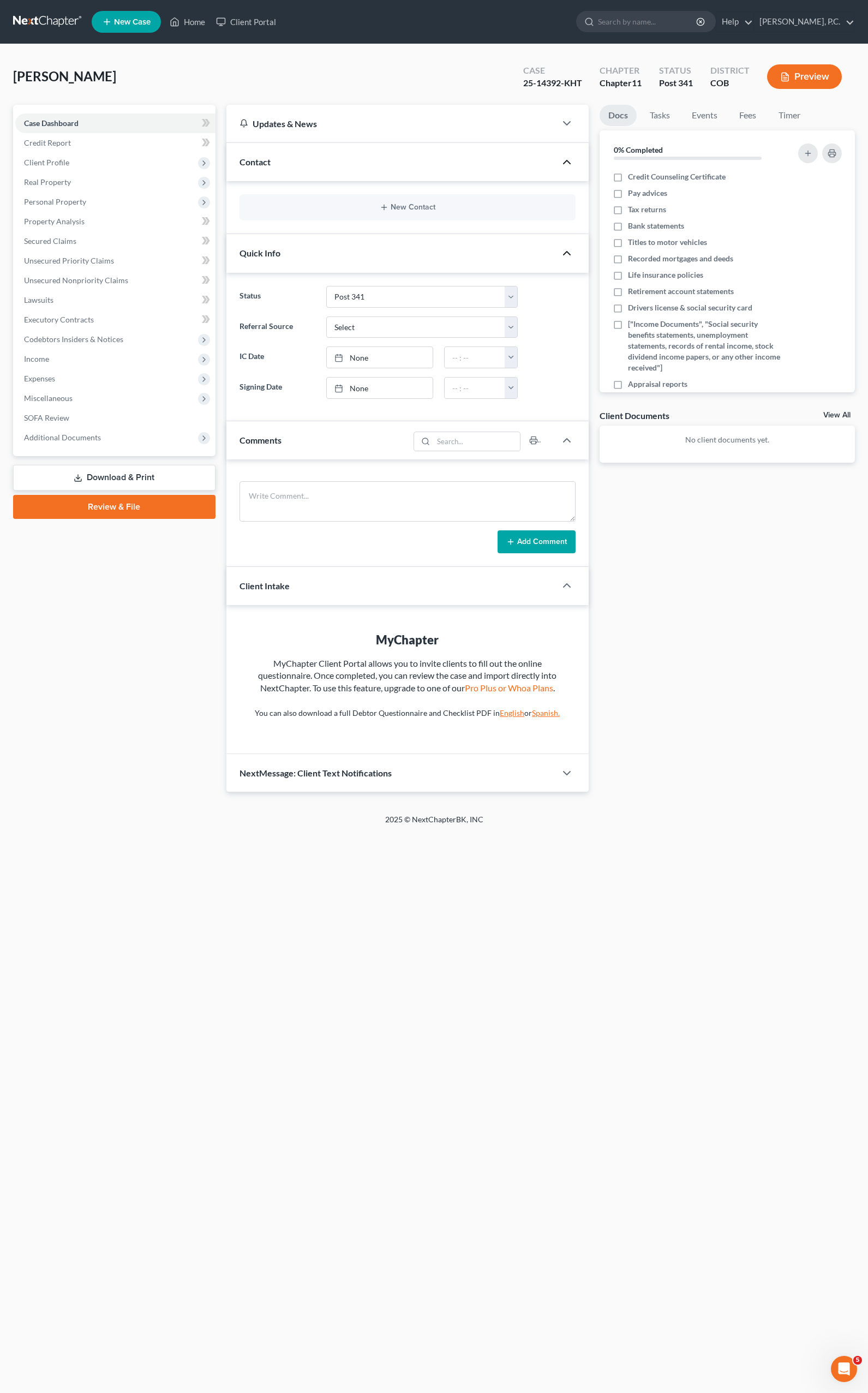
click at [354, 776] on span "NextMessage: Client Text Notifications" at bounding box center [316, 773] width 152 height 11
click at [348, 118] on div "Updates & News" at bounding box center [391, 123] width 303 height 12
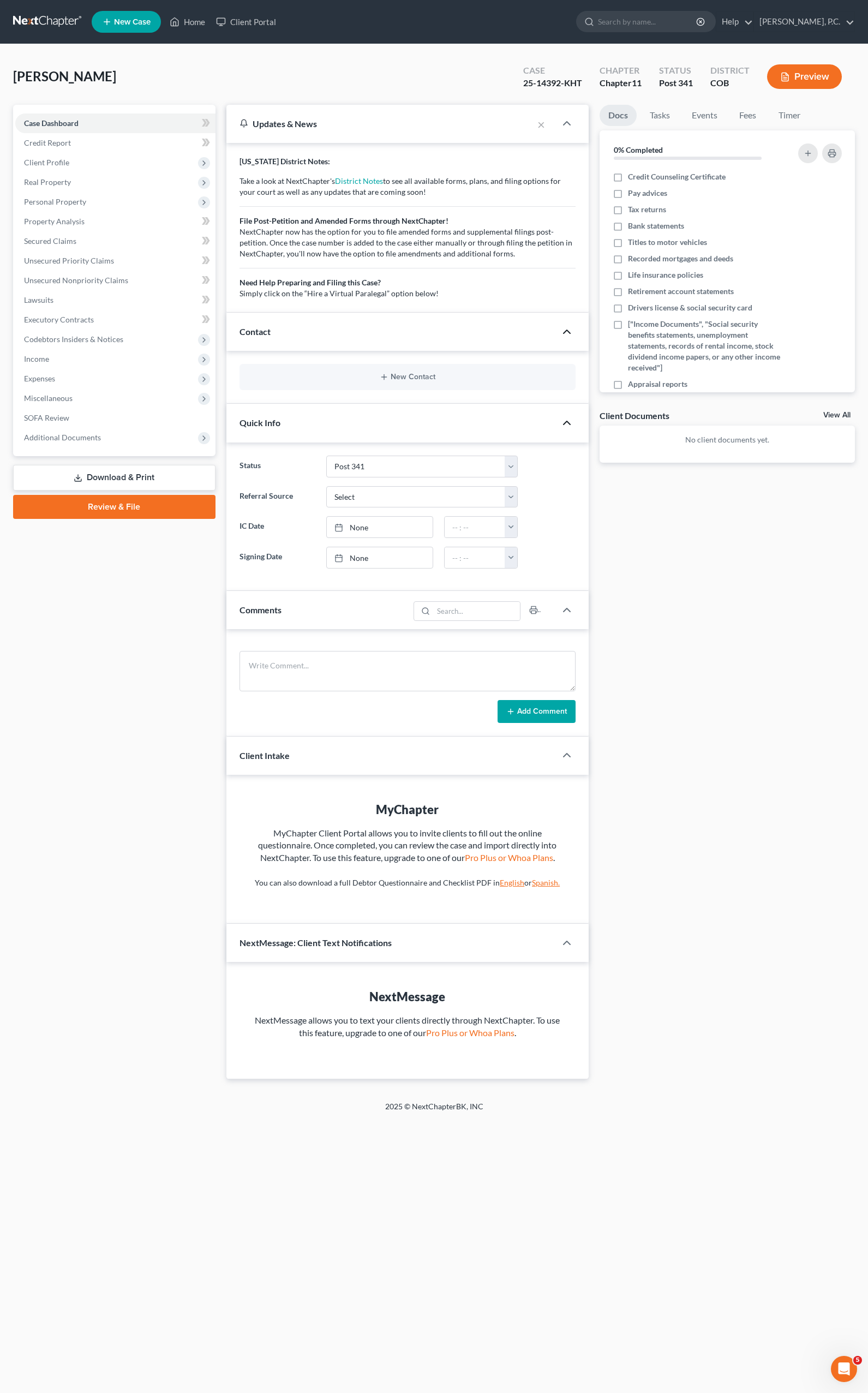
click at [718, 829] on div "Docs Tasks Events Fees Timer 0% Completed Nothing here yet! Credit Counseling C…" at bounding box center [727, 592] width 266 height 975
click at [112, 716] on div "Case Dashboard Payments Invoices Payments Payments Credit Report Client Profile" at bounding box center [114, 592] width 214 height 975
click at [784, 77] on icon "button" at bounding box center [785, 77] width 10 height 10
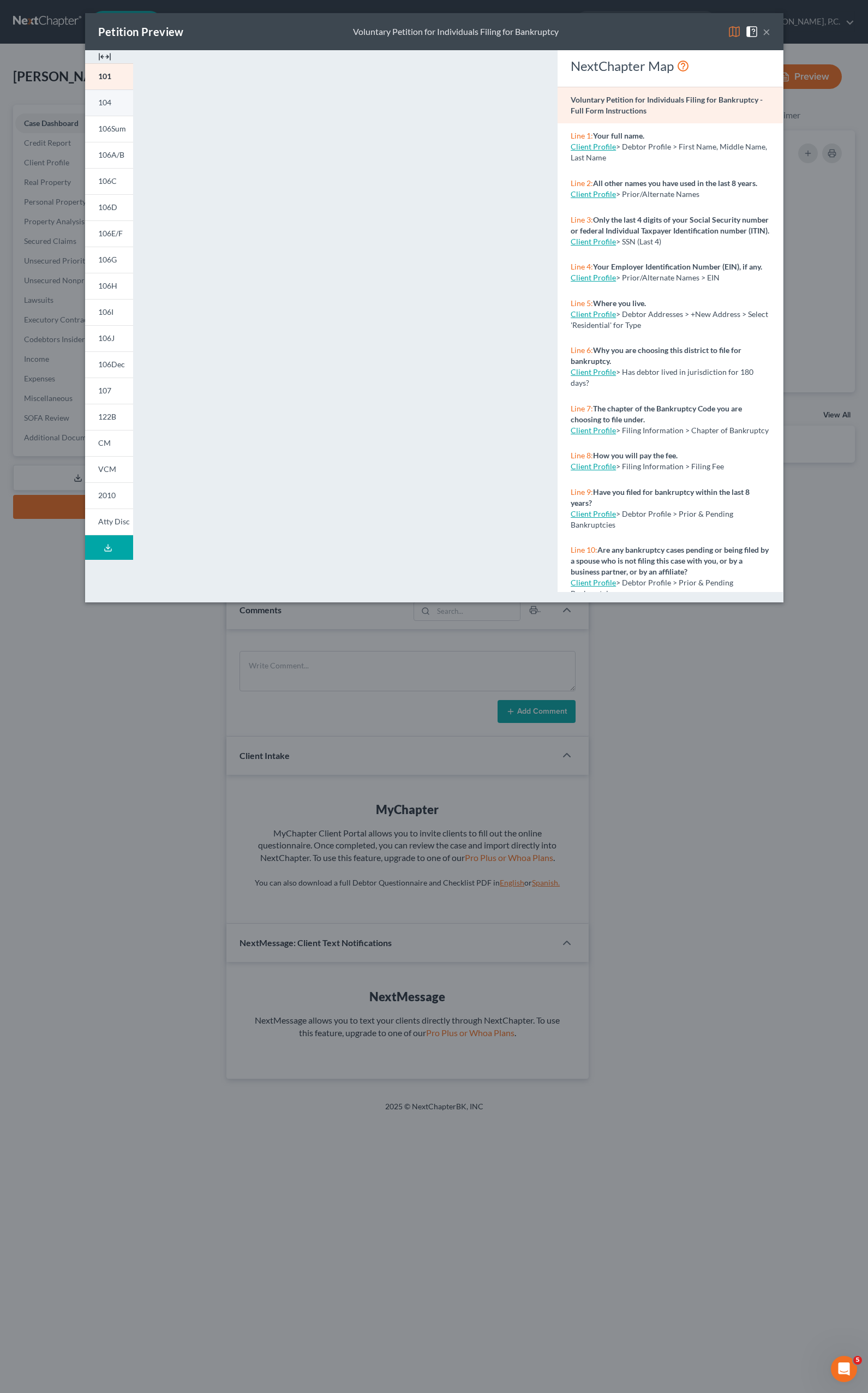
click at [101, 110] on link "104" at bounding box center [109, 102] width 48 height 26
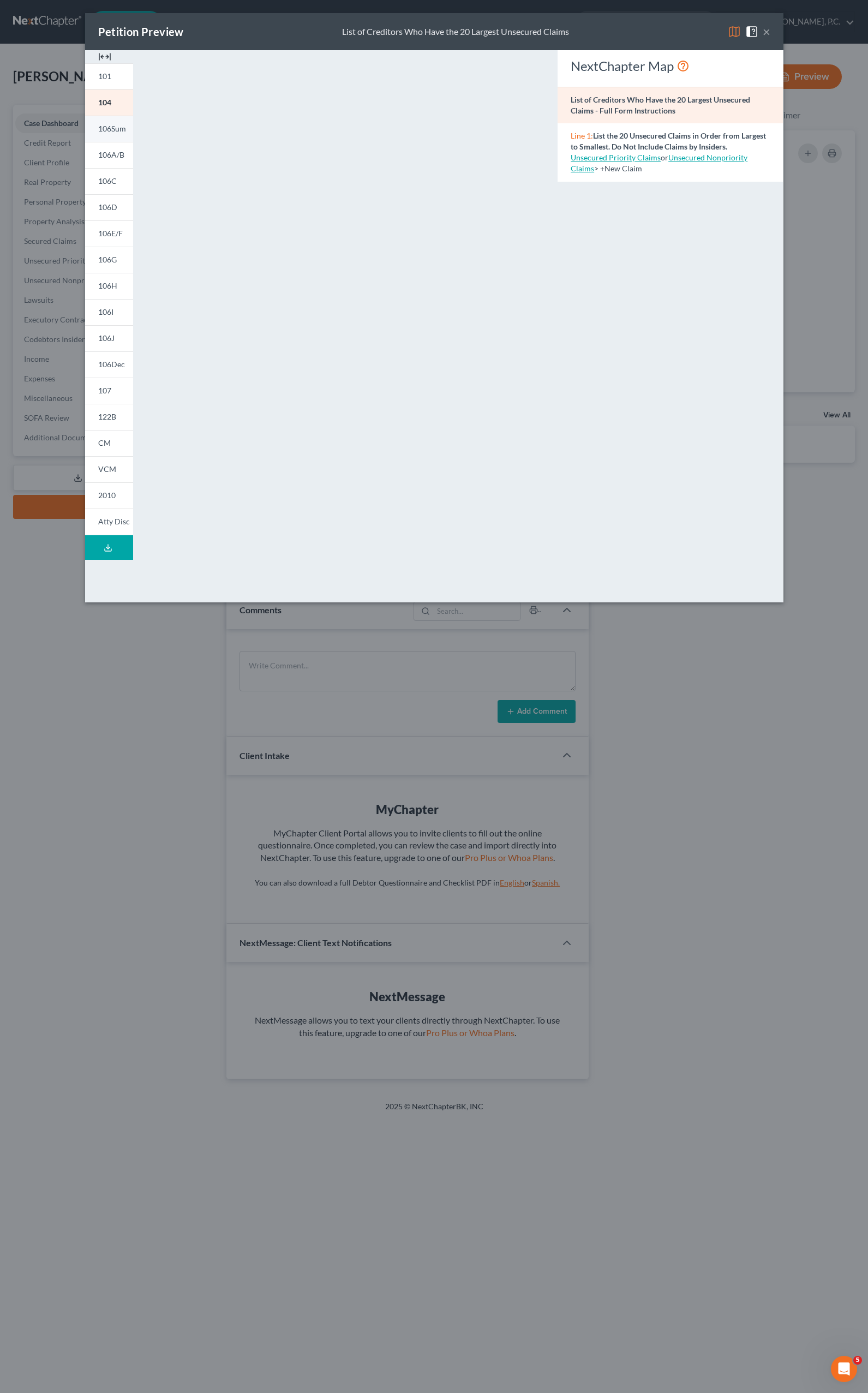
click at [114, 129] on span "106Sum" at bounding box center [112, 128] width 28 height 9
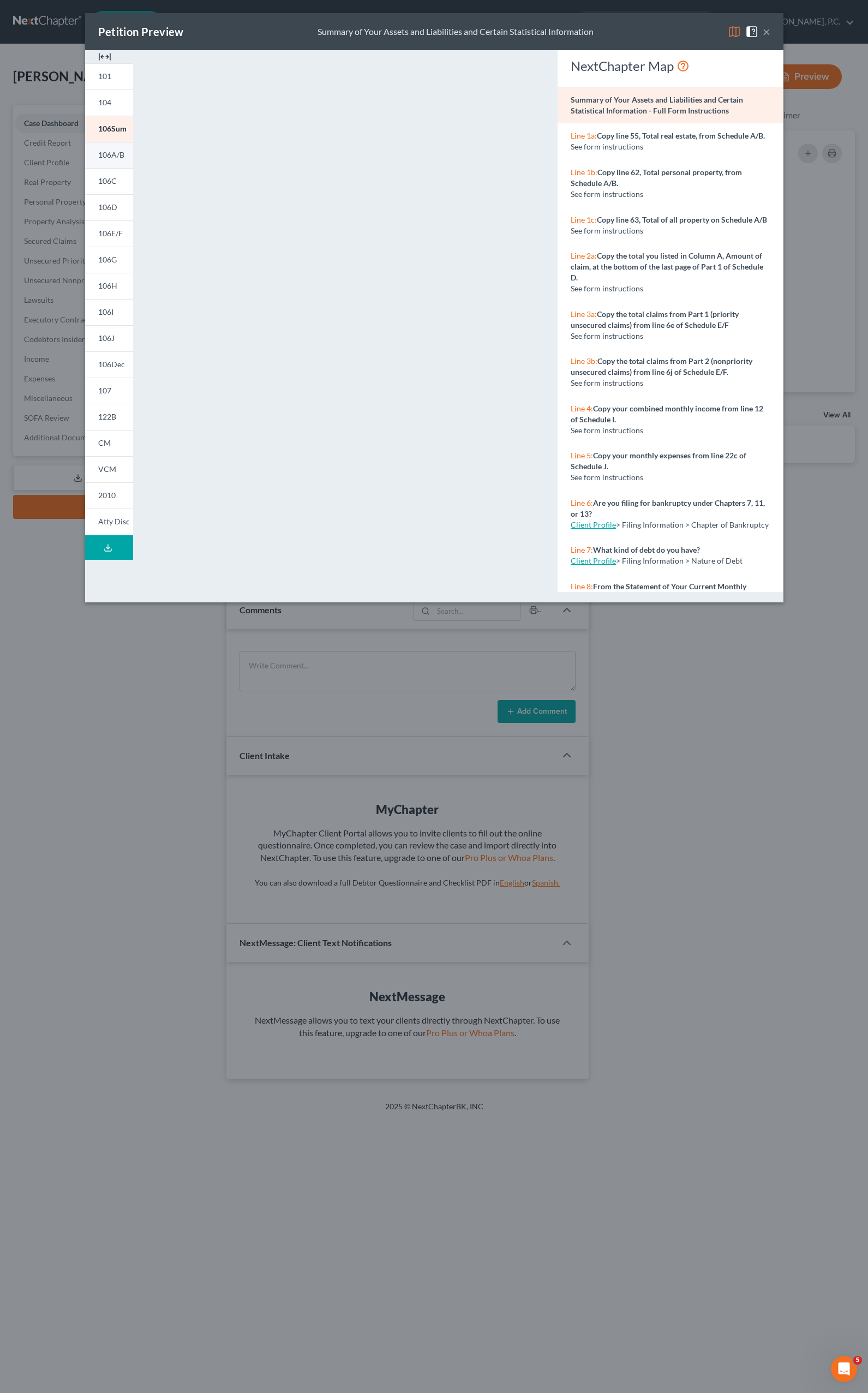
click at [106, 155] on span "106A/B" at bounding box center [111, 154] width 26 height 9
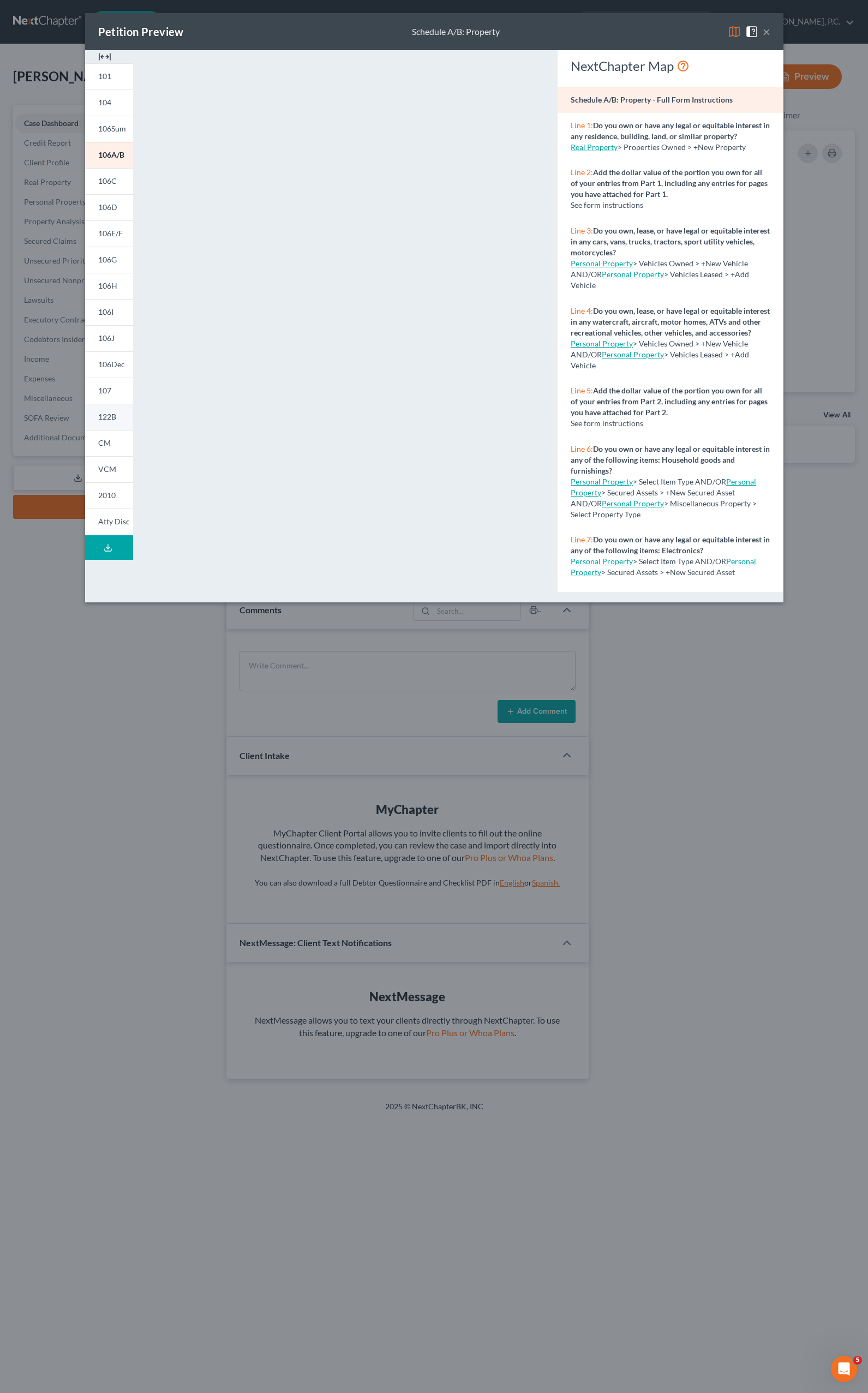
click at [110, 414] on span "122B" at bounding box center [107, 417] width 18 height 9
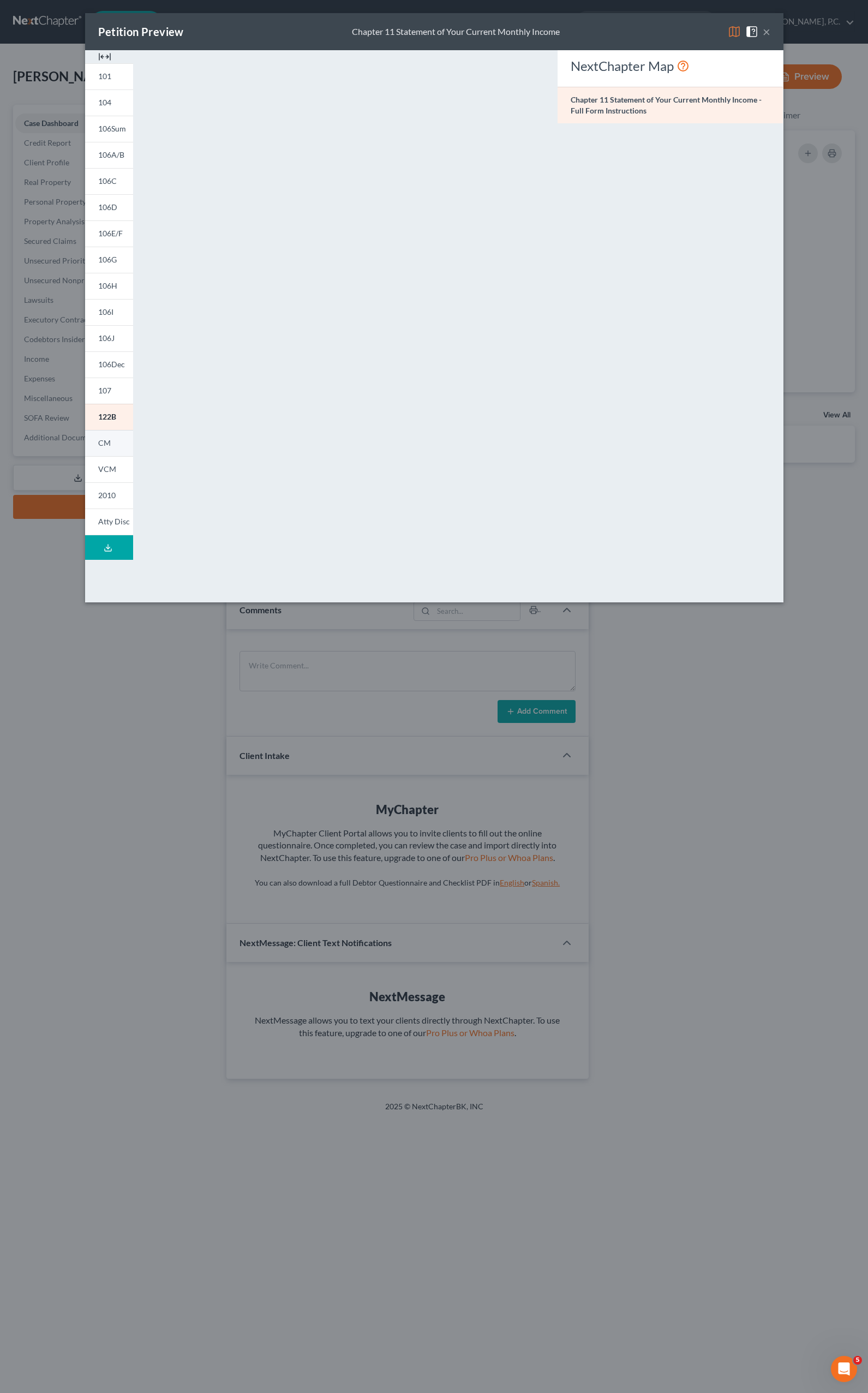
click at [111, 443] on link "CM" at bounding box center [109, 443] width 48 height 26
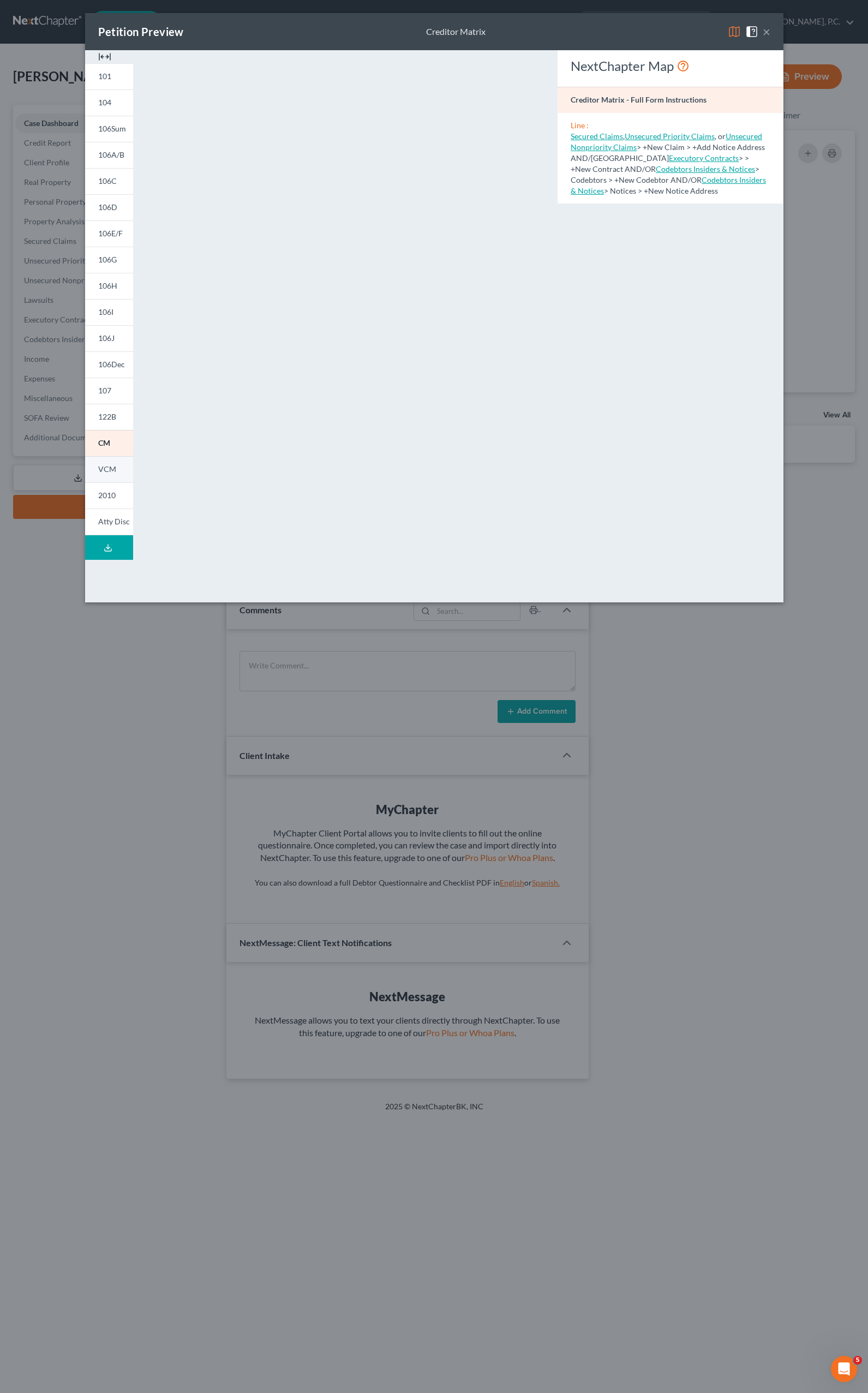
click at [107, 468] on span "VCM" at bounding box center [107, 469] width 18 height 9
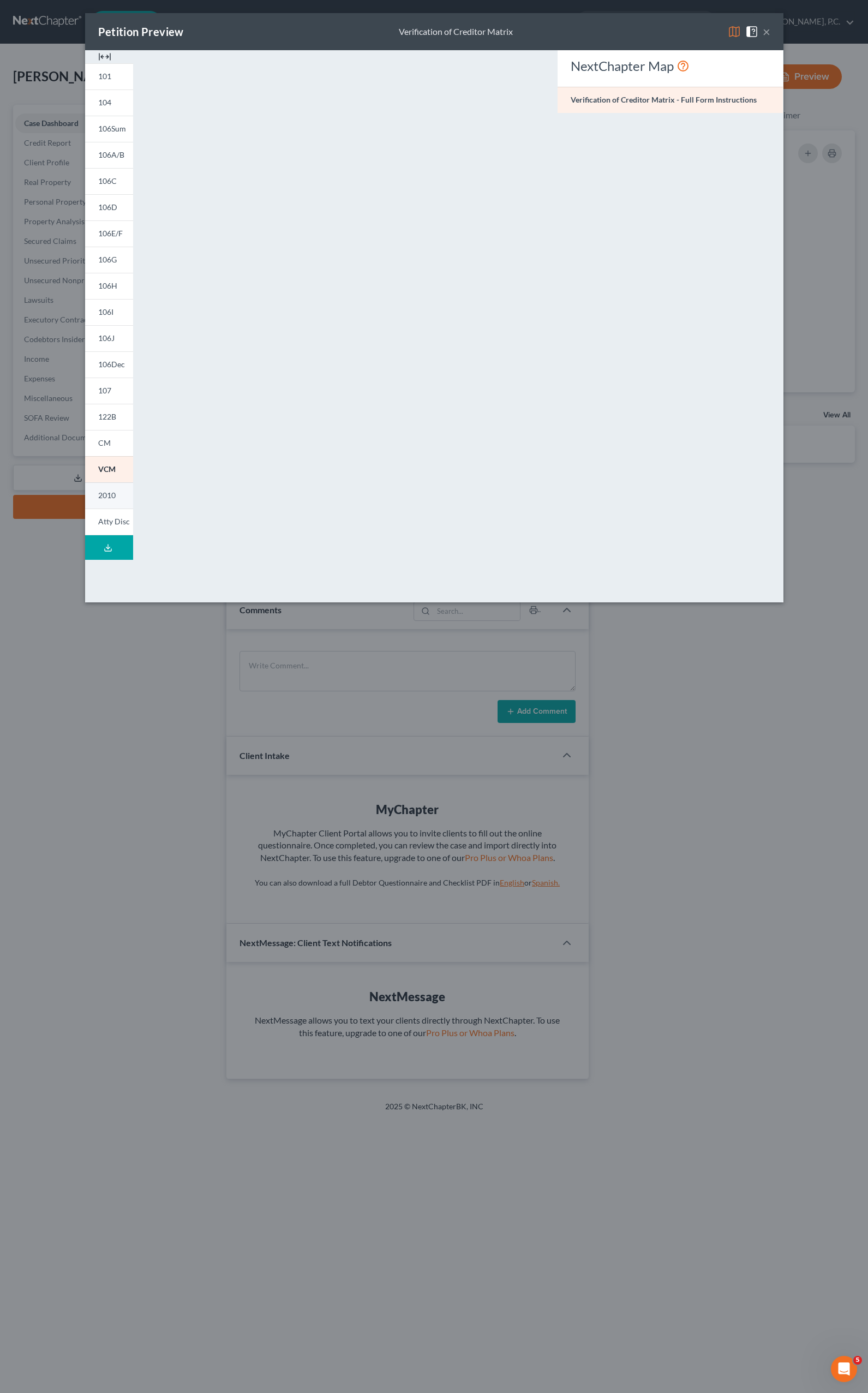
click at [120, 494] on link "2010" at bounding box center [109, 495] width 48 height 26
click at [102, 529] on link "Atty Disc" at bounding box center [109, 522] width 48 height 27
click at [105, 56] on img at bounding box center [105, 57] width 13 height 13
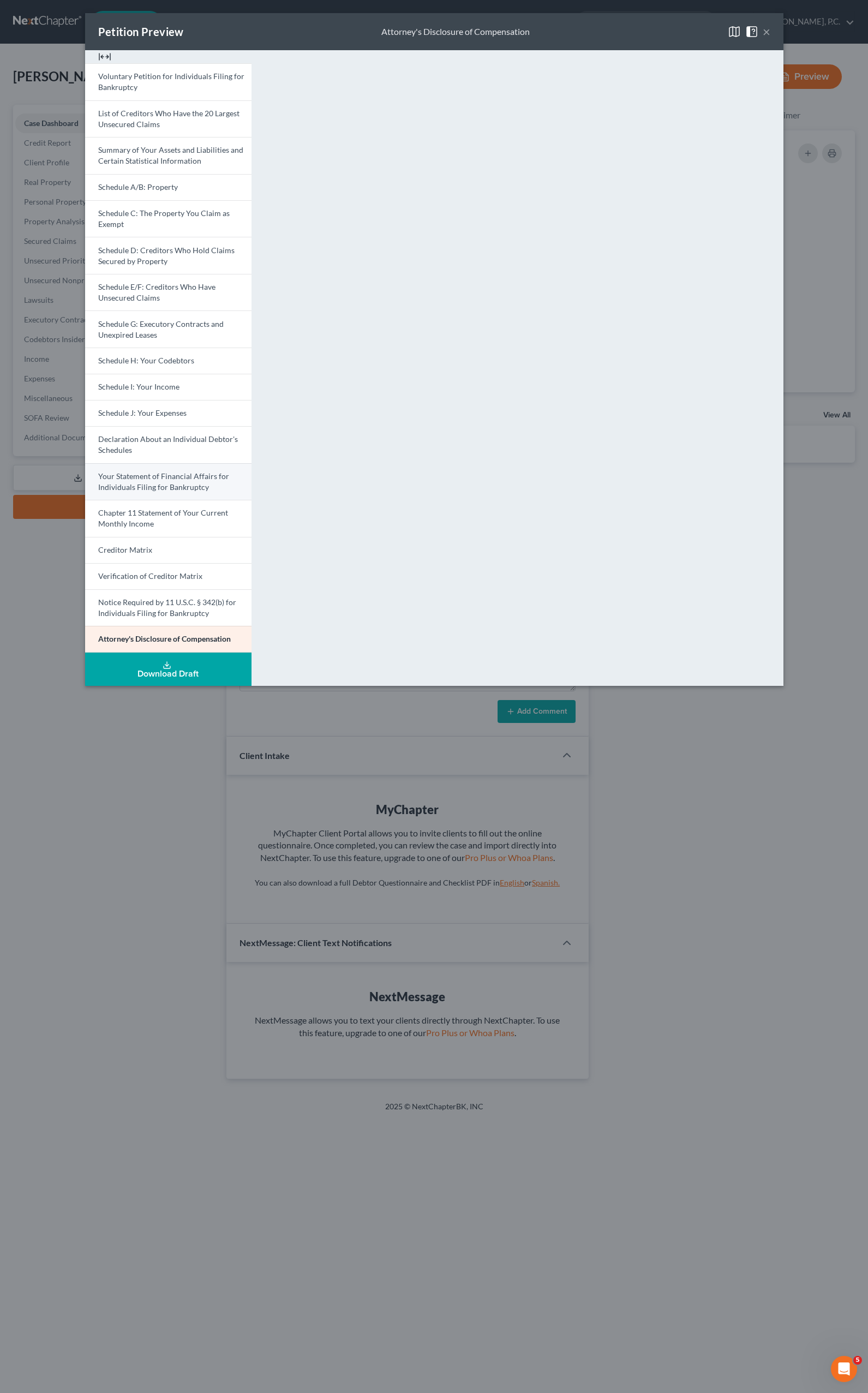
click at [144, 478] on span "Your Statement of Financial Affairs for Individuals Filing for Bankruptcy" at bounding box center [164, 482] width 131 height 20
click at [764, 33] on button "×" at bounding box center [767, 32] width 8 height 13
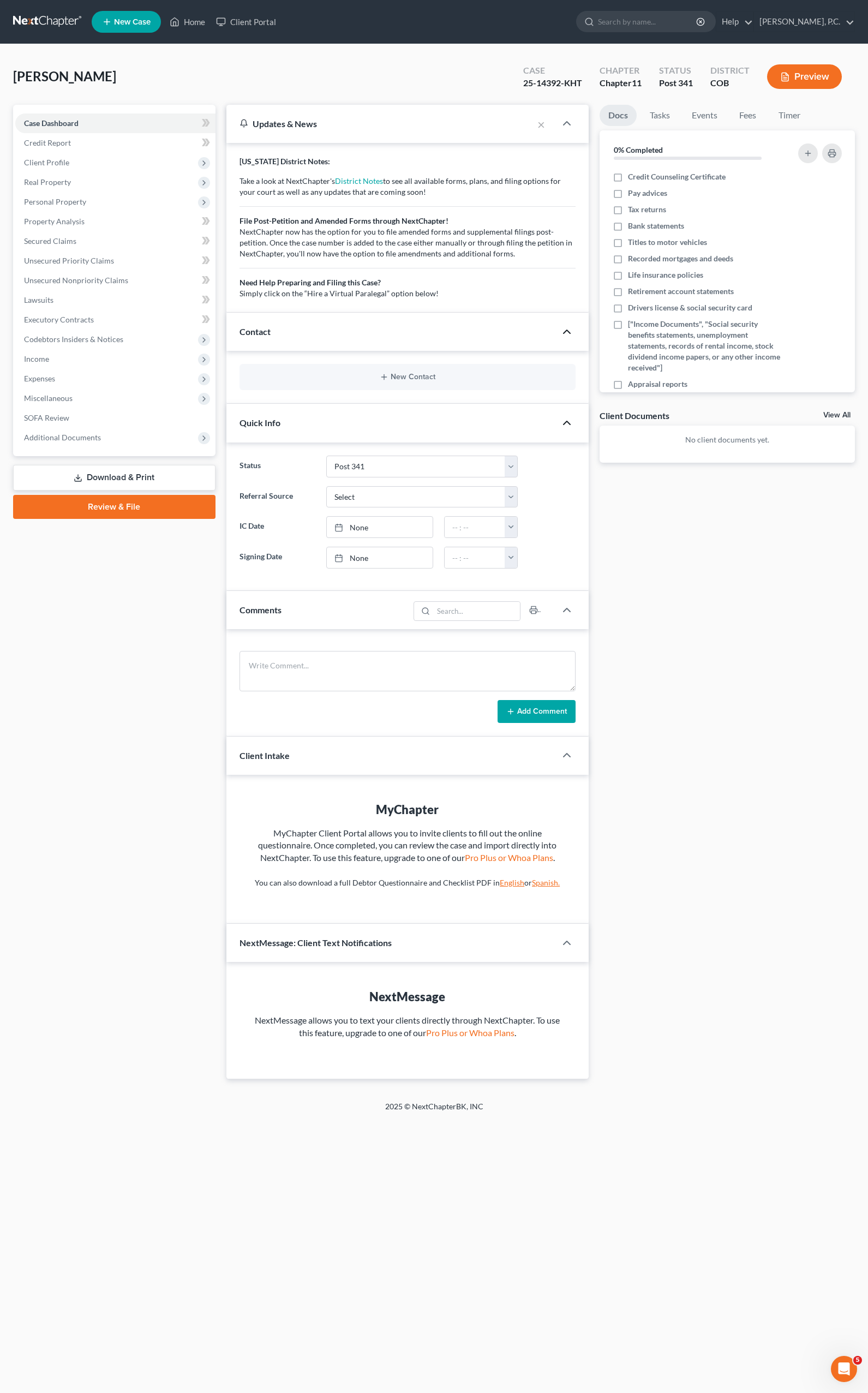
click at [679, 636] on div "Docs Tasks Events Fees Timer 0% Completed Nothing here yet! Credit Counseling C…" at bounding box center [727, 592] width 266 height 975
click at [41, 414] on span "SOFA Review" at bounding box center [47, 418] width 45 height 9
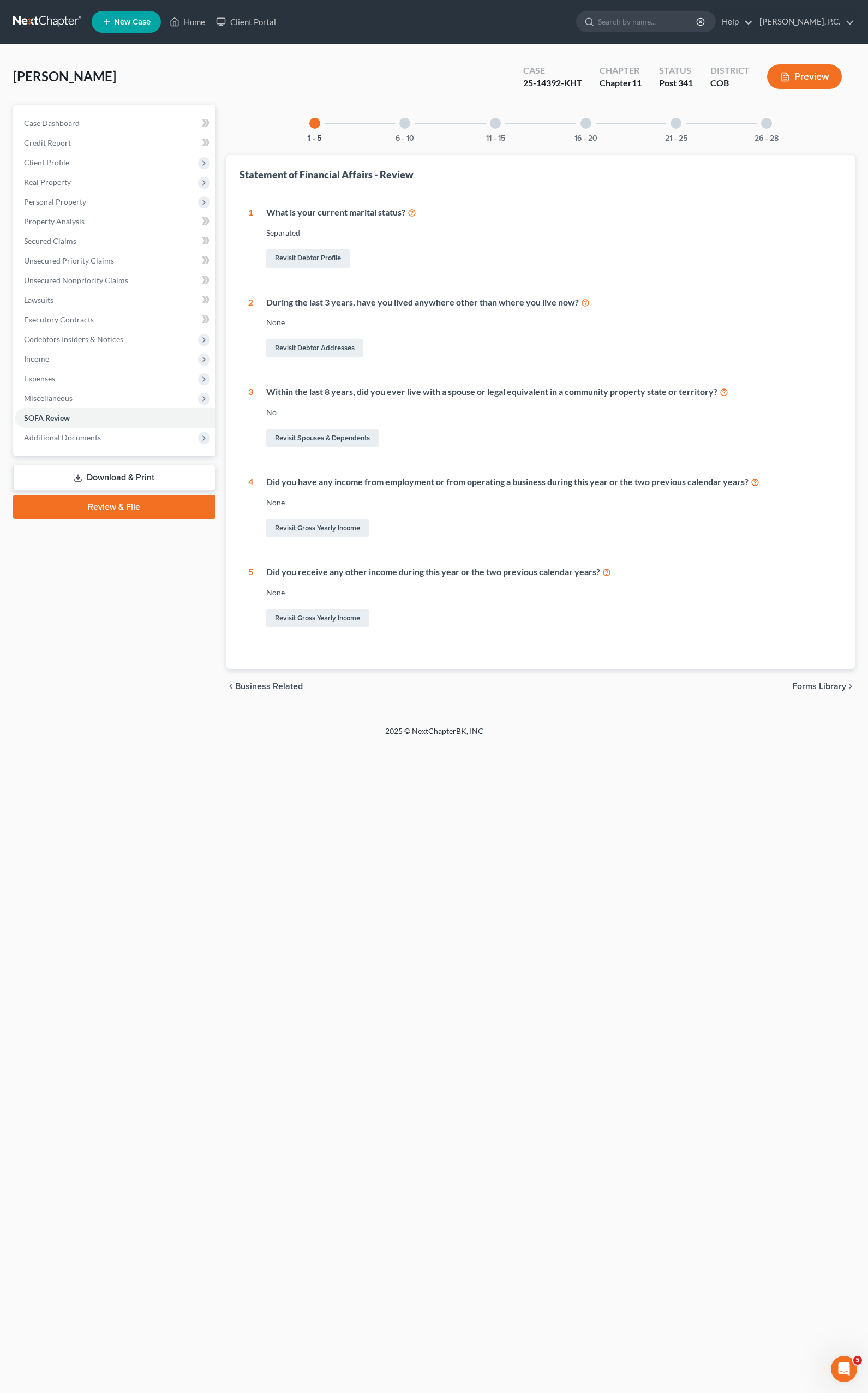
click at [815, 688] on span "Forms Library" at bounding box center [819, 687] width 54 height 9
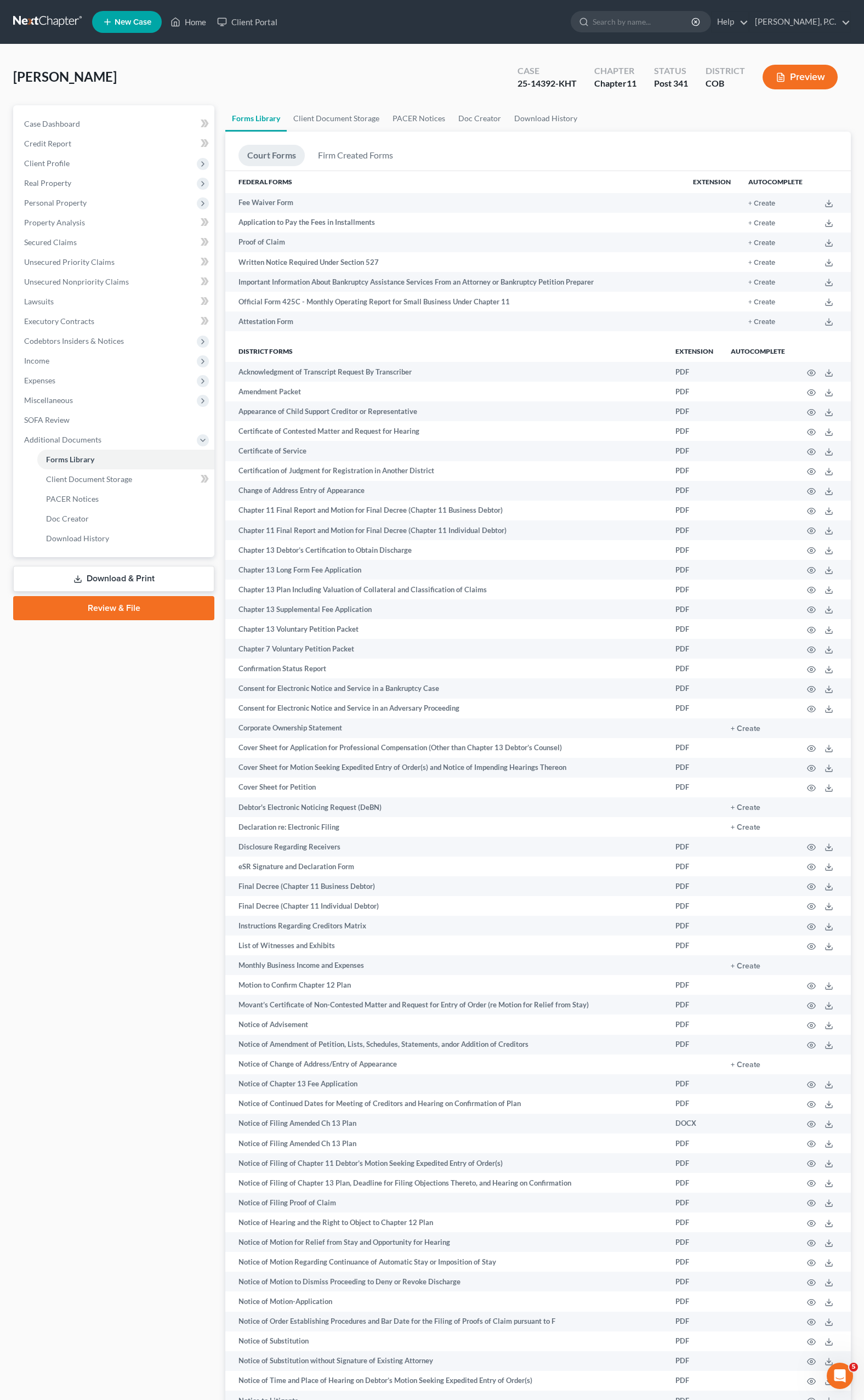
click at [628, 115] on ul "Forms Library Client Document Storage PACER Notices Doc Creator Download History" at bounding box center [538, 118] width 625 height 26
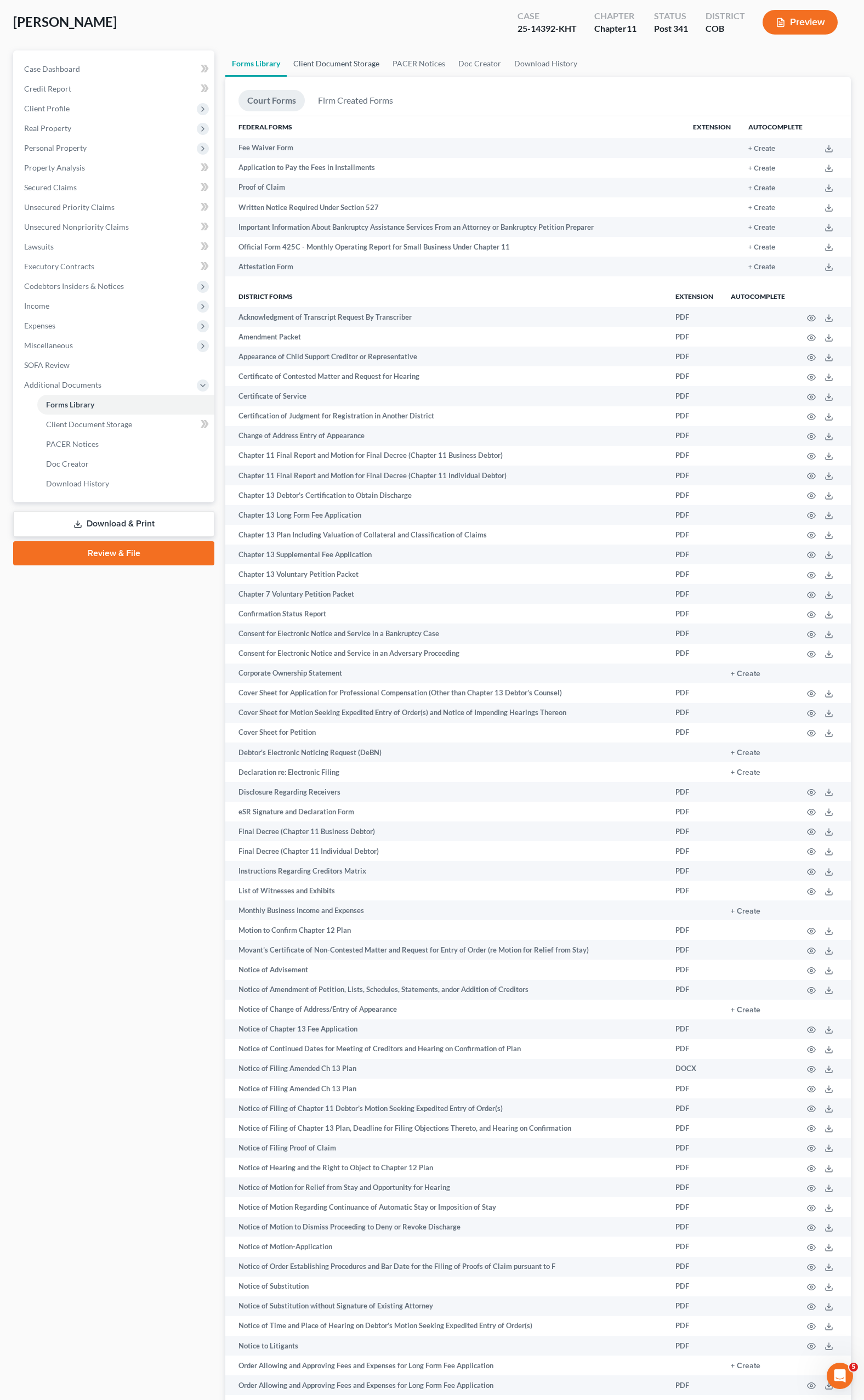
click at [322, 64] on link "Client Document Storage" at bounding box center [336, 63] width 99 height 26
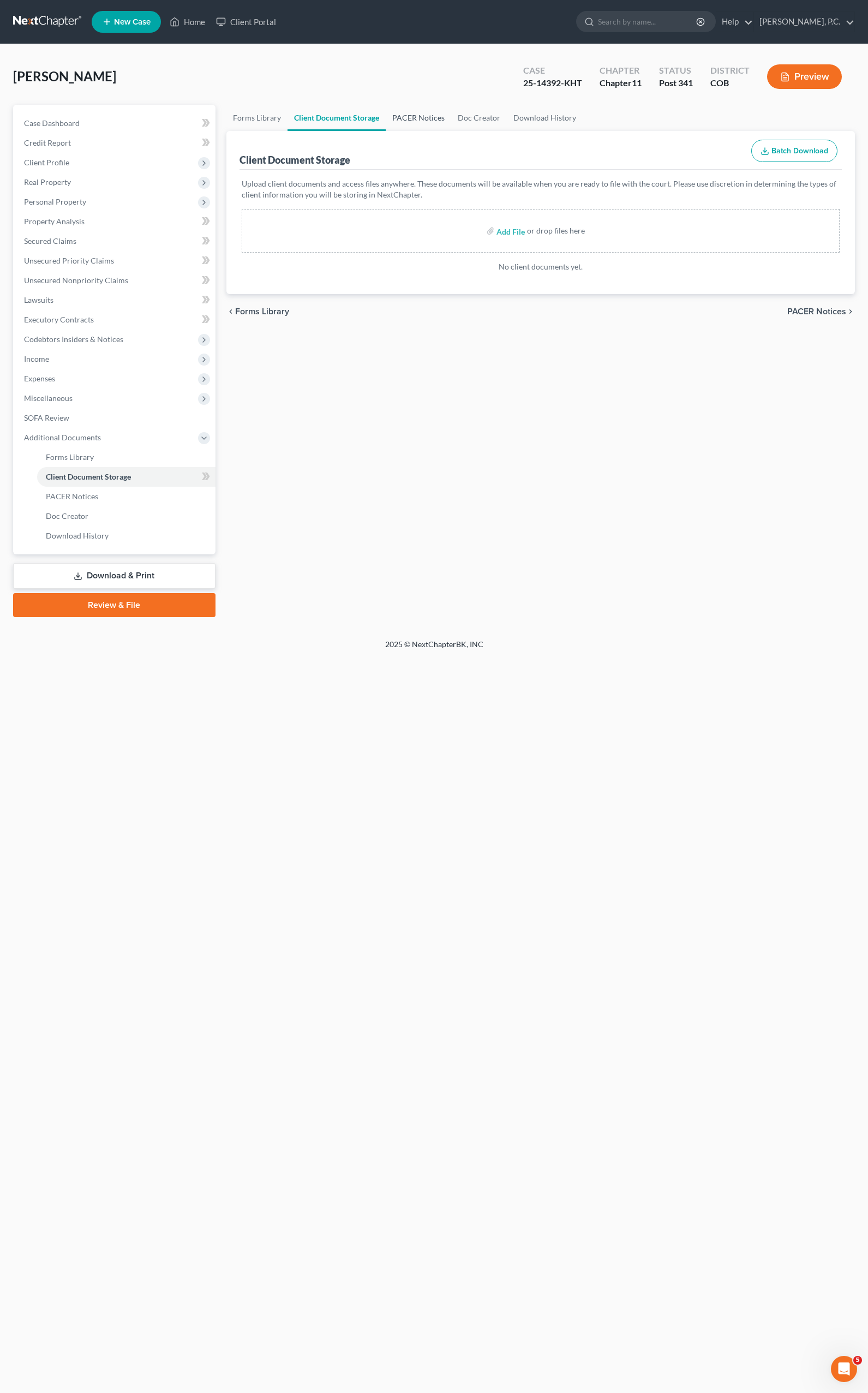
click at [418, 118] on link "PACER Notices" at bounding box center [418, 118] width 65 height 26
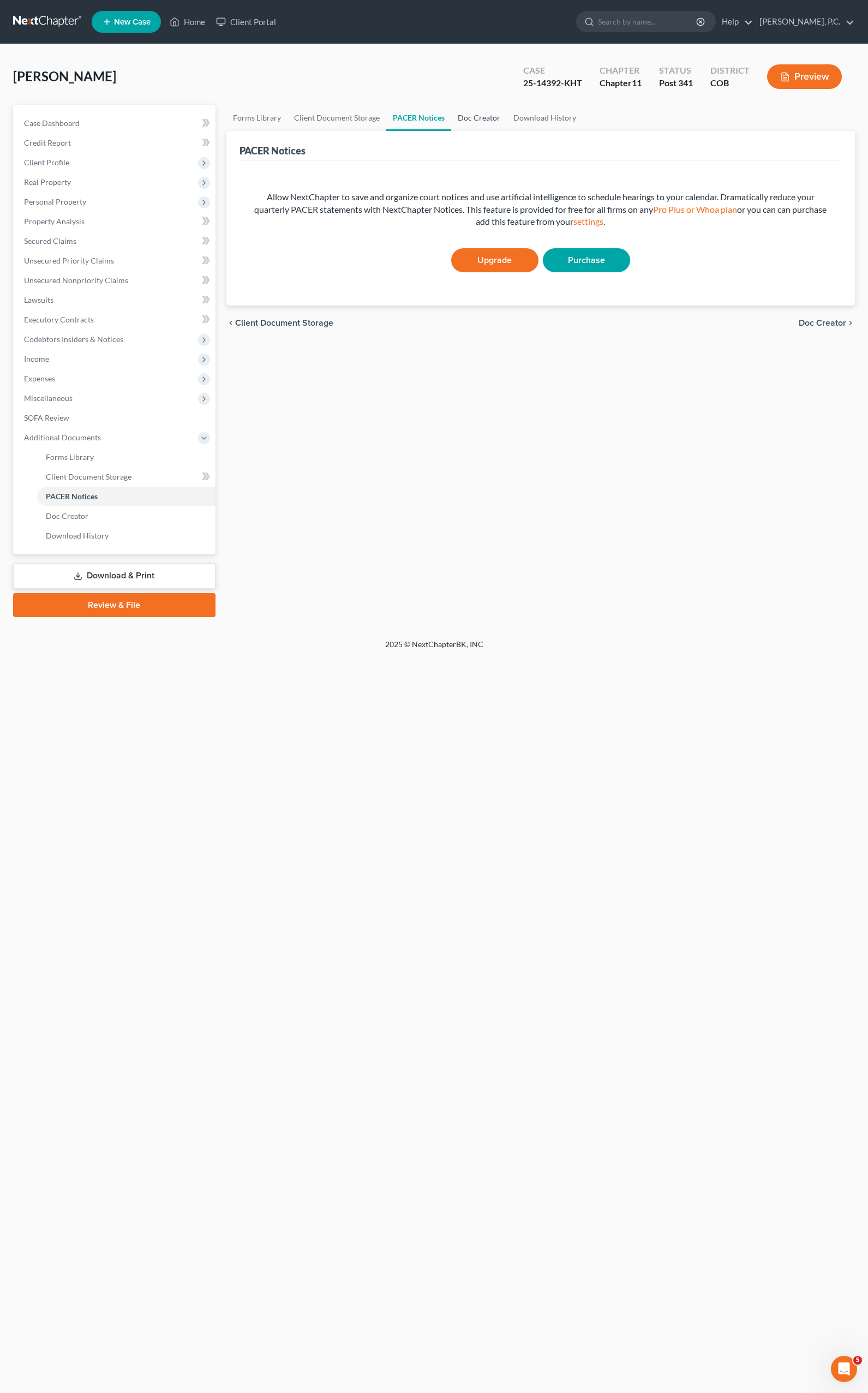
click at [491, 113] on link "Doc Creator" at bounding box center [479, 118] width 55 height 26
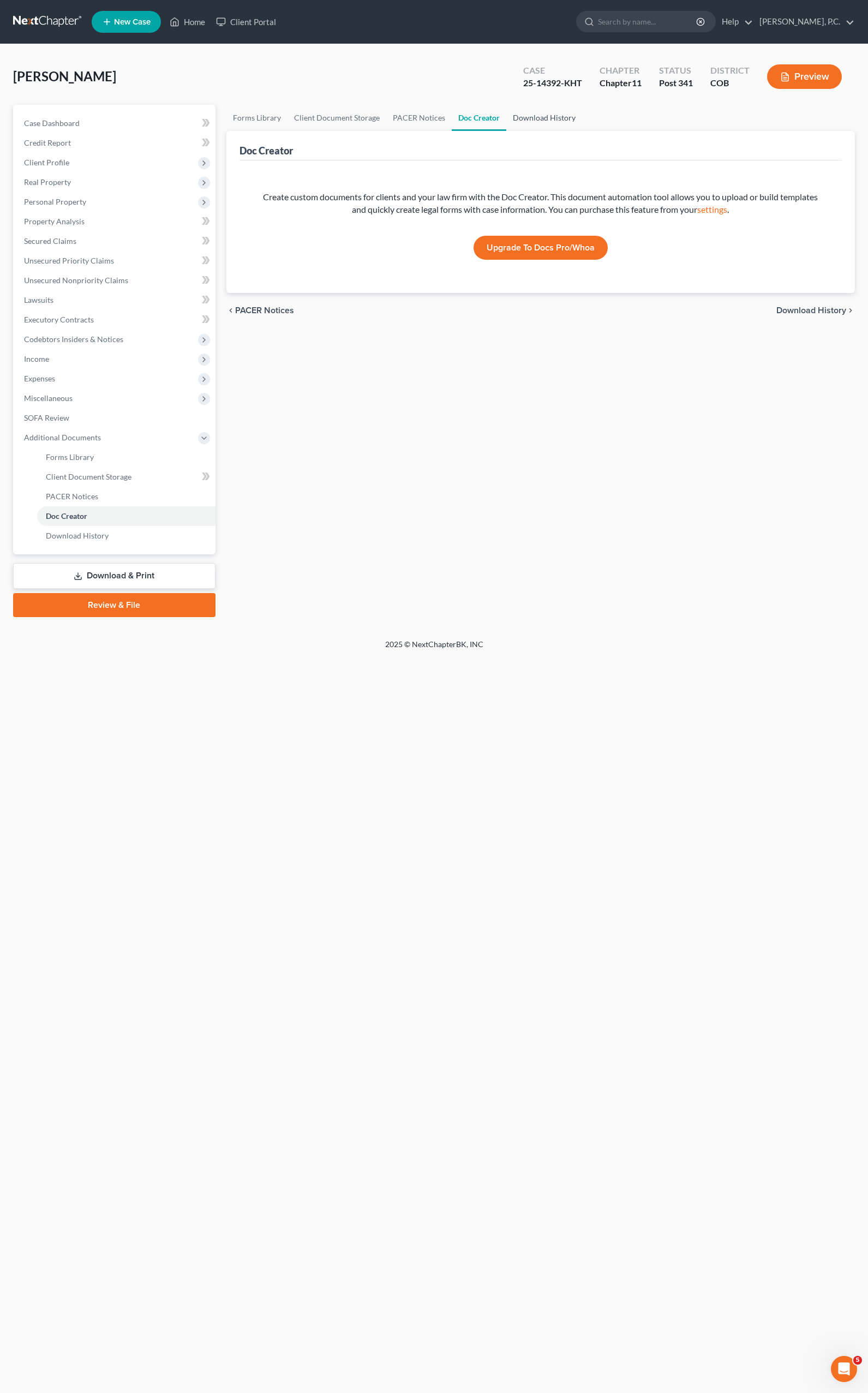
click at [544, 115] on link "Download History" at bounding box center [544, 118] width 76 height 26
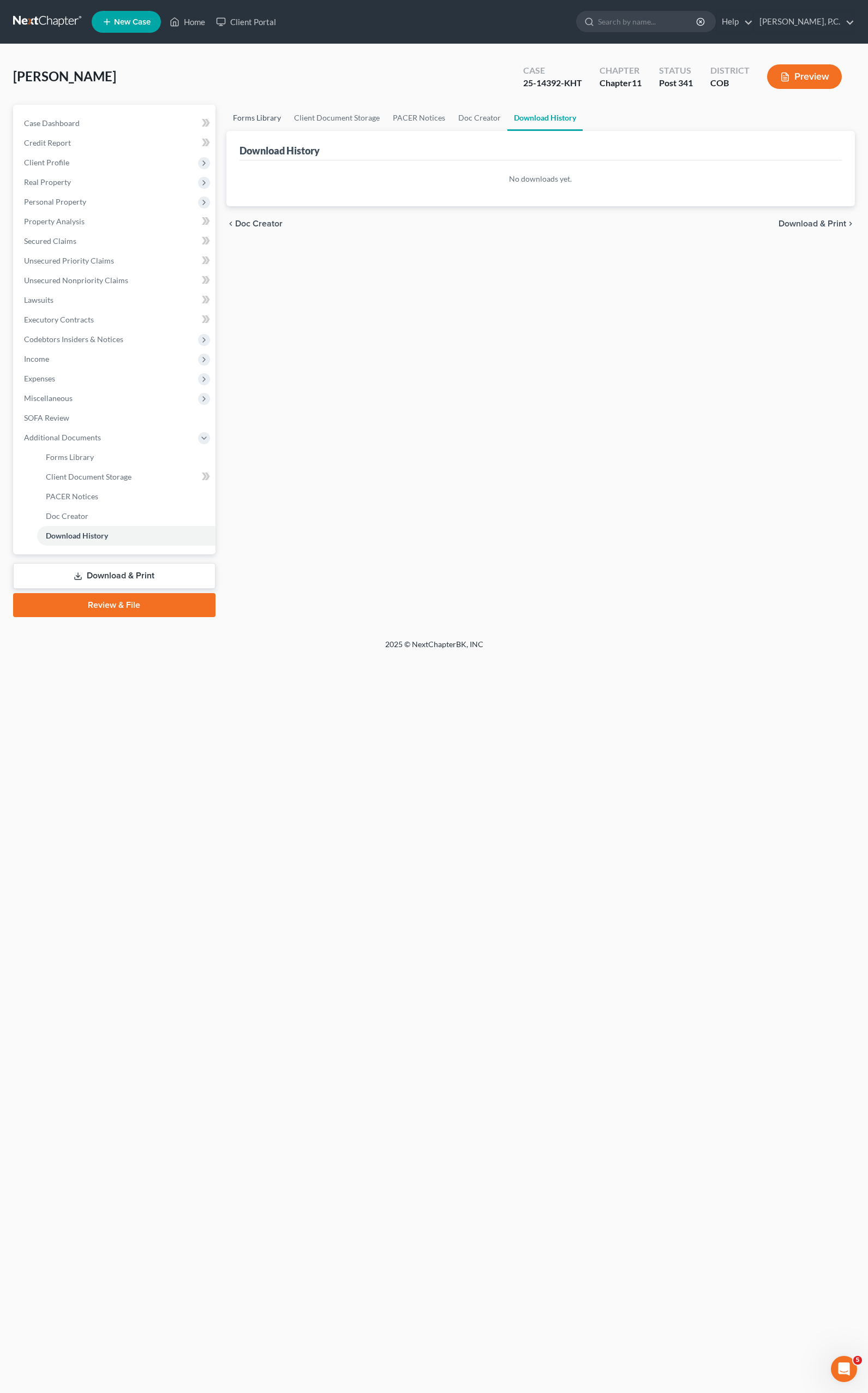
click at [259, 116] on link "Forms Library" at bounding box center [257, 118] width 61 height 26
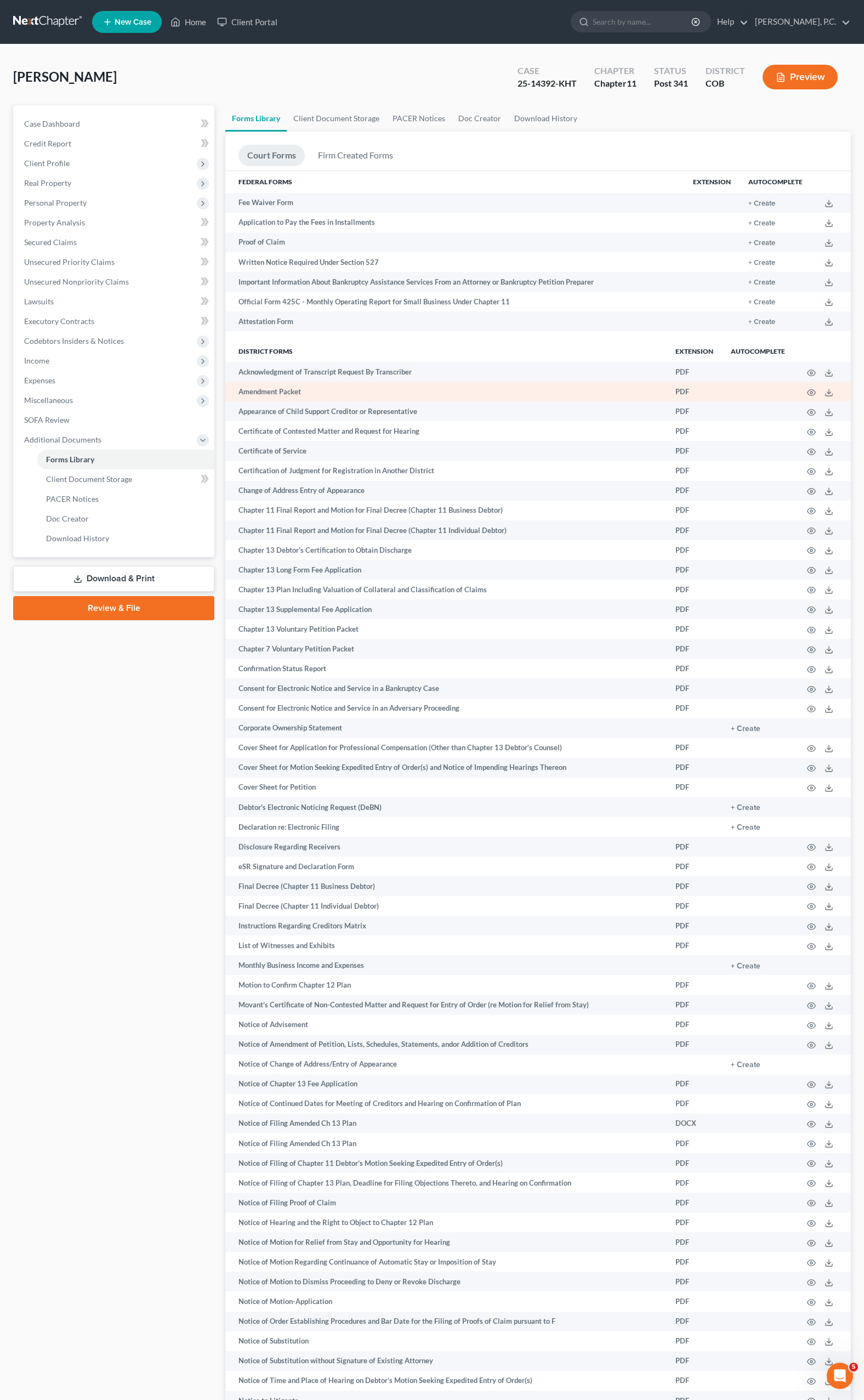
click at [285, 395] on td "Amendment Packet" at bounding box center [446, 391] width 441 height 20
click at [812, 393] on circle "button" at bounding box center [812, 393] width 2 height 2
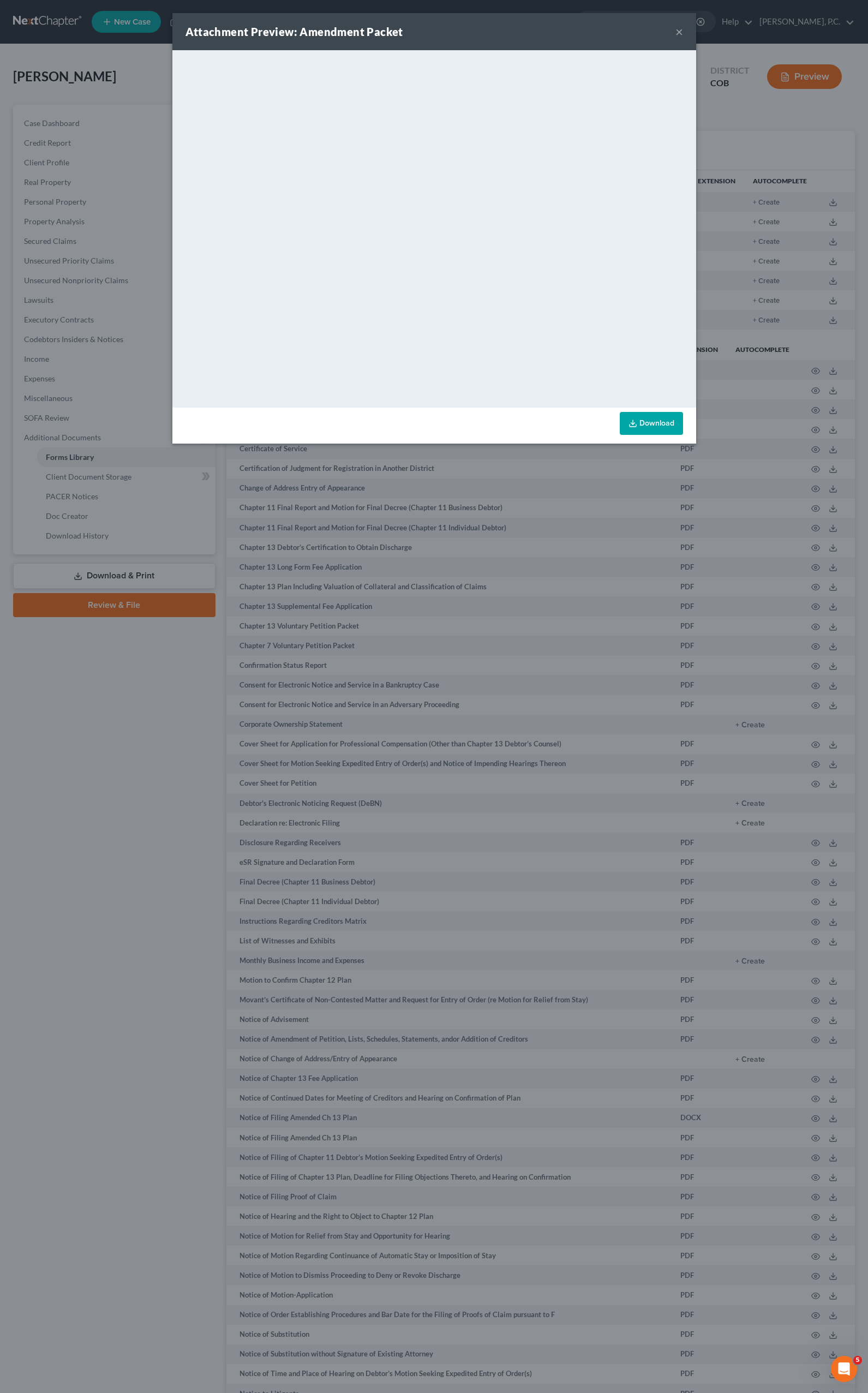
click at [643, 433] on link "Download" at bounding box center [651, 423] width 63 height 23
click at [441, 623] on div "Attachment Preview: Amendment Packet × <object ng-attr-data='[URL][DOMAIN_NAME]…" at bounding box center [434, 696] width 868 height 1393
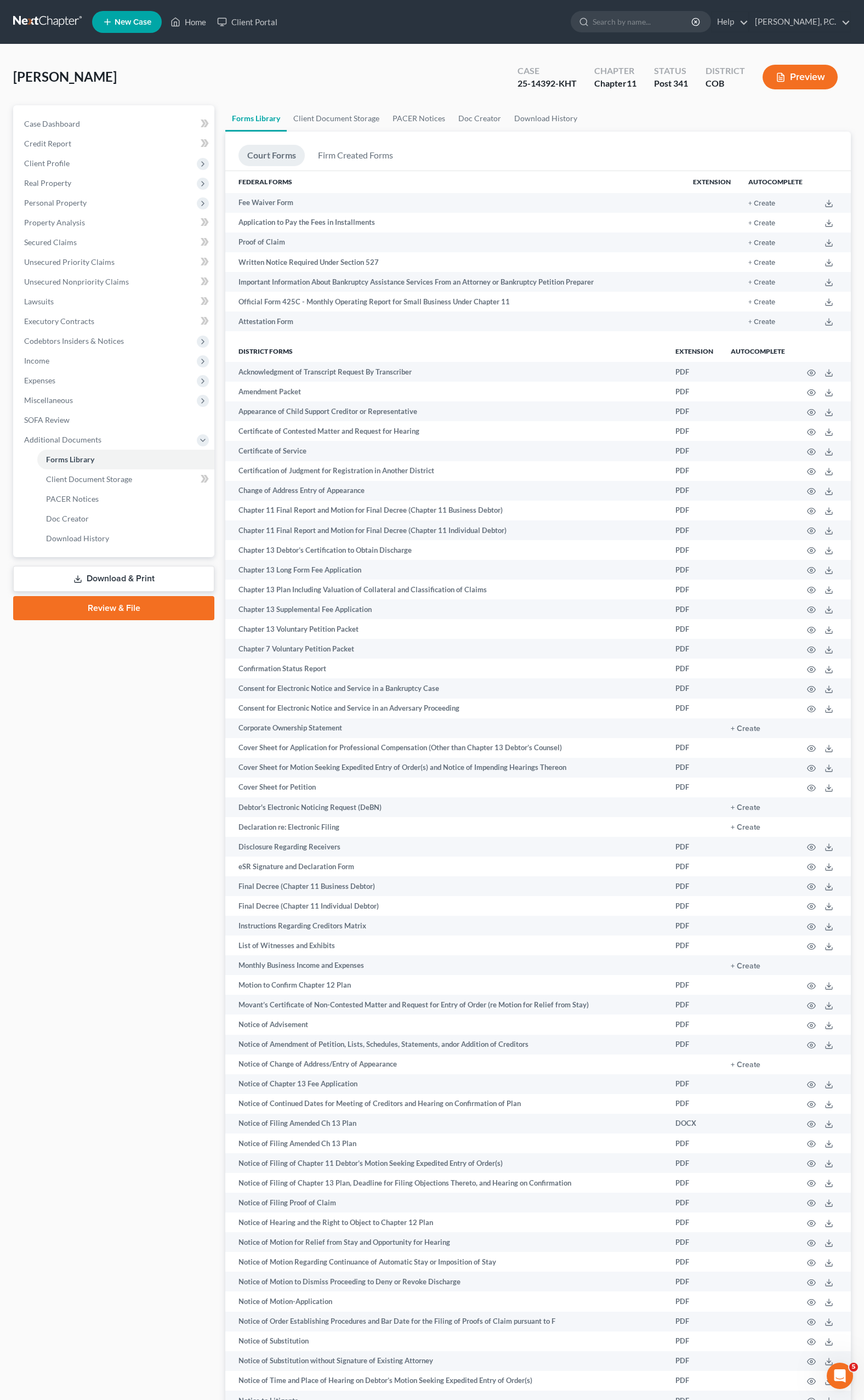
click at [300, 93] on div "[PERSON_NAME] Upgraded Case 25-14392-KHT Chapter Chapter 11 Status Post 341 Dis…" at bounding box center [432, 81] width 838 height 48
